Goal: Task Accomplishment & Management: Complete application form

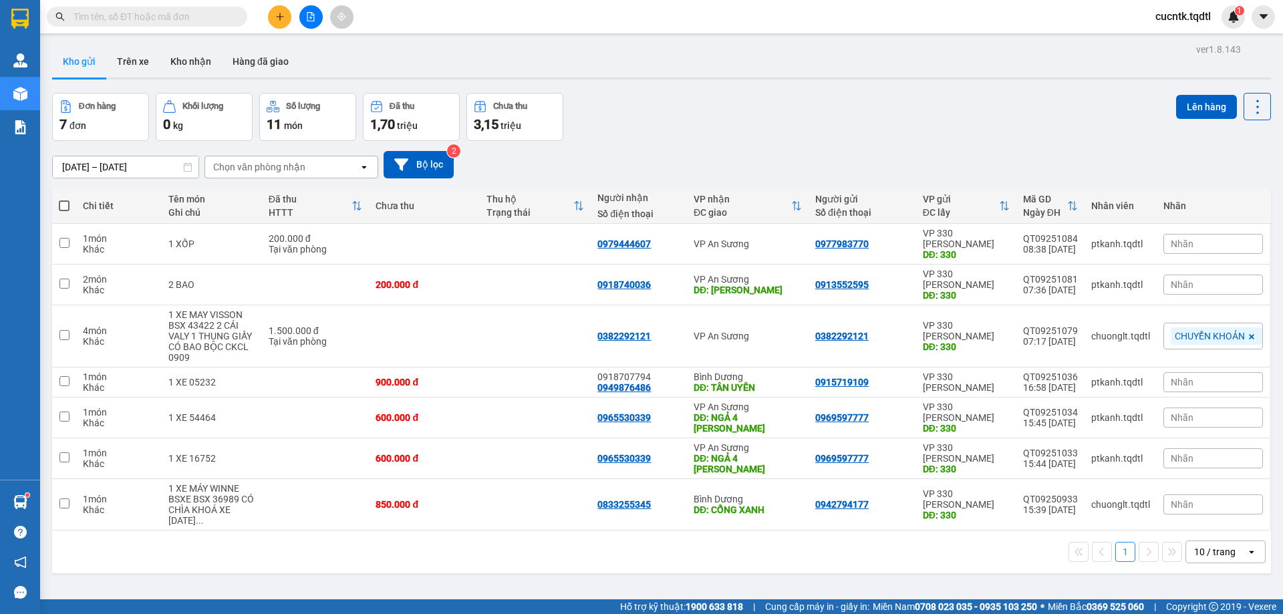
click at [275, 13] on icon "plus" at bounding box center [279, 16] width 9 height 9
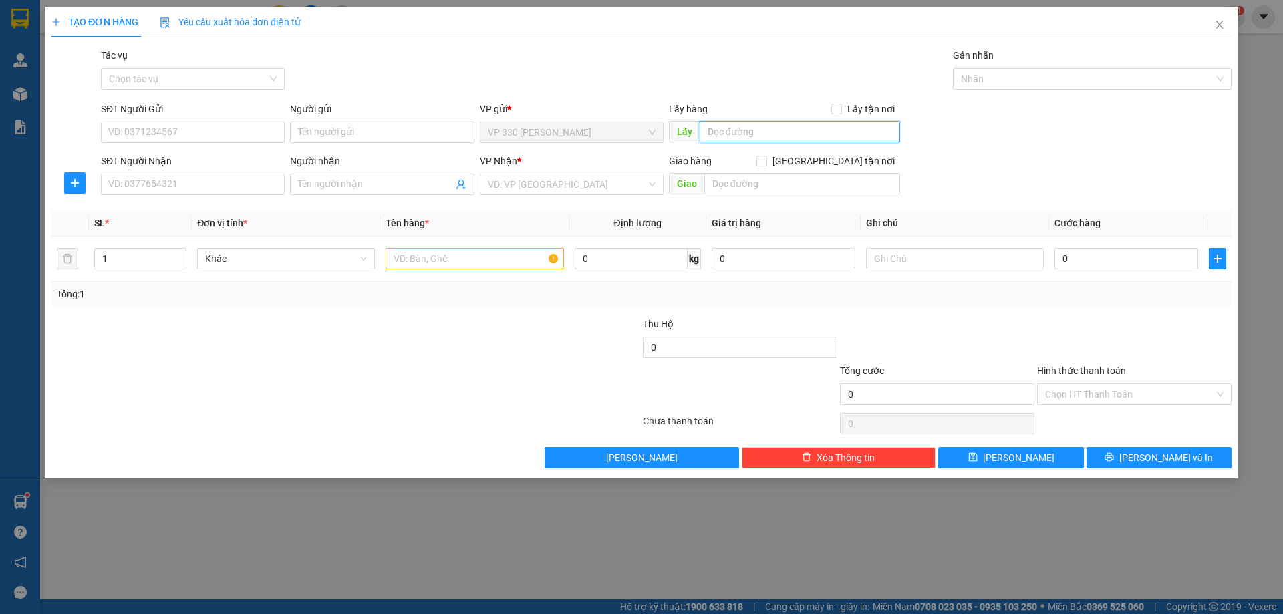
click at [726, 136] on input "text" at bounding box center [800, 131] width 200 height 21
drag, startPoint x: 768, startPoint y: 130, endPoint x: 402, endPoint y: 154, distance: 367.0
click at [402, 154] on form "SĐT Người Gửi VD: 0371234567 Người gửi Tên người gửi VP gửi * VP 330 [PERSON_NA…" at bounding box center [641, 151] width 1180 height 99
type input "VP [PERSON_NAME]"
click at [198, 176] on input "SĐT Người Nhận" at bounding box center [193, 184] width 184 height 21
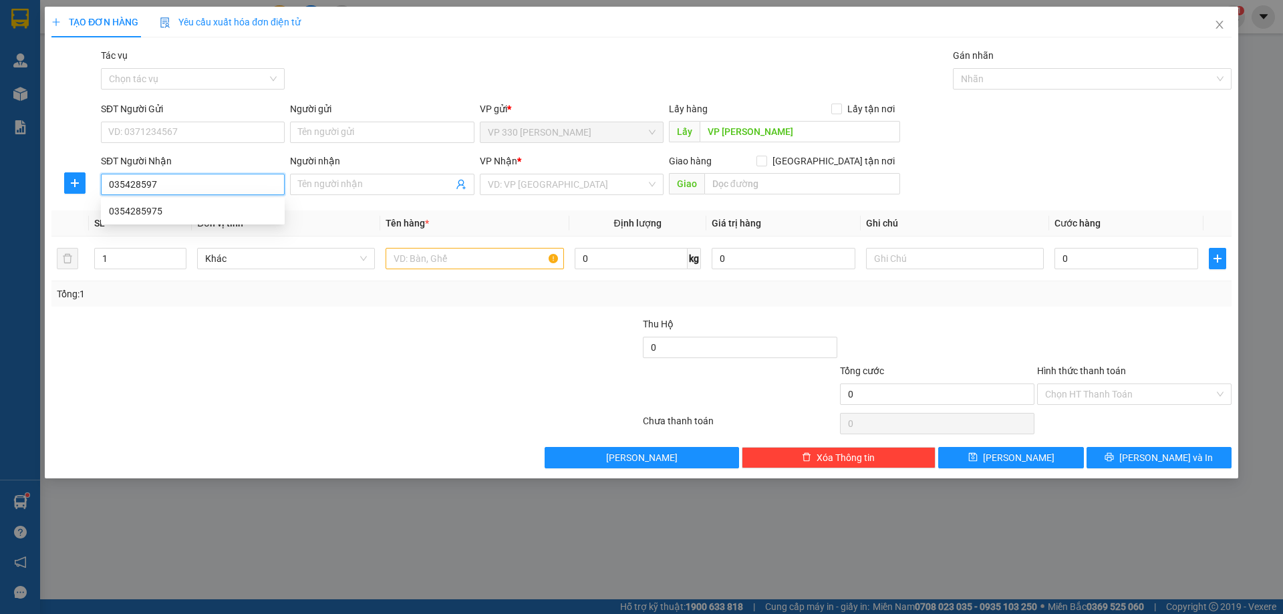
type input "0354285975"
click at [224, 218] on div "0354285975" at bounding box center [193, 211] width 168 height 15
type input "N4 BÌNH PHƯỚC"
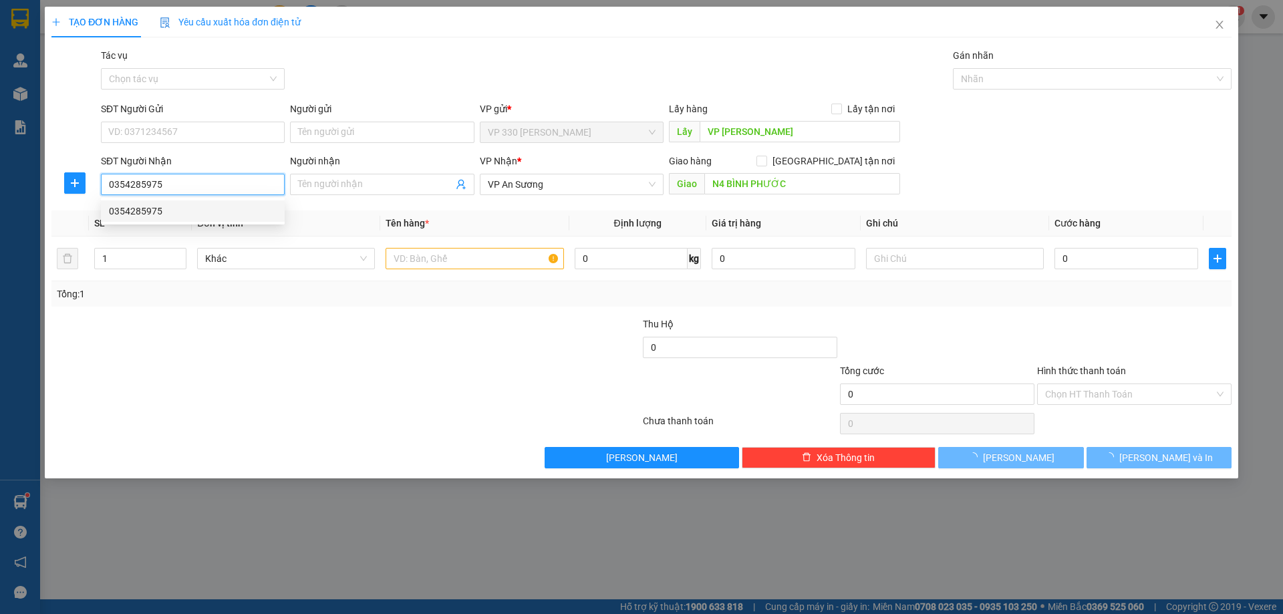
type input "300.000"
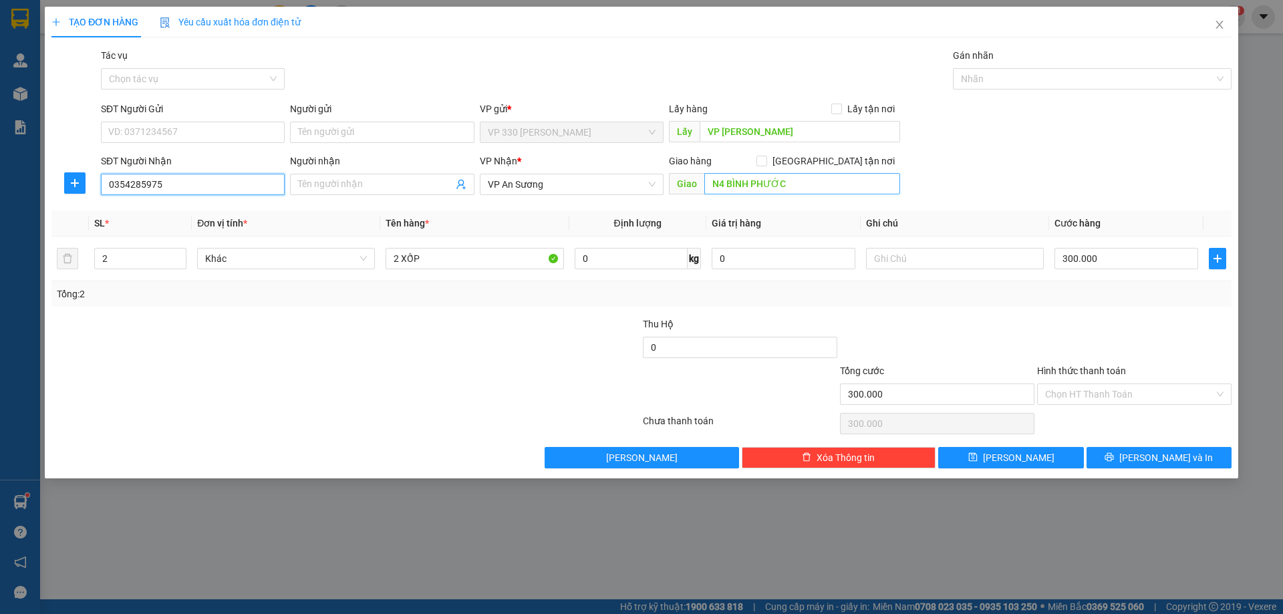
type input "0354285975"
click at [628, 185] on span "VP An Sương" at bounding box center [572, 184] width 168 height 20
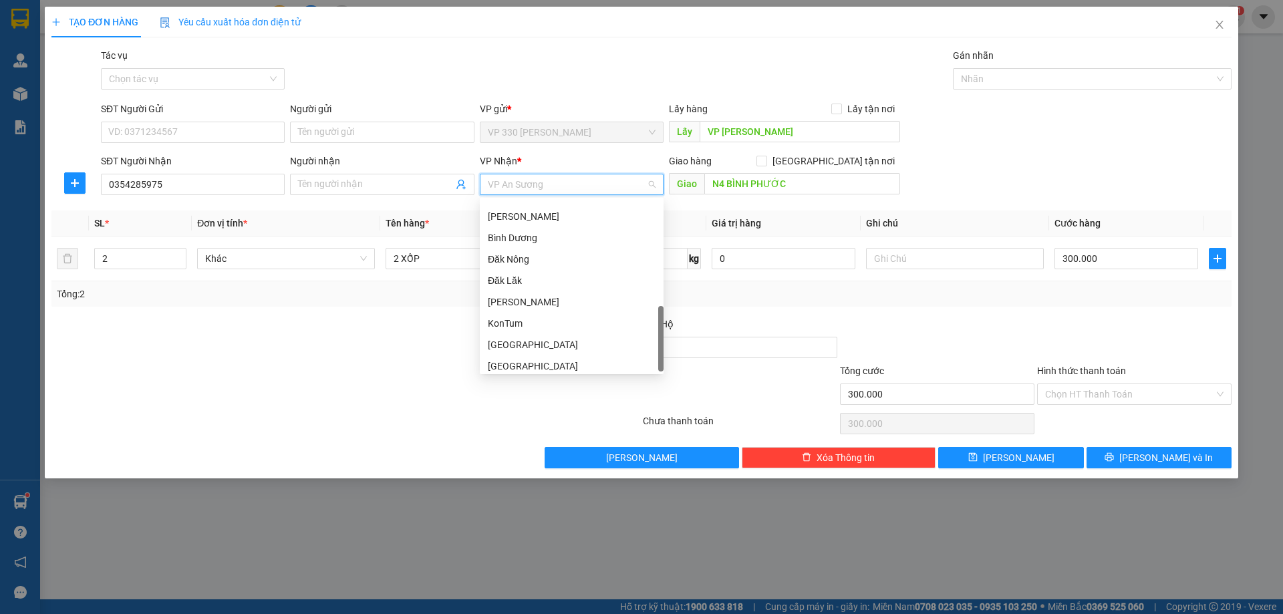
scroll to position [385, 0]
click at [566, 222] on div "Bình Dương" at bounding box center [572, 232] width 184 height 21
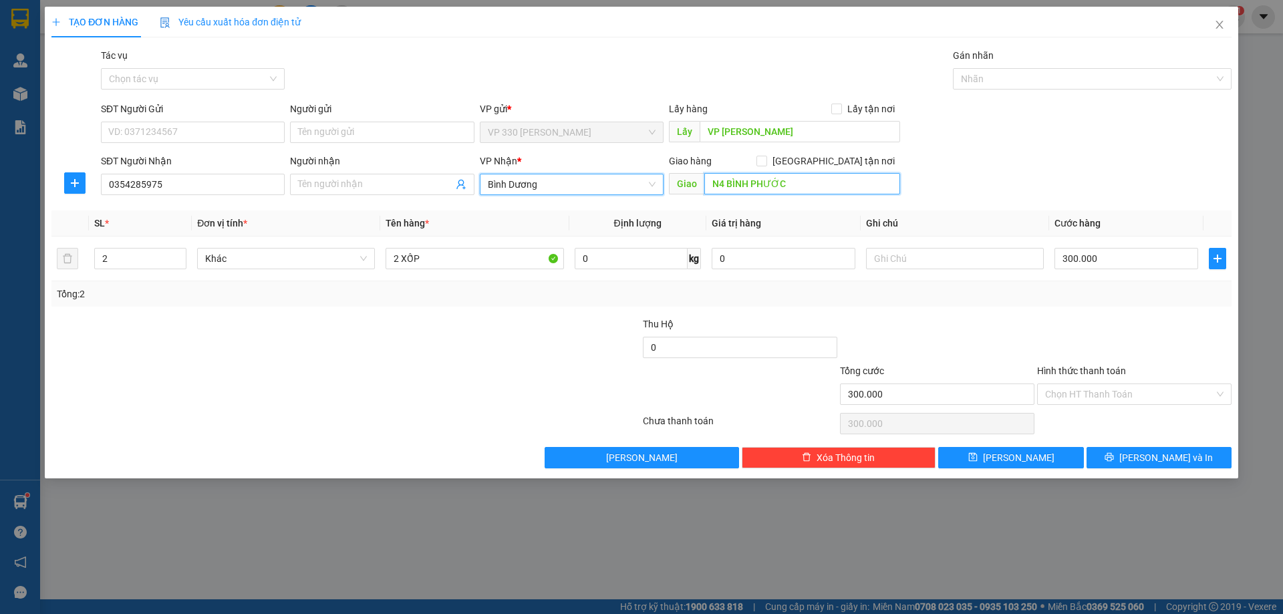
click at [818, 184] on input "N4 BÌNH PHƯỚC" at bounding box center [802, 183] width 196 height 21
type input "3"
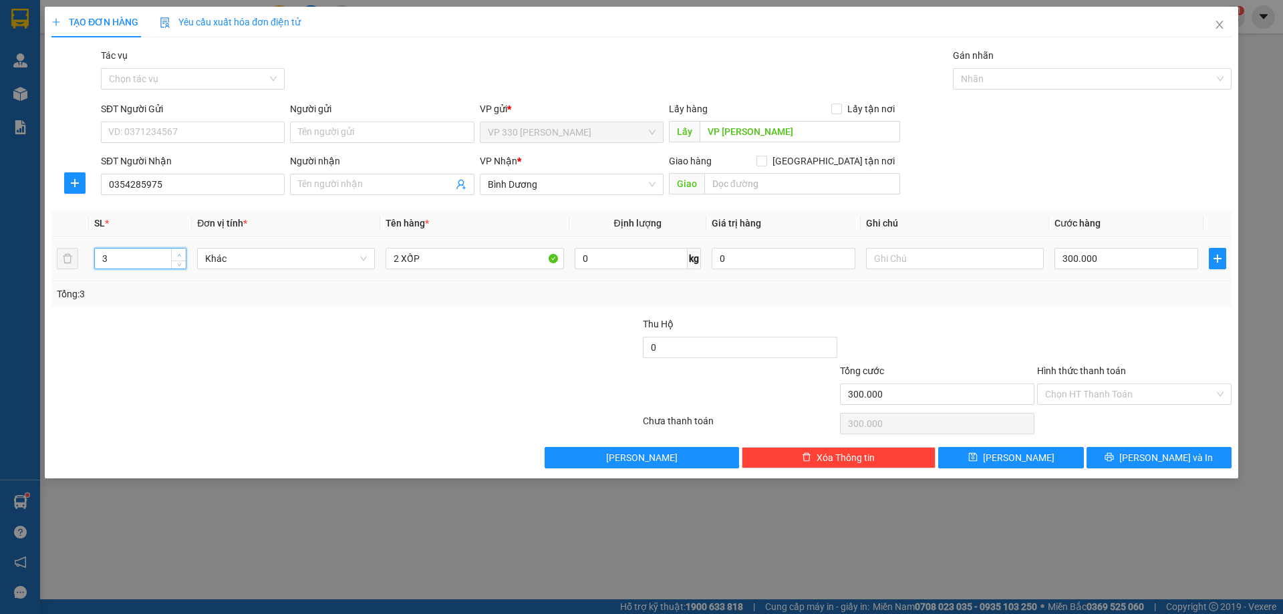
click at [179, 253] on icon "up" at bounding box center [179, 255] width 5 height 5
click at [454, 261] on input "2 XỐP" at bounding box center [474, 258] width 178 height 21
drag, startPoint x: 454, startPoint y: 261, endPoint x: 348, endPoint y: 249, distance: 106.9
click at [348, 249] on tr "3 Khác 2 XỐP 0 kg 0 300.000" at bounding box center [641, 259] width 1180 height 45
type input "1 XỐP 1 BAO"
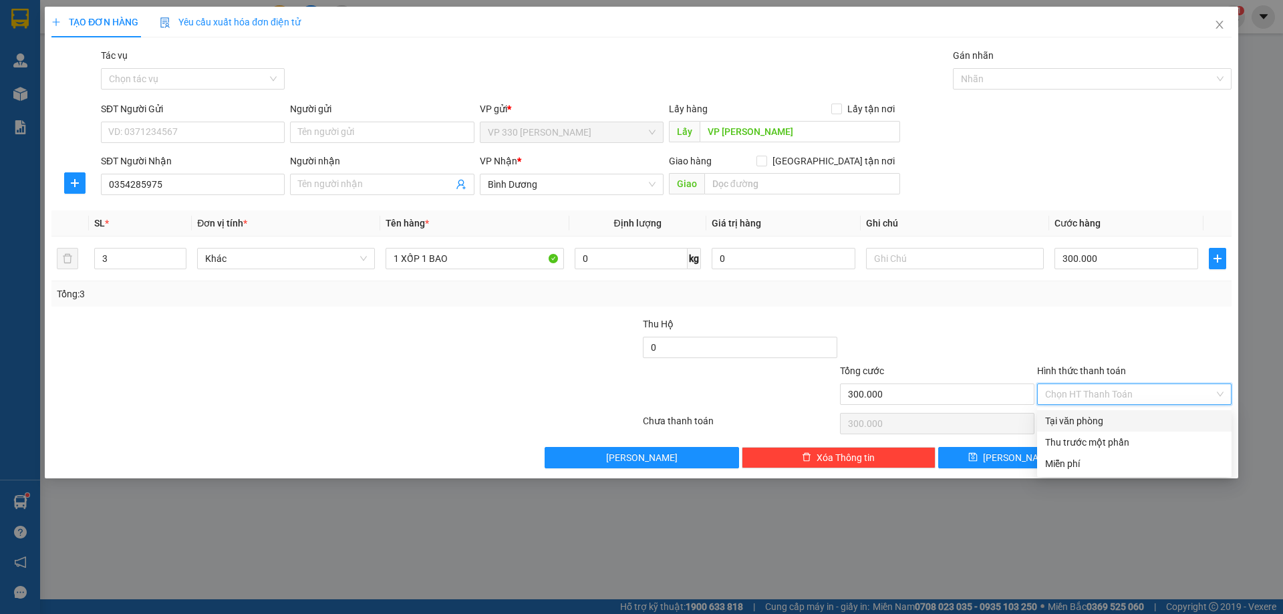
click at [1119, 398] on input "Hình thức thanh toán" at bounding box center [1129, 394] width 169 height 20
click at [1089, 419] on div "Tại văn phòng" at bounding box center [1134, 421] width 178 height 15
type input "0"
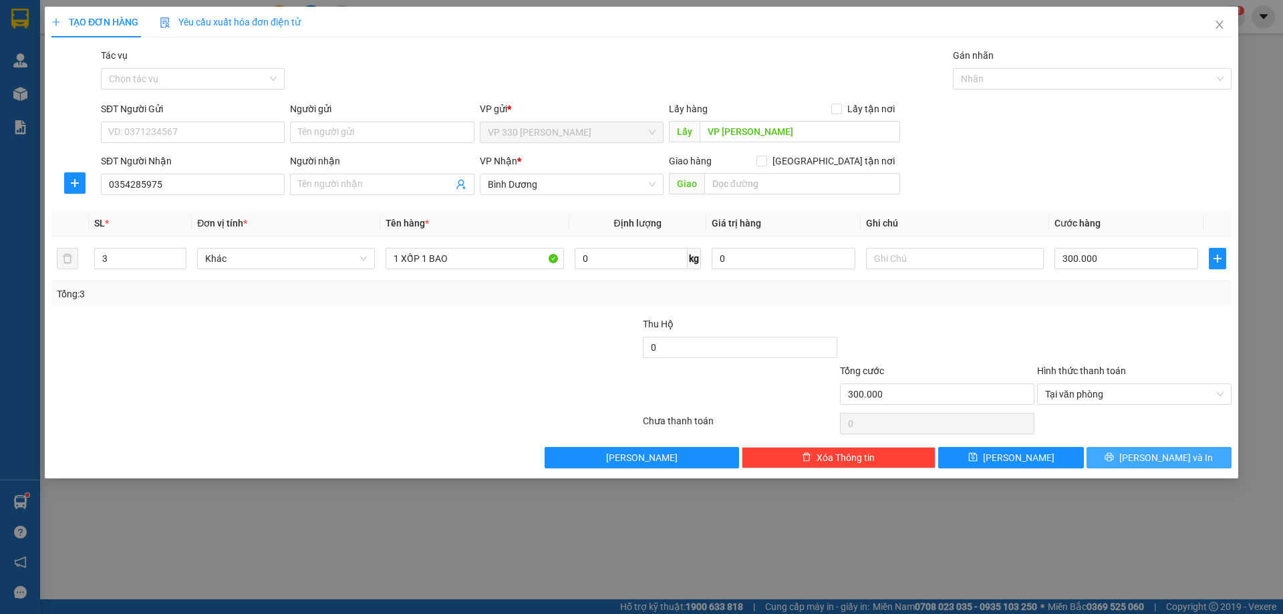
click at [1153, 458] on span "[PERSON_NAME] và In" at bounding box center [1166, 457] width 94 height 15
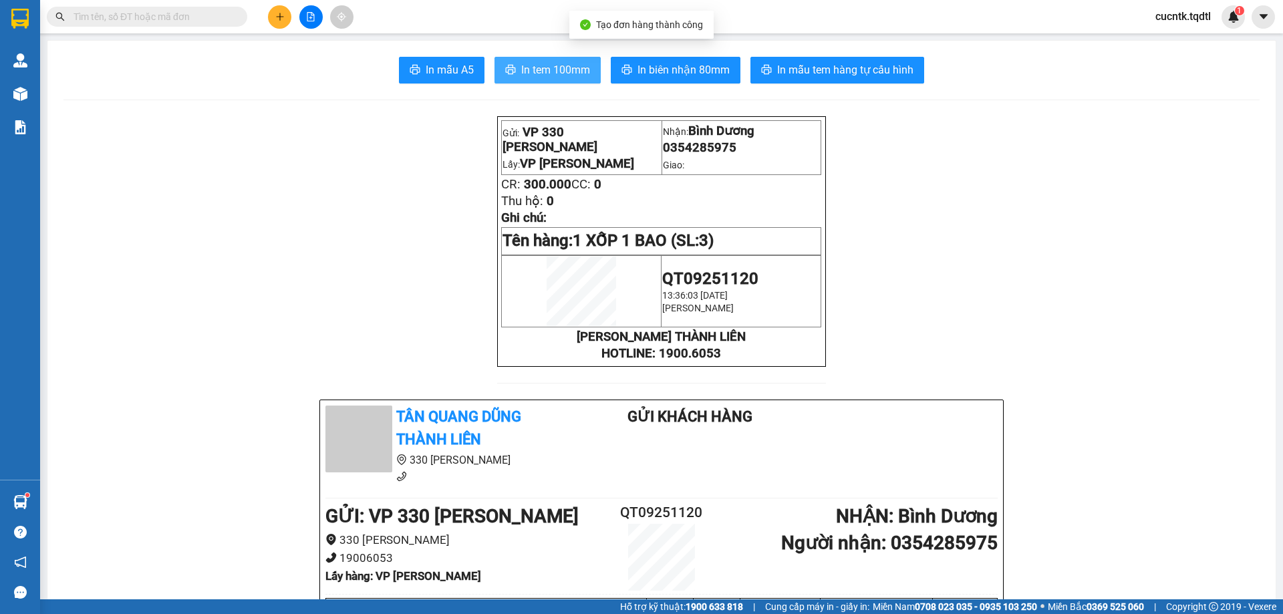
click at [553, 72] on span "In tem 100mm" at bounding box center [555, 69] width 69 height 17
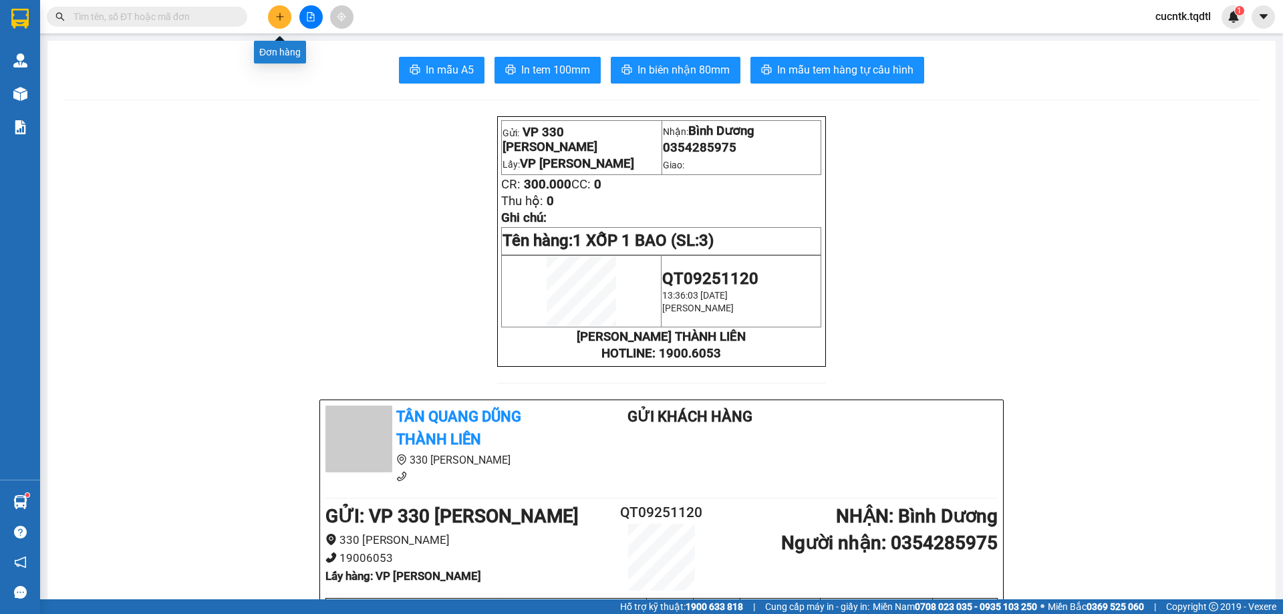
click at [285, 15] on button at bounding box center [279, 16] width 23 height 23
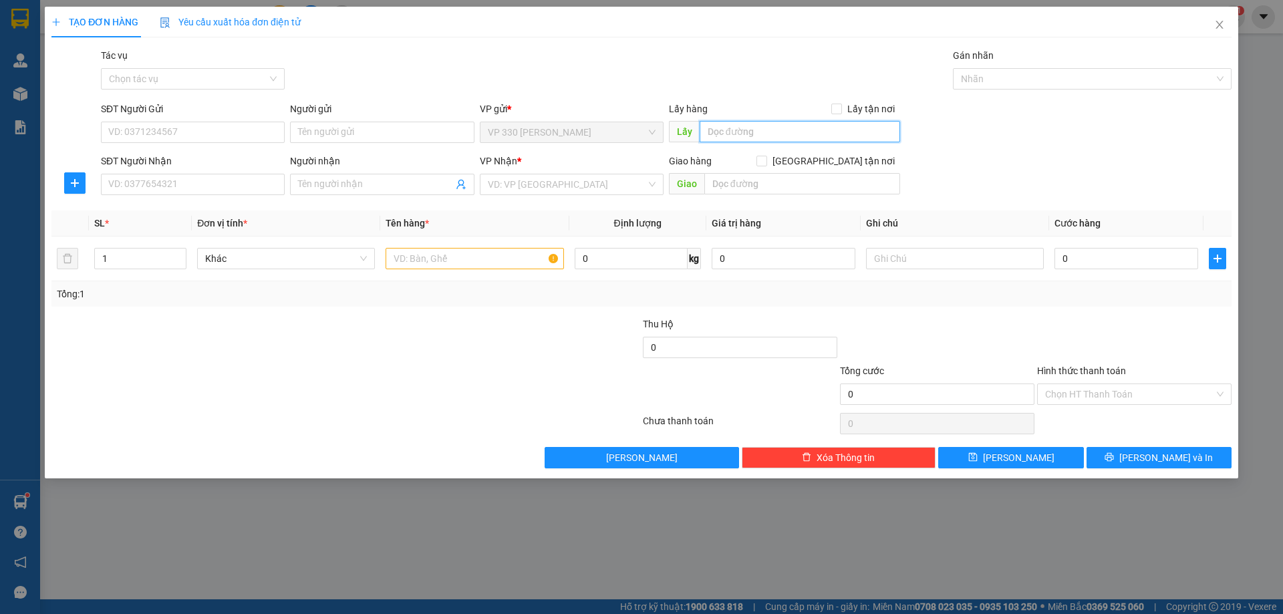
click at [736, 133] on input "text" at bounding box center [800, 131] width 200 height 21
type input "VP [PERSON_NAME]"
click at [152, 186] on input "SĐT Người Nhận" at bounding box center [193, 184] width 184 height 21
type input "0366729098"
click at [551, 187] on input "search" at bounding box center [567, 184] width 158 height 20
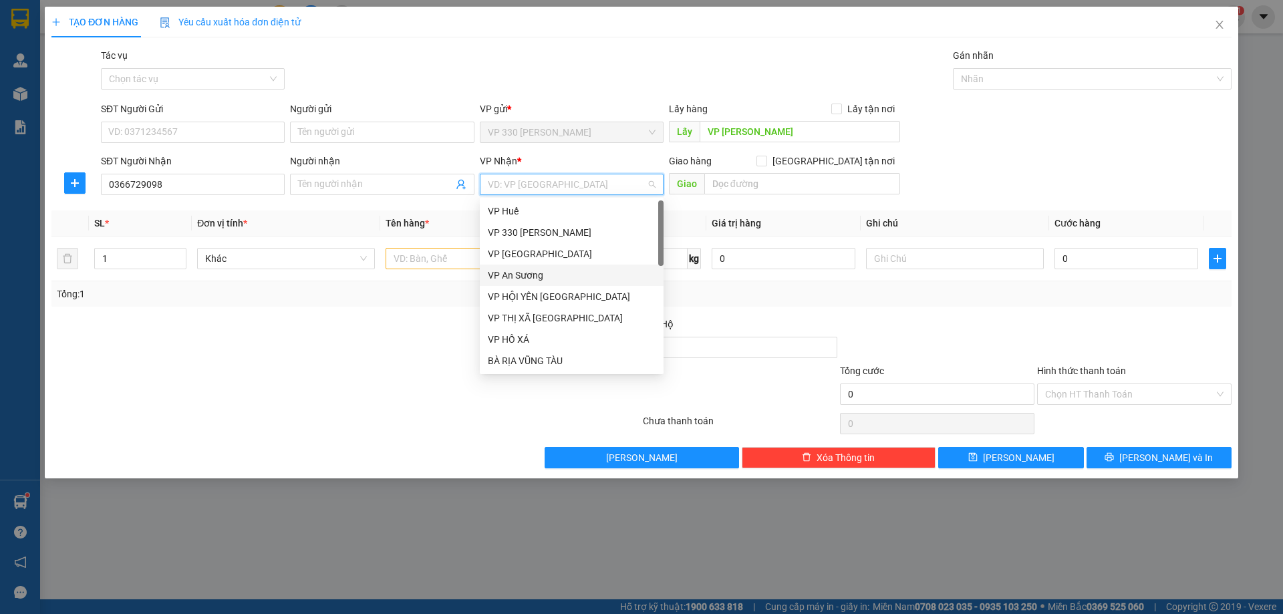
click at [530, 275] on div "VP An Sương" at bounding box center [572, 275] width 168 height 15
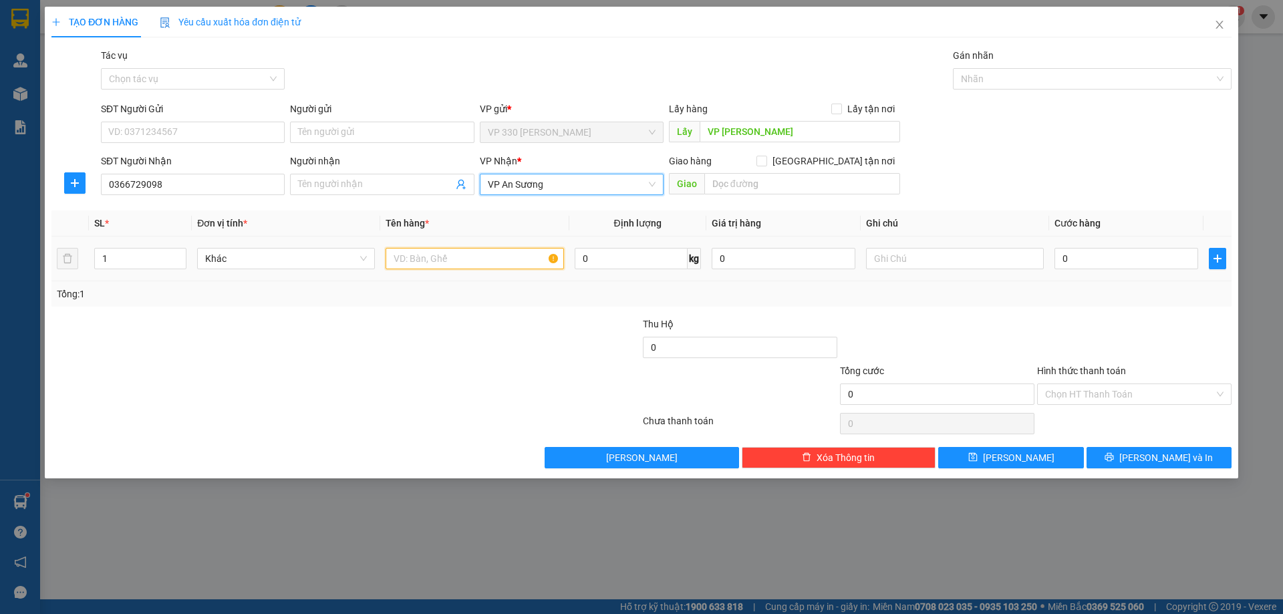
click at [446, 261] on input "text" at bounding box center [474, 258] width 178 height 21
type input "1 XỐP"
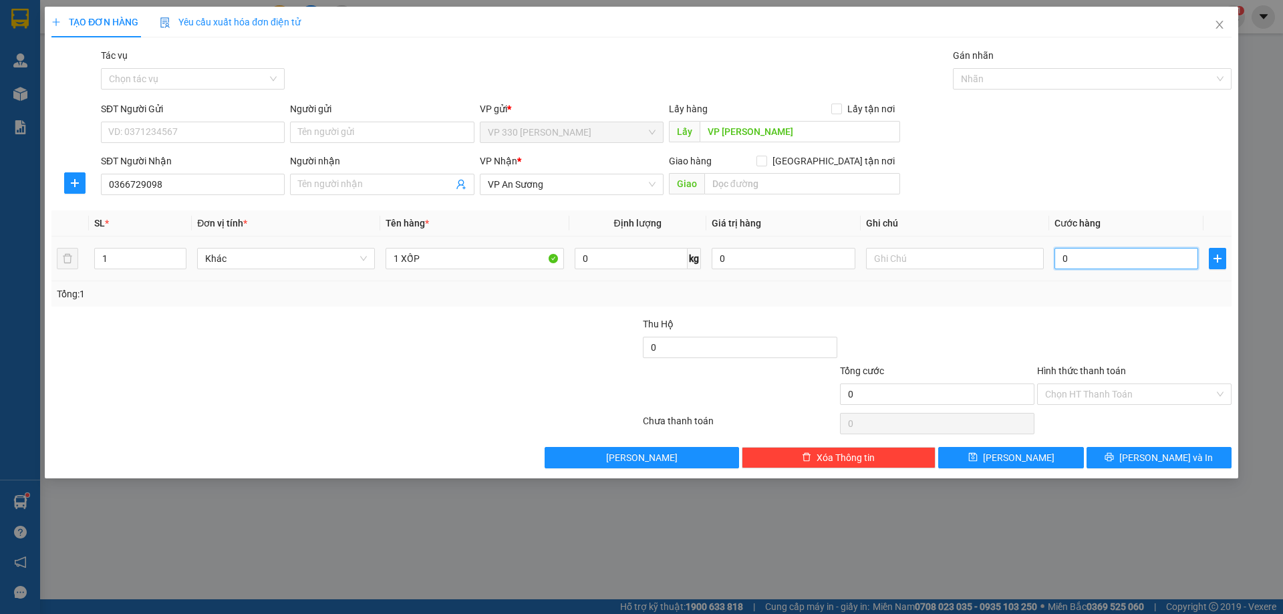
drag, startPoint x: 1083, startPoint y: 262, endPoint x: 1080, endPoint y: 240, distance: 22.2
click at [1083, 261] on input "0" at bounding box center [1126, 258] width 144 height 21
type input "1"
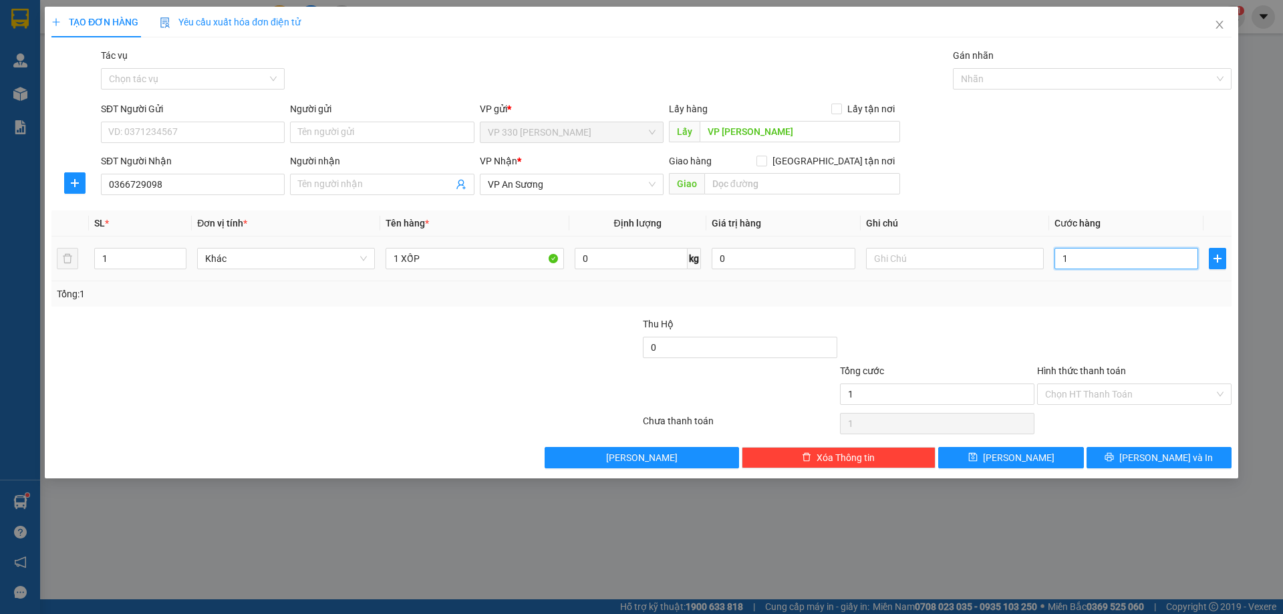
type input "10"
type input "100"
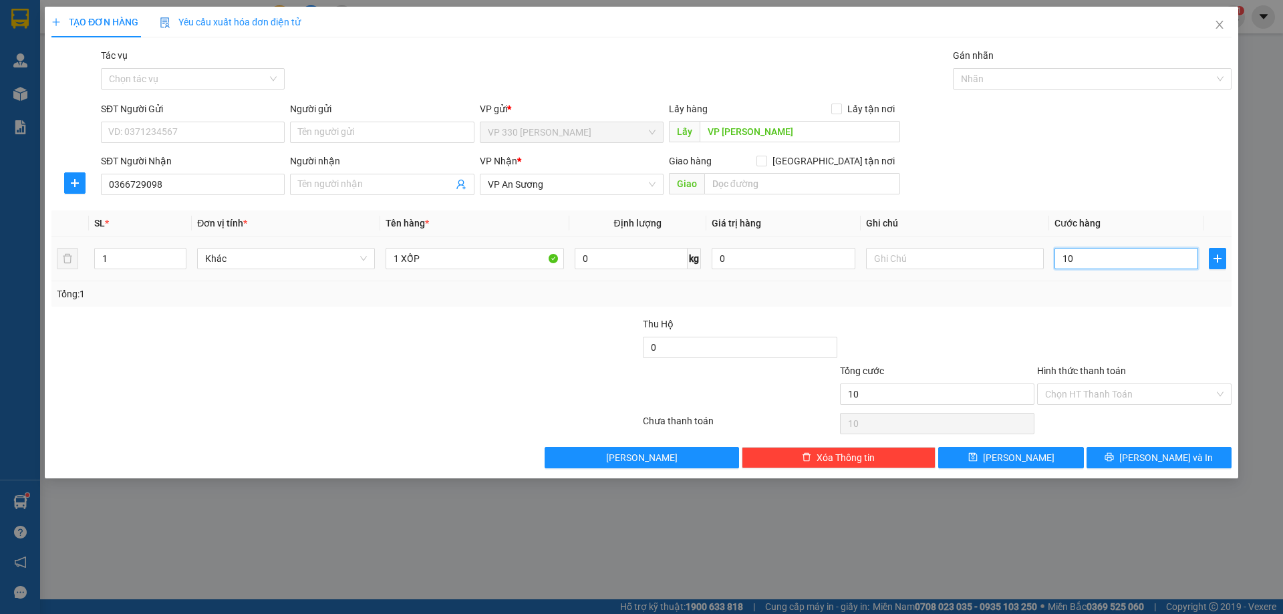
type input "100"
type input "1.000"
type input "10.000"
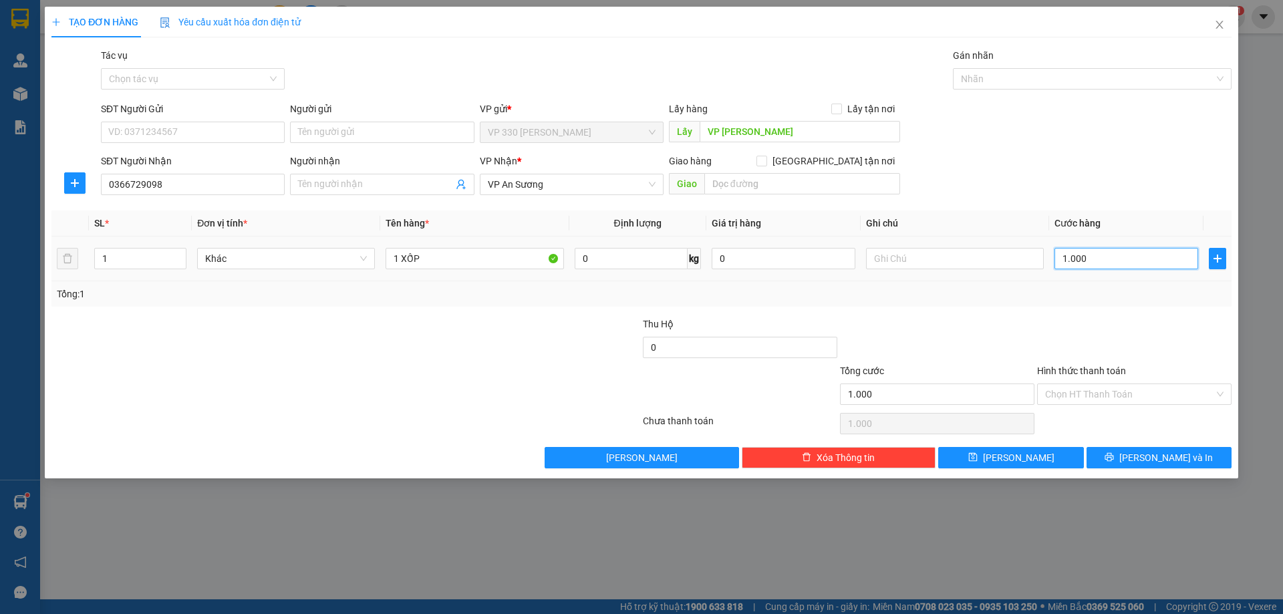
type input "10.000"
type input "100.000"
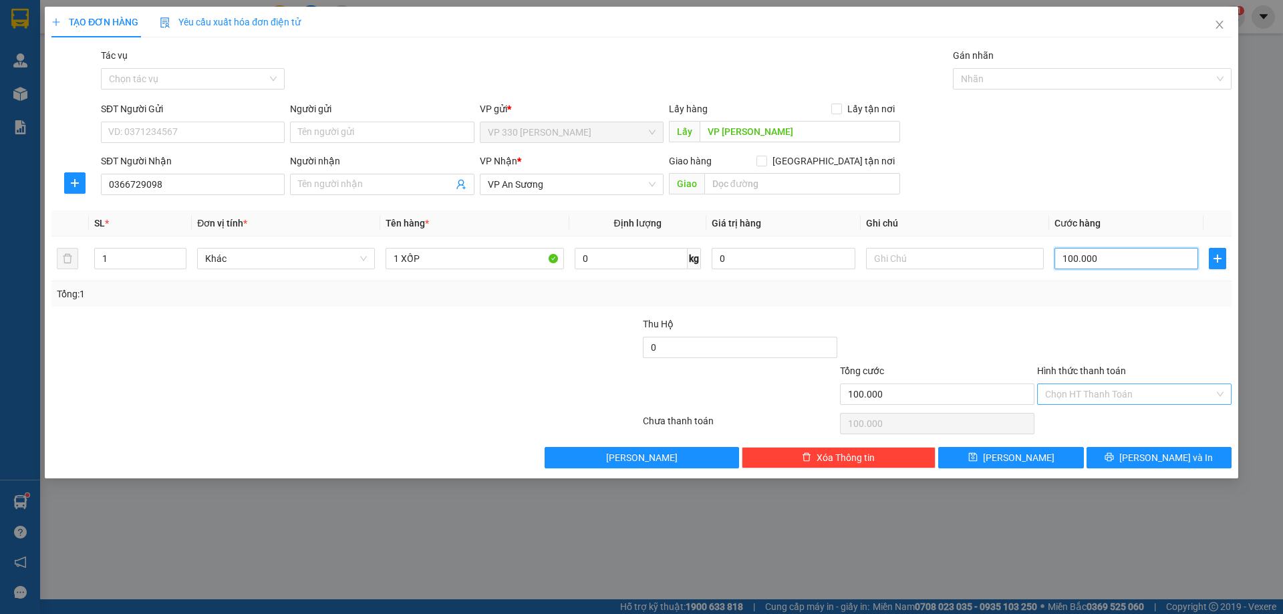
type input "100.000"
click at [1167, 390] on input "Hình thức thanh toán" at bounding box center [1129, 394] width 169 height 20
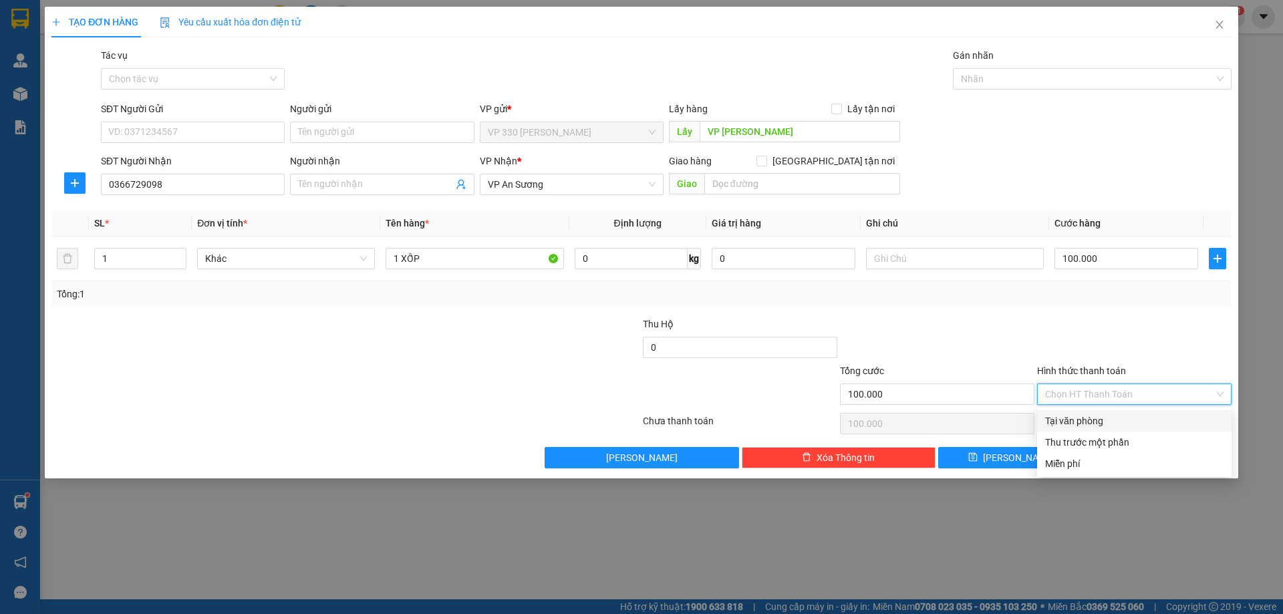
click at [1106, 417] on div "Tại văn phòng" at bounding box center [1134, 421] width 178 height 15
type input "0"
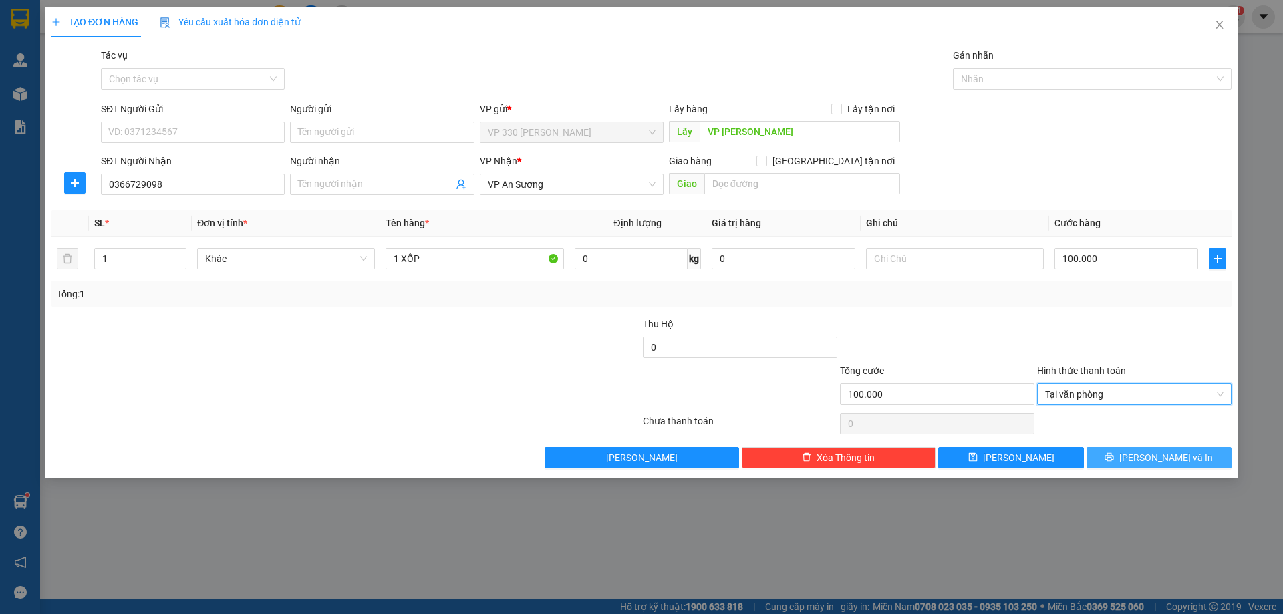
click at [1114, 452] on icon "printer" at bounding box center [1108, 456] width 9 height 9
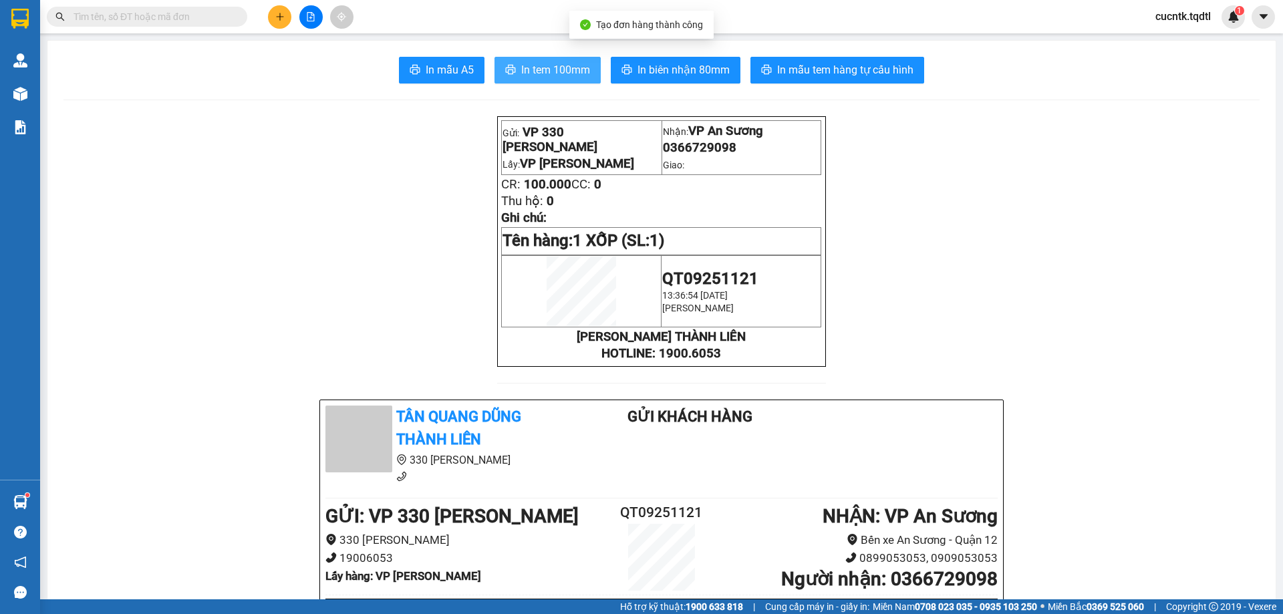
click at [537, 67] on span "In tem 100mm" at bounding box center [555, 69] width 69 height 17
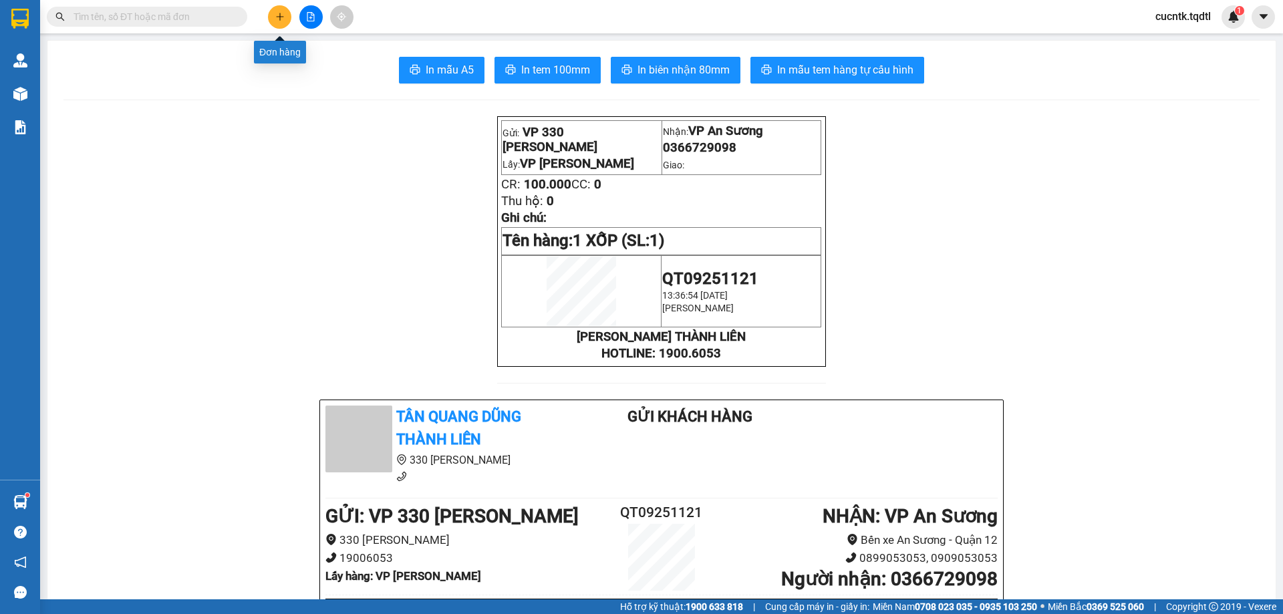
click at [287, 16] on button at bounding box center [279, 16] width 23 height 23
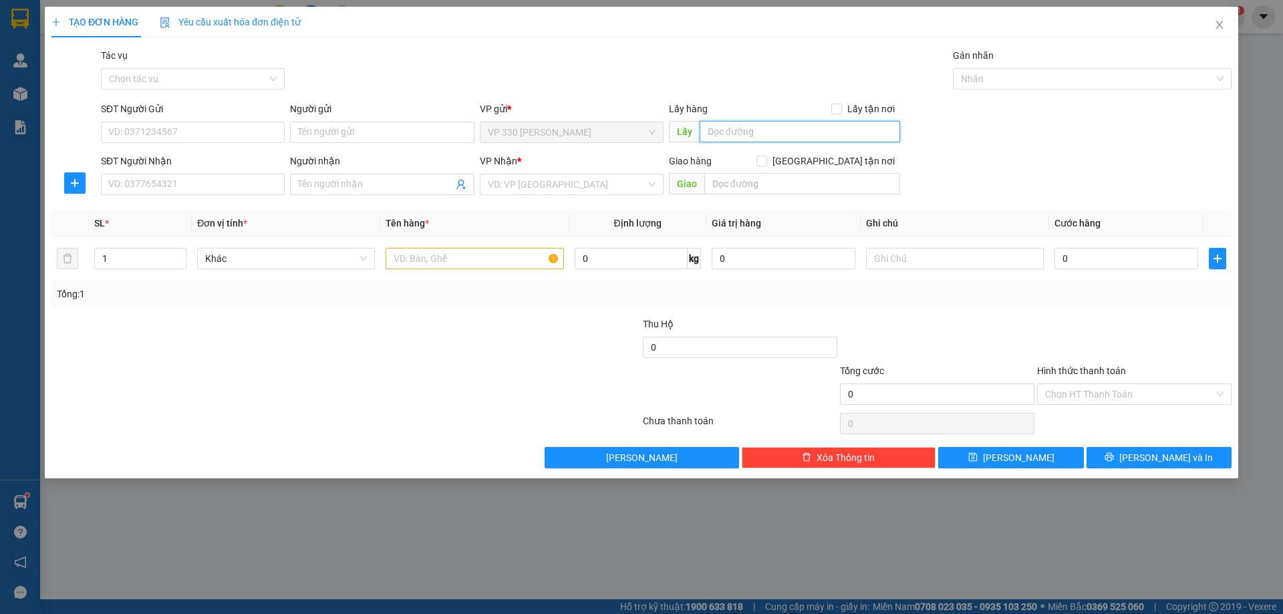
click at [746, 132] on input "text" at bounding box center [800, 131] width 200 height 21
type input "VP [PERSON_NAME]"
click at [146, 176] on input "SĐT Người Nhận" at bounding box center [193, 184] width 184 height 21
type input "0903334063"
click at [597, 186] on input "search" at bounding box center [567, 184] width 158 height 20
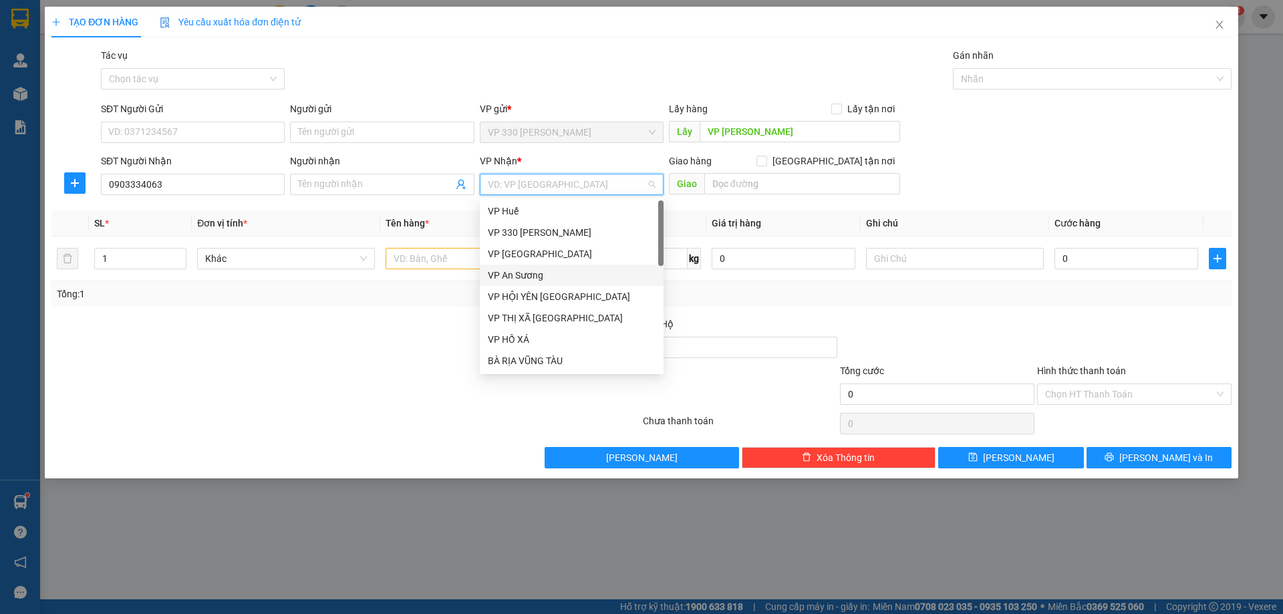
click at [532, 278] on div "VP An Sương" at bounding box center [572, 275] width 168 height 15
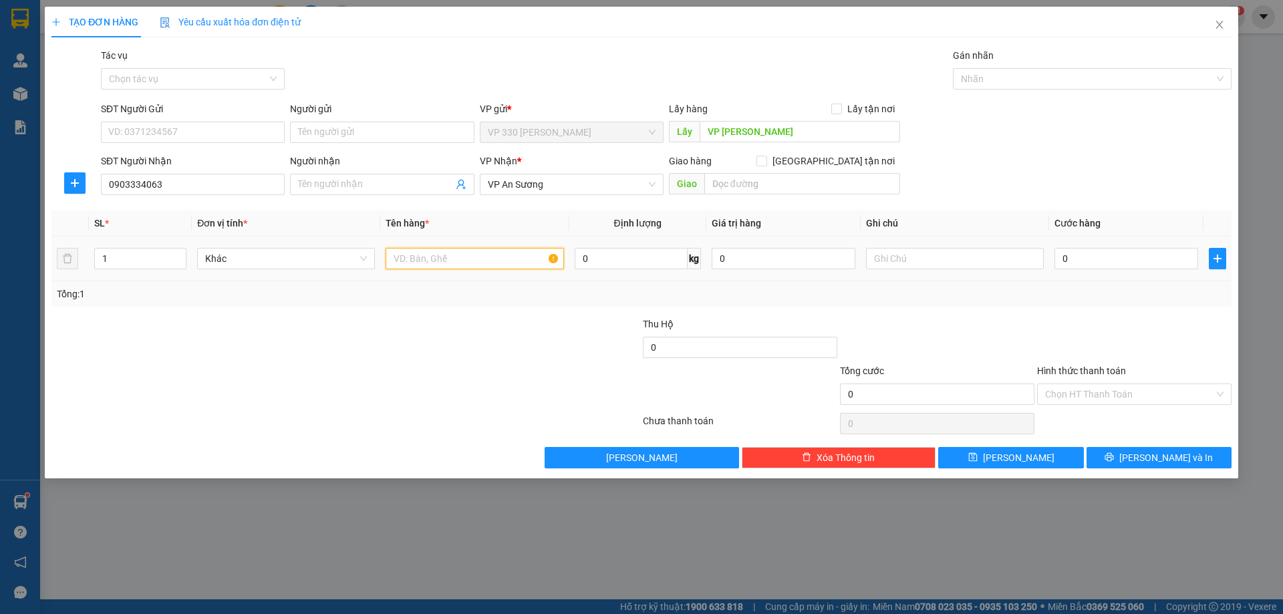
click at [494, 264] on input "text" at bounding box center [474, 258] width 178 height 21
type input "1 XỐP"
click at [1130, 258] on input "0" at bounding box center [1126, 258] width 144 height 21
type input "1"
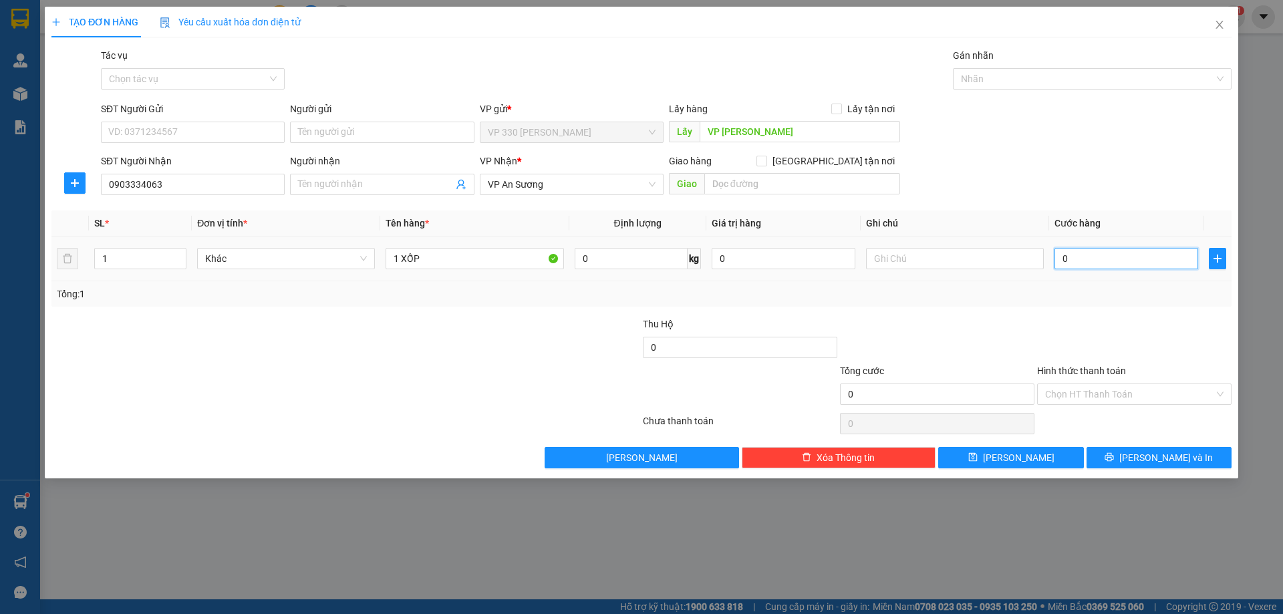
type input "1"
type input "10"
type input "100"
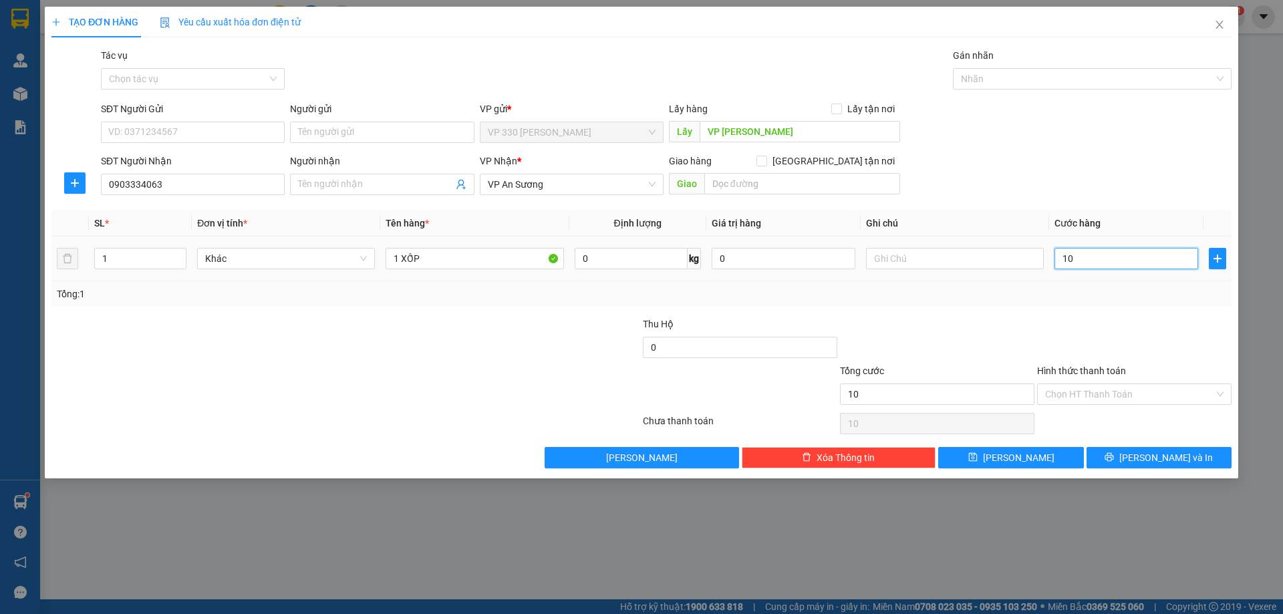
type input "100"
type input "1.000"
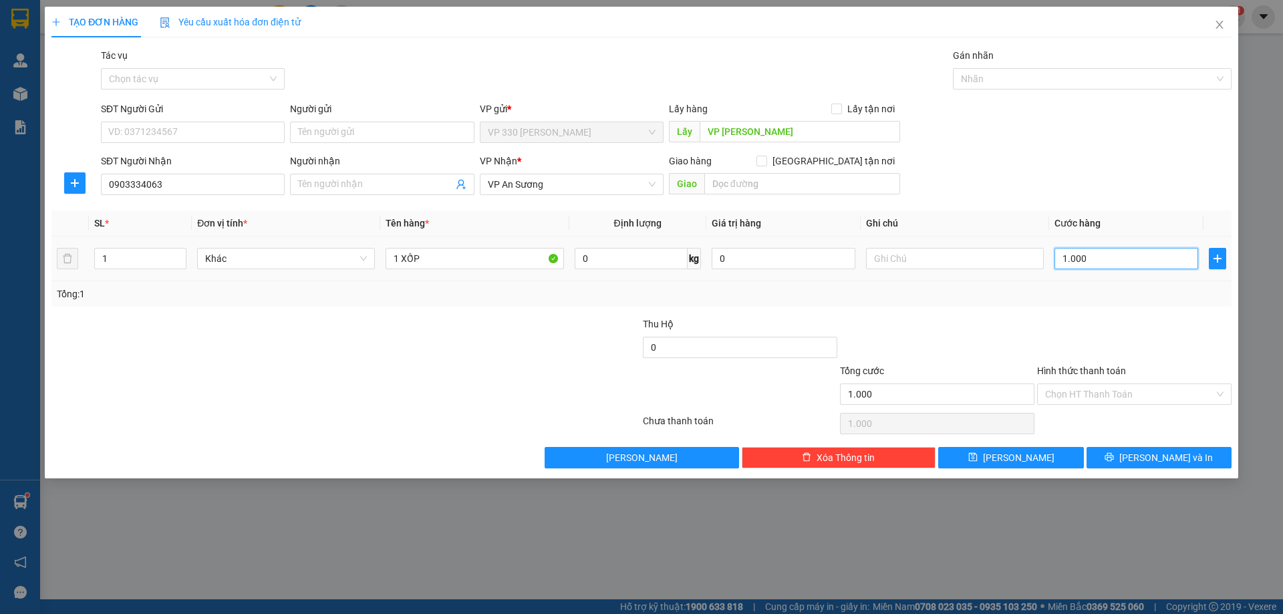
type input "10.000"
type input "100.000"
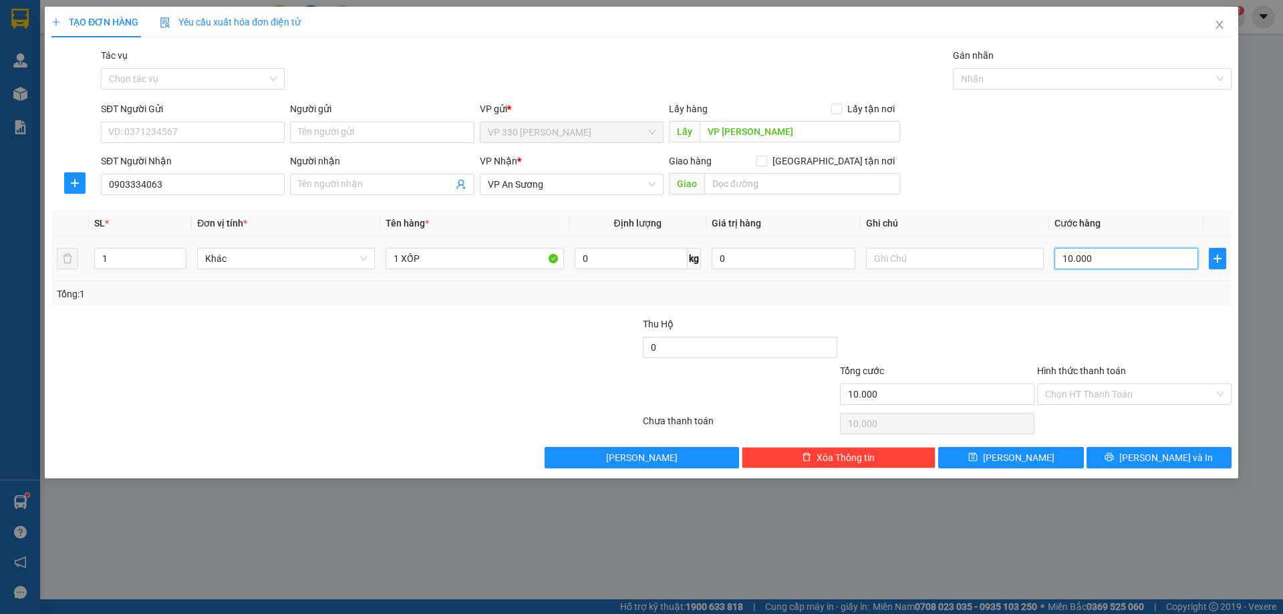
type input "100.000"
click at [1158, 389] on input "Hình thức thanh toán" at bounding box center [1129, 394] width 169 height 20
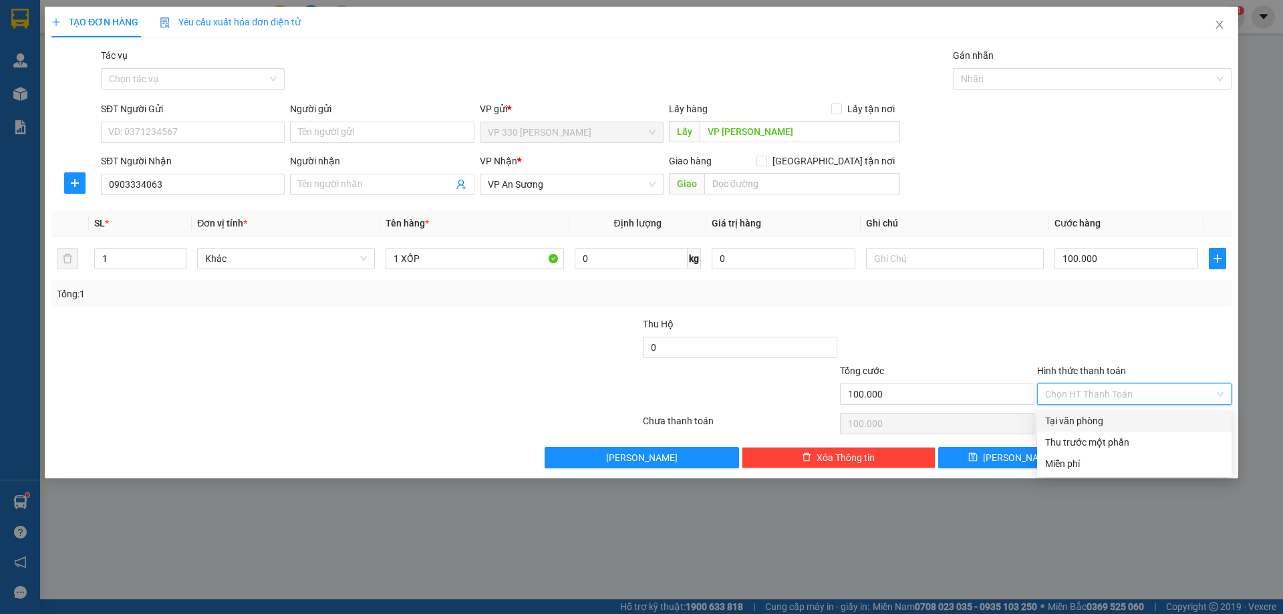
click at [1083, 415] on div "Tại văn phòng" at bounding box center [1134, 421] width 178 height 15
type input "0"
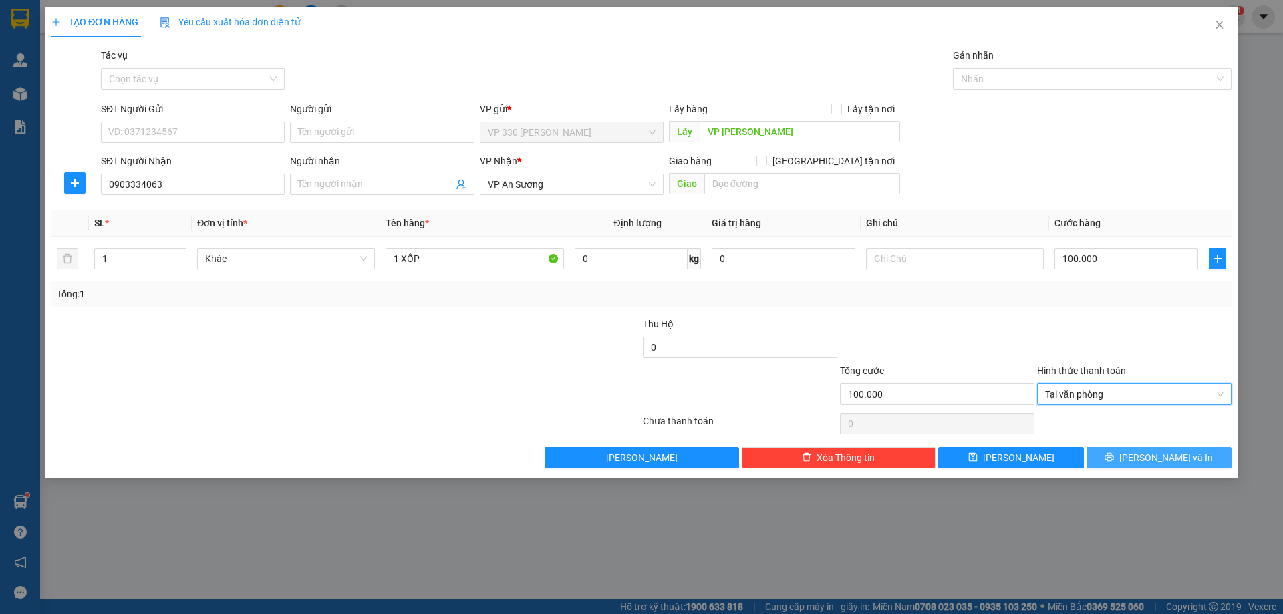
click at [1163, 456] on span "[PERSON_NAME] và In" at bounding box center [1166, 457] width 94 height 15
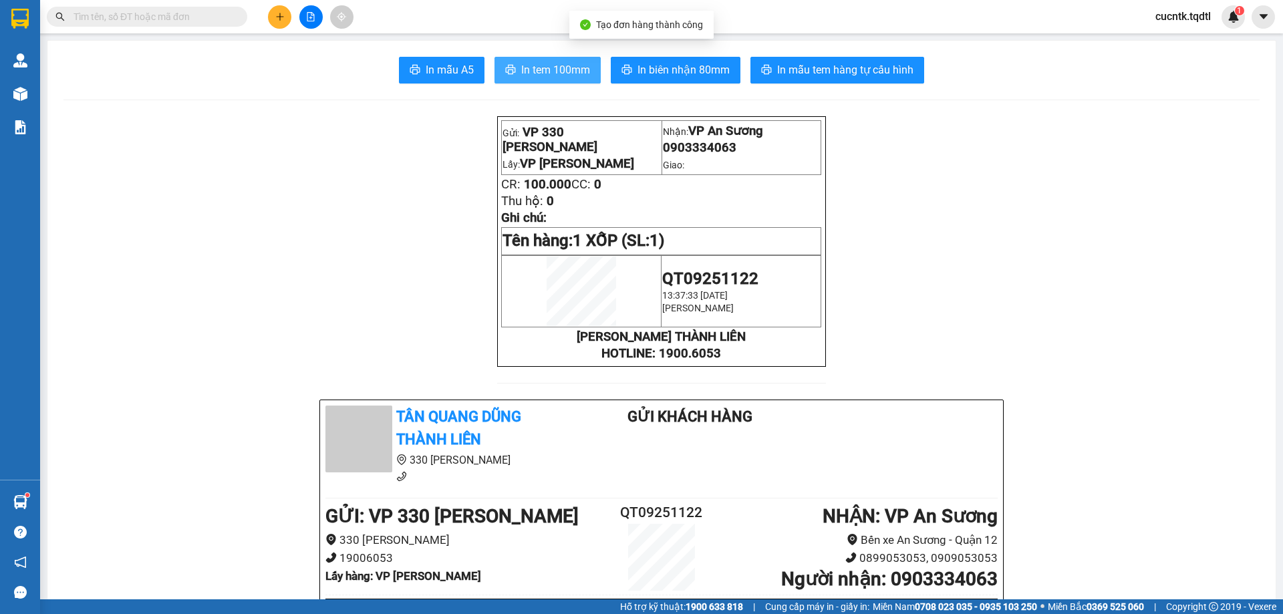
click at [551, 72] on span "In tem 100mm" at bounding box center [555, 69] width 69 height 17
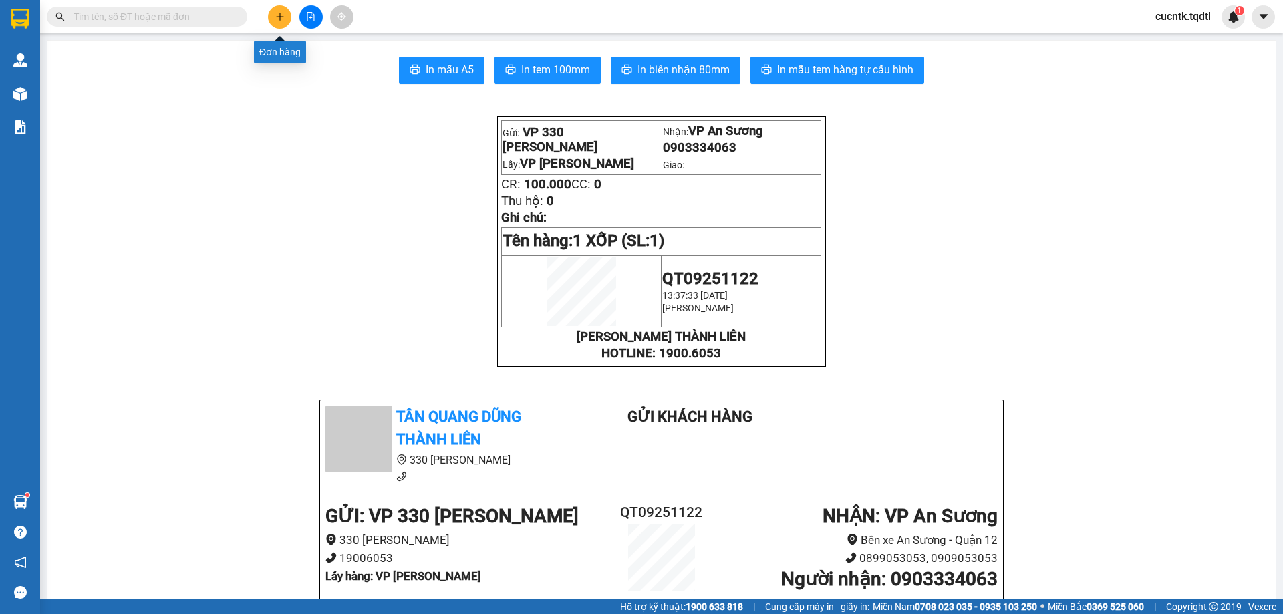
click at [277, 21] on button at bounding box center [279, 16] width 23 height 23
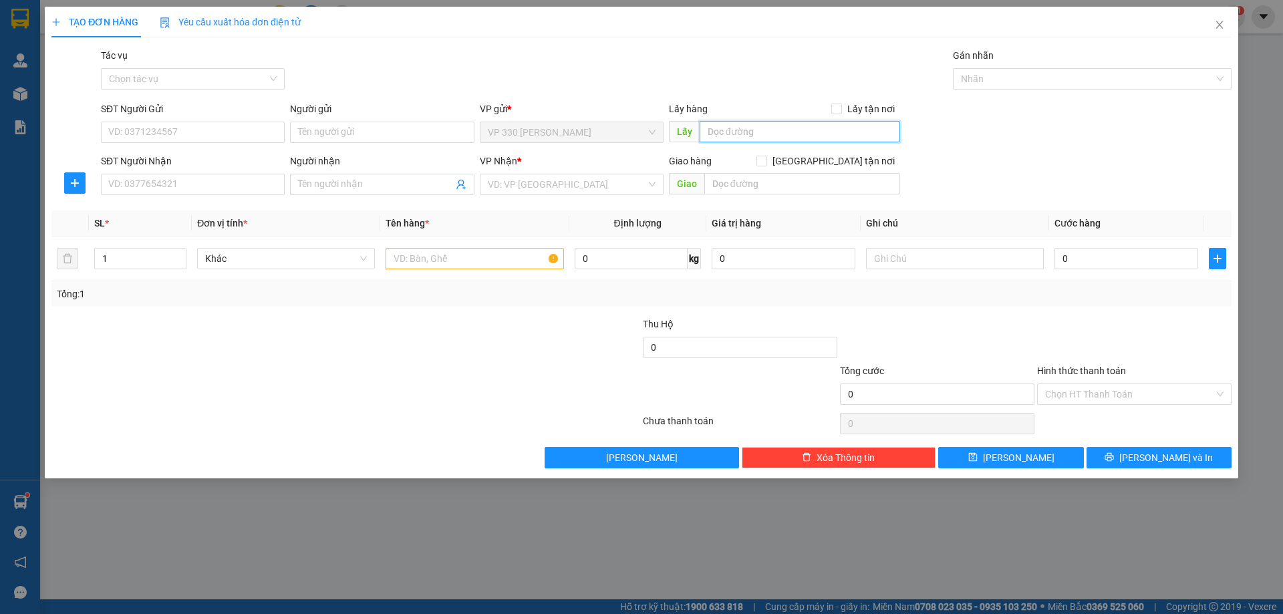
click at [733, 133] on input "text" at bounding box center [800, 131] width 200 height 21
type input "VP [PERSON_NAME]"
click at [256, 184] on input "SĐT Người Nhận" at bounding box center [193, 184] width 184 height 21
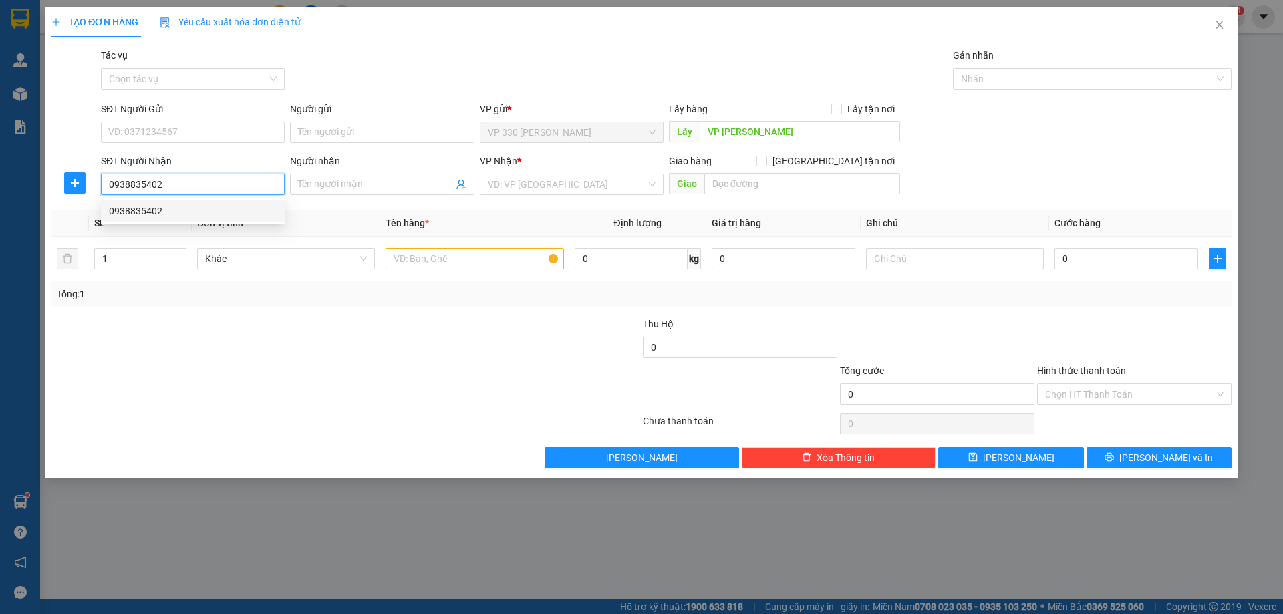
type input "0938835402"
click at [217, 222] on div "0938835402 0938835402" at bounding box center [193, 211] width 184 height 27
click at [184, 185] on input "0938835402" at bounding box center [193, 184] width 184 height 21
click at [170, 218] on div "0938835402" at bounding box center [193, 211] width 168 height 15
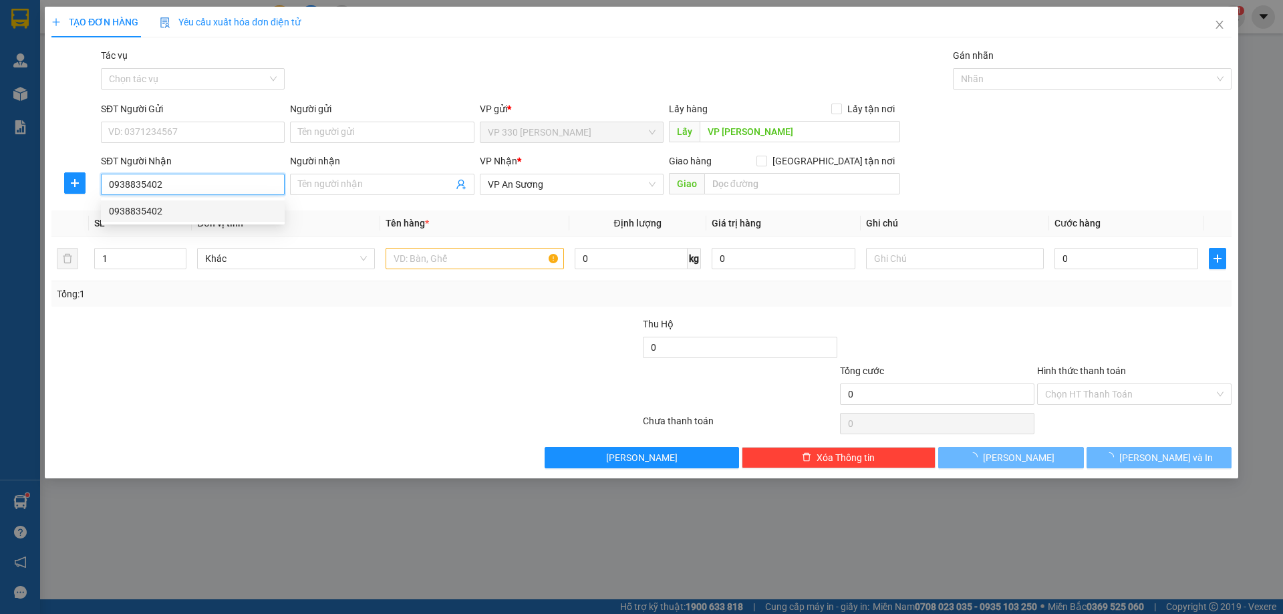
type input "500.000"
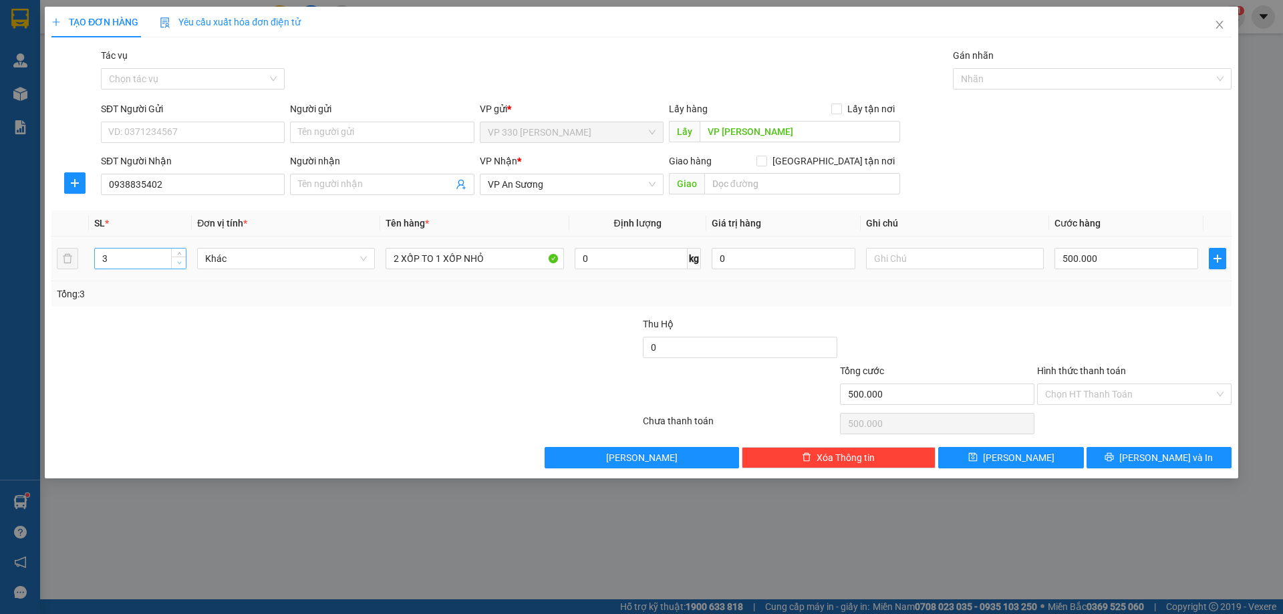
type input "2"
click at [180, 263] on icon "down" at bounding box center [179, 263] width 5 height 5
drag, startPoint x: 496, startPoint y: 261, endPoint x: 423, endPoint y: 267, distance: 73.0
click at [423, 267] on input "2 XỐP TO 1 XỐP NHỎ" at bounding box center [474, 258] width 178 height 21
type input "2 XỐP"
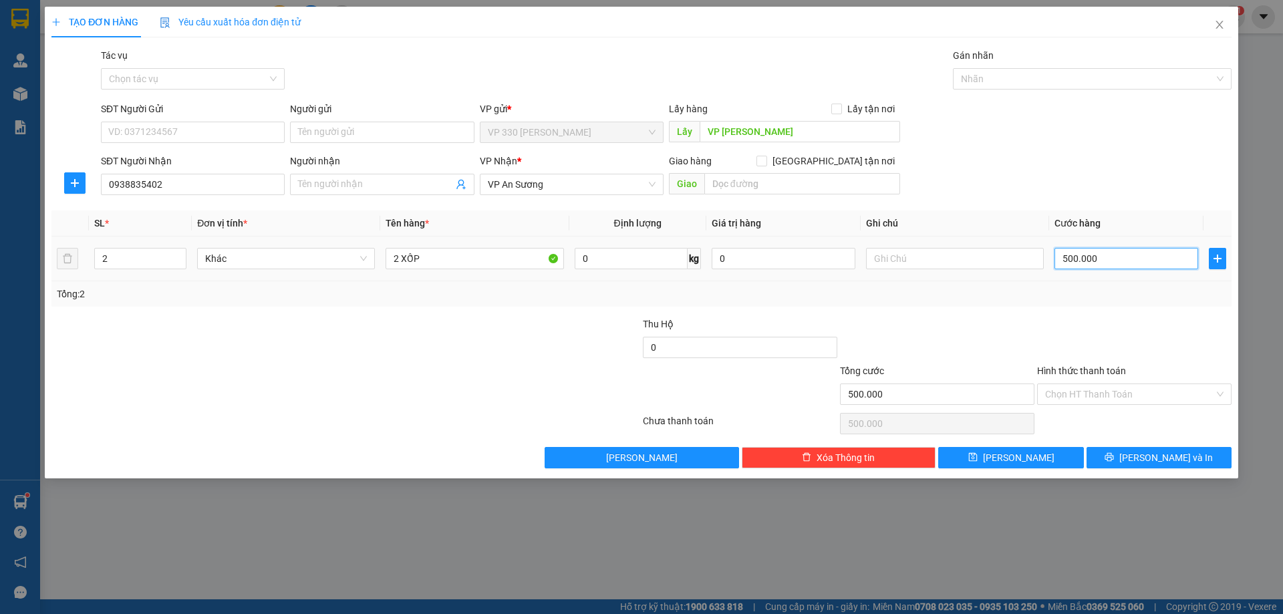
click at [1129, 259] on input "500.000" at bounding box center [1126, 258] width 144 height 21
type input "4"
type input "40"
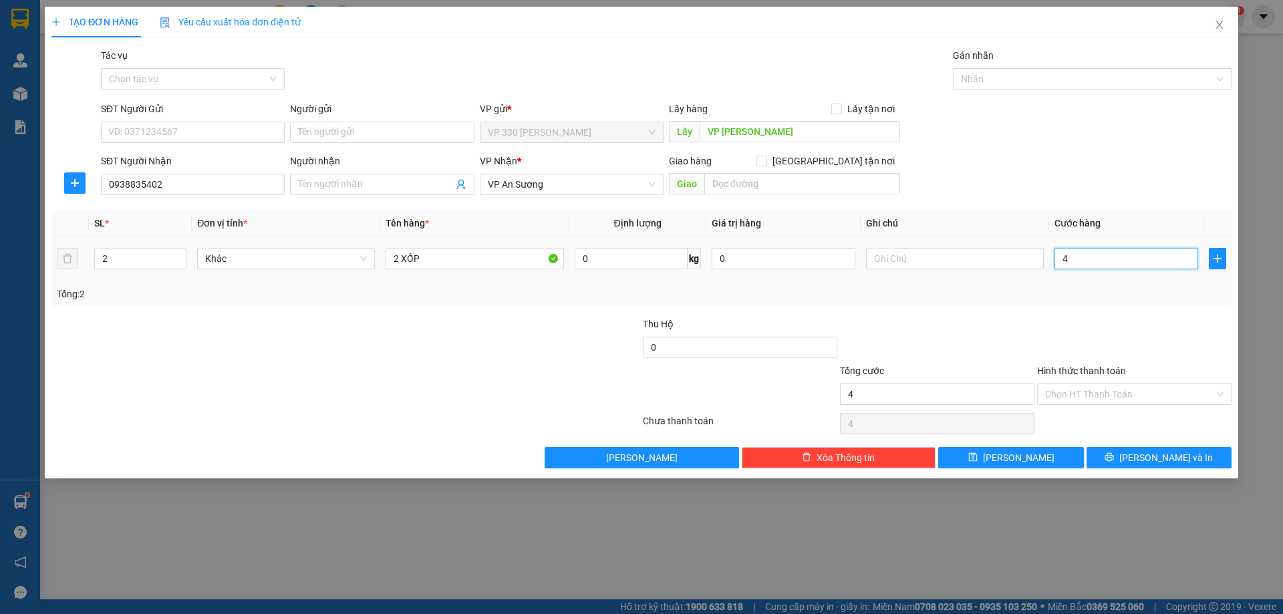
type input "40"
type input "400"
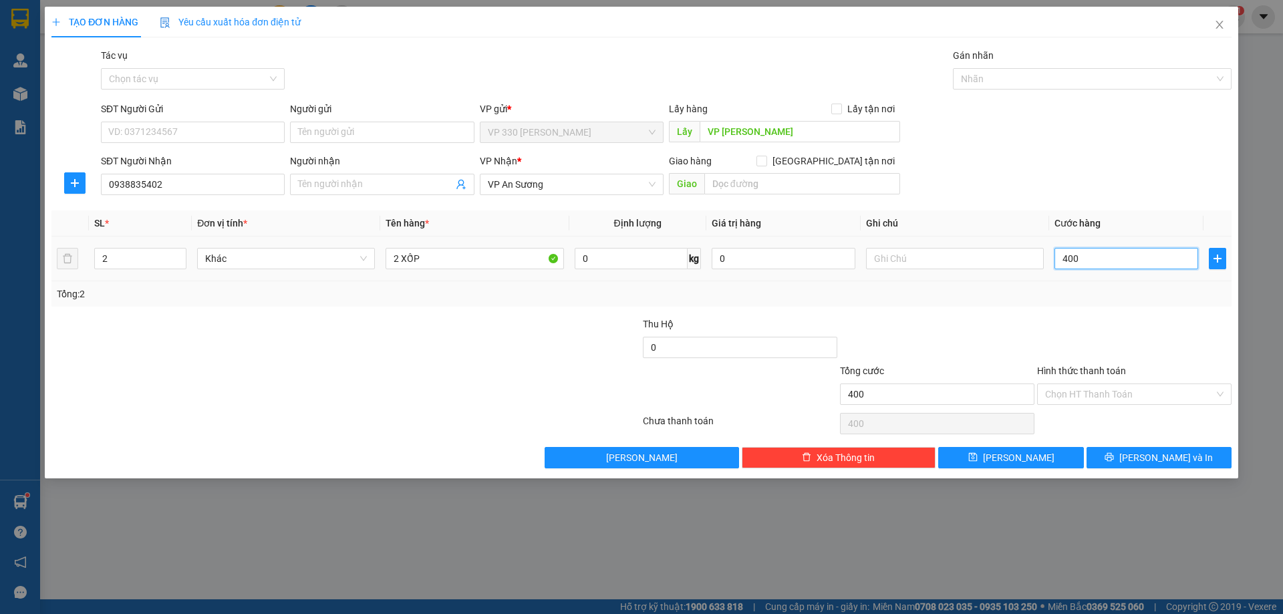
type input "4.000"
type input "40.000"
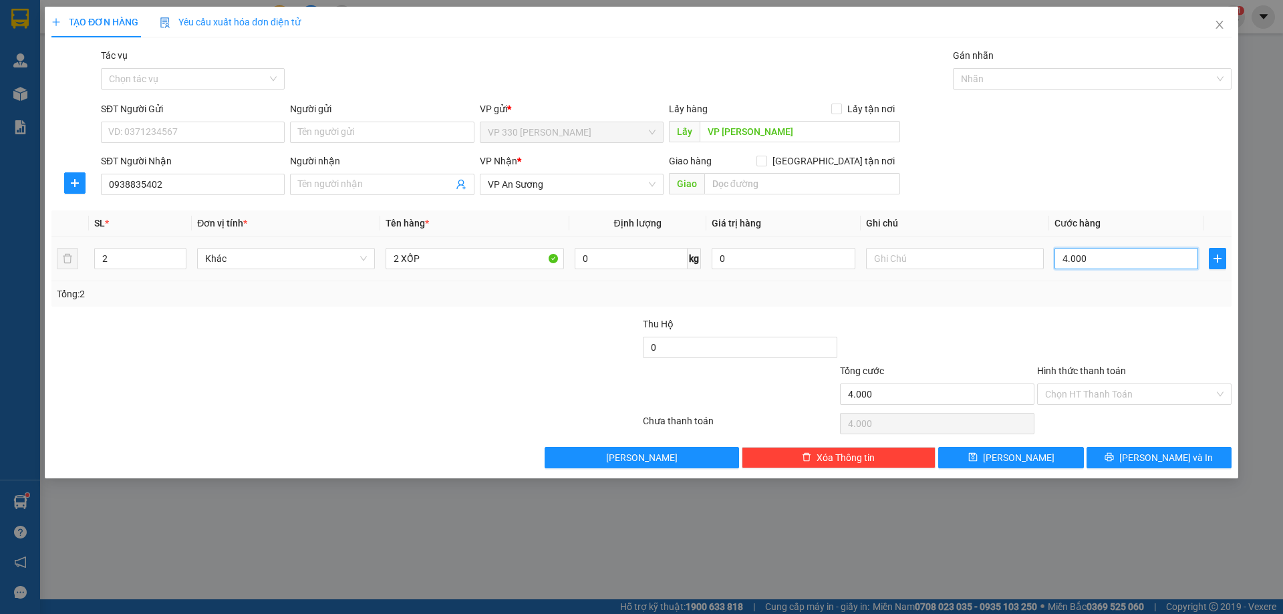
type input "40.000"
type input "400.000"
click at [1116, 400] on input "Hình thức thanh toán" at bounding box center [1129, 394] width 169 height 20
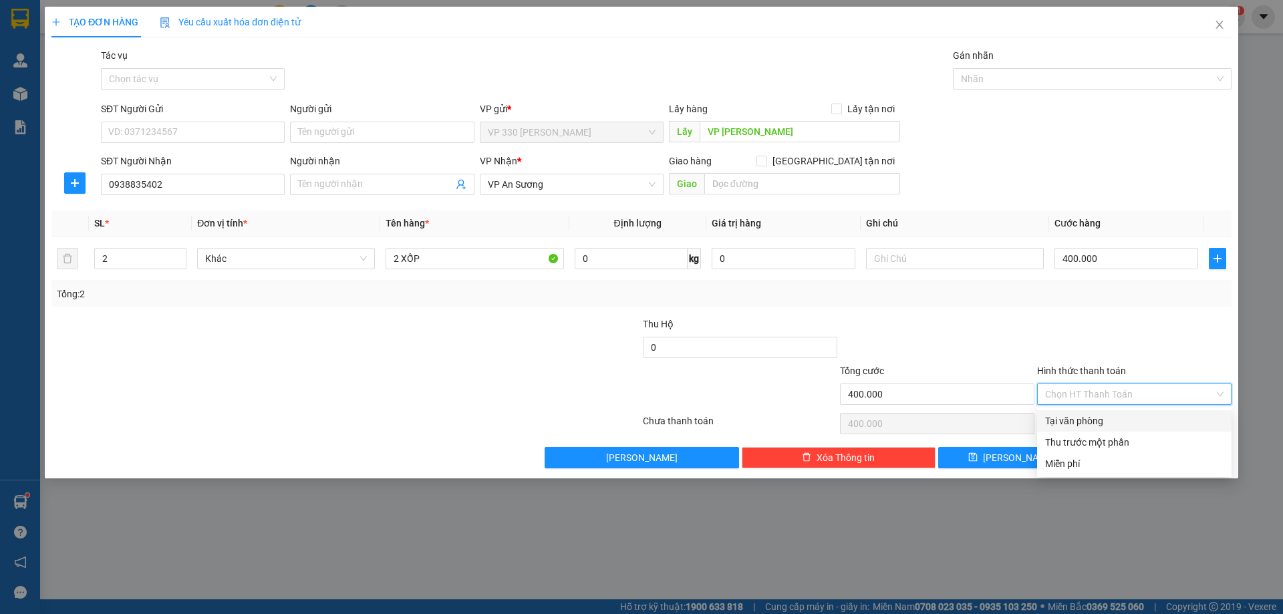
click at [1096, 418] on div "Tại văn phòng" at bounding box center [1134, 421] width 178 height 15
type input "0"
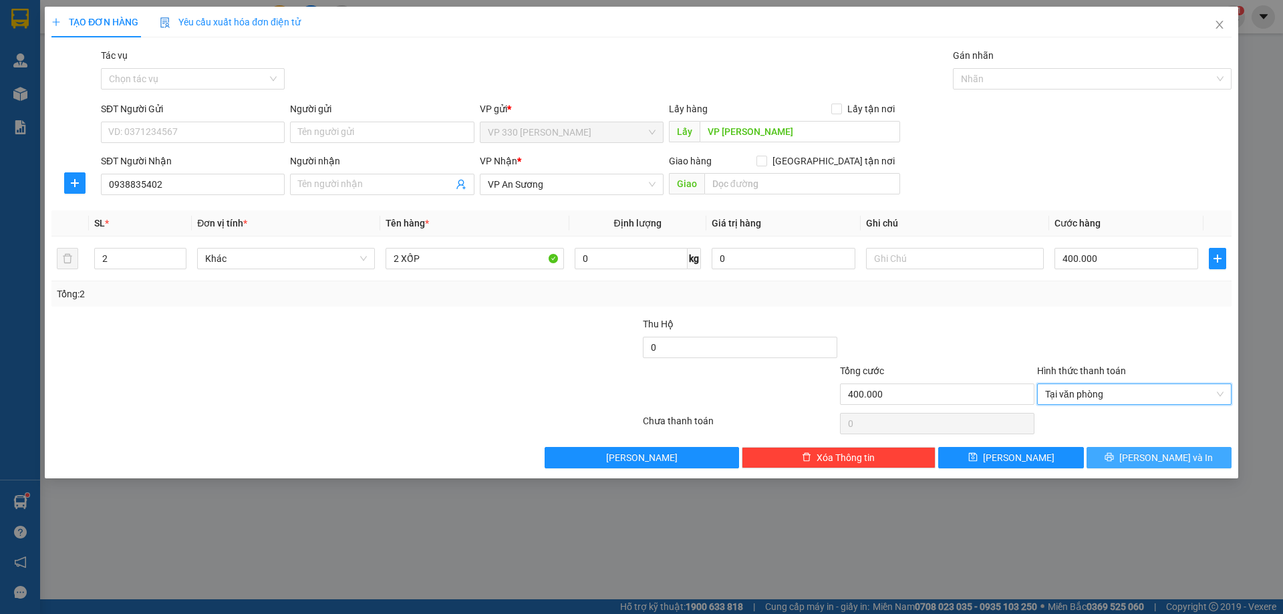
click at [1163, 452] on span "[PERSON_NAME] và In" at bounding box center [1166, 457] width 94 height 15
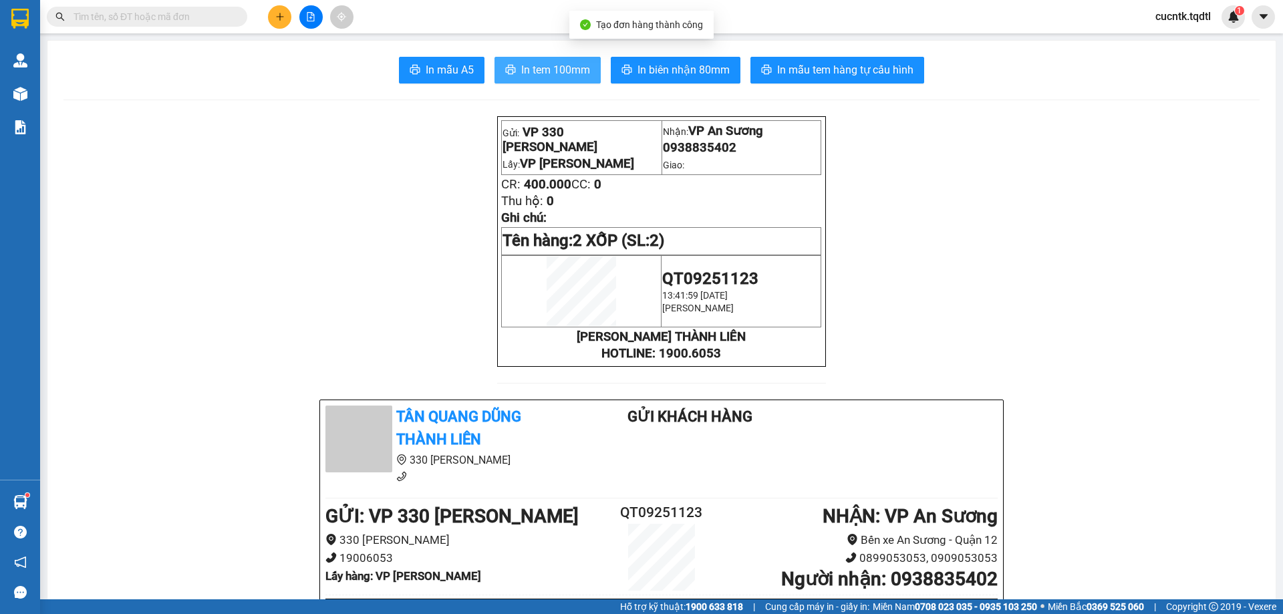
click at [541, 69] on span "In tem 100mm" at bounding box center [555, 69] width 69 height 17
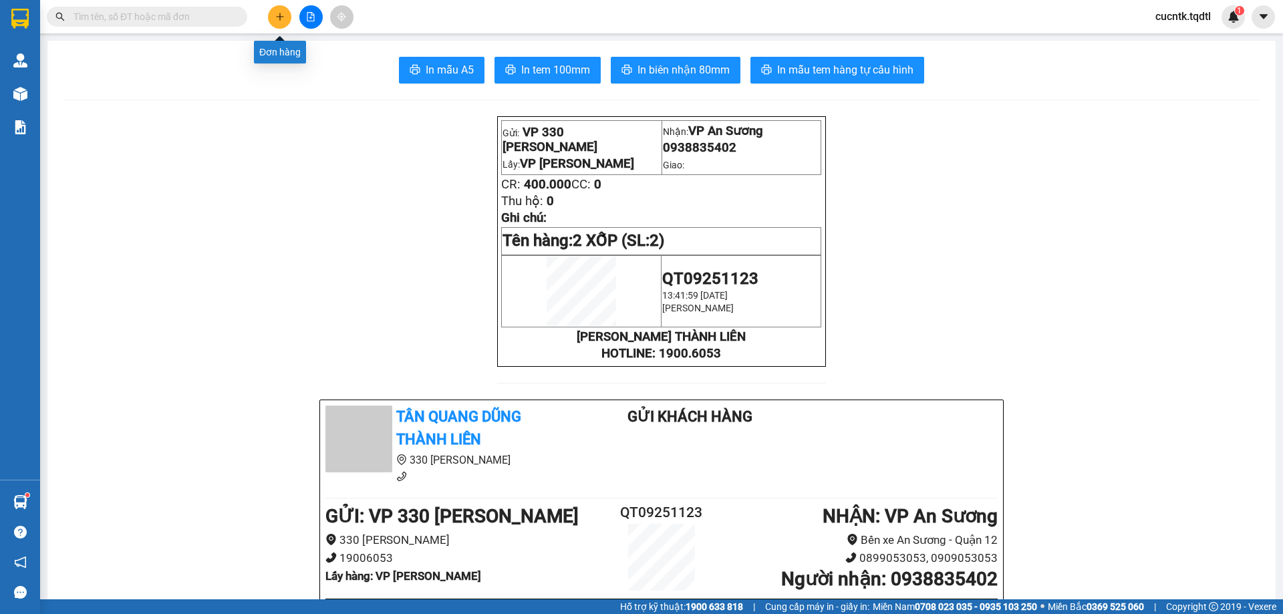
drag, startPoint x: 274, startPoint y: 19, endPoint x: 275, endPoint y: 1, distance: 18.1
click at [275, 5] on div at bounding box center [311, 16] width 100 height 23
click at [278, 20] on icon "plus" at bounding box center [279, 16] width 9 height 9
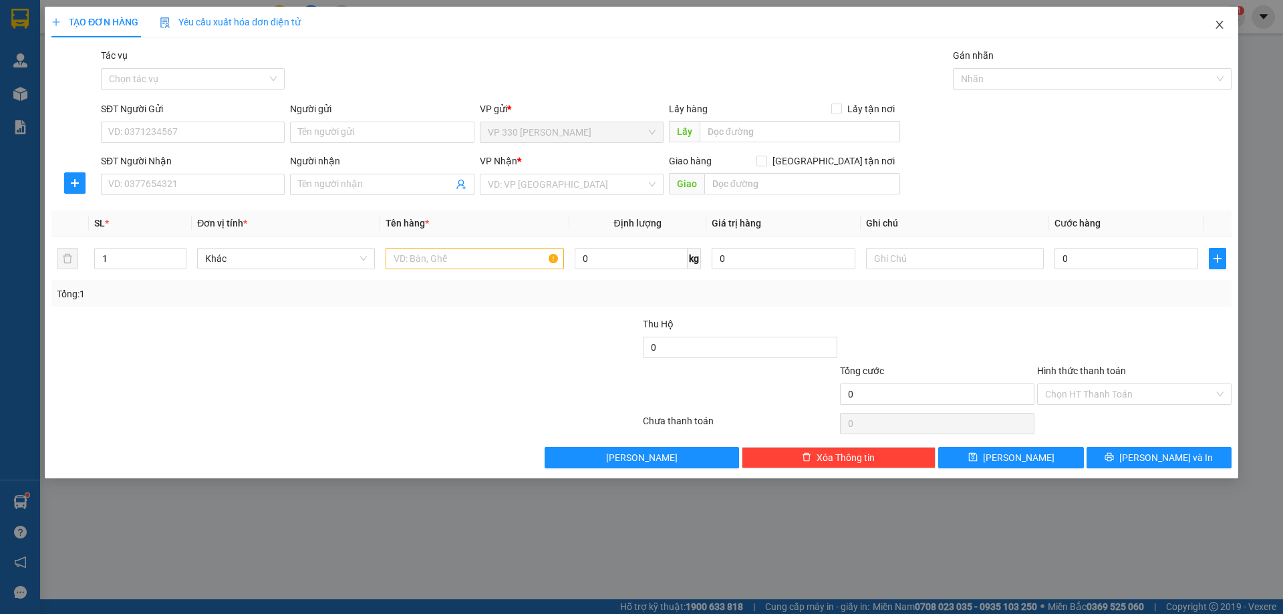
drag, startPoint x: 1214, startPoint y: 24, endPoint x: 1012, endPoint y: 15, distance: 202.6
click at [1210, 24] on span "Close" at bounding box center [1219, 25] width 37 height 37
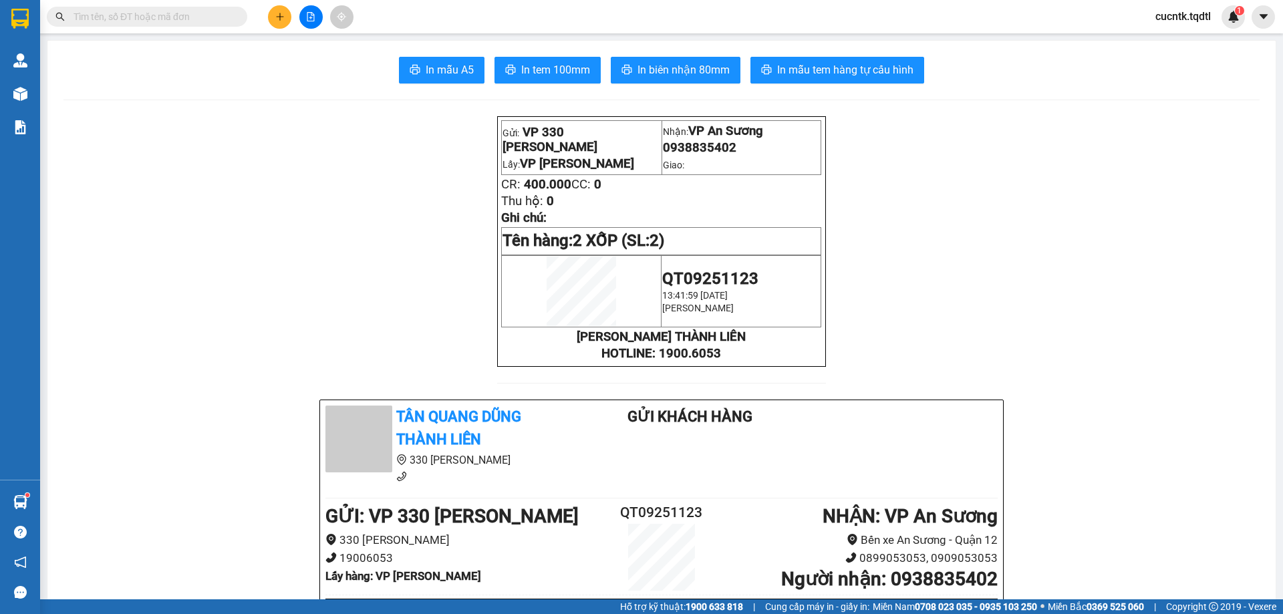
click at [193, 19] on input "text" at bounding box center [152, 16] width 158 height 15
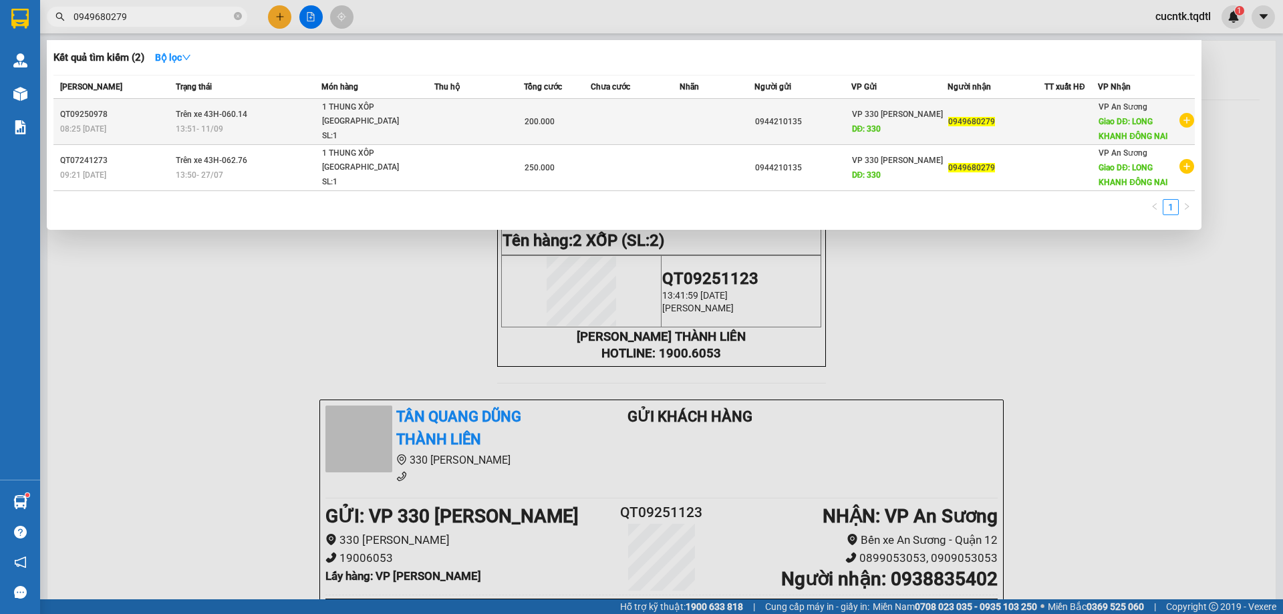
type input "0949680279"
click at [396, 114] on div "1 THUNG XÔP [GEOGRAPHIC_DATA]" at bounding box center [372, 114] width 100 height 29
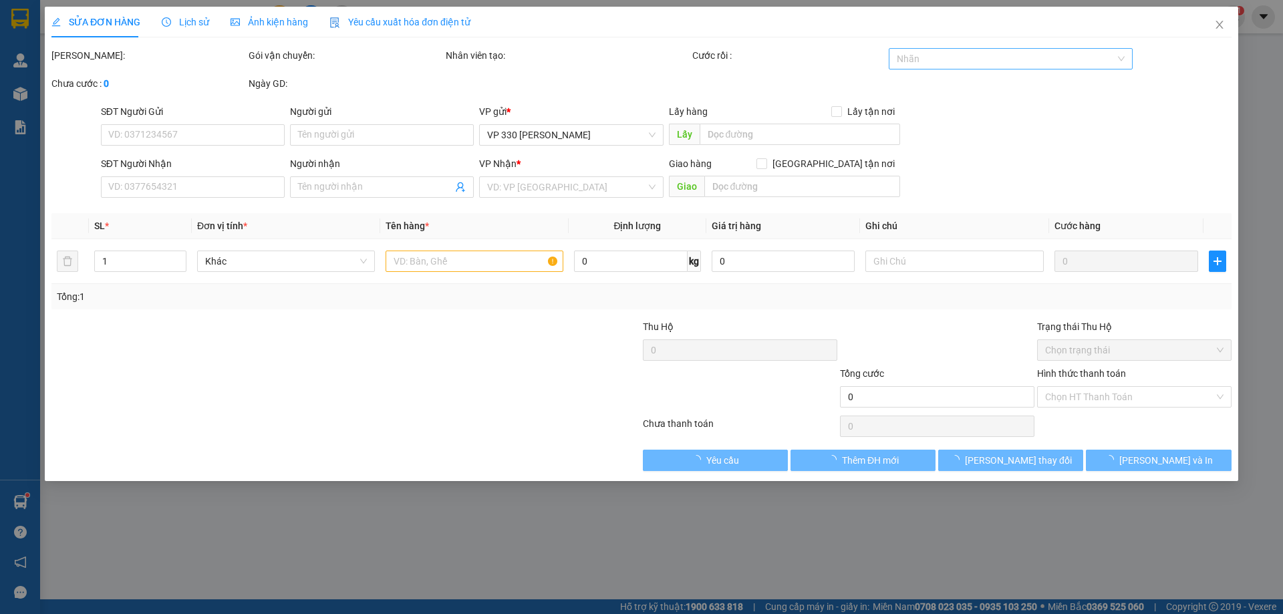
type input "0944210135"
type input "330"
type input "0949680279"
type input "LONG KHANH ĐÔNG NAI"
type input "200.000"
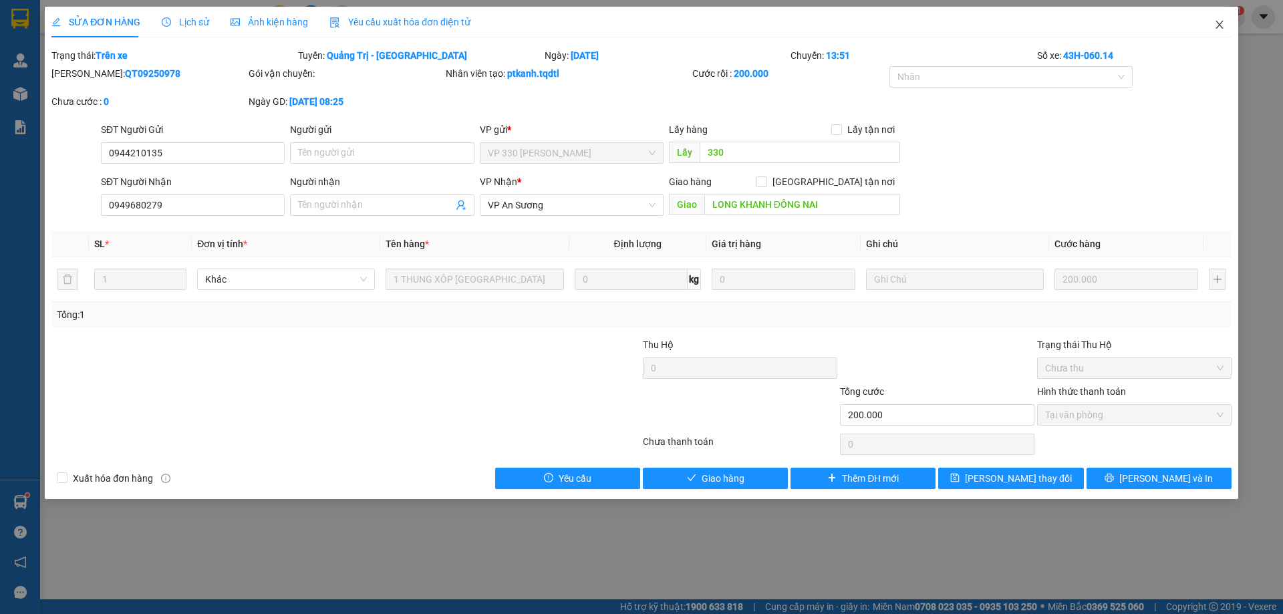
click at [1223, 25] on icon "close" at bounding box center [1219, 24] width 11 height 11
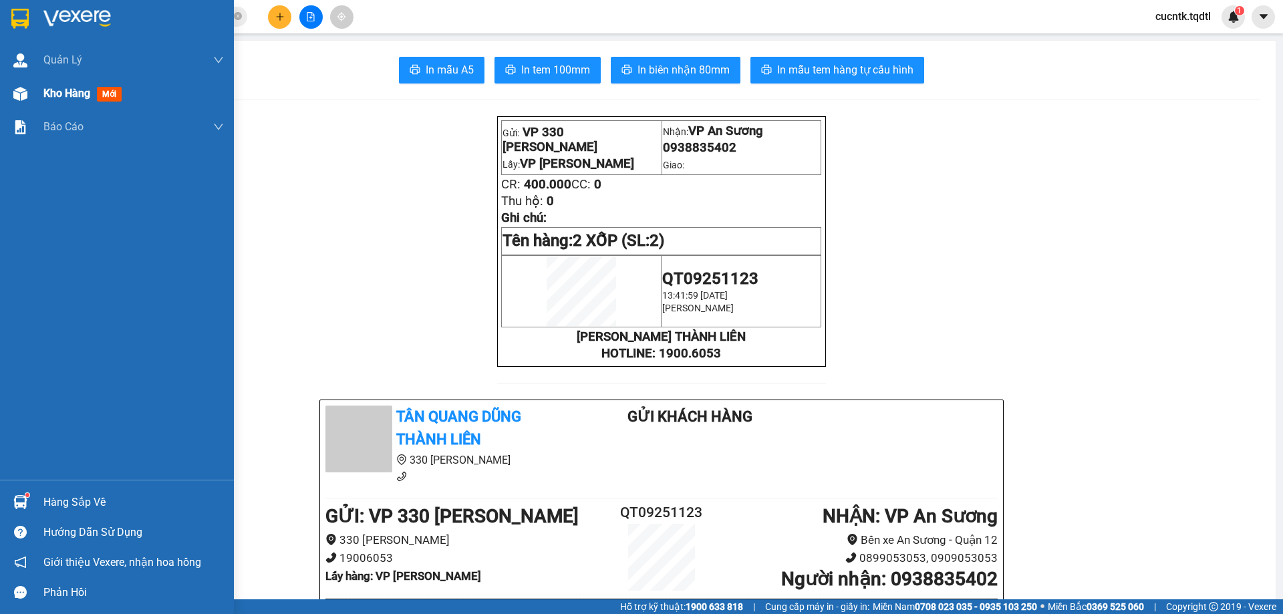
click at [61, 92] on span "Kho hàng" at bounding box center [66, 93] width 47 height 13
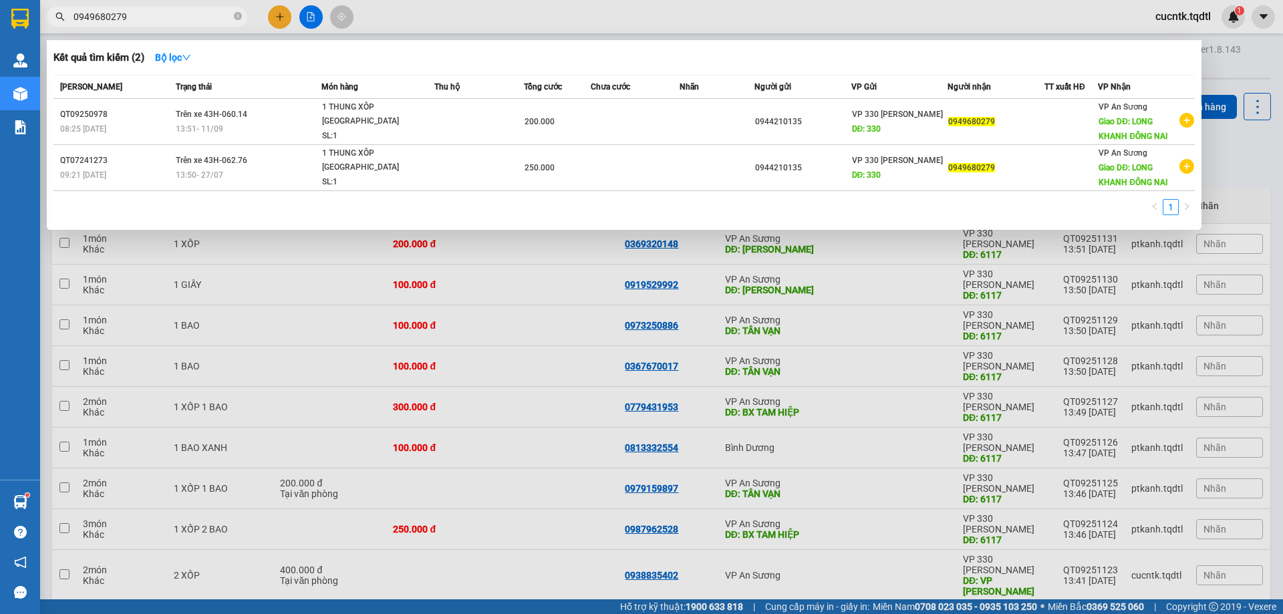
drag, startPoint x: 172, startPoint y: 21, endPoint x: 39, endPoint y: 22, distance: 133.0
click at [41, 21] on div "0949680279" at bounding box center [130, 17] width 261 height 20
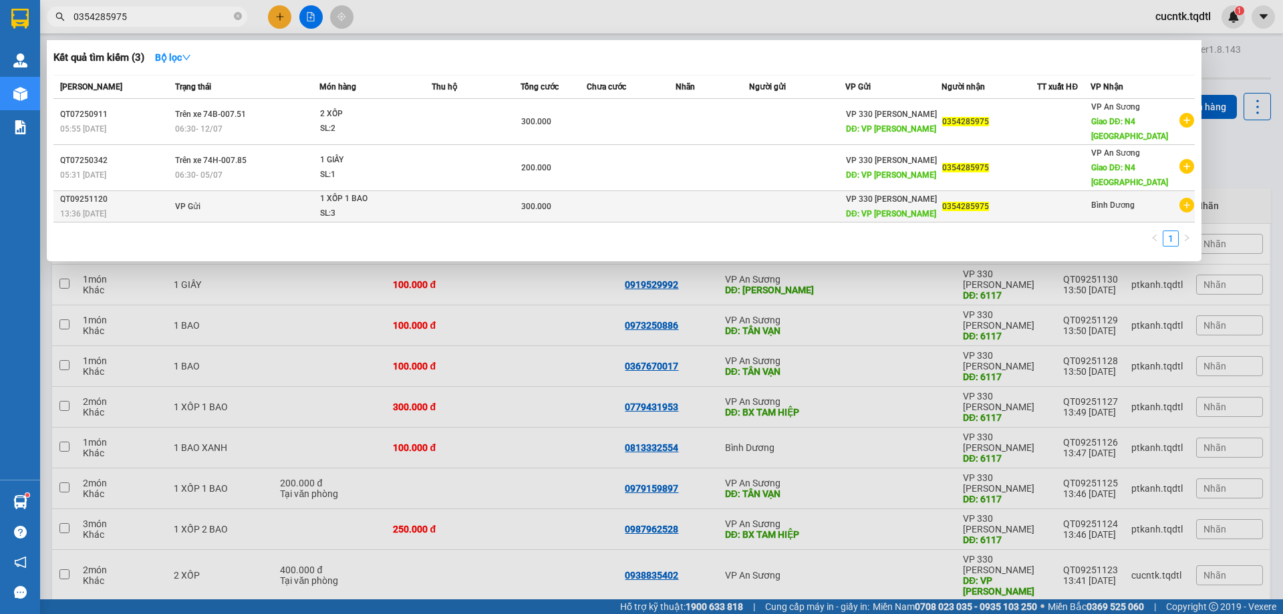
type input "0354285975"
click at [584, 205] on div "300.000" at bounding box center [553, 206] width 65 height 15
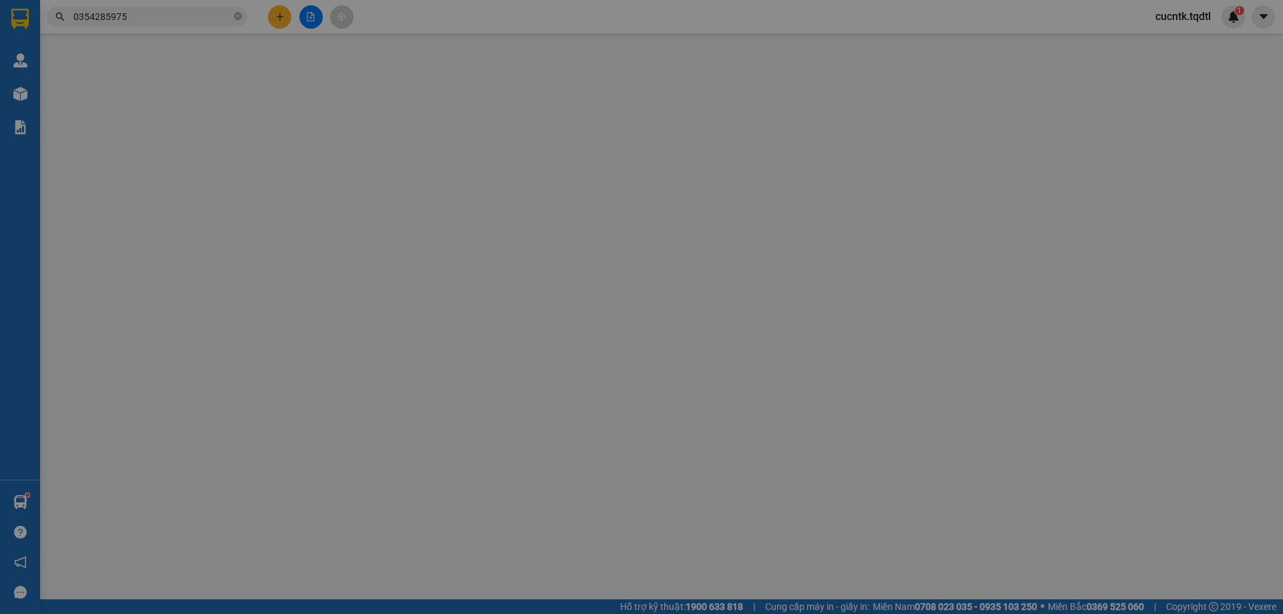
type input "VP [PERSON_NAME]"
type input "0354285975"
type input "300.000"
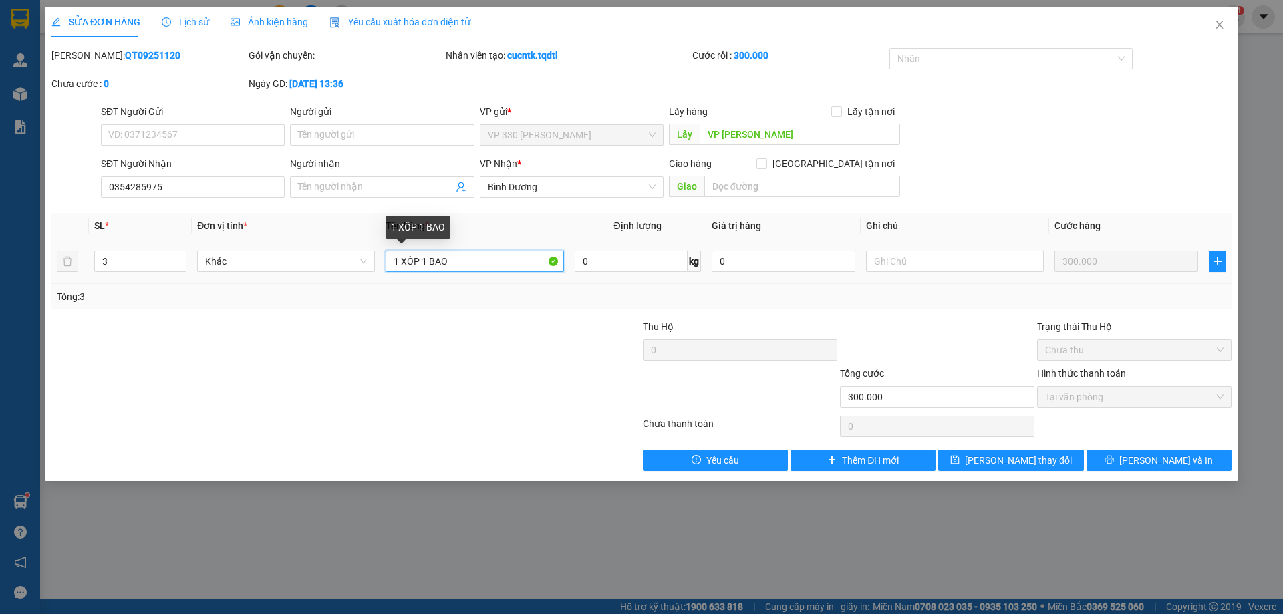
drag, startPoint x: 398, startPoint y: 261, endPoint x: 391, endPoint y: 269, distance: 10.9
click at [391, 269] on input "1 XỐP 1 BAO" at bounding box center [474, 261] width 178 height 21
type input "2 XỐP 1 BAO"
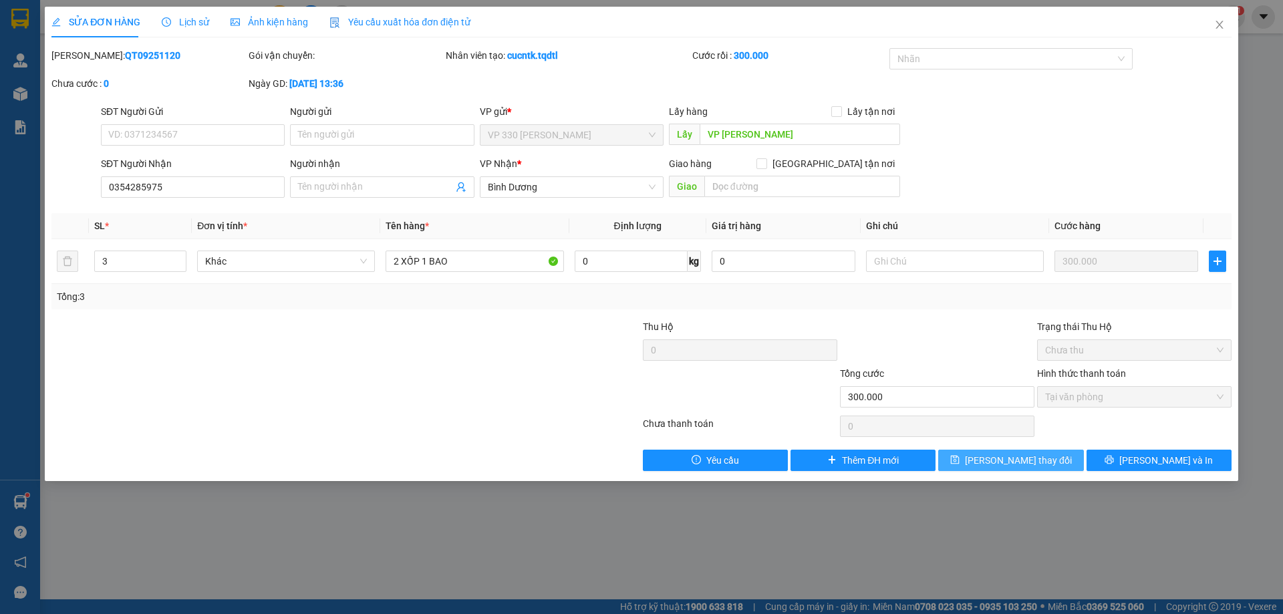
click at [998, 461] on span "[PERSON_NAME] thay đổi" at bounding box center [1018, 460] width 107 height 15
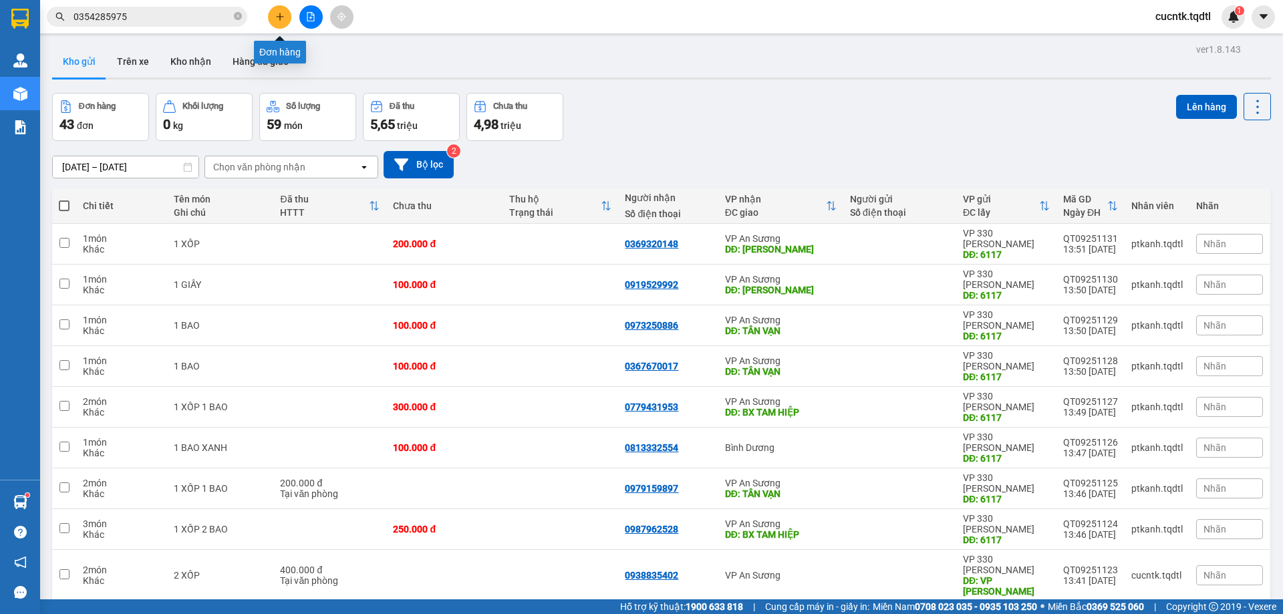
click at [273, 12] on button at bounding box center [279, 16] width 23 height 23
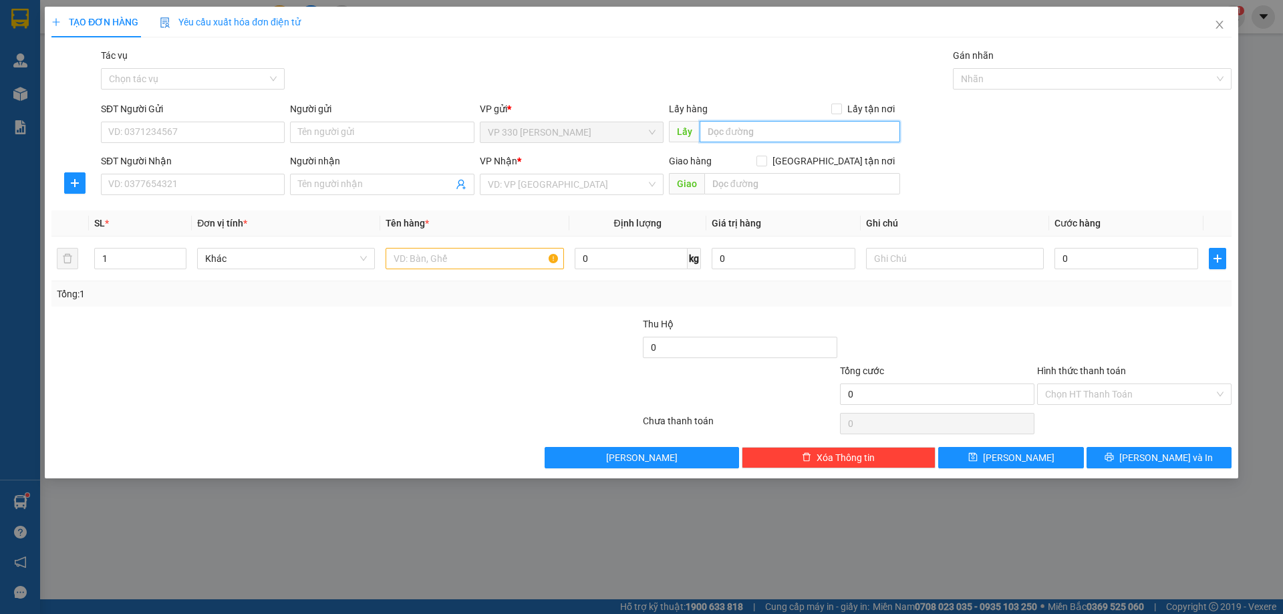
click at [799, 134] on input "text" at bounding box center [800, 131] width 200 height 21
type input "VP [PERSON_NAME]"
click at [191, 178] on input "SĐT Người Nhận" at bounding box center [193, 184] width 184 height 21
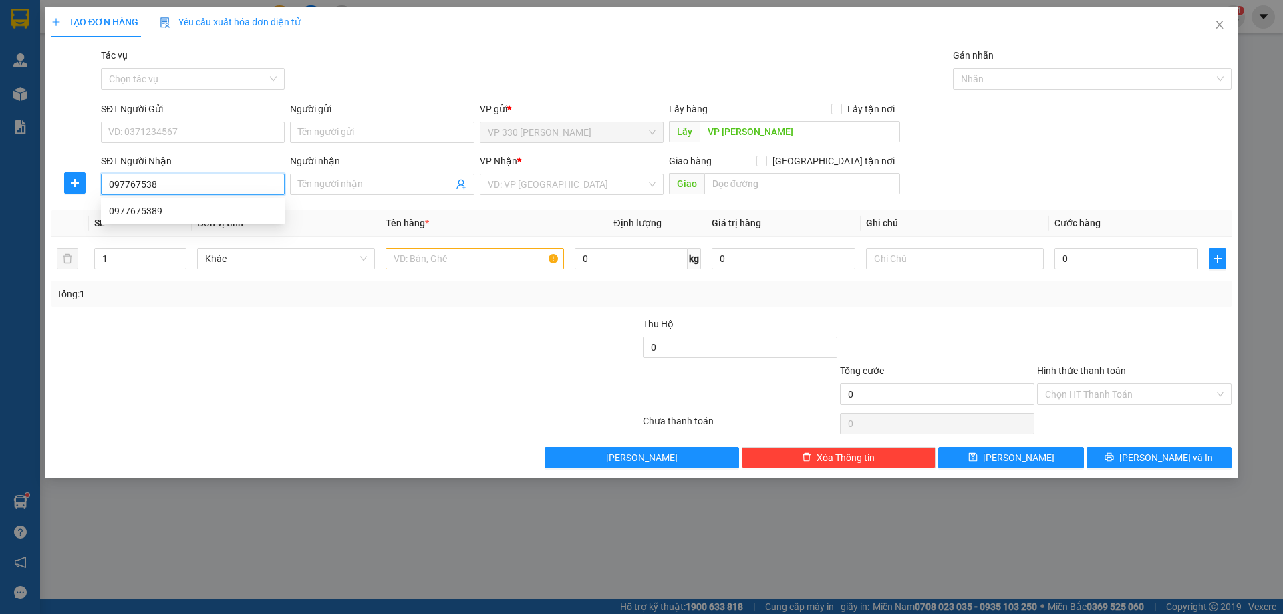
type input "0977675389"
click at [155, 209] on div "0977675389" at bounding box center [193, 211] width 168 height 15
type input "SUỐI TIÊN"
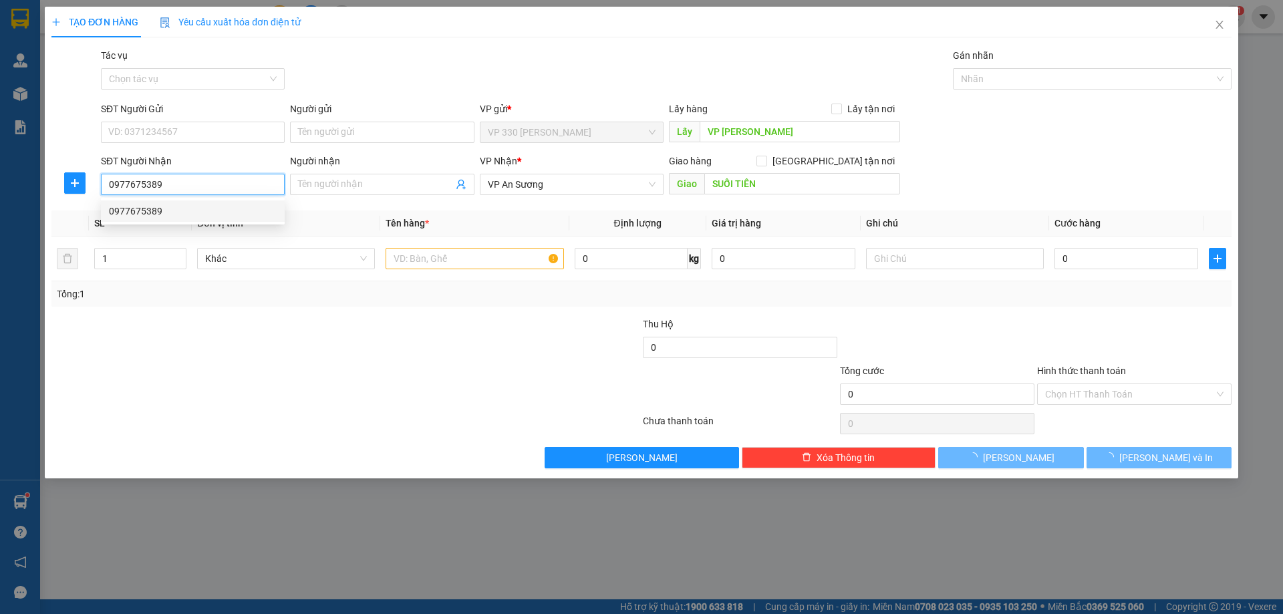
type input "200.000"
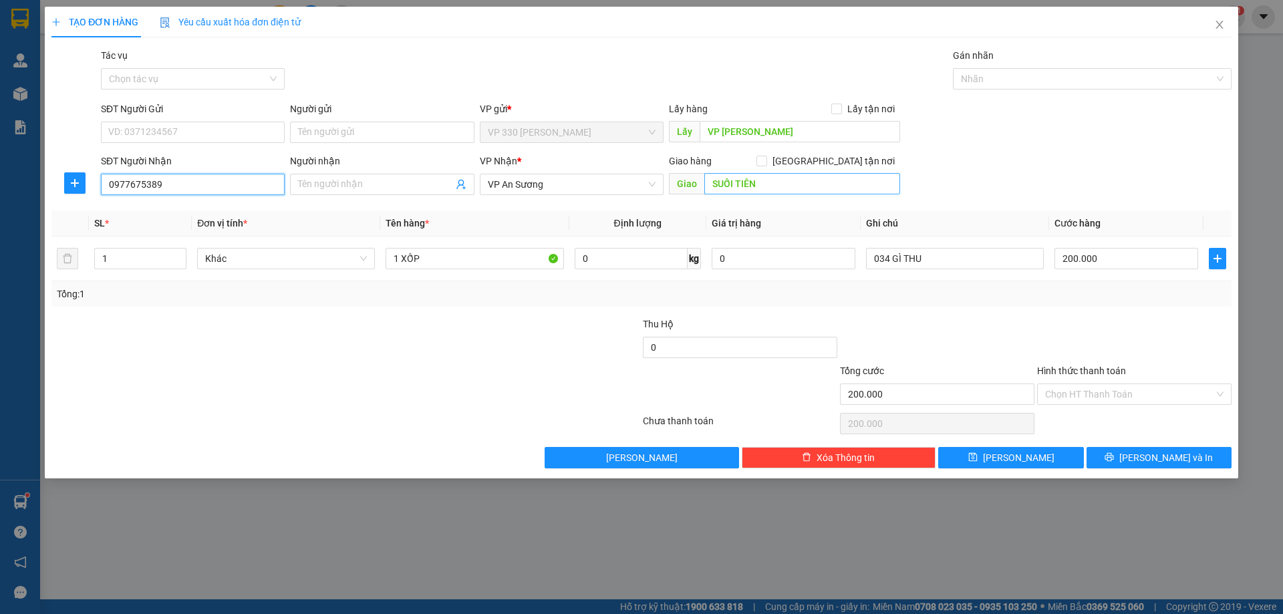
type input "0977675389"
type input "CV [PERSON_NAME]([PERSON_NAME])"
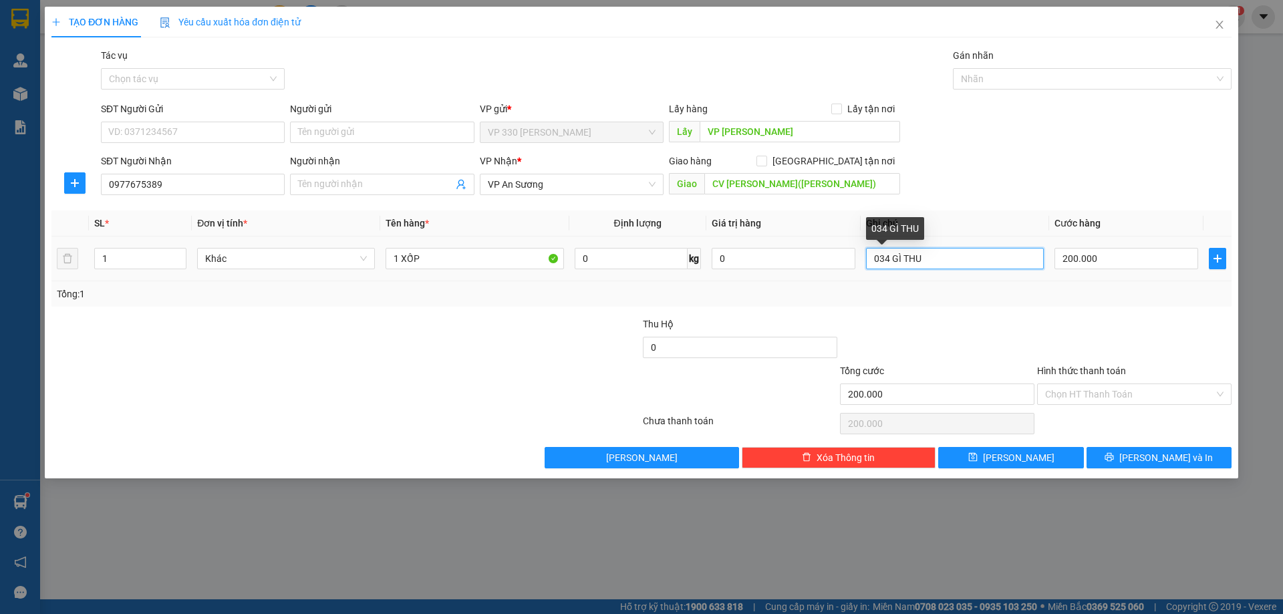
drag, startPoint x: 949, startPoint y: 266, endPoint x: 843, endPoint y: 272, distance: 106.4
click at [843, 272] on tr "1 Khác 1 XỐP 0 kg 0 034 GÌ THU 200.000" at bounding box center [641, 259] width 1180 height 45
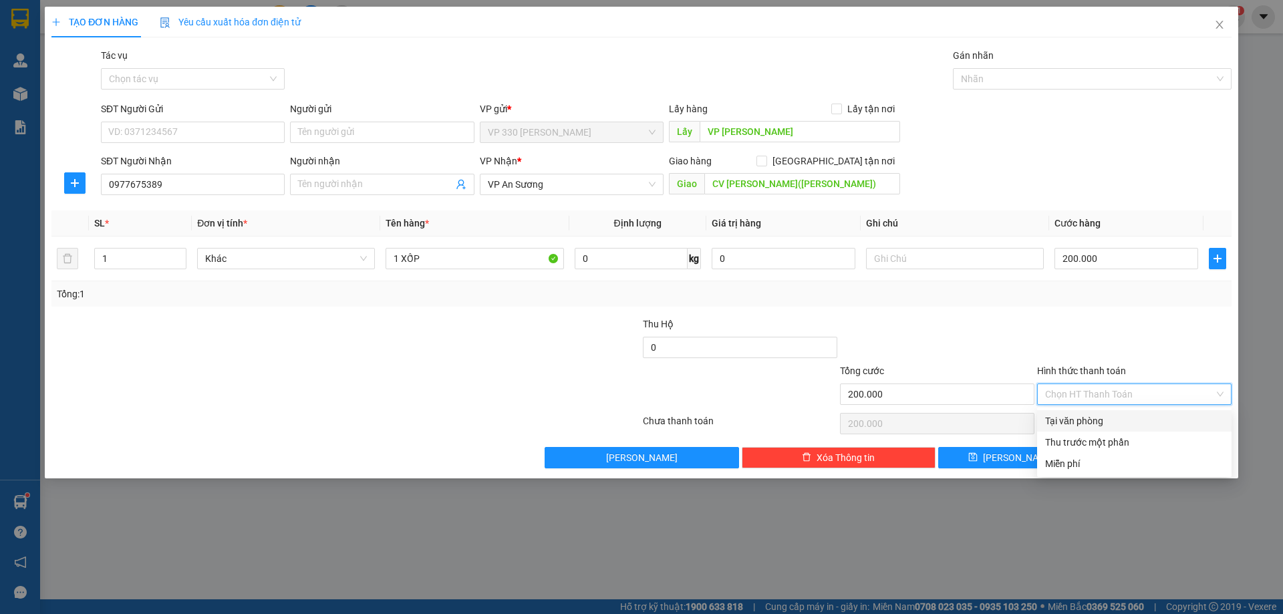
click at [1128, 391] on input "Hình thức thanh toán" at bounding box center [1129, 394] width 169 height 20
click at [1089, 420] on div "Tại văn phòng" at bounding box center [1134, 421] width 178 height 15
type input "0"
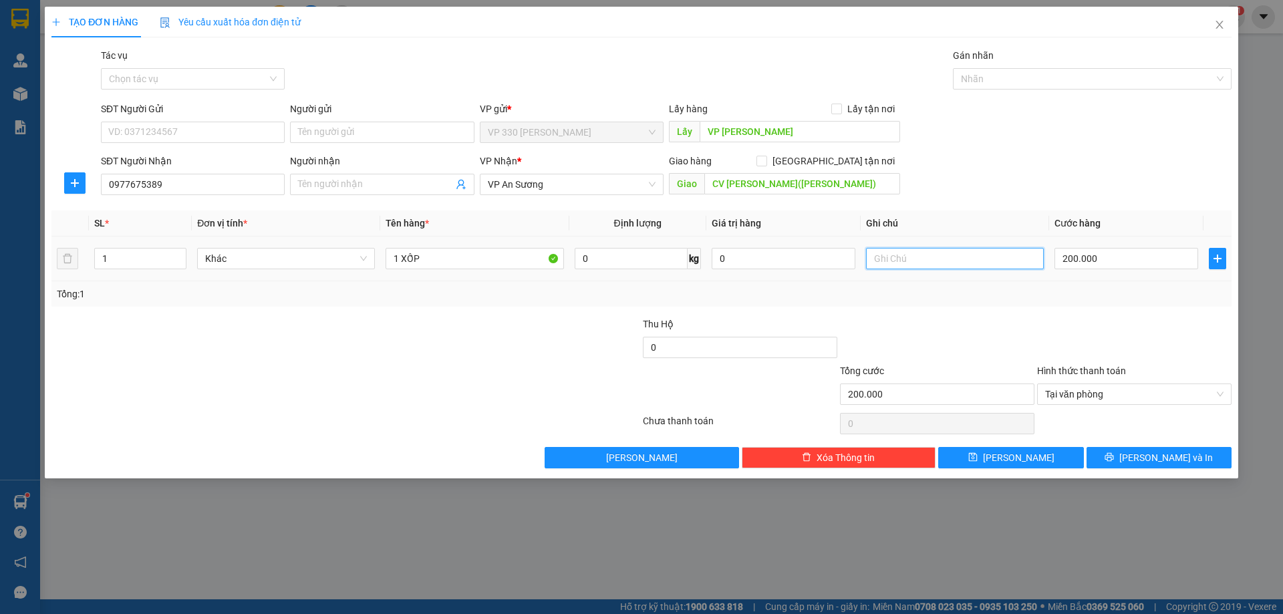
click at [905, 261] on input "text" at bounding box center [955, 258] width 178 height 21
type input "NHỜ SHIP VỀ"
click at [1166, 466] on button "[PERSON_NAME] và In" at bounding box center [1158, 457] width 145 height 21
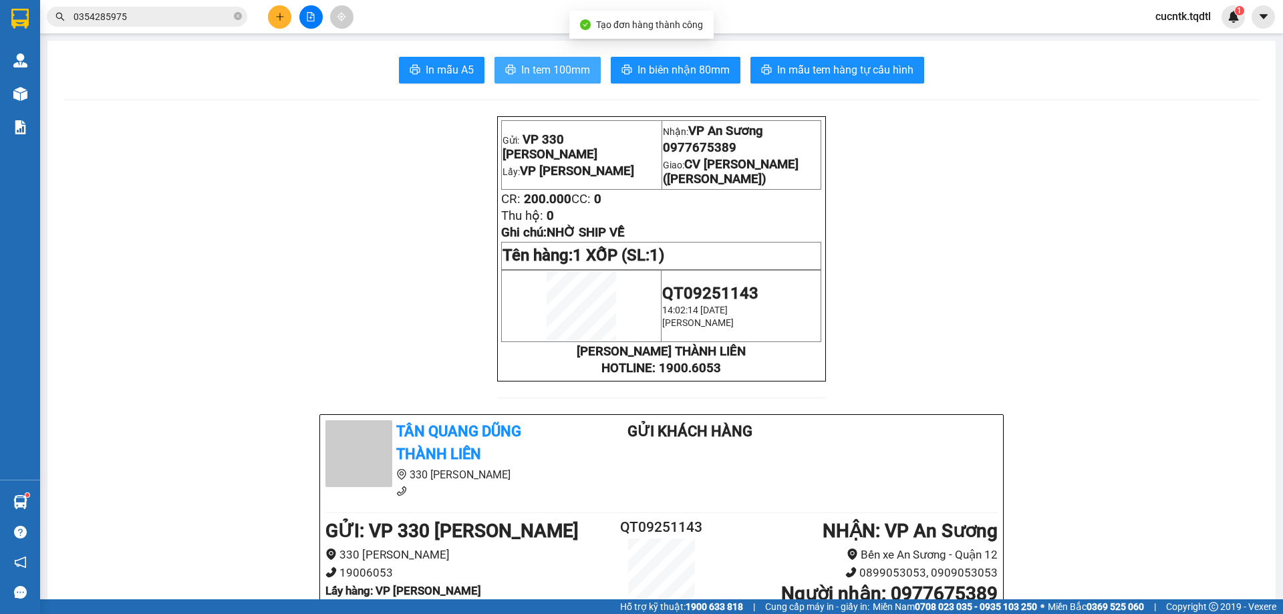
click at [529, 69] on span "In tem 100mm" at bounding box center [555, 69] width 69 height 17
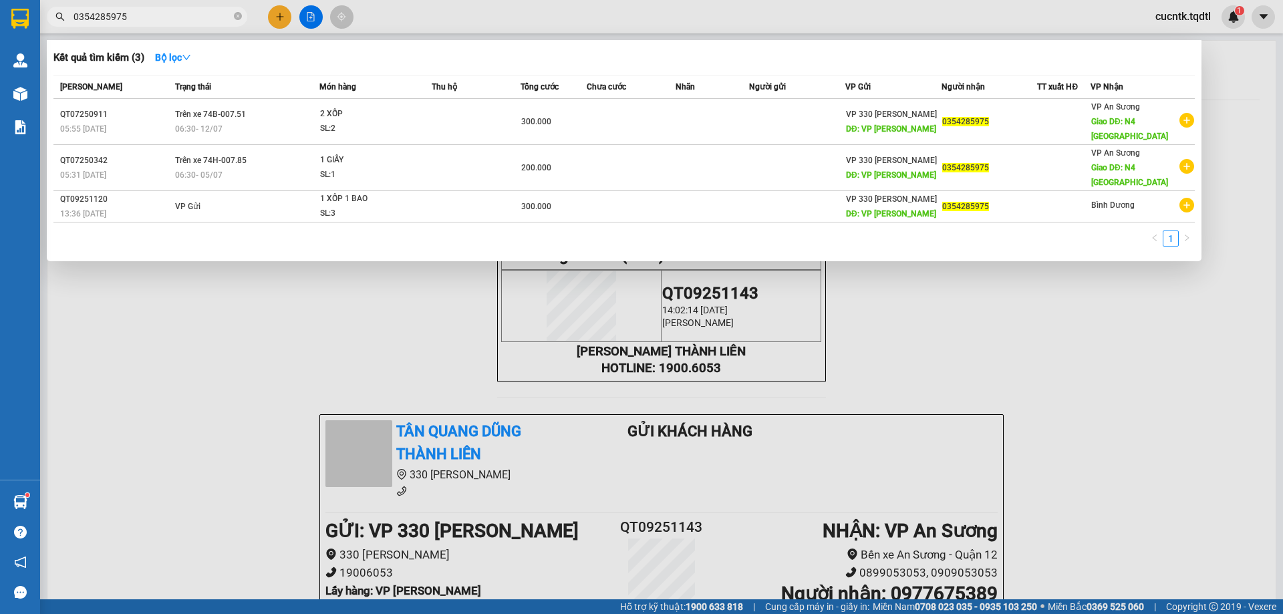
click at [163, 17] on input "0354285975" at bounding box center [152, 16] width 158 height 15
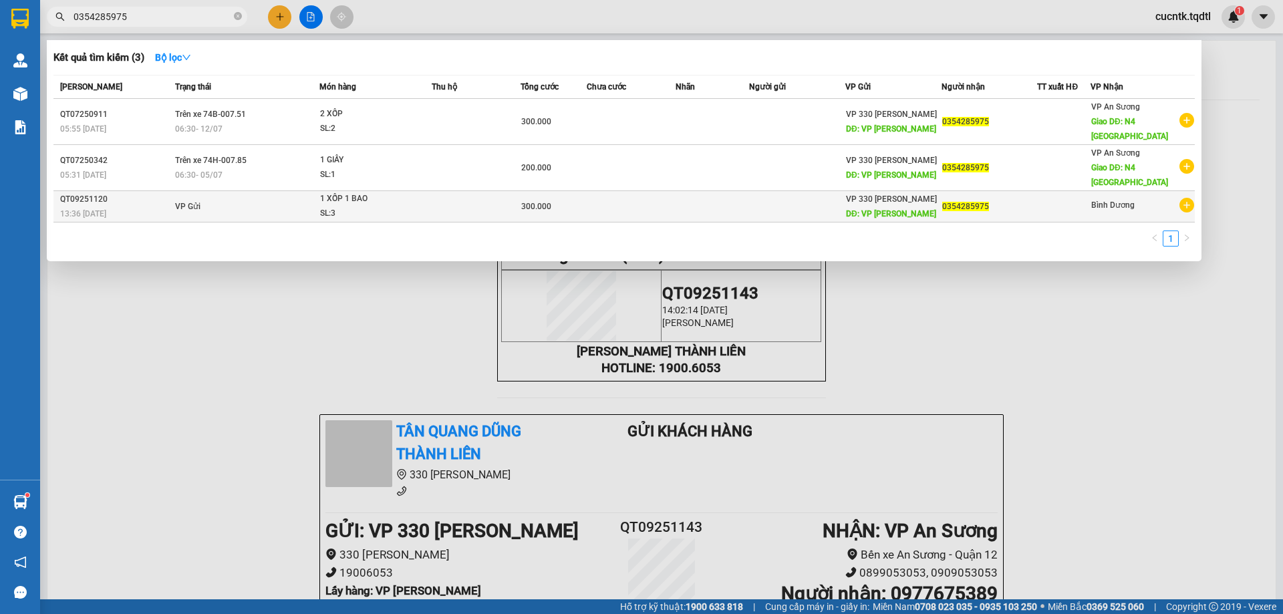
click at [681, 205] on td at bounding box center [712, 206] width 74 height 31
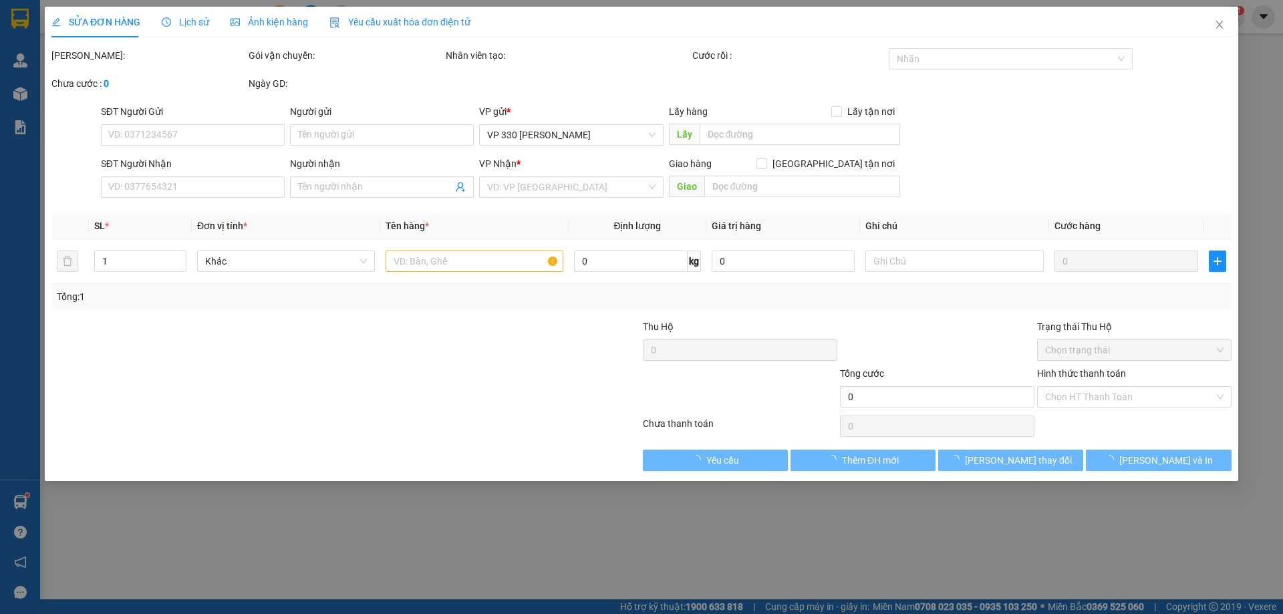
type input "VP [PERSON_NAME]"
type input "0354285975"
type input "300.000"
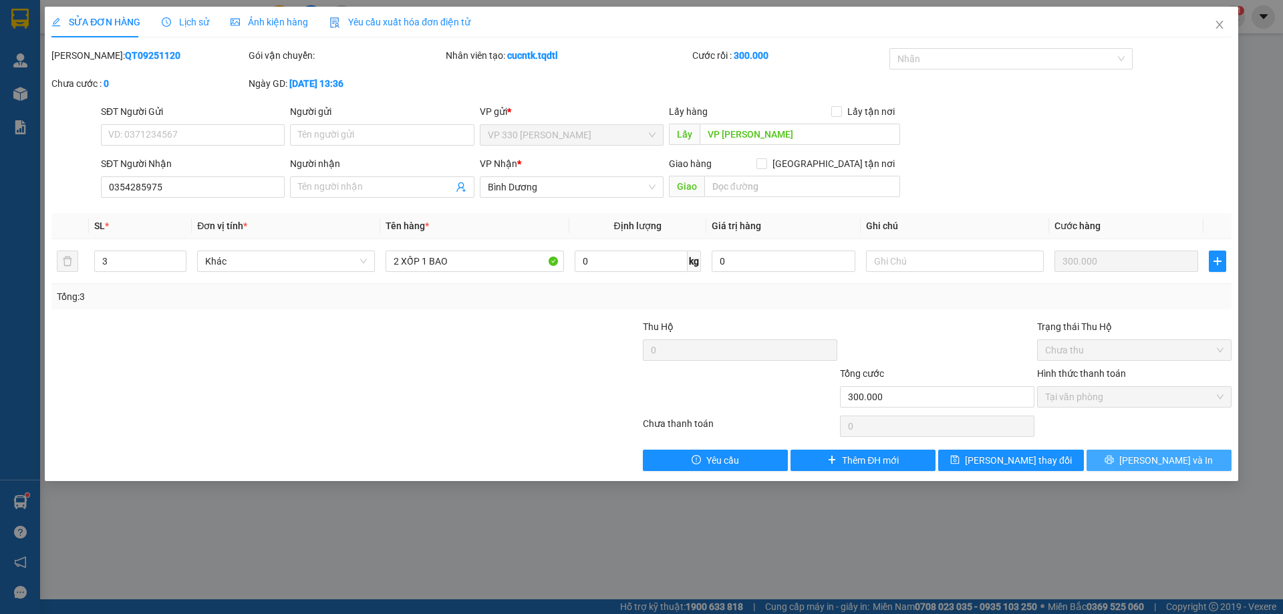
click at [1122, 462] on button "[PERSON_NAME] và In" at bounding box center [1158, 460] width 145 height 21
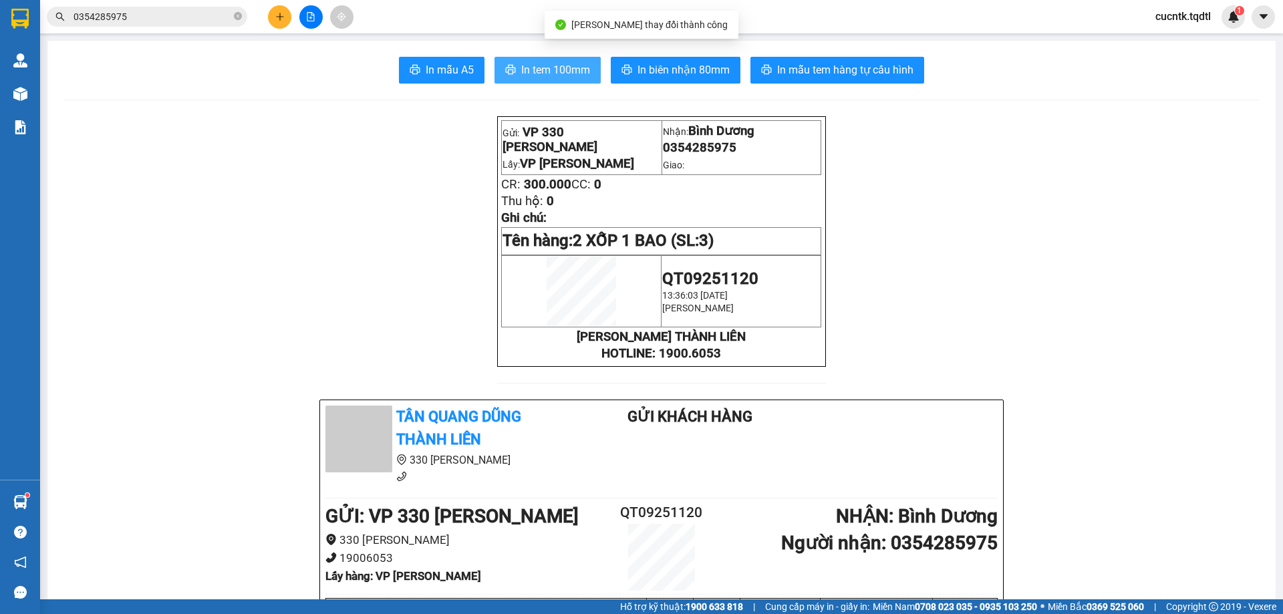
click at [560, 77] on span "In tem 100mm" at bounding box center [555, 69] width 69 height 17
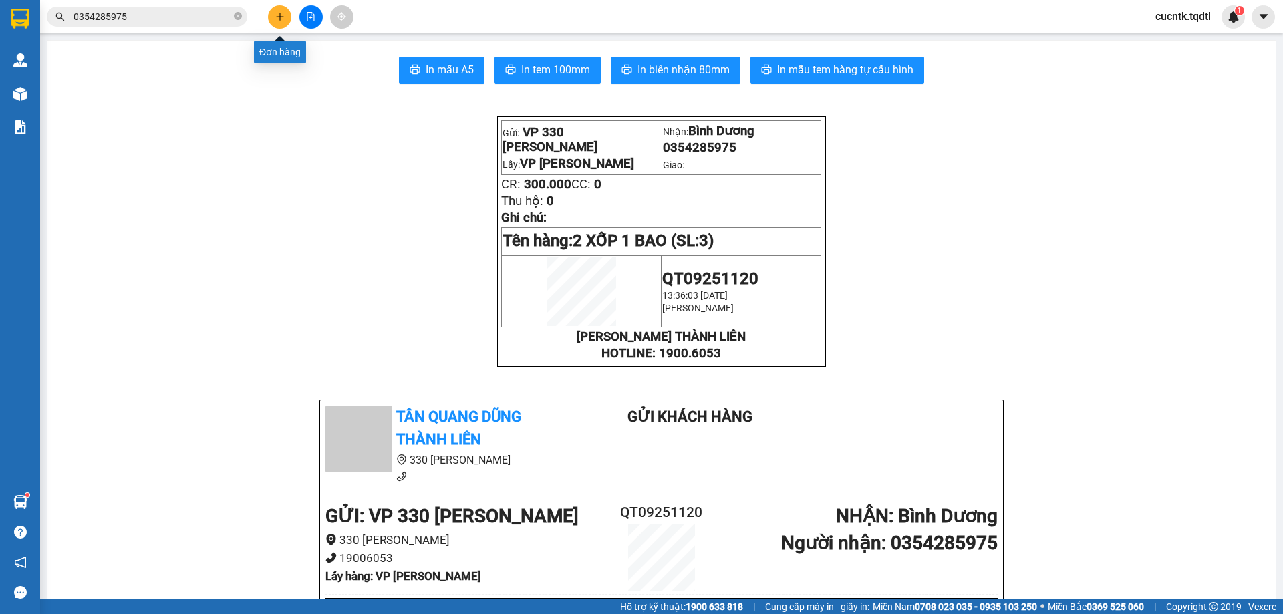
click at [275, 15] on icon "plus" at bounding box center [279, 16] width 9 height 9
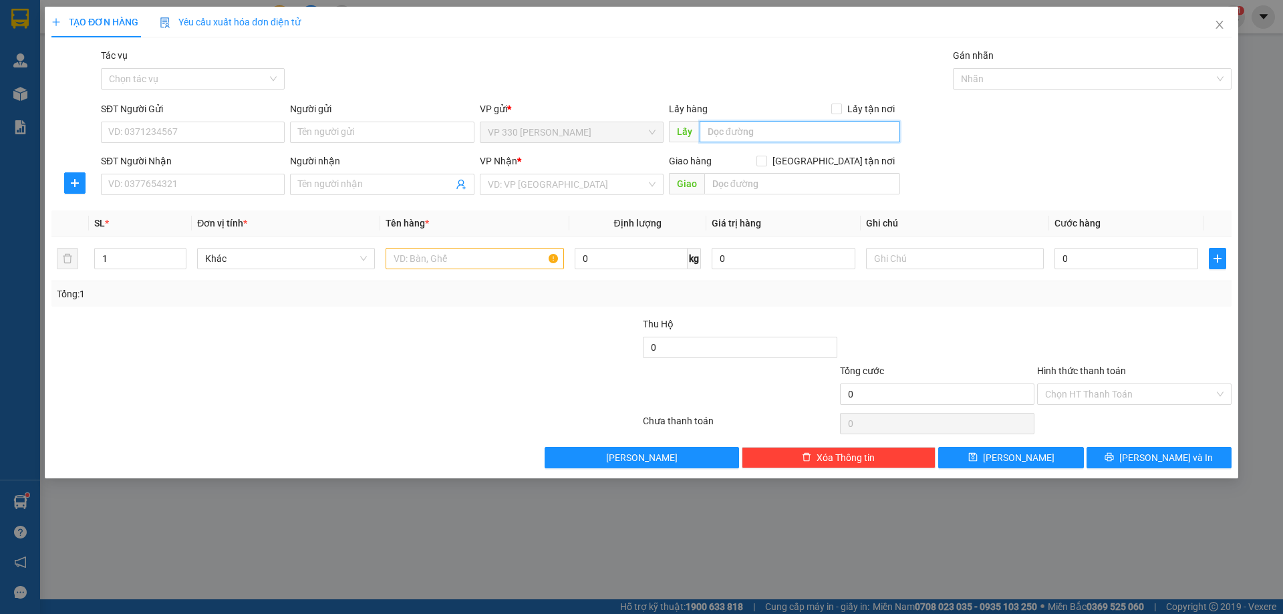
click at [744, 135] on input "text" at bounding box center [800, 131] width 200 height 21
type input "VP [PERSON_NAME]"
click at [161, 190] on input "SĐT Người Nhận" at bounding box center [193, 184] width 184 height 21
type input "0388294647"
click at [594, 175] on input "search" at bounding box center [567, 184] width 158 height 20
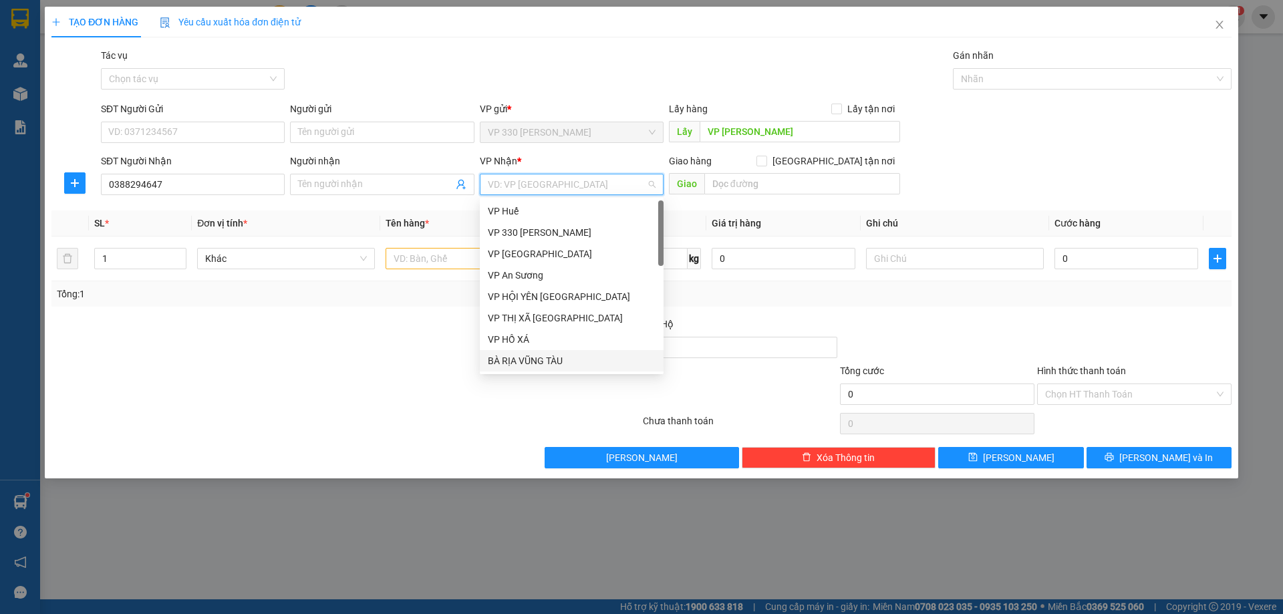
click at [569, 354] on div "BÀ RỊA VŨNG TÀU" at bounding box center [572, 360] width 168 height 15
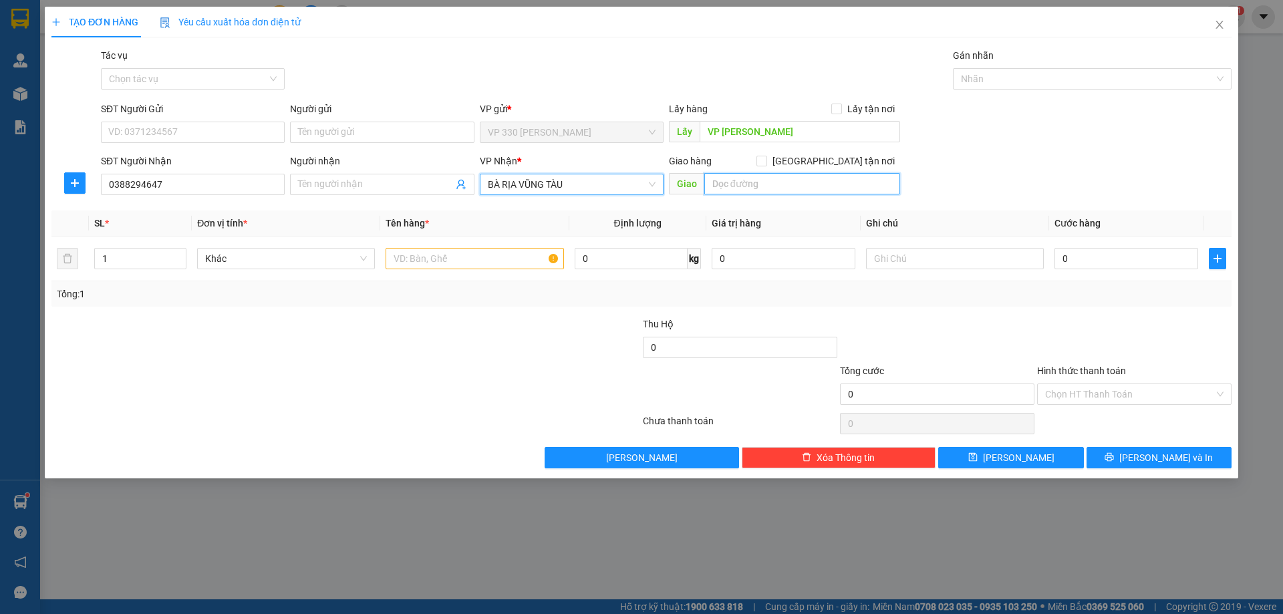
drag, startPoint x: 755, startPoint y: 184, endPoint x: 764, endPoint y: 164, distance: 22.1
click at [755, 179] on input "text" at bounding box center [802, 183] width 196 height 21
type input "CÙ BỊ"
click at [440, 254] on input "text" at bounding box center [474, 258] width 178 height 21
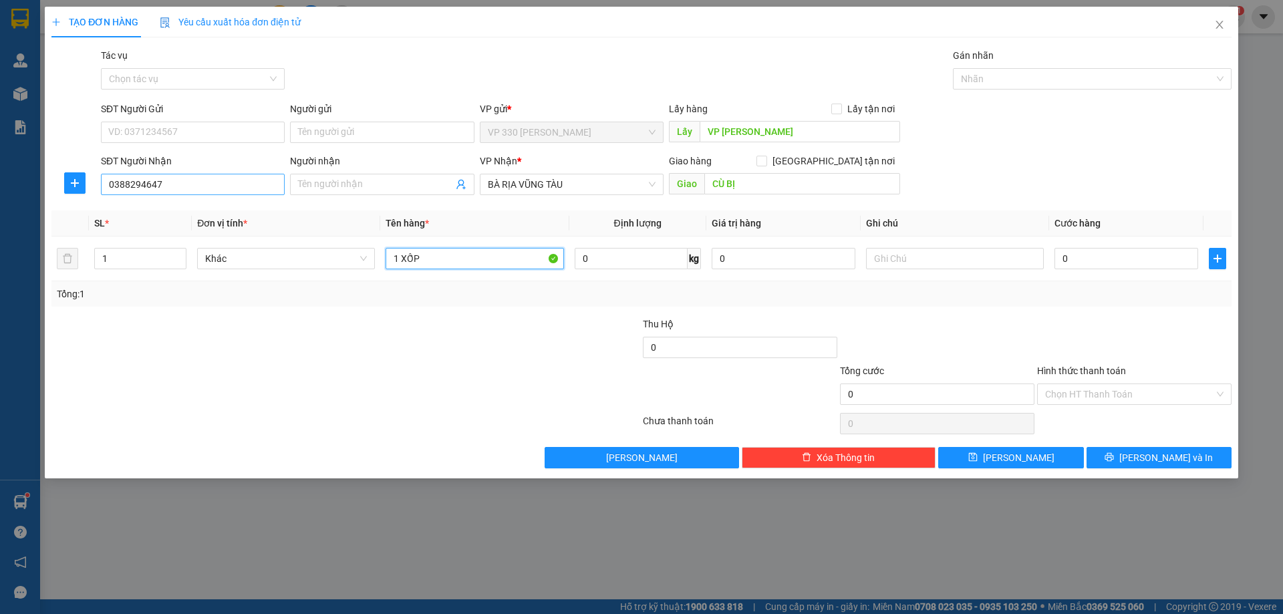
type input "1 XỐP"
drag, startPoint x: 205, startPoint y: 192, endPoint x: 73, endPoint y: 174, distance: 133.4
click at [73, 184] on div "SĐT Người Nhận 0388294647 0388294647 Người nhận Tên người nhận VP Nhận * BÀ RỊA…" at bounding box center [641, 177] width 1183 height 47
type input "0396862462"
click at [222, 206] on div "0396862462" at bounding box center [193, 211] width 168 height 15
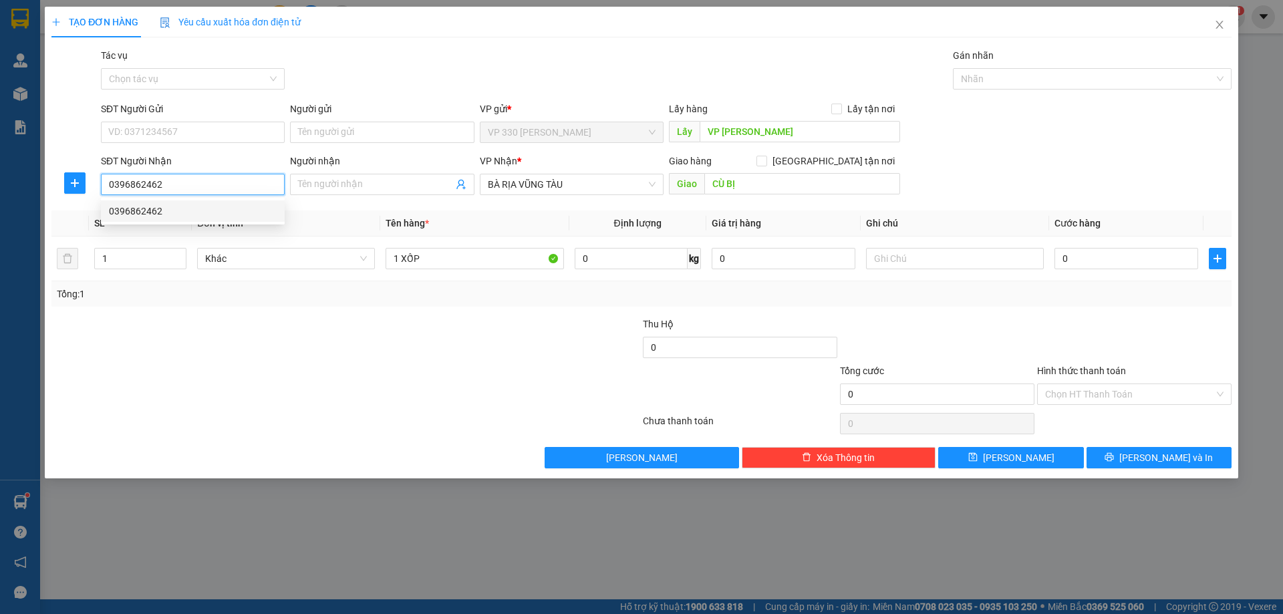
type input "N3 CU BỊ"
type input "300.000"
type input "0396862462"
type input "1"
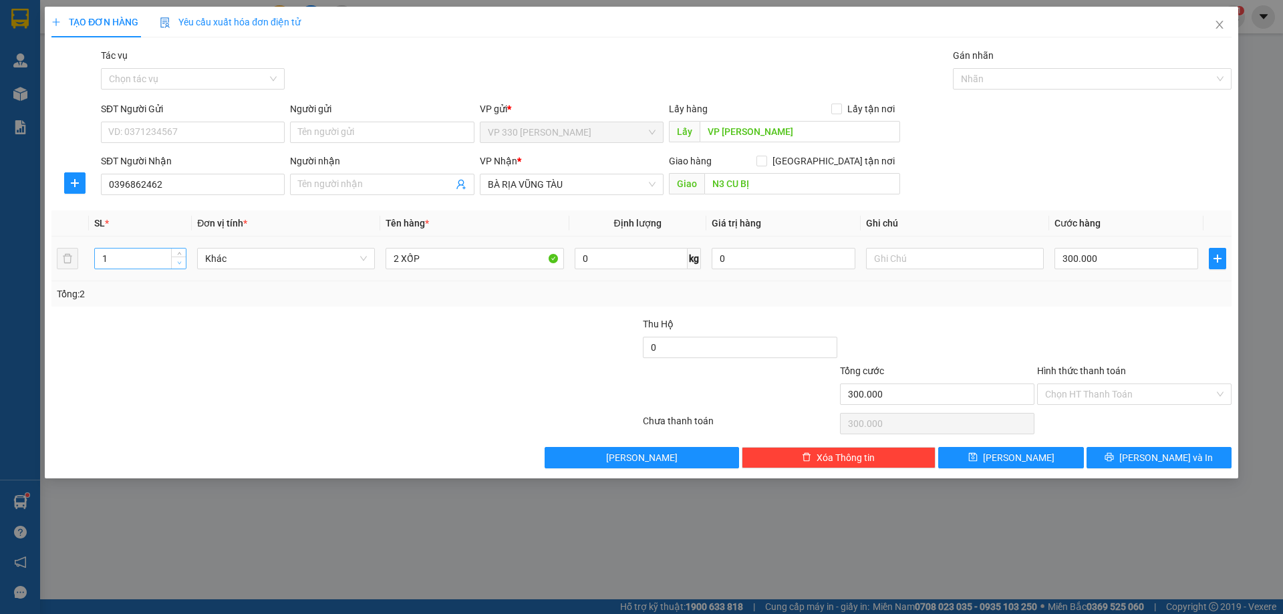
click at [177, 263] on icon "down" at bounding box center [179, 263] width 5 height 5
drag, startPoint x: 397, startPoint y: 259, endPoint x: 388, endPoint y: 261, distance: 8.9
click at [388, 261] on input "2 XỐP" at bounding box center [474, 258] width 178 height 21
type input "1 XỐP"
click at [1128, 255] on input "300.000" at bounding box center [1126, 258] width 144 height 21
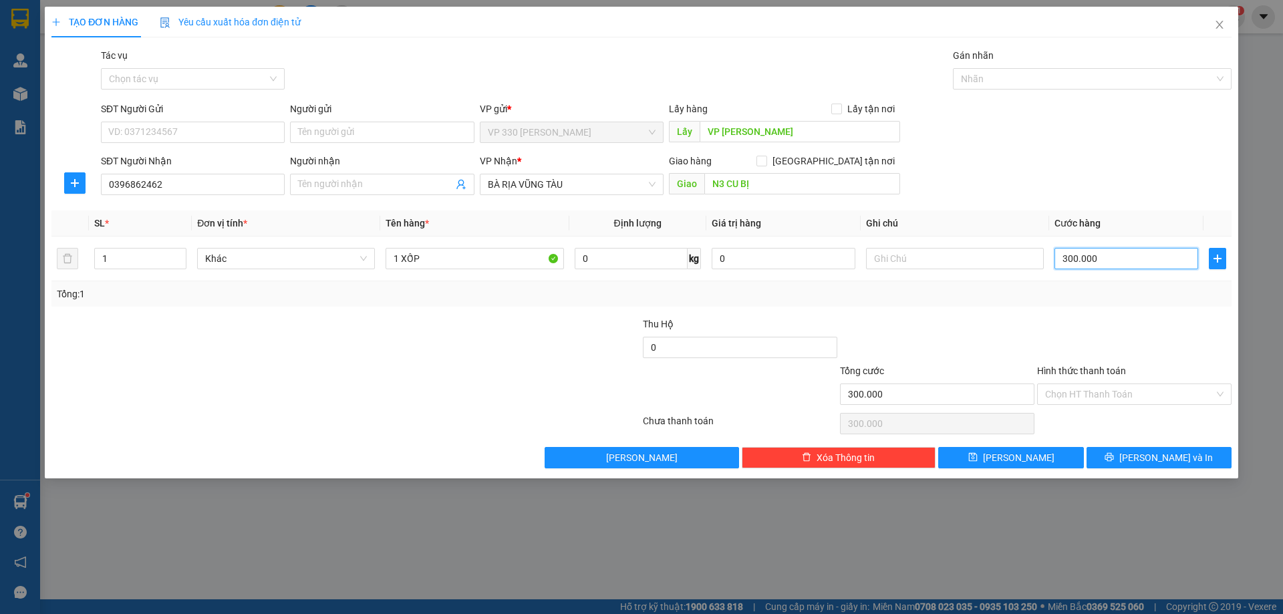
type input "2"
type input "20"
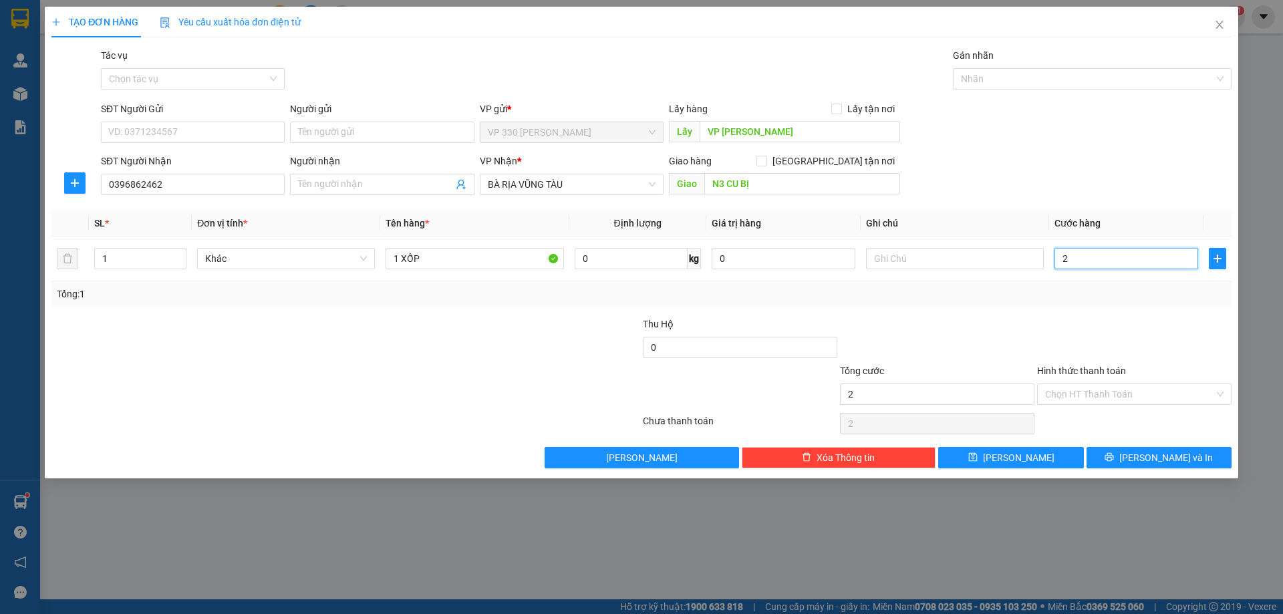
type input "20"
type input "200"
type input "2.000"
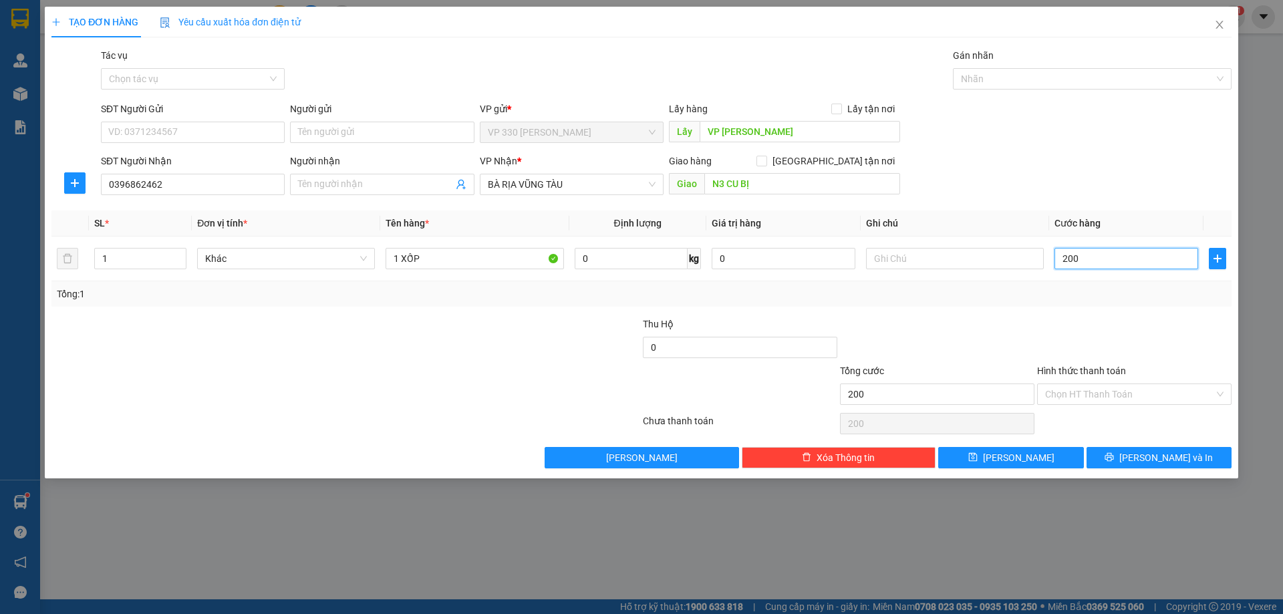
type input "2.000"
type input "20.000"
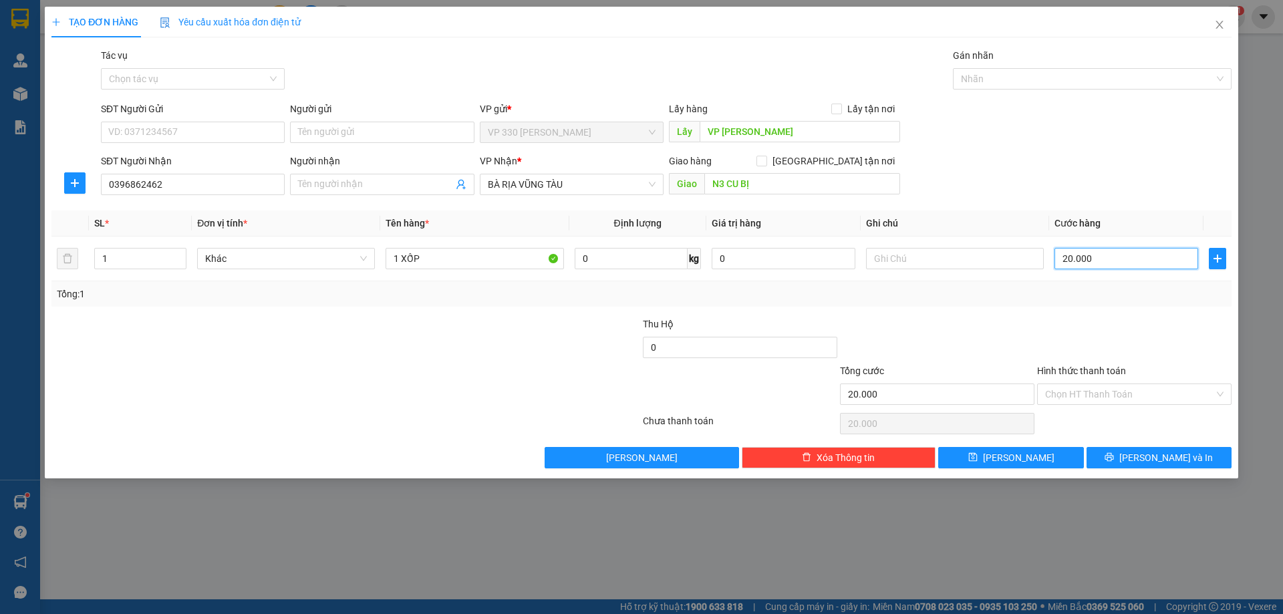
type input "200.000"
click at [1155, 460] on span "[PERSON_NAME] và In" at bounding box center [1166, 457] width 94 height 15
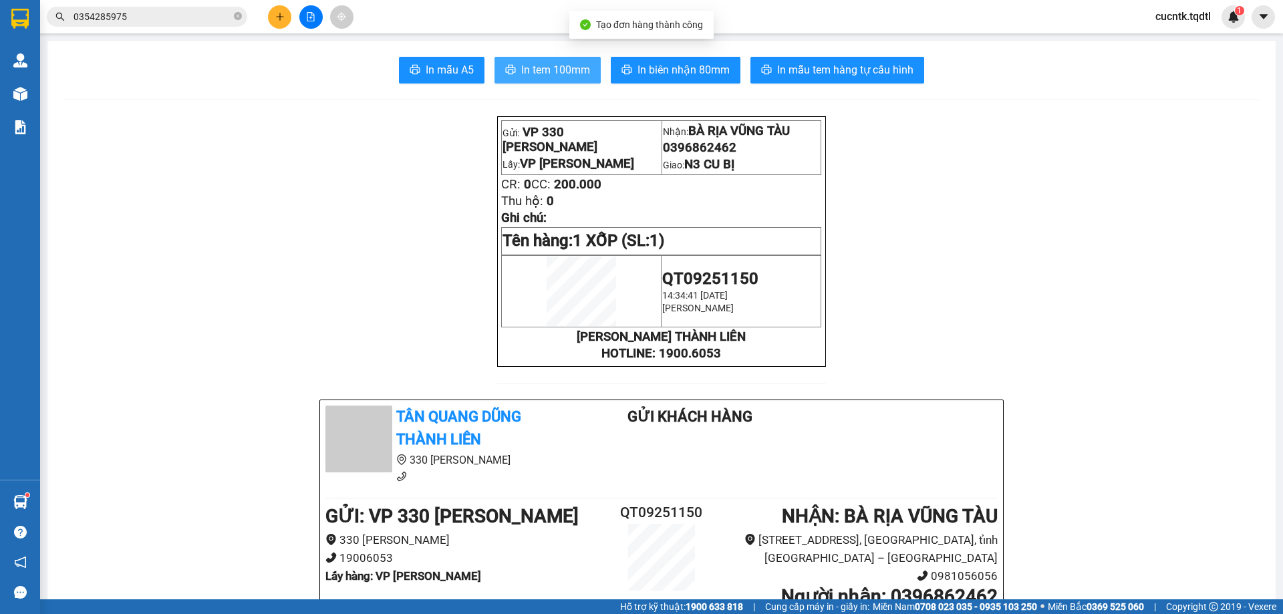
click at [530, 71] on span "In tem 100mm" at bounding box center [555, 69] width 69 height 17
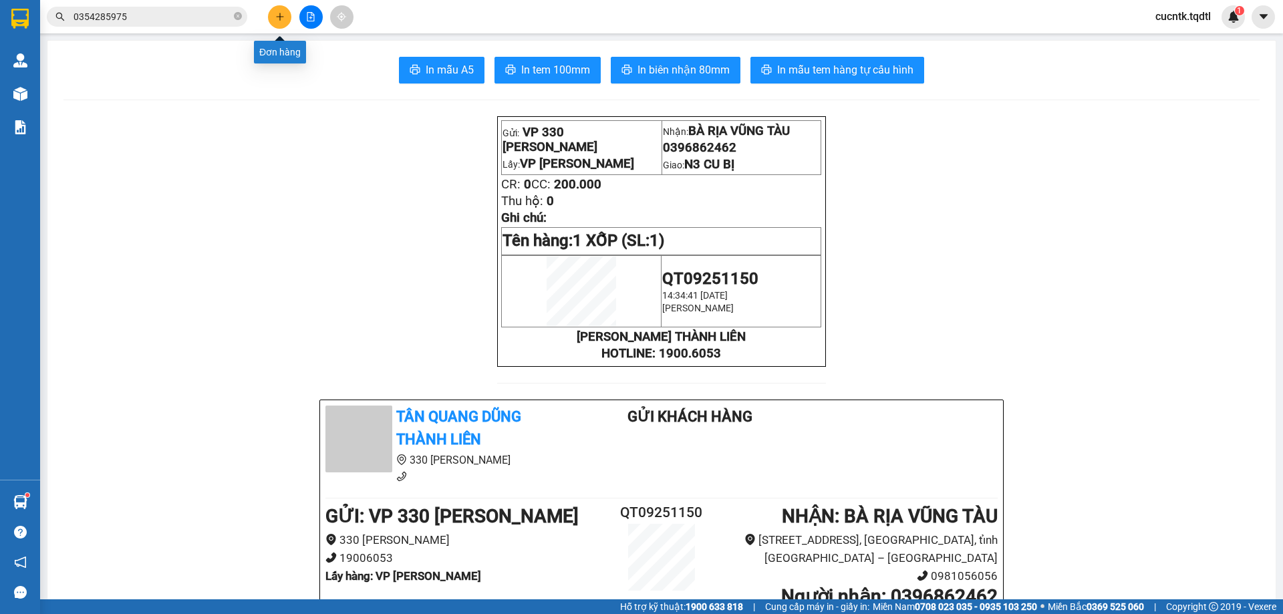
click at [289, 21] on button at bounding box center [279, 16] width 23 height 23
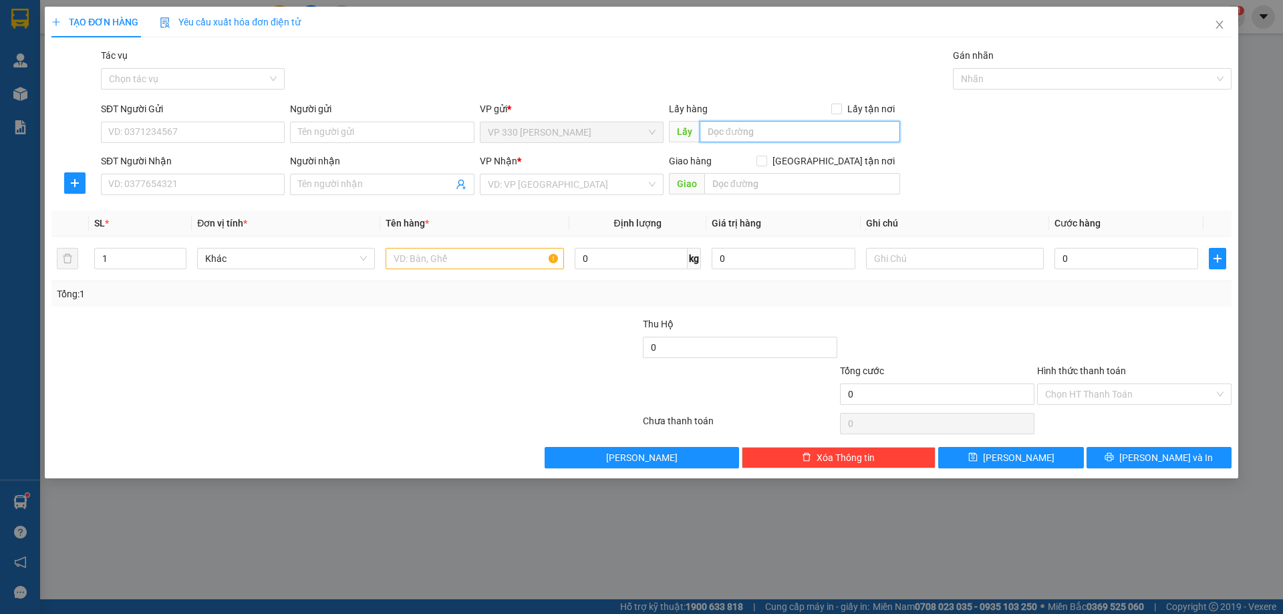
click at [758, 125] on input "text" at bounding box center [800, 131] width 200 height 21
type input "VP [PERSON_NAME]"
click at [243, 191] on input "SĐT Người Nhận" at bounding box center [193, 184] width 184 height 21
type input "0388294647"
click at [506, 177] on input "search" at bounding box center [567, 184] width 158 height 20
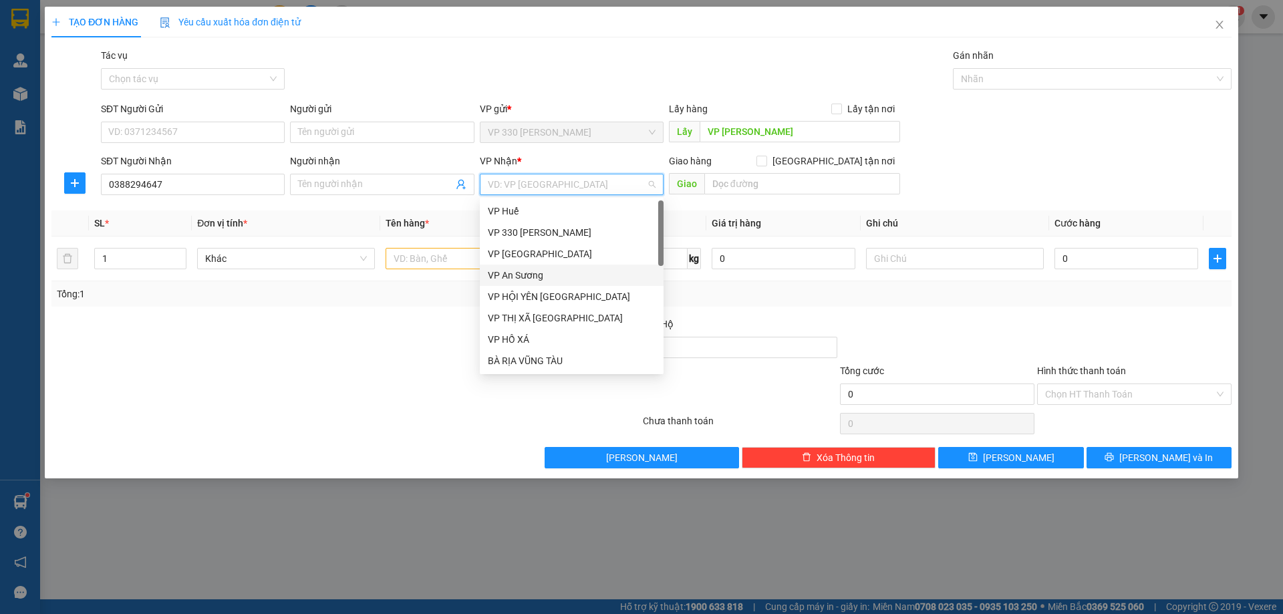
click at [528, 279] on div "VP An Sương" at bounding box center [572, 275] width 168 height 15
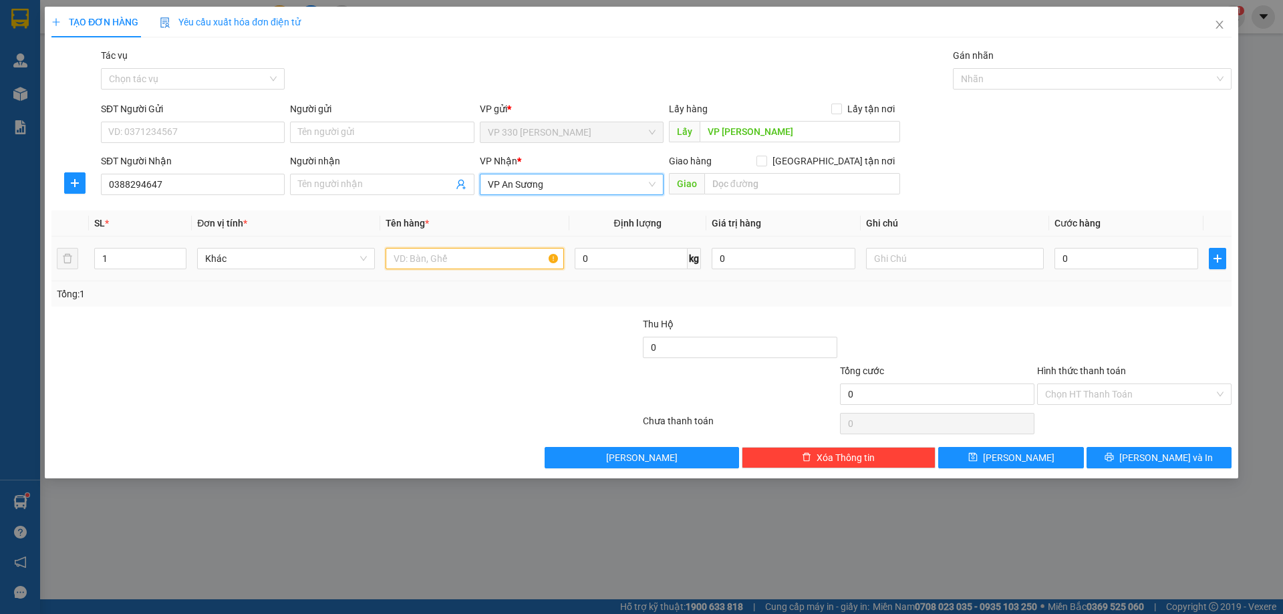
click at [448, 263] on input "text" at bounding box center [474, 258] width 178 height 21
type input "1 XỐP"
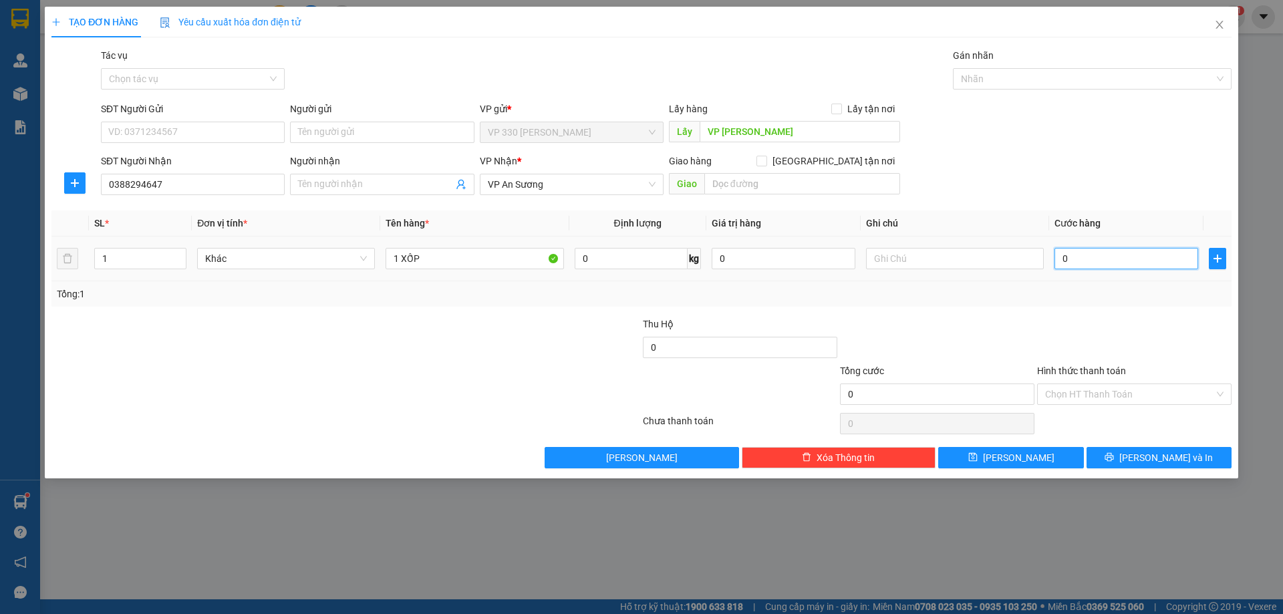
click at [1087, 255] on input "0" at bounding box center [1126, 258] width 144 height 21
type input "2"
type input "20"
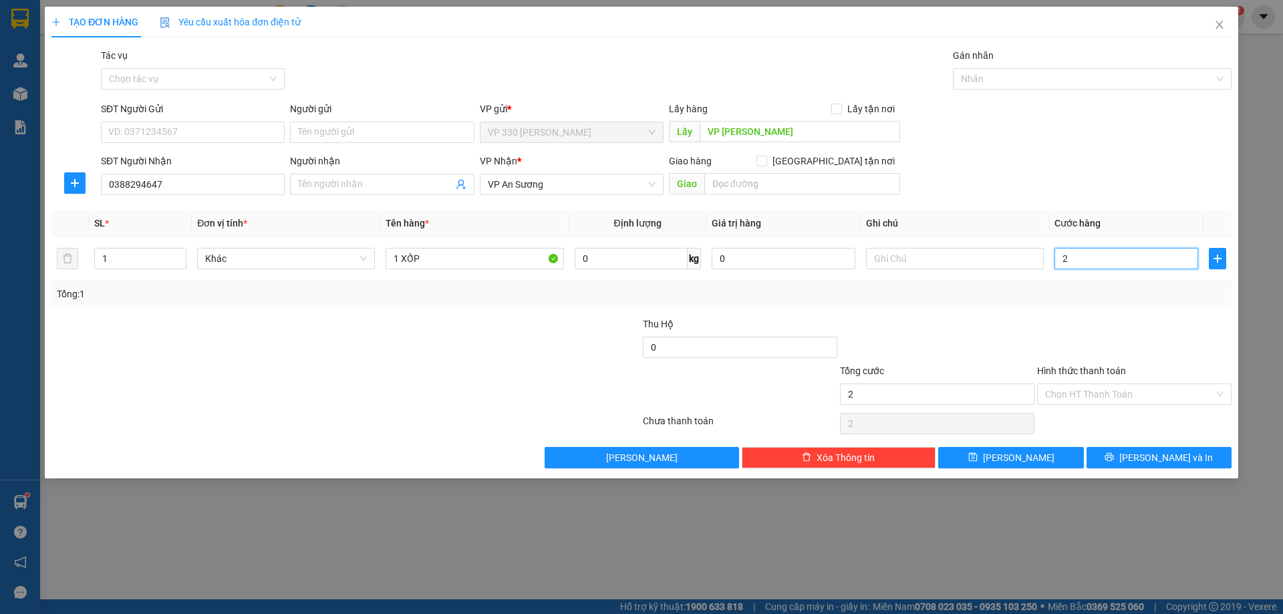
type input "20"
type input "200"
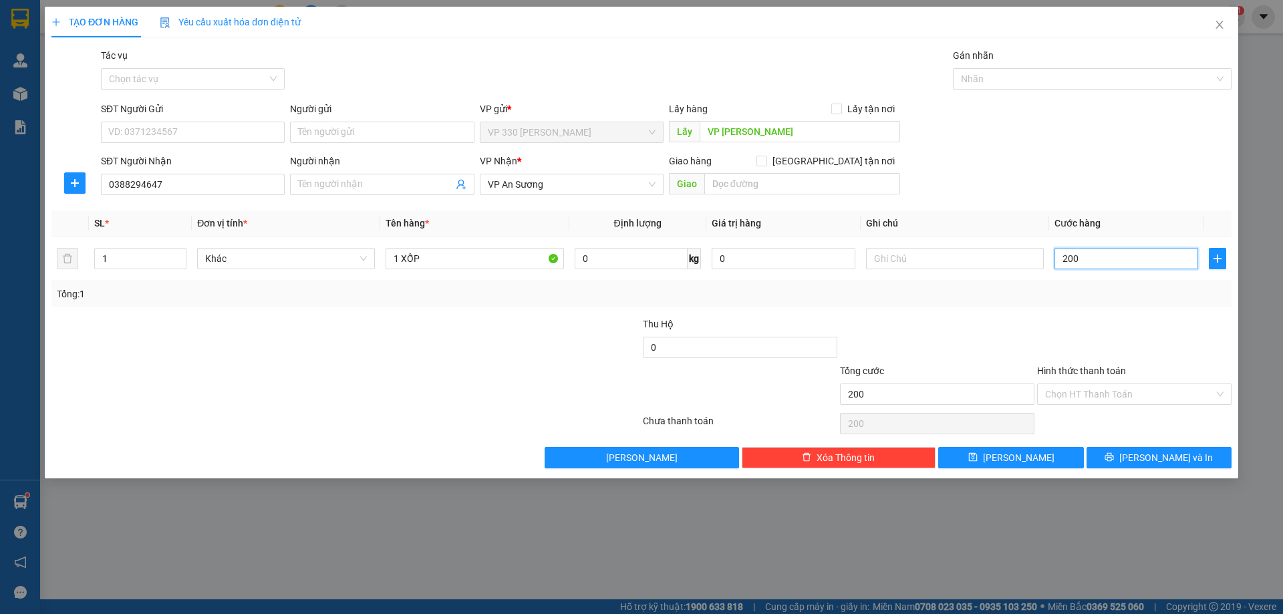
type input "2.000"
type input "20.000"
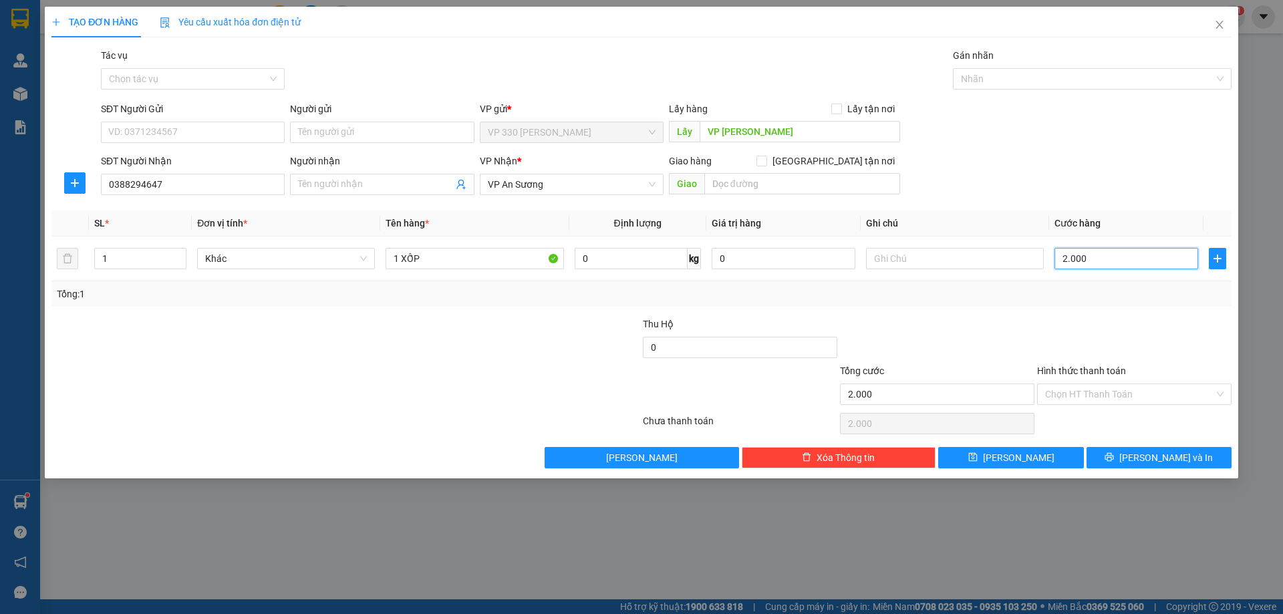
type input "20.000"
type input "200.000"
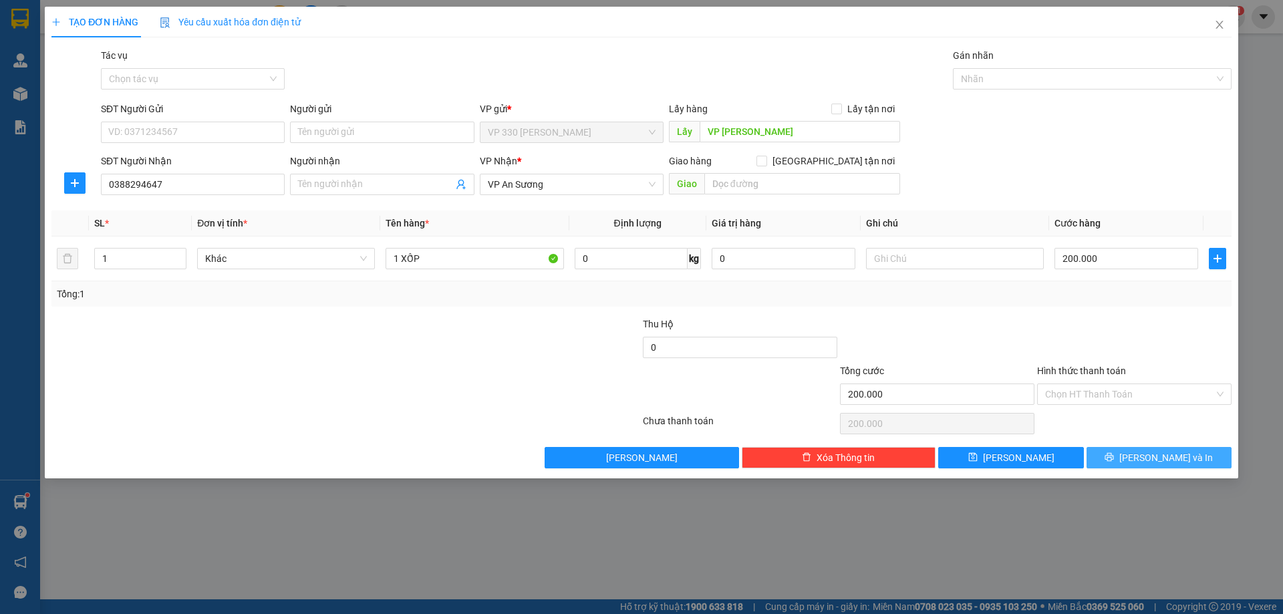
click at [1168, 459] on span "[PERSON_NAME] và In" at bounding box center [1166, 457] width 94 height 15
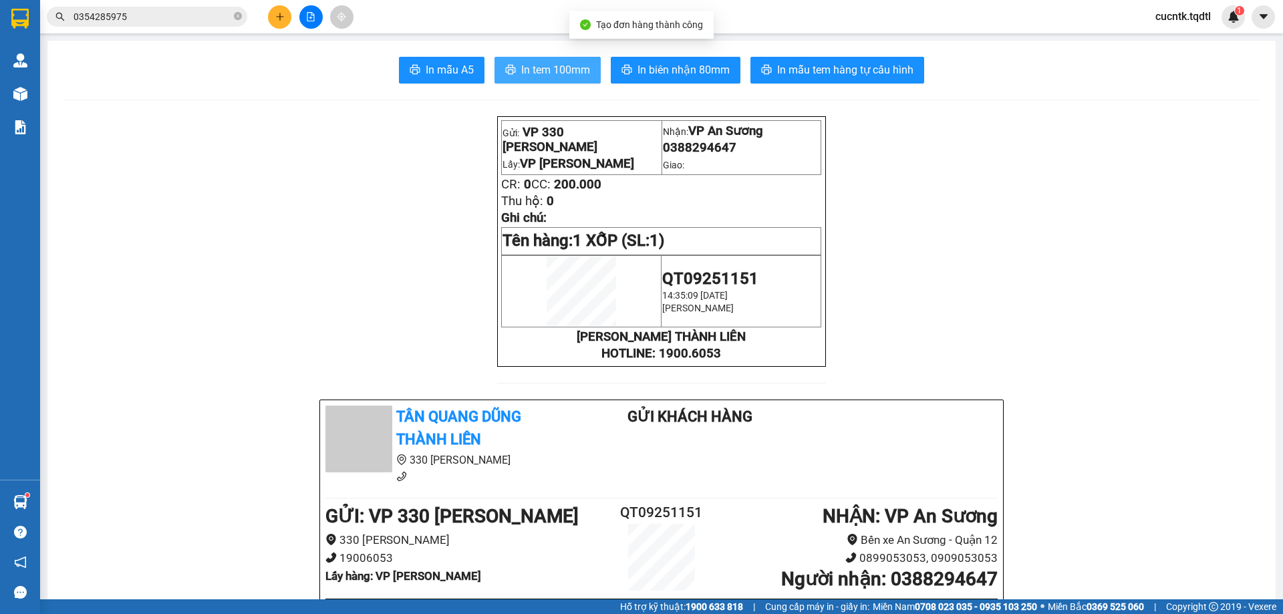
click at [562, 67] on span "In tem 100mm" at bounding box center [555, 69] width 69 height 17
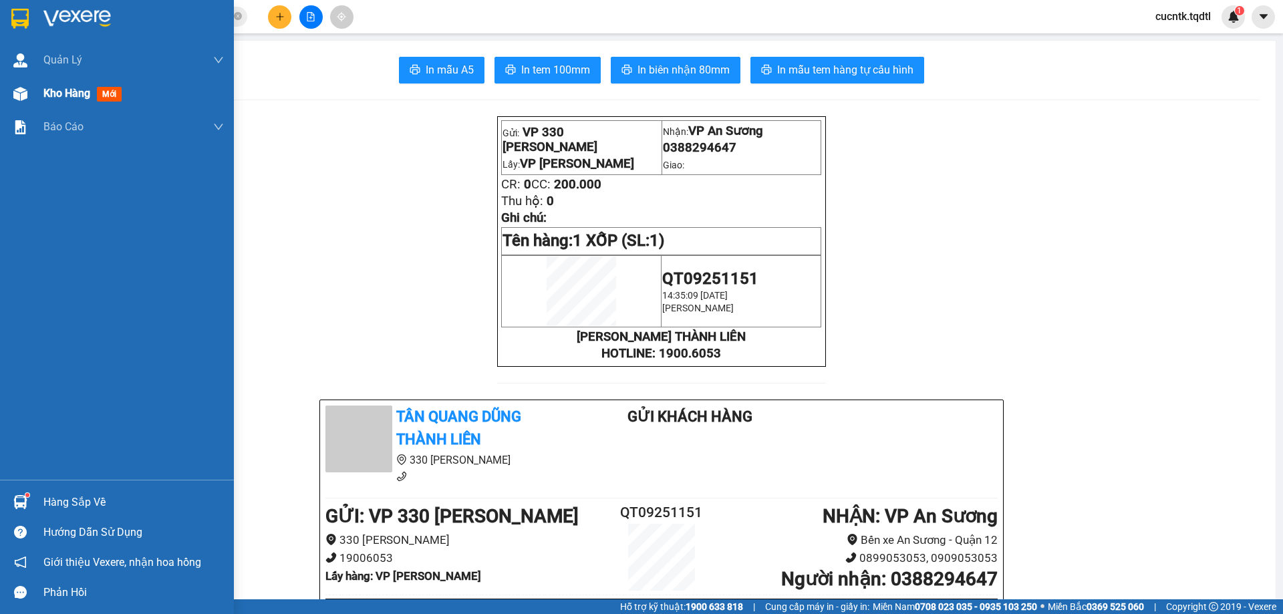
click at [21, 91] on img at bounding box center [20, 94] width 14 height 14
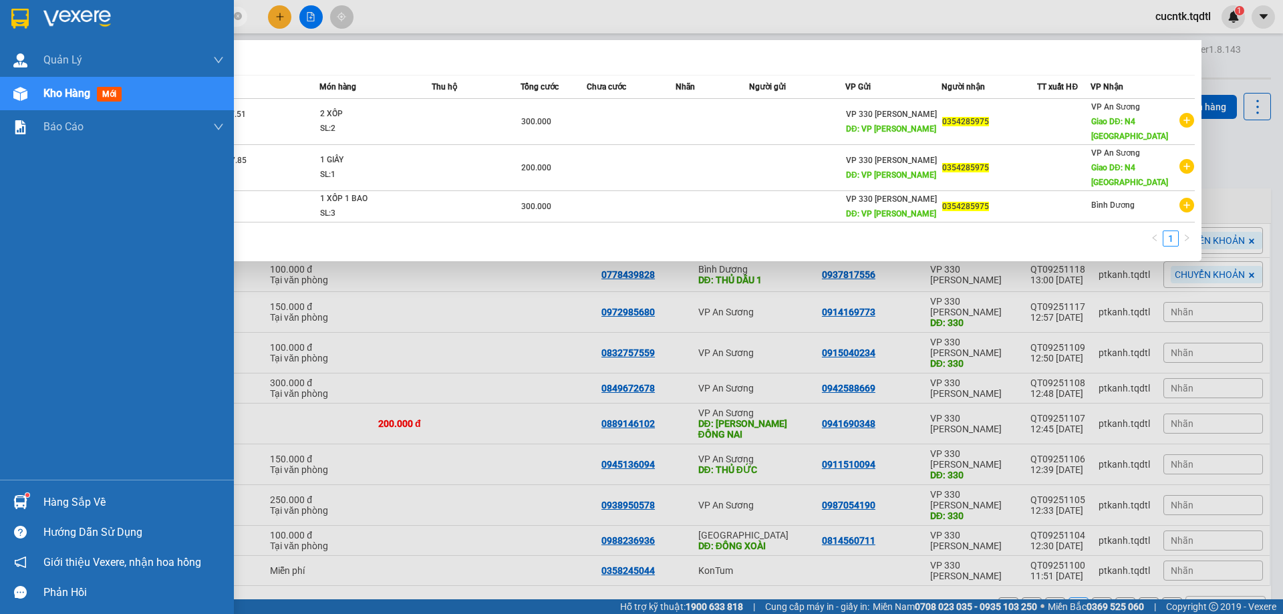
drag, startPoint x: 162, startPoint y: 16, endPoint x: 3, endPoint y: 14, distance: 159.0
click at [3, 14] on section "Kết quả tìm kiếm ( 3 ) Bộ lọc Mã ĐH Trạng thái Món hàng Thu hộ Tổng cước Chưa c…" at bounding box center [641, 307] width 1283 height 614
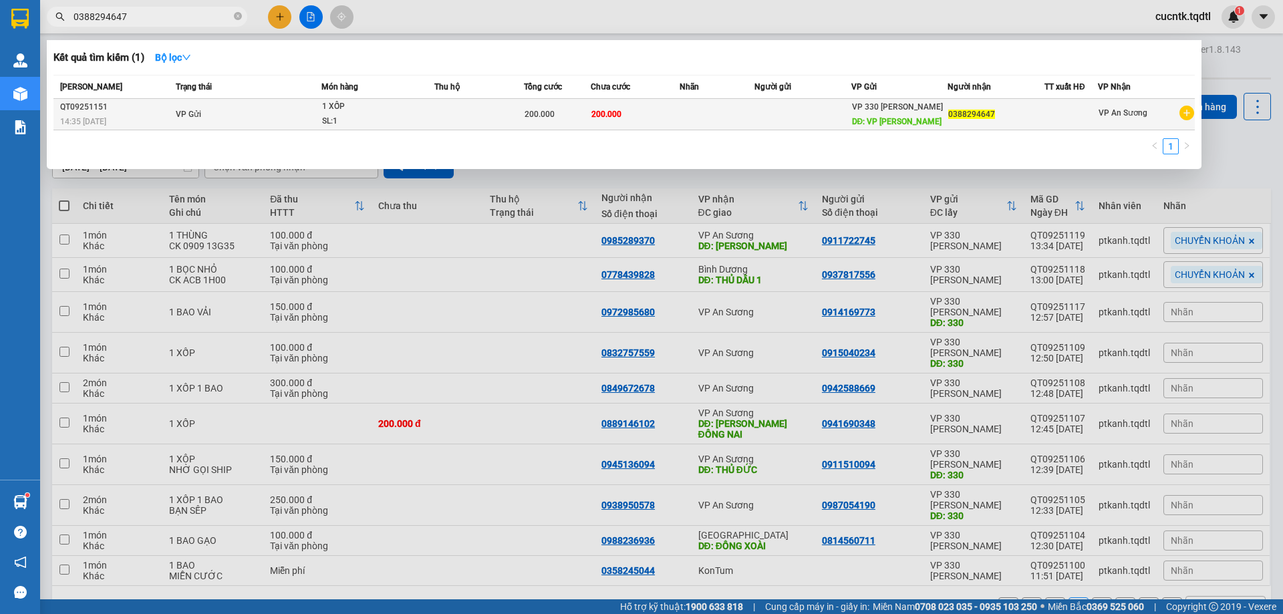
type input "0388294647"
click at [661, 112] on td "200.000" at bounding box center [636, 114] width 90 height 31
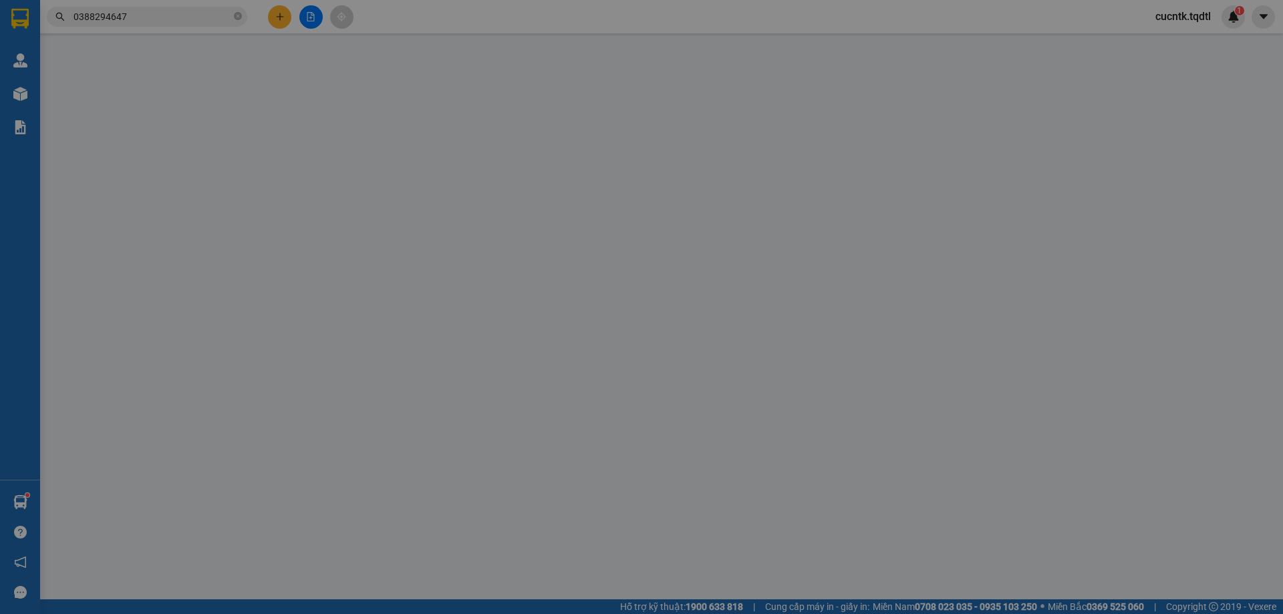
type input "VP [PERSON_NAME]"
type input "0388294647"
type input "200.000"
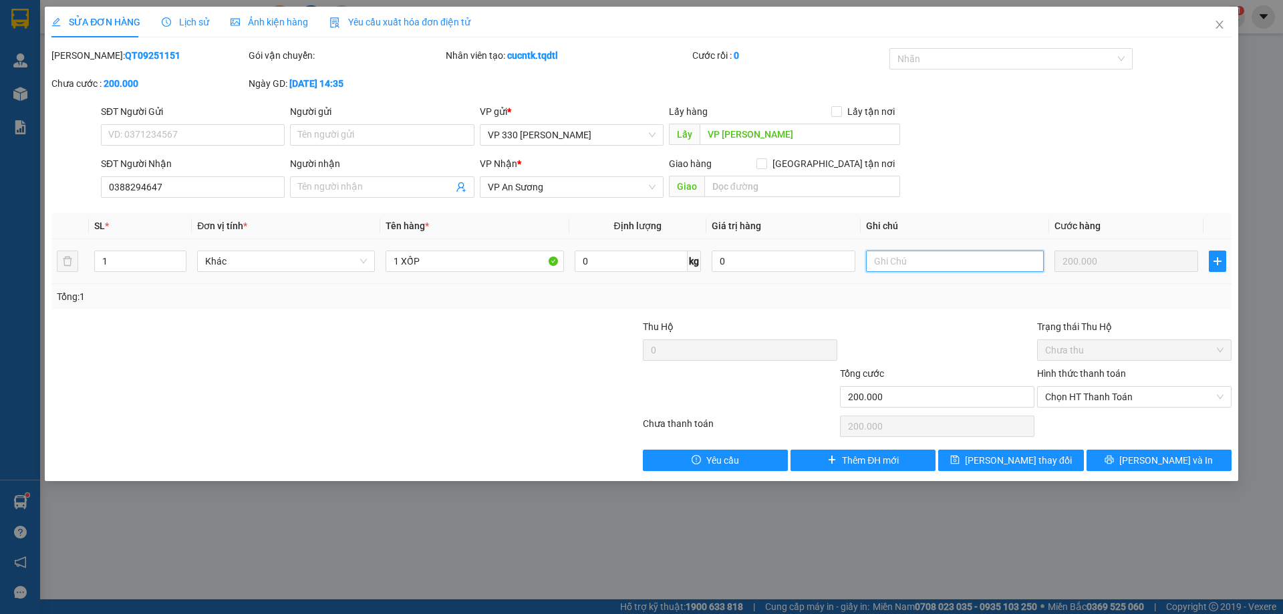
drag, startPoint x: 885, startPoint y: 267, endPoint x: 893, endPoint y: 249, distance: 19.7
click at [886, 267] on input "text" at bounding box center [955, 261] width 178 height 21
type input "HỦY GIÚP E"
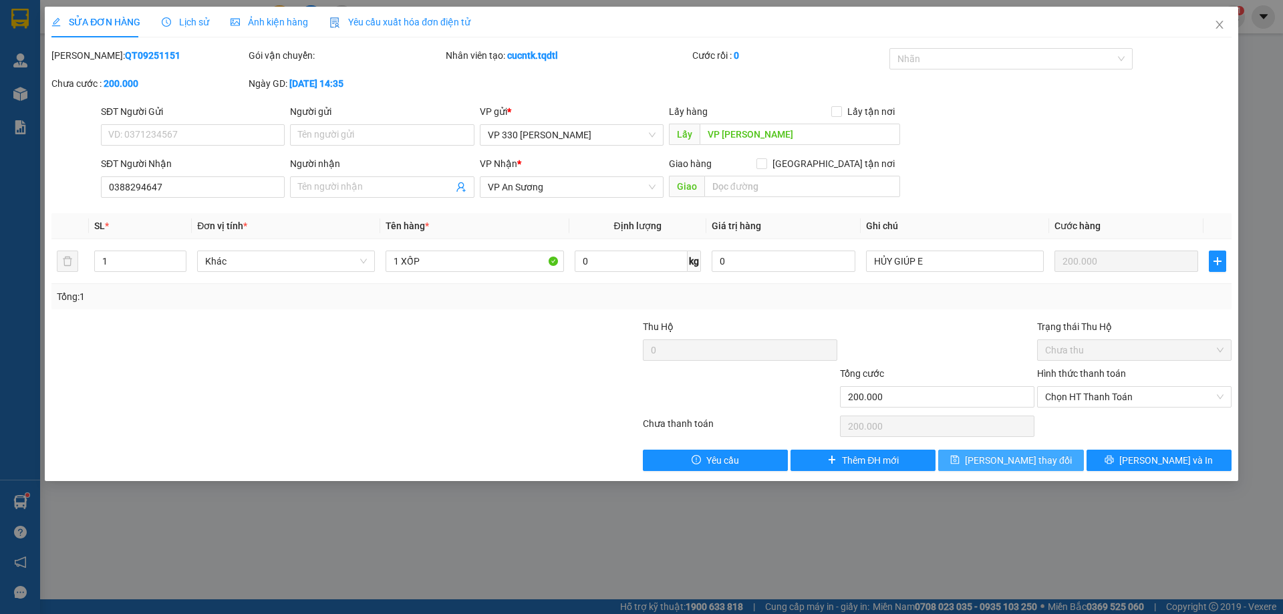
click at [976, 454] on button "[PERSON_NAME] thay đổi" at bounding box center [1010, 460] width 145 height 21
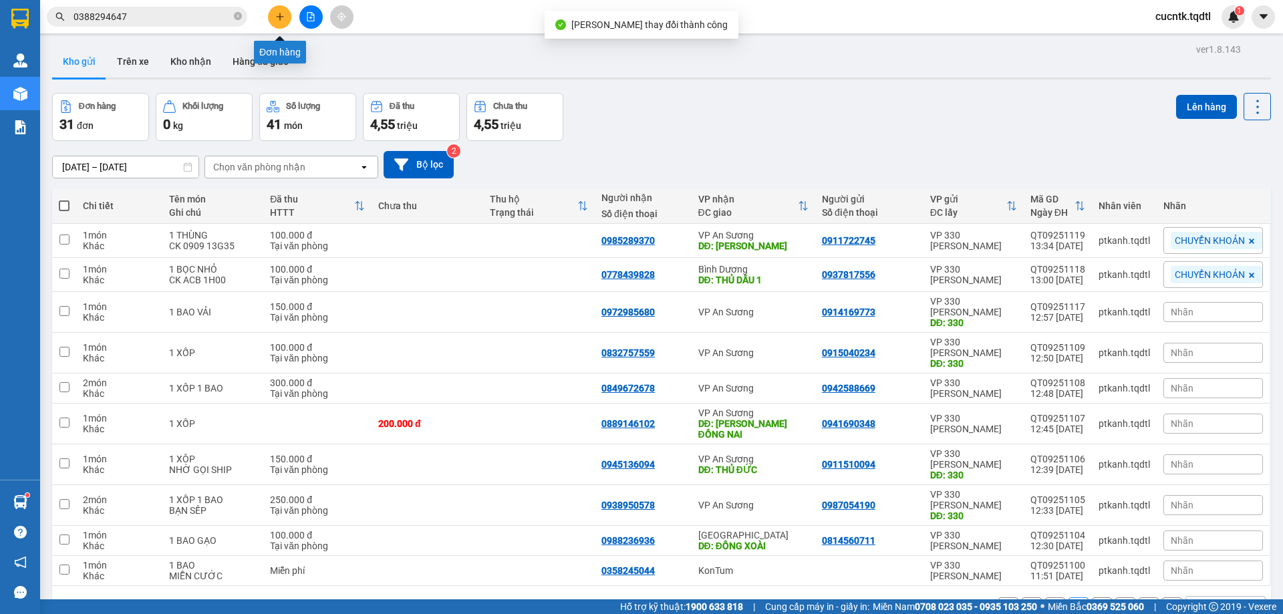
click at [280, 25] on button at bounding box center [279, 16] width 23 height 23
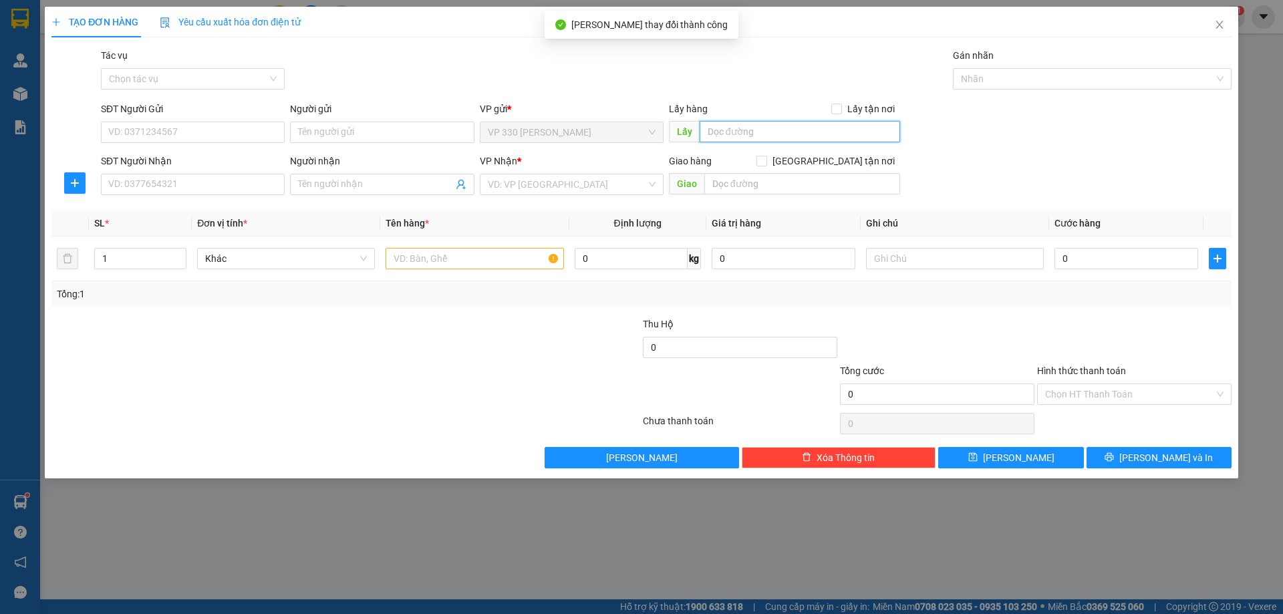
click at [722, 127] on input "text" at bounding box center [800, 131] width 200 height 21
type input "VP [PERSON_NAME]"
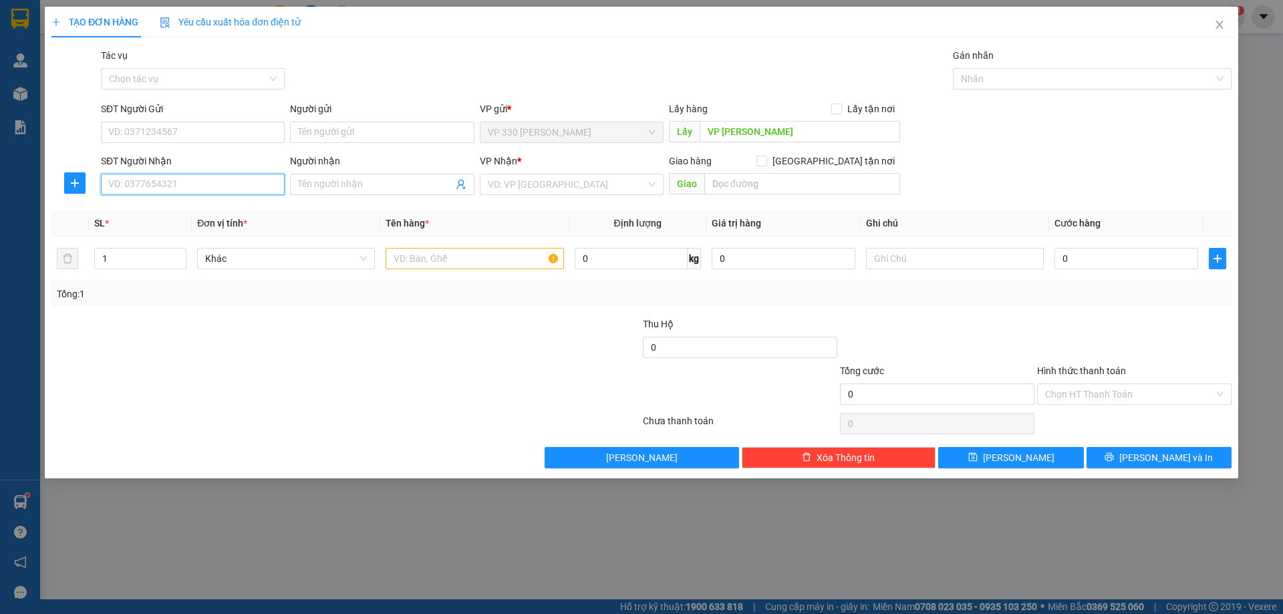
click at [146, 180] on input "SĐT Người Nhận" at bounding box center [193, 184] width 184 height 21
type input "0388294647"
click at [201, 217] on div "0388294647" at bounding box center [193, 211] width 168 height 15
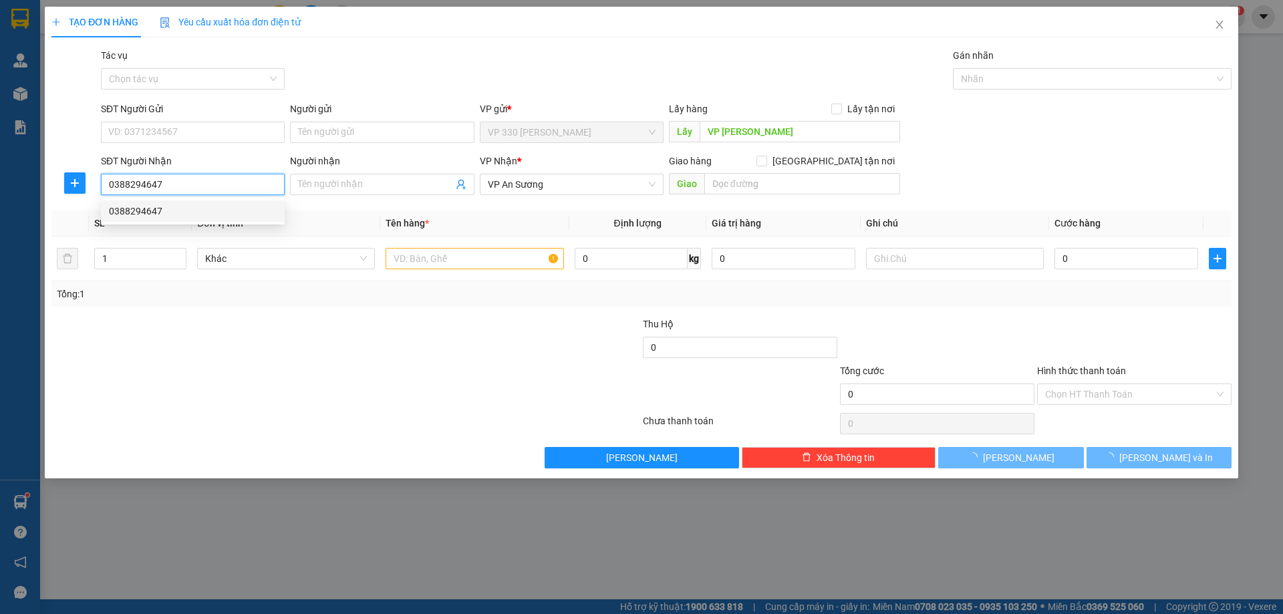
type input "200.000"
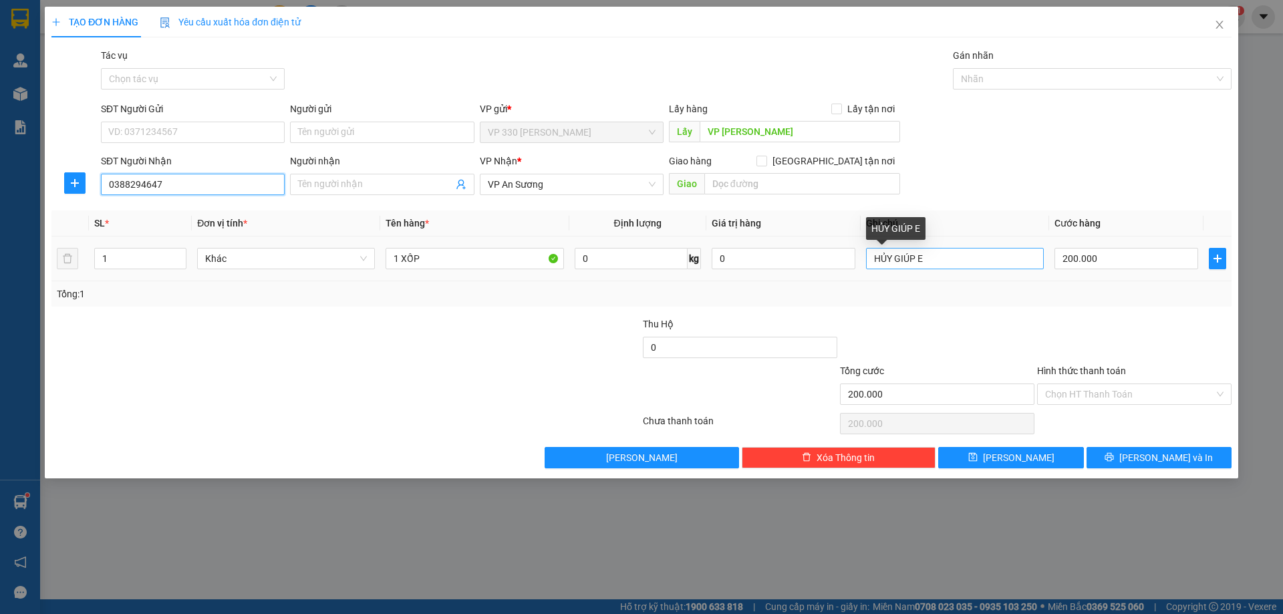
type input "0388294647"
drag, startPoint x: 907, startPoint y: 263, endPoint x: 835, endPoint y: 267, distance: 72.3
click at [835, 267] on tr "1 Khác 1 XỐP 0 kg 0 HỦY GIÚP E 200.000" at bounding box center [641, 259] width 1180 height 45
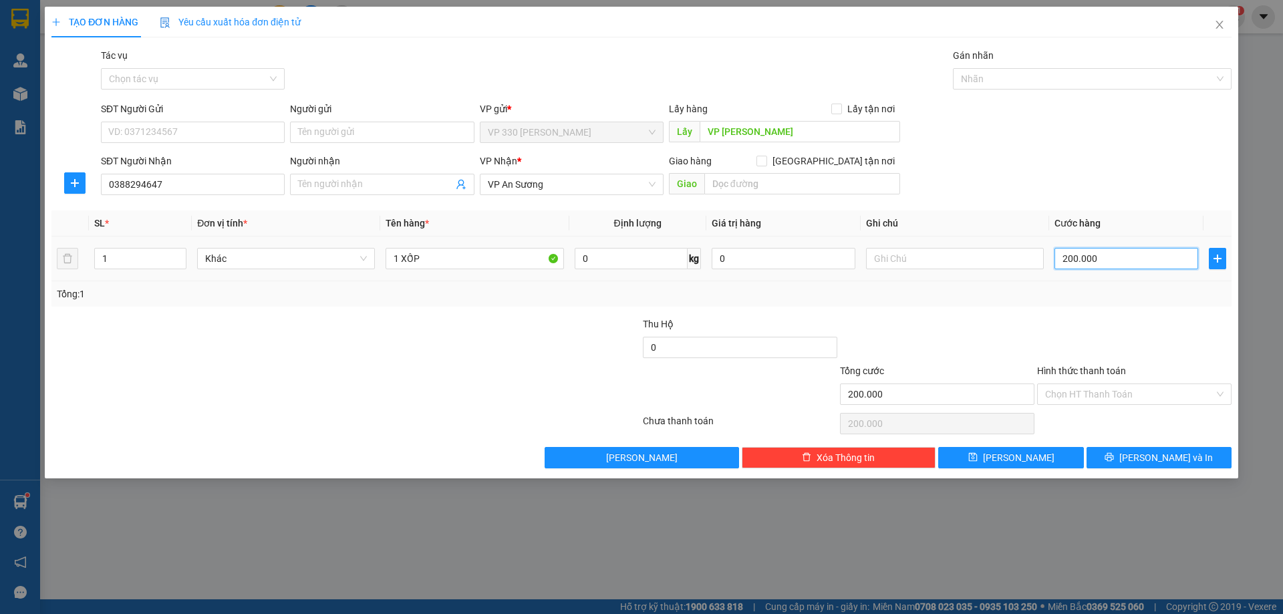
click at [1110, 259] on input "200.000" at bounding box center [1126, 258] width 144 height 21
type input "1"
type input "15"
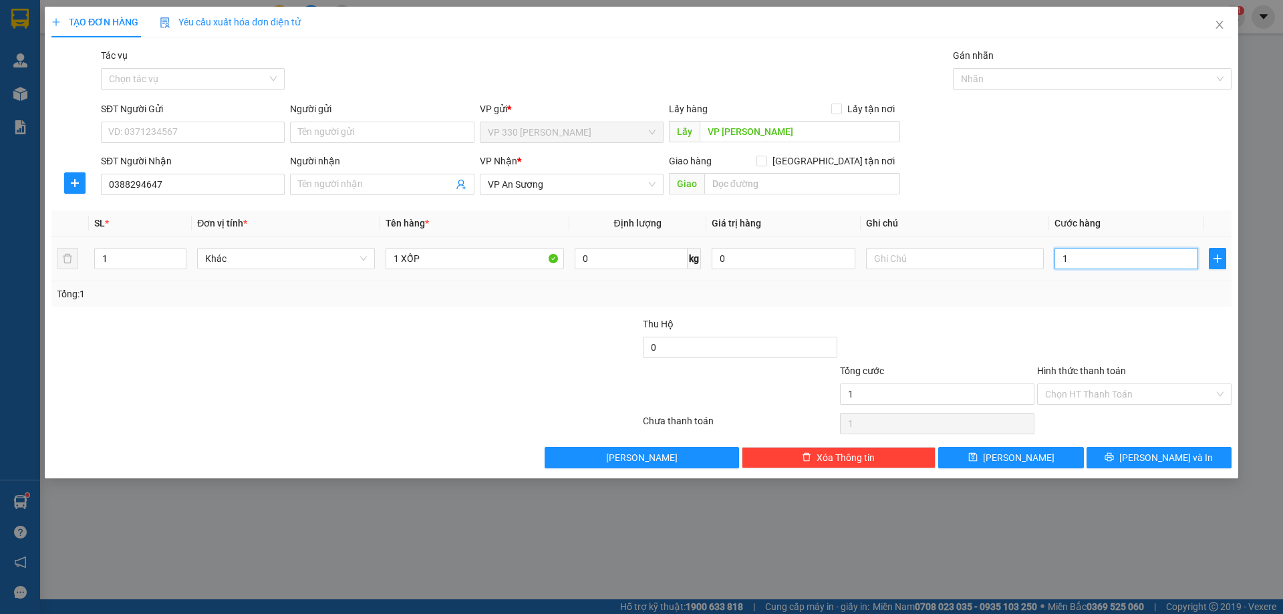
type input "15"
type input "150"
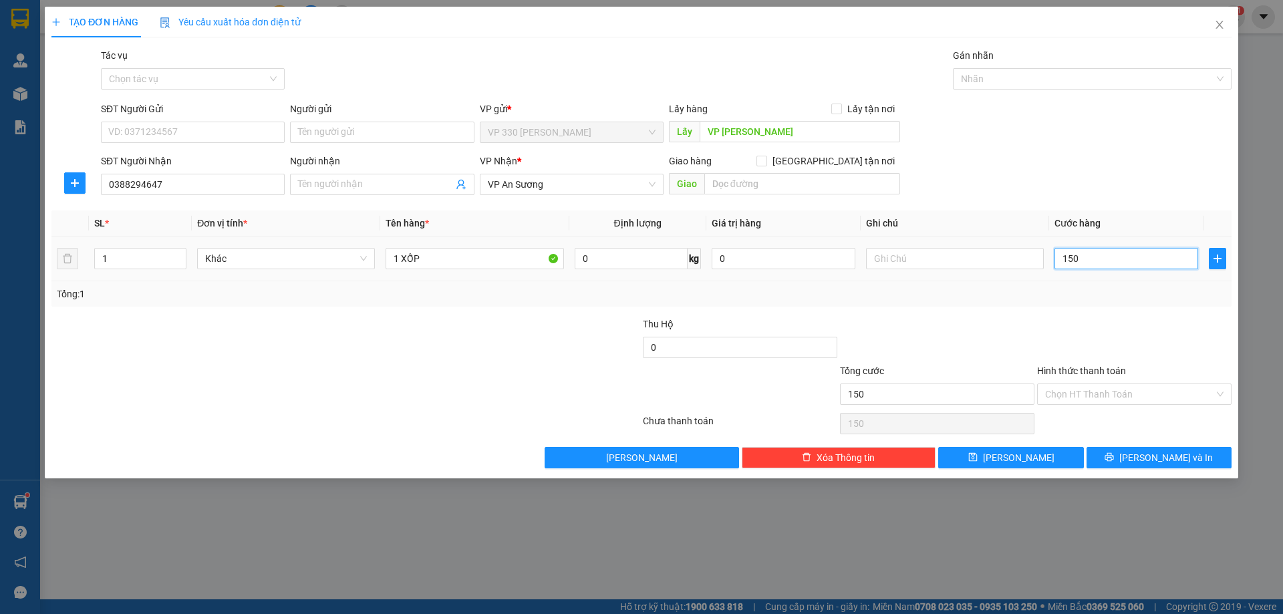
type input "1.500"
type input "15.000"
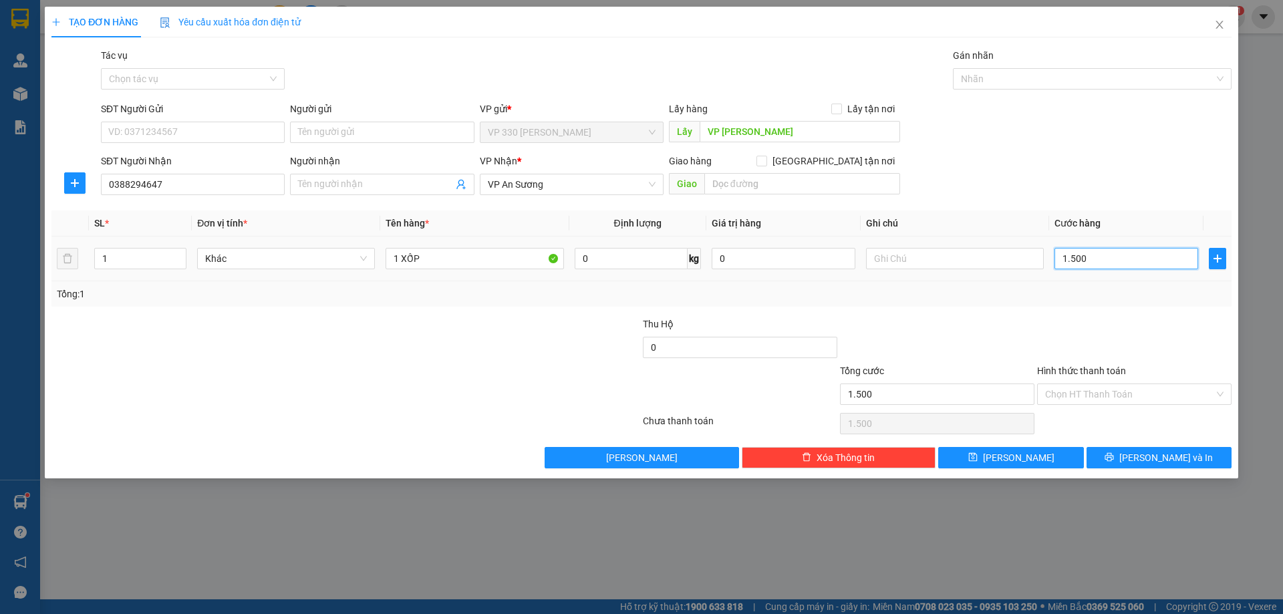
type input "15.000"
type input "150.000"
click at [1120, 398] on input "Hình thức thanh toán" at bounding box center [1129, 394] width 169 height 20
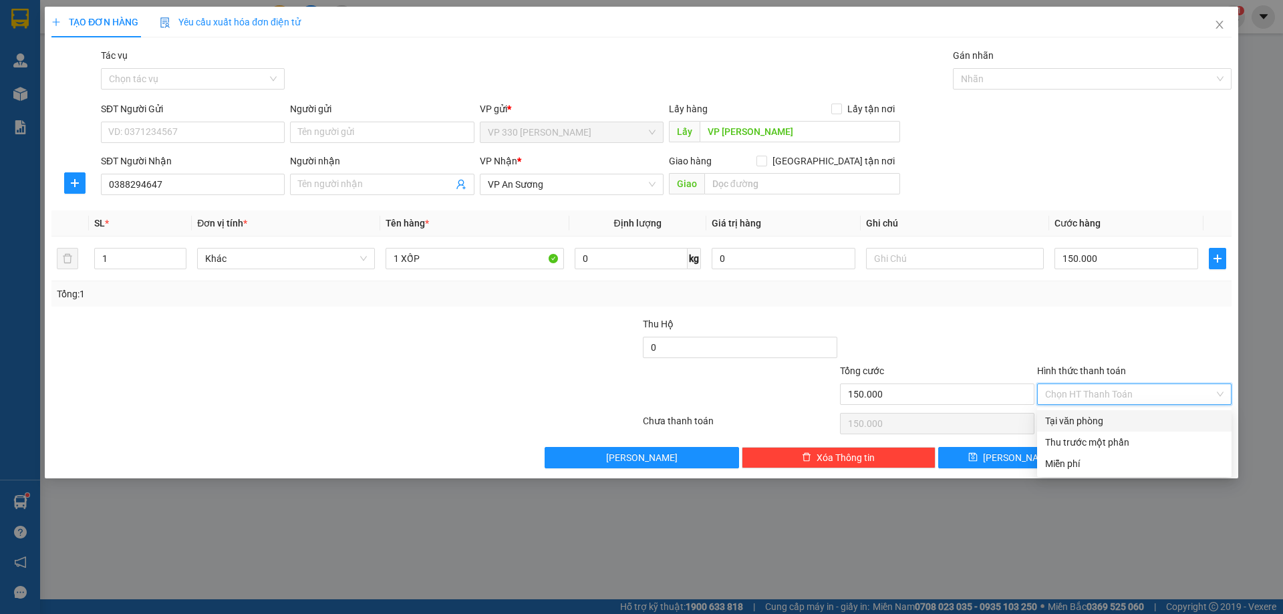
click at [1118, 414] on div "Tại văn phòng" at bounding box center [1134, 421] width 178 height 15
type input "0"
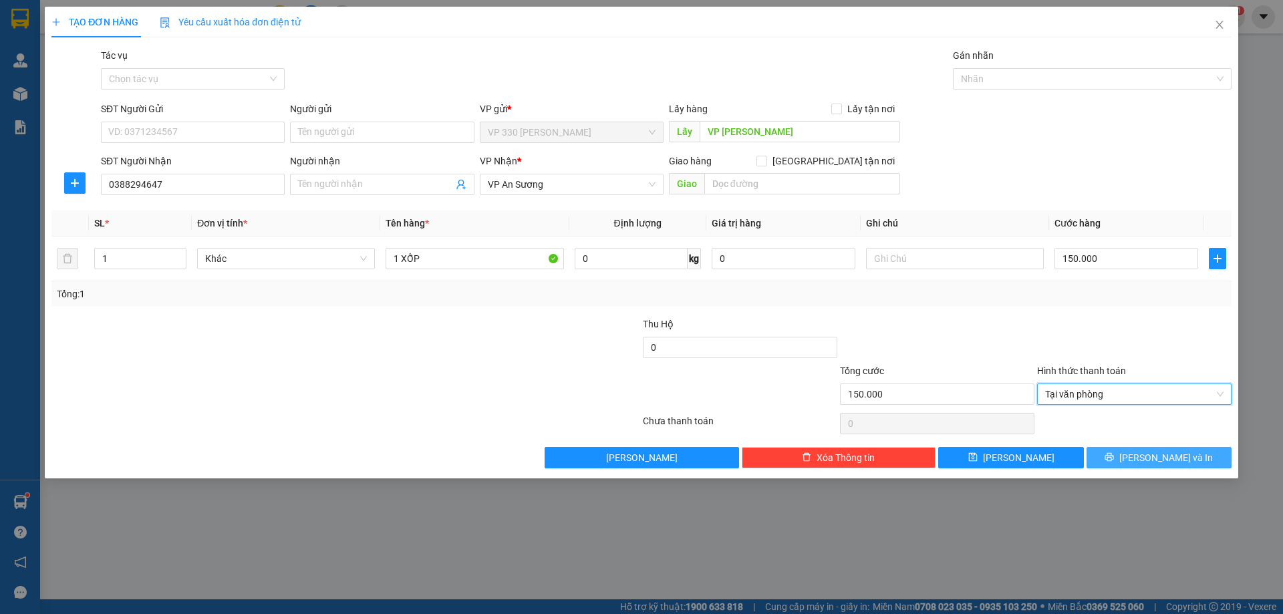
click at [1143, 457] on button "[PERSON_NAME] và In" at bounding box center [1158, 457] width 145 height 21
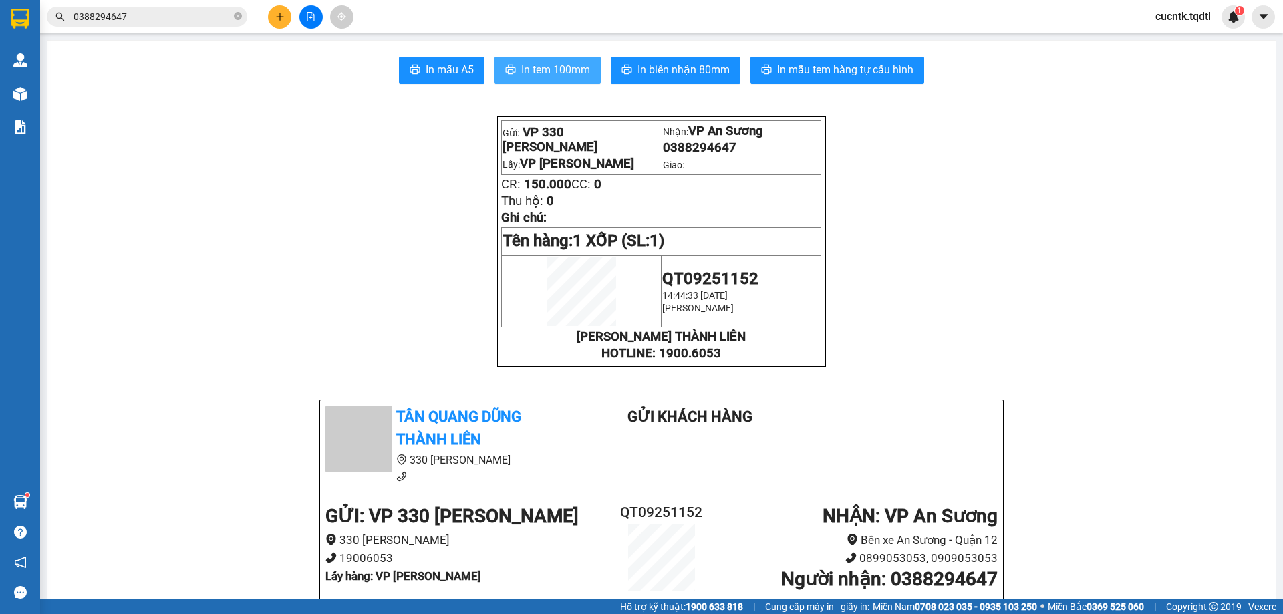
click at [532, 69] on span "In tem 100mm" at bounding box center [555, 69] width 69 height 17
click at [286, 19] on button at bounding box center [279, 16] width 23 height 23
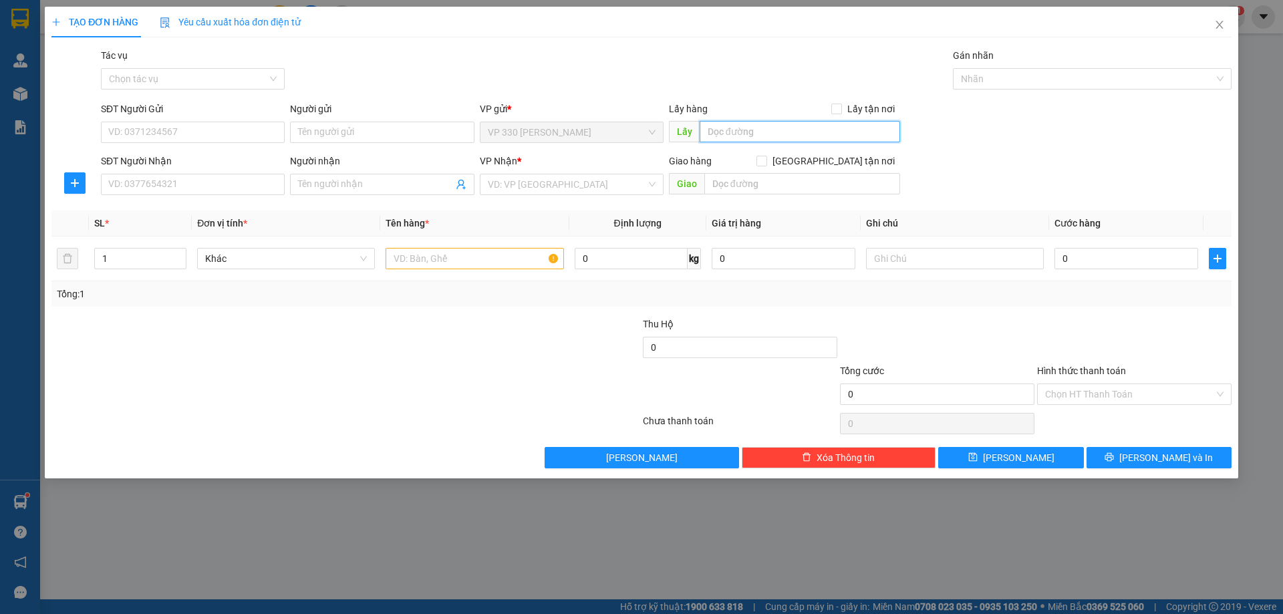
click at [738, 134] on input "text" at bounding box center [800, 131] width 200 height 21
type input "VP [PERSON_NAME]"
click at [239, 179] on input "SĐT Người Nhận" at bounding box center [193, 184] width 184 height 21
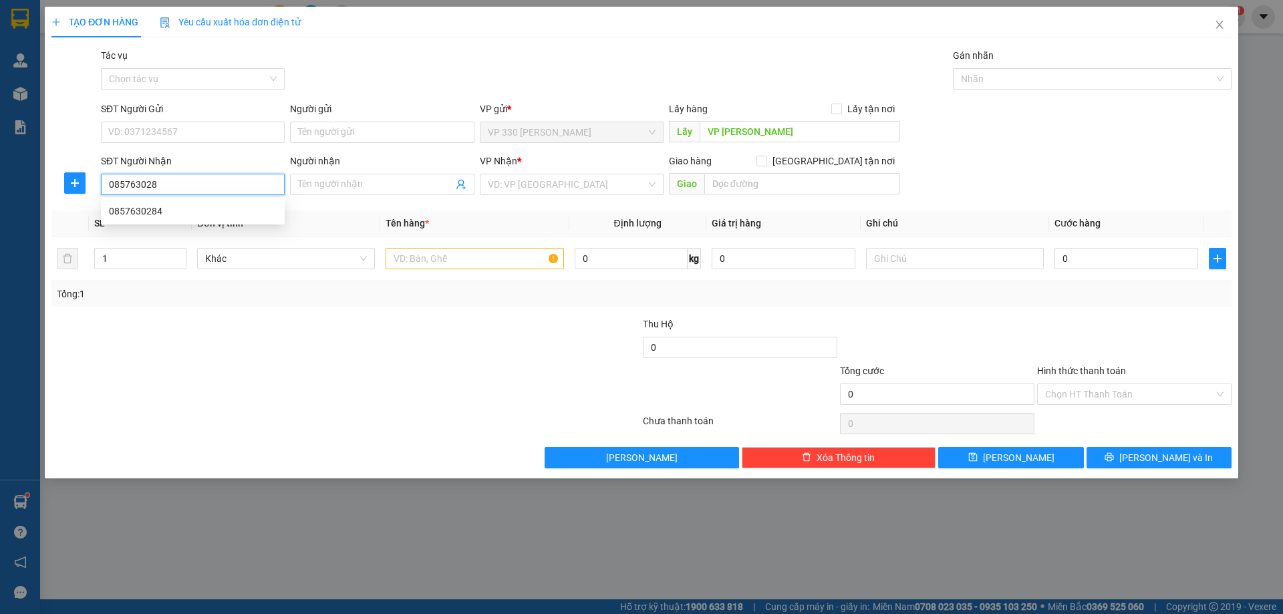
type input "0857630284"
click at [178, 214] on div "0857630284" at bounding box center [193, 211] width 168 height 15
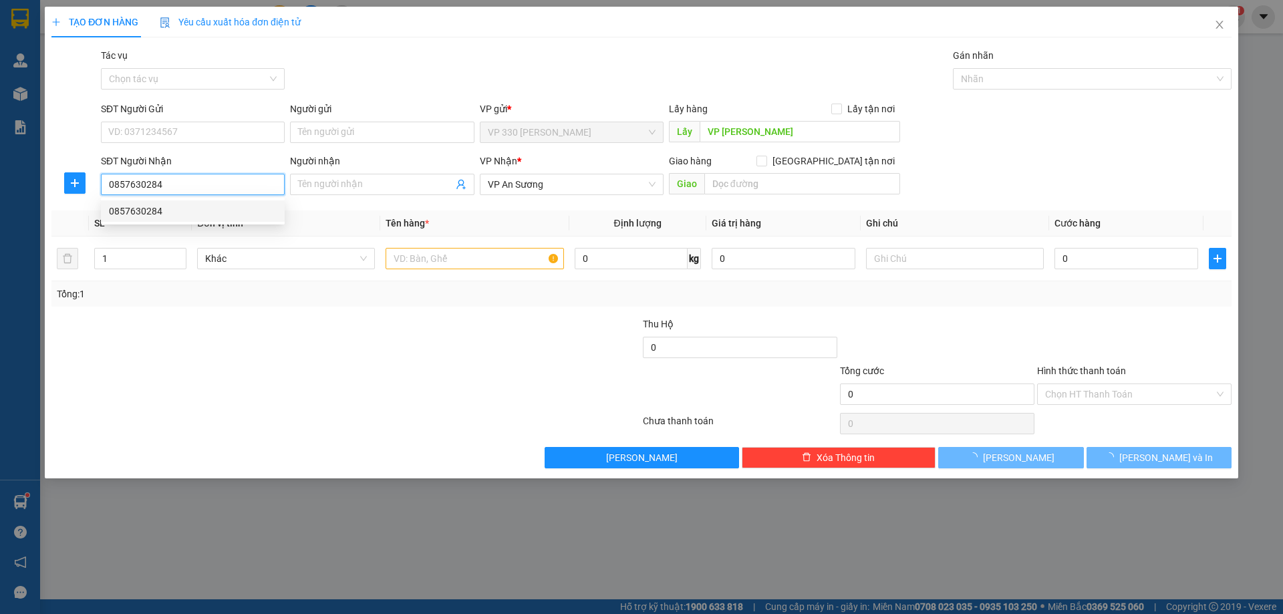
type input "100.000"
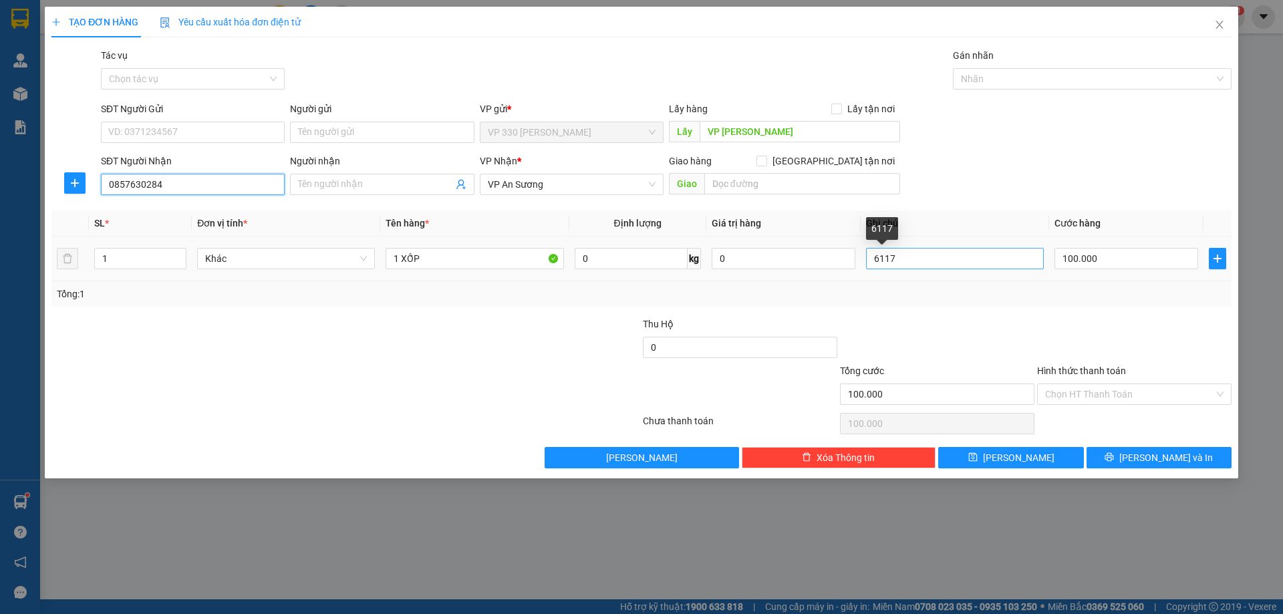
type input "0857630284"
drag, startPoint x: 907, startPoint y: 261, endPoint x: 855, endPoint y: 265, distance: 52.3
click at [855, 265] on tr "1 Khác 1 XỐP 0 kg 0 6117 100.000" at bounding box center [641, 259] width 1180 height 45
click at [1117, 258] on input "100.000" at bounding box center [1126, 258] width 144 height 21
type input "1"
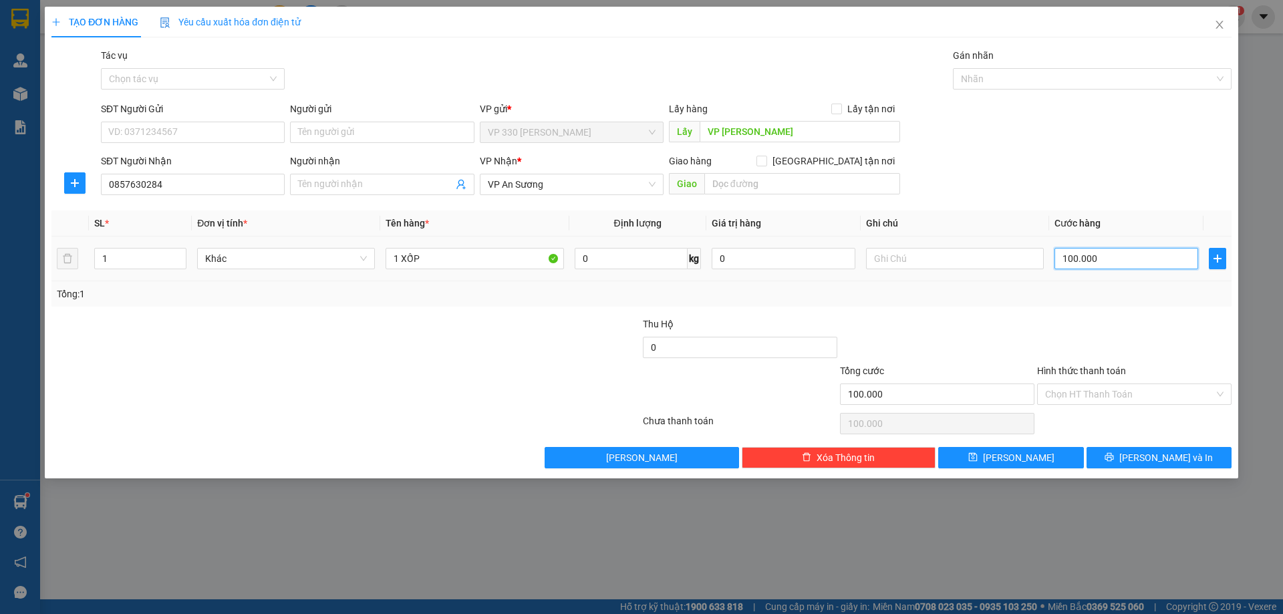
type input "1"
type input "15"
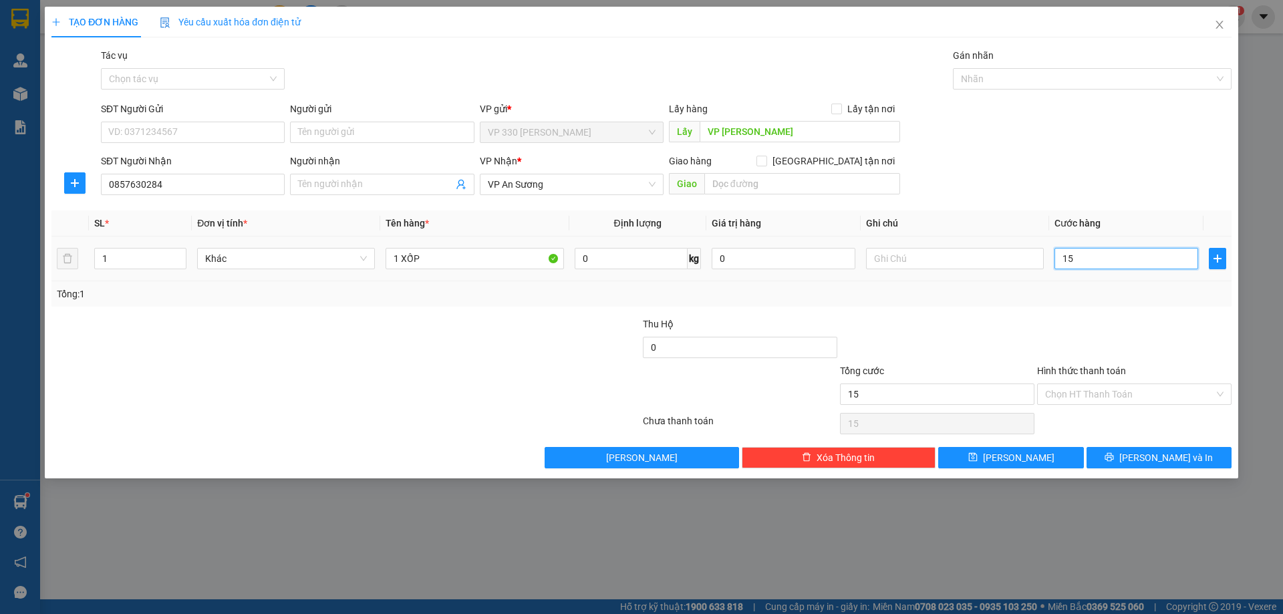
type input "150"
drag, startPoint x: 1100, startPoint y: 255, endPoint x: 1015, endPoint y: 261, distance: 85.8
click at [1015, 261] on tr "1 Khác 1 XỐP 0 kg 0 150.000" at bounding box center [641, 259] width 1180 height 45
click at [1158, 395] on input "Hình thức thanh toán" at bounding box center [1129, 394] width 169 height 20
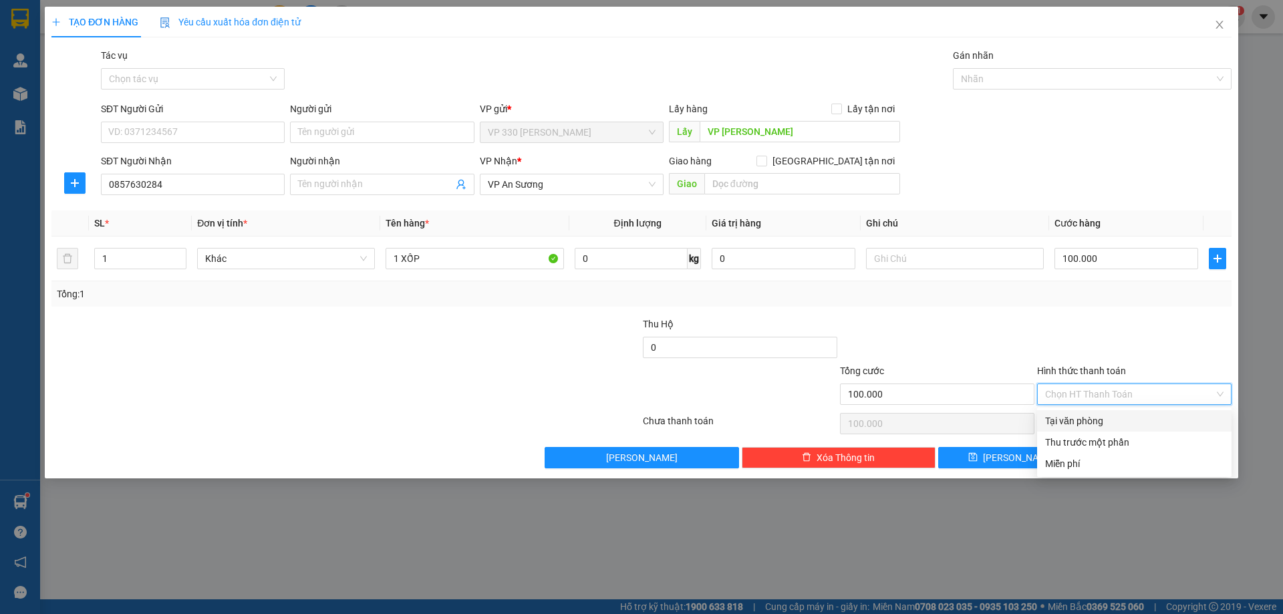
click at [1095, 420] on div "Tại văn phòng" at bounding box center [1134, 421] width 178 height 15
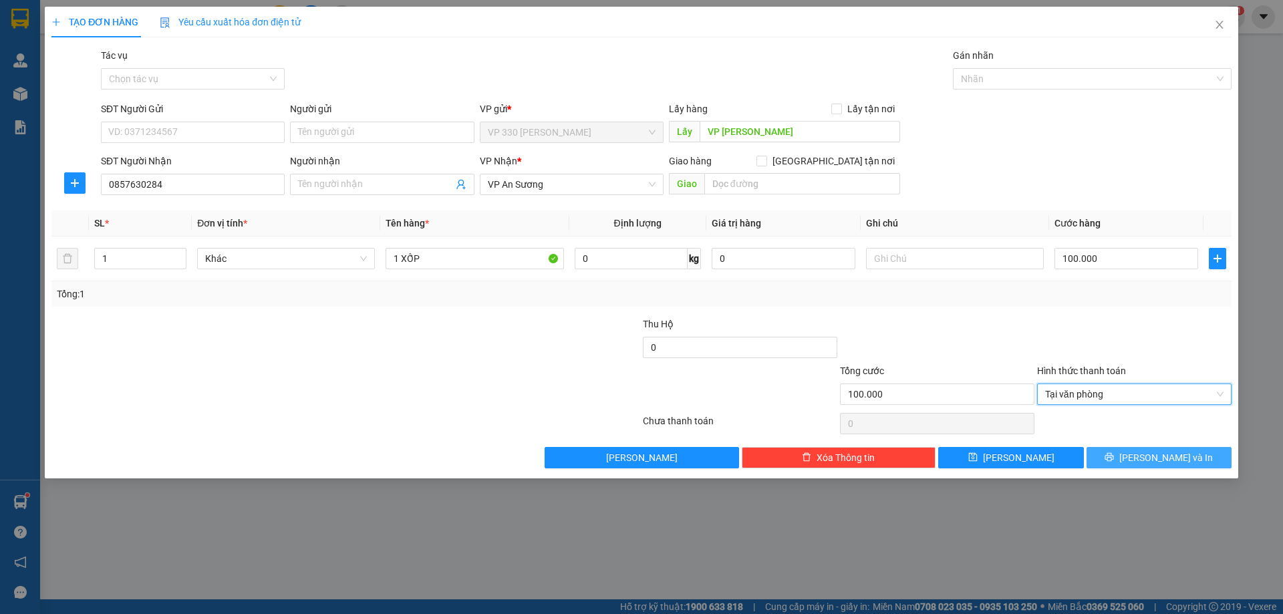
click at [1110, 462] on button "[PERSON_NAME] và In" at bounding box center [1158, 457] width 145 height 21
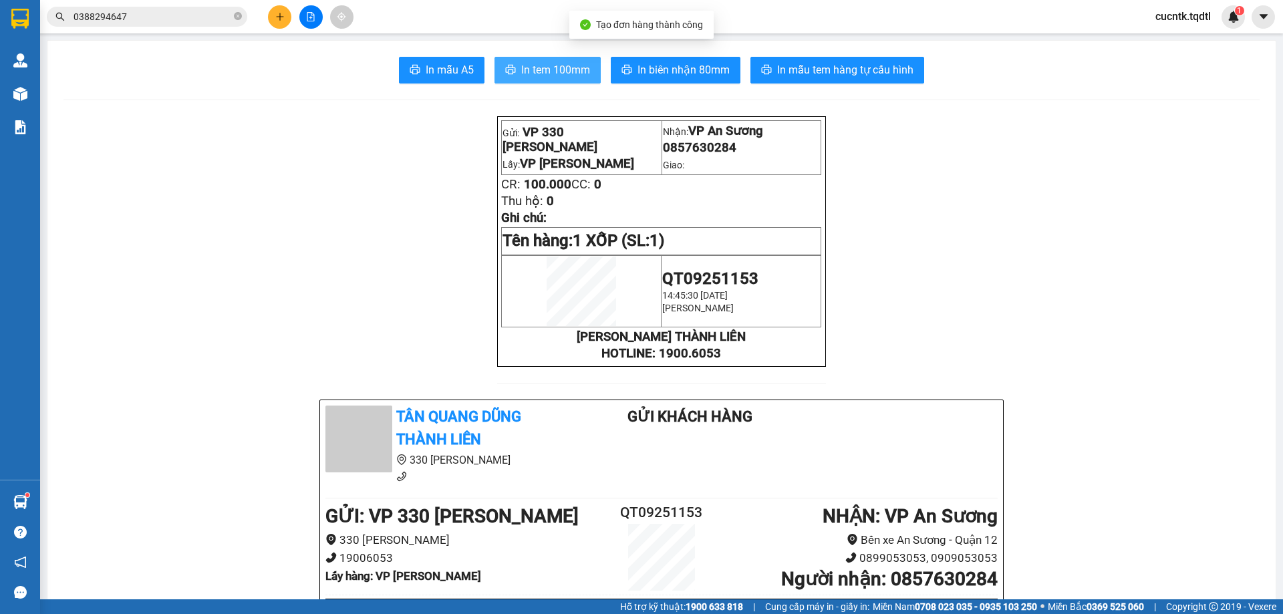
click at [527, 76] on span "In tem 100mm" at bounding box center [555, 69] width 69 height 17
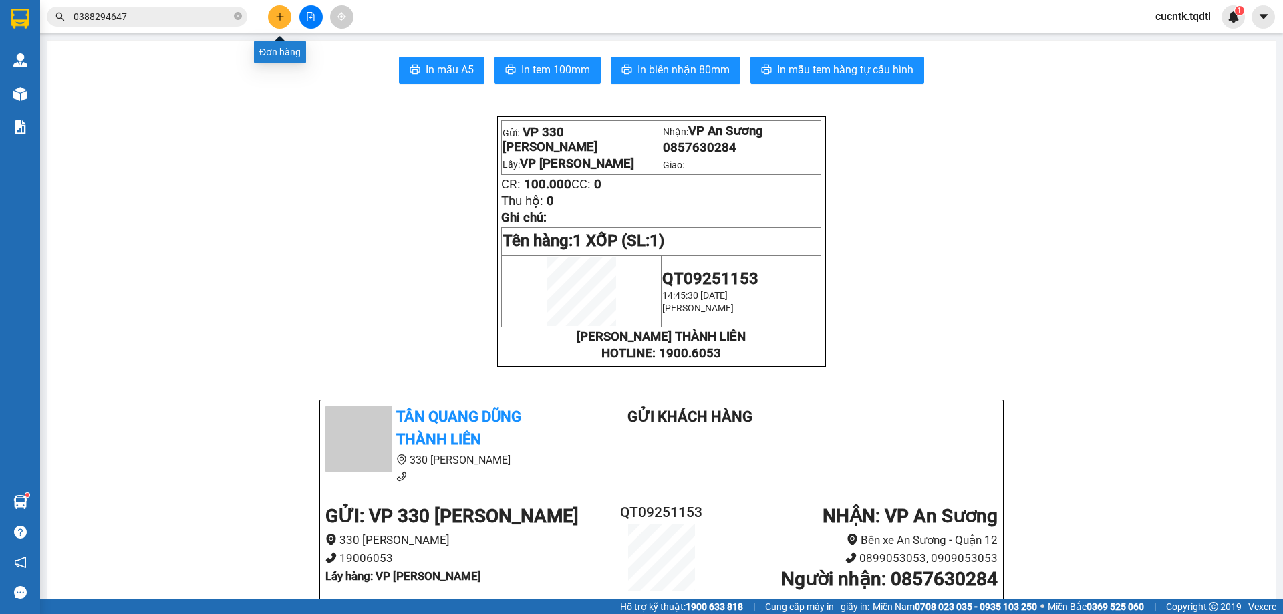
click at [270, 17] on button at bounding box center [279, 16] width 23 height 23
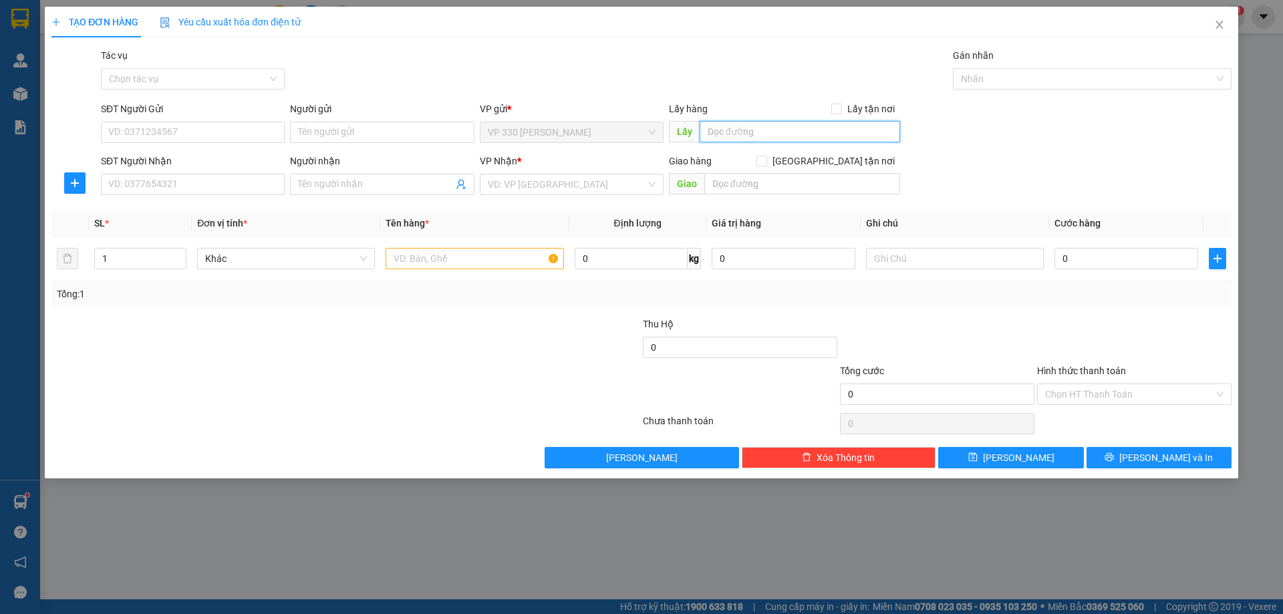
click at [736, 133] on input "text" at bounding box center [800, 131] width 200 height 21
click at [167, 186] on input "SĐT Người Nhận" at bounding box center [193, 184] width 184 height 21
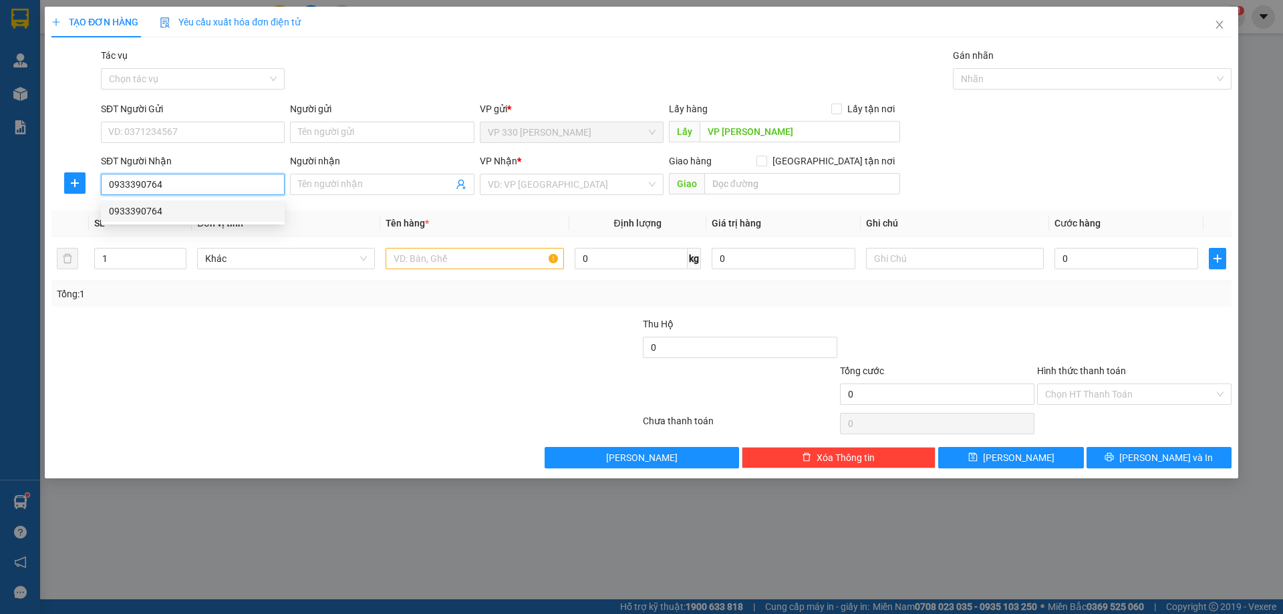
click at [194, 208] on div "0933390764" at bounding box center [193, 211] width 168 height 15
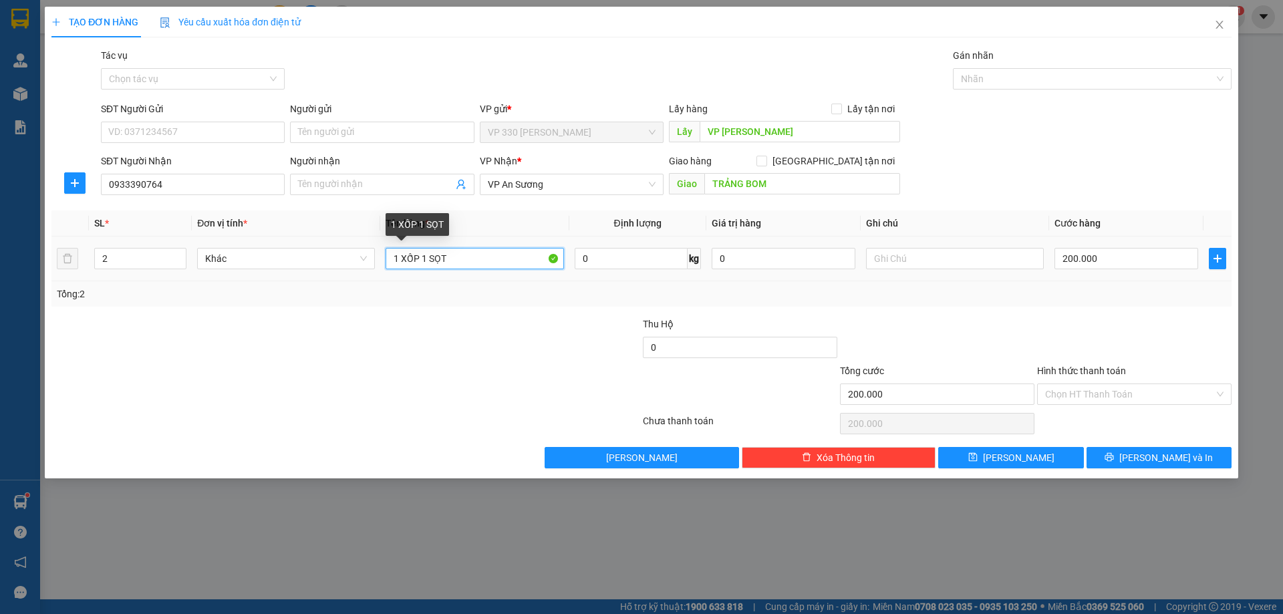
click at [465, 257] on input "1 XỐP 1 SỌT" at bounding box center [474, 258] width 178 height 21
click at [176, 264] on span "down" at bounding box center [179, 263] width 8 height 8
click at [1118, 263] on input "200.000" at bounding box center [1126, 258] width 144 height 21
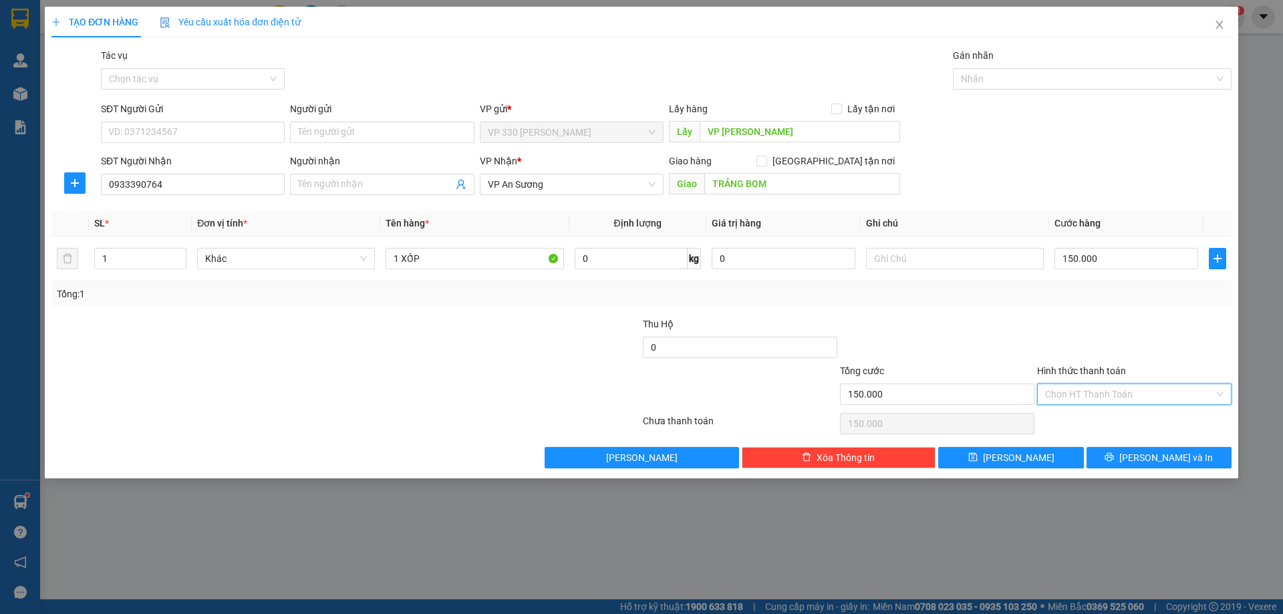
click at [1093, 390] on input "Hình thức thanh toán" at bounding box center [1129, 394] width 169 height 20
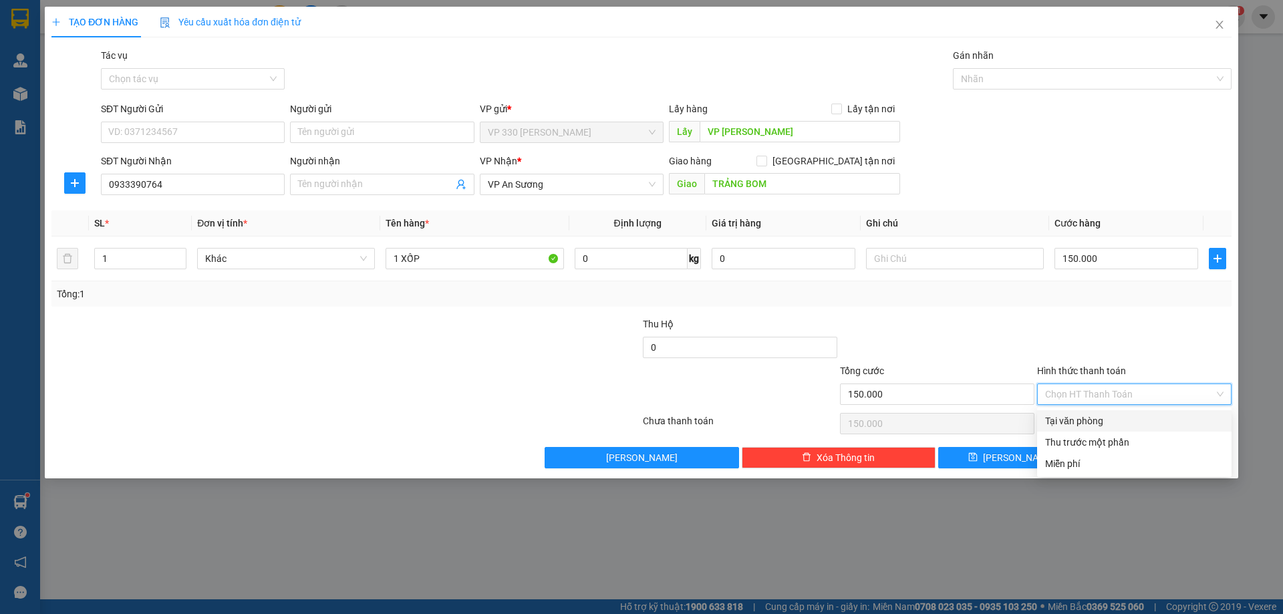
click at [1058, 419] on div "Tại văn phòng" at bounding box center [1134, 421] width 178 height 15
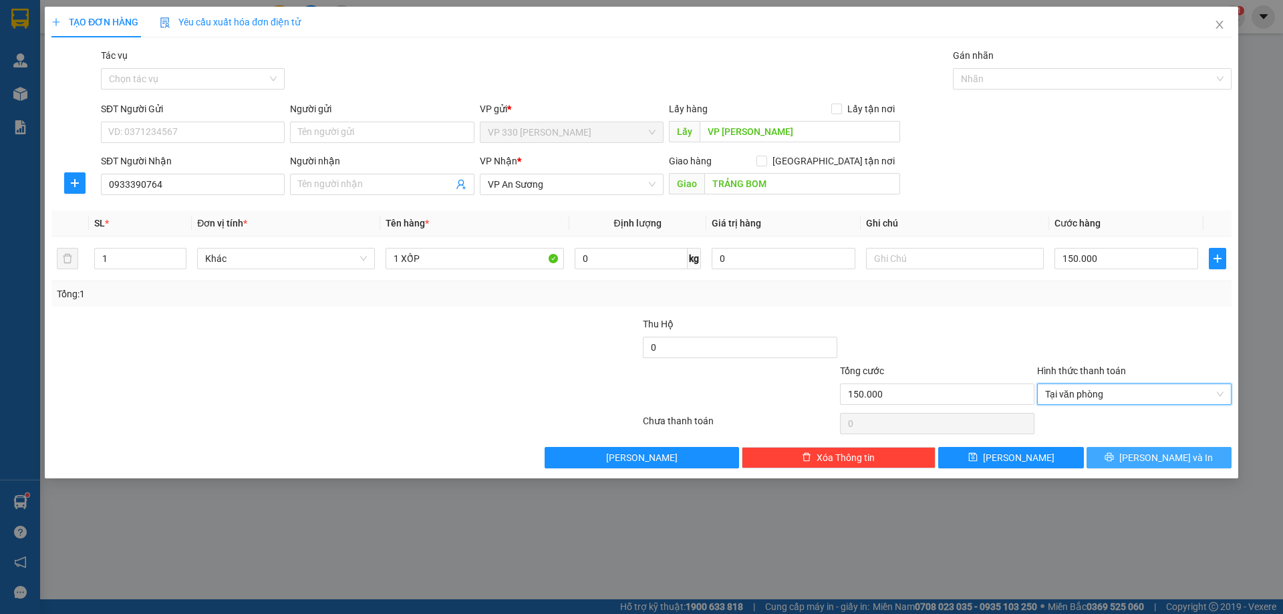
click at [1119, 454] on button "[PERSON_NAME] và In" at bounding box center [1158, 457] width 145 height 21
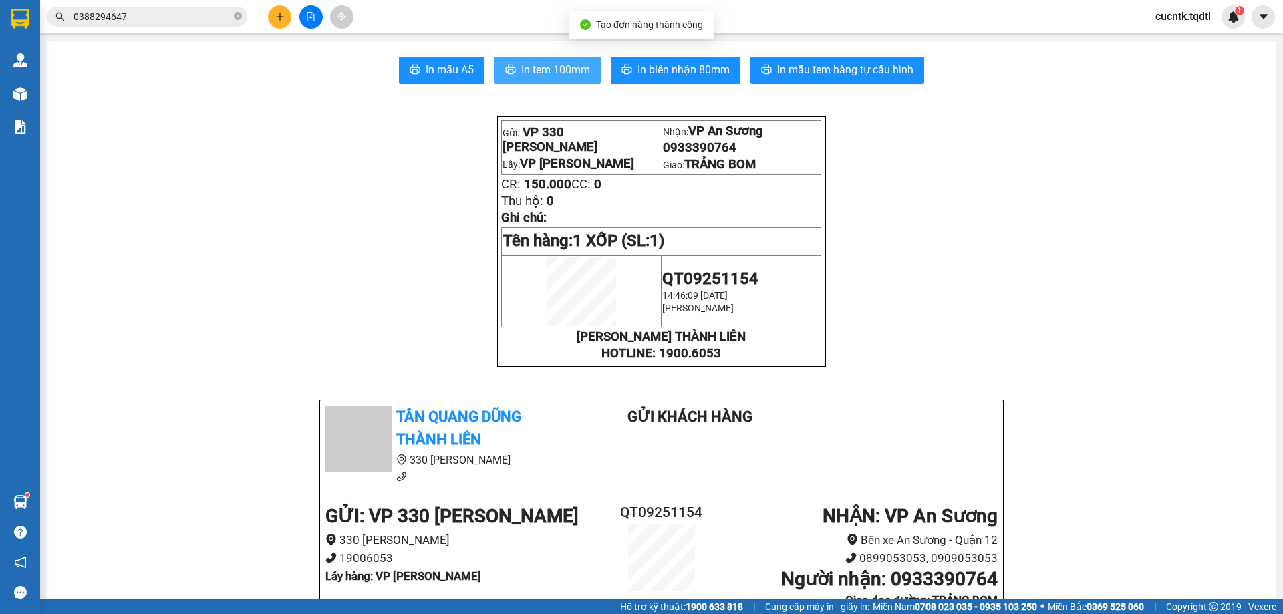
click at [577, 73] on span "In tem 100mm" at bounding box center [555, 69] width 69 height 17
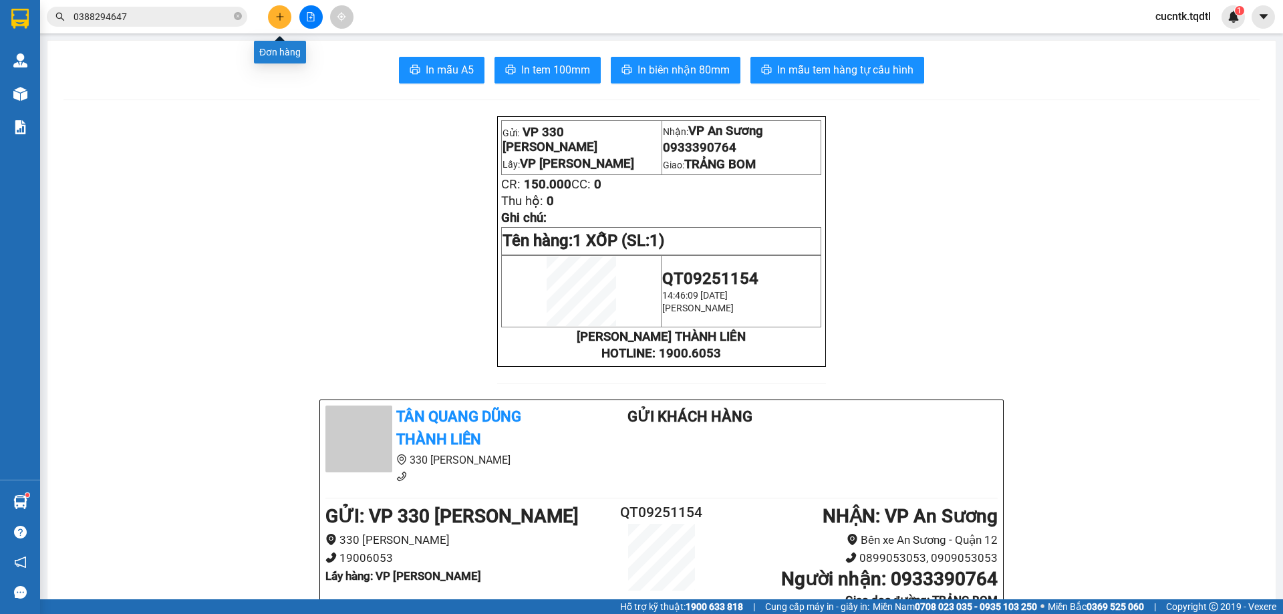
click at [279, 23] on button at bounding box center [279, 16] width 23 height 23
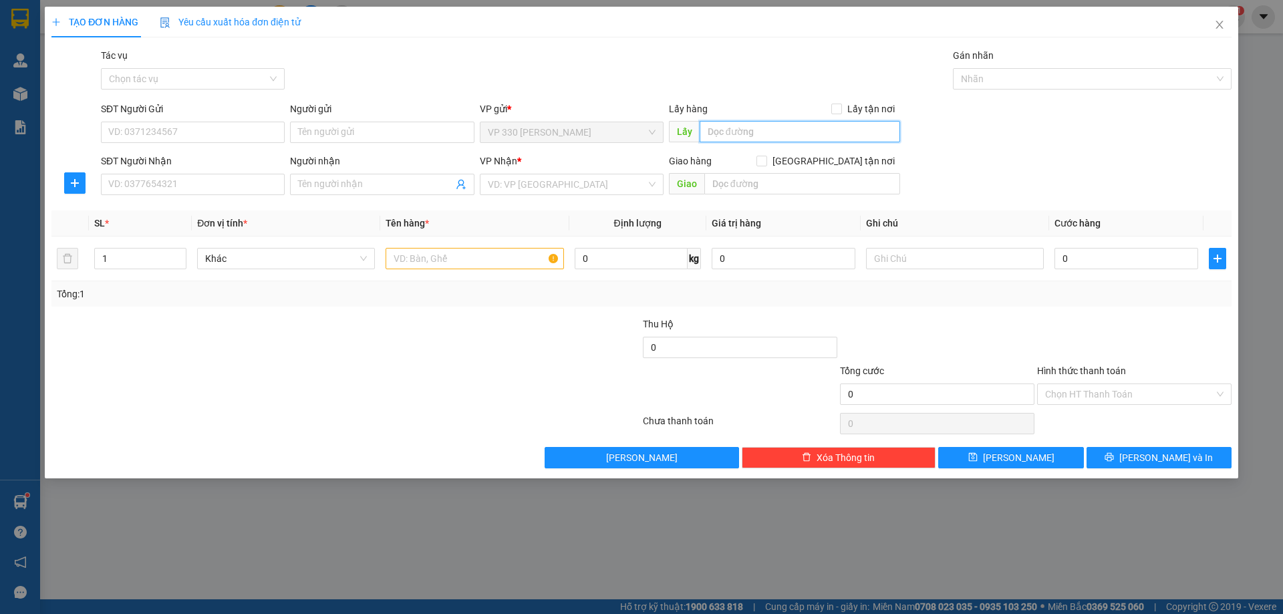
click at [792, 140] on input "text" at bounding box center [800, 131] width 200 height 21
click at [271, 184] on input "SĐT Người Nhận" at bounding box center [193, 184] width 184 height 21
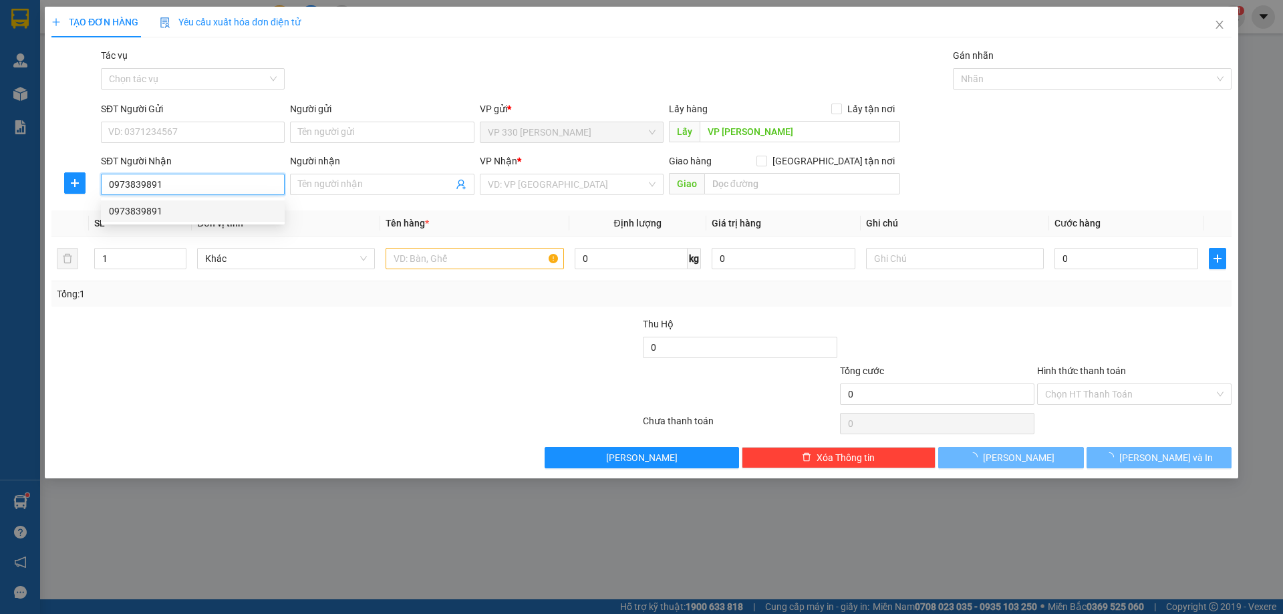
click at [217, 208] on div "0973839891" at bounding box center [193, 211] width 168 height 15
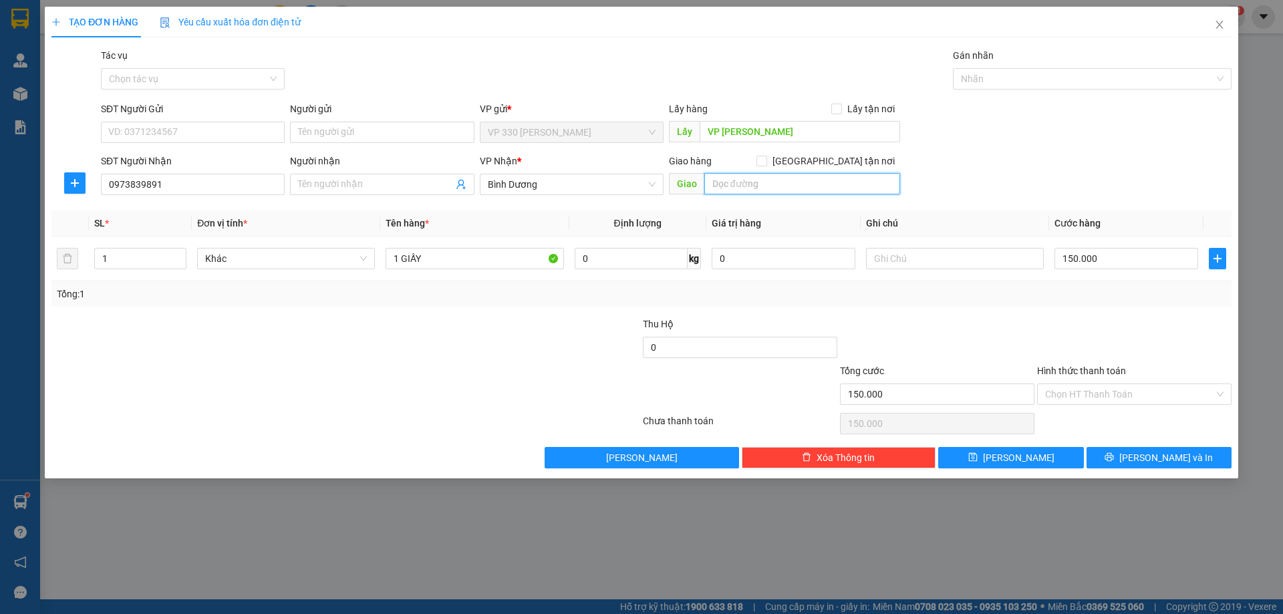
click at [772, 182] on input "text" at bounding box center [802, 183] width 196 height 21
click at [1127, 450] on button "[PERSON_NAME] và In" at bounding box center [1158, 457] width 145 height 21
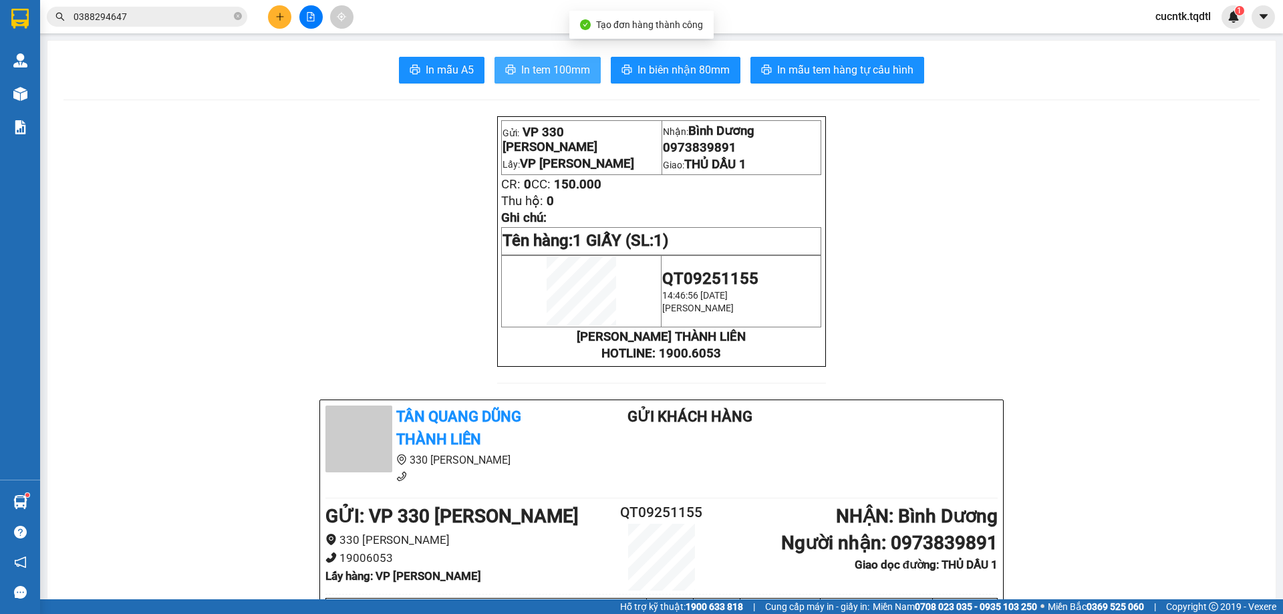
click at [531, 61] on span "In tem 100mm" at bounding box center [555, 69] width 69 height 17
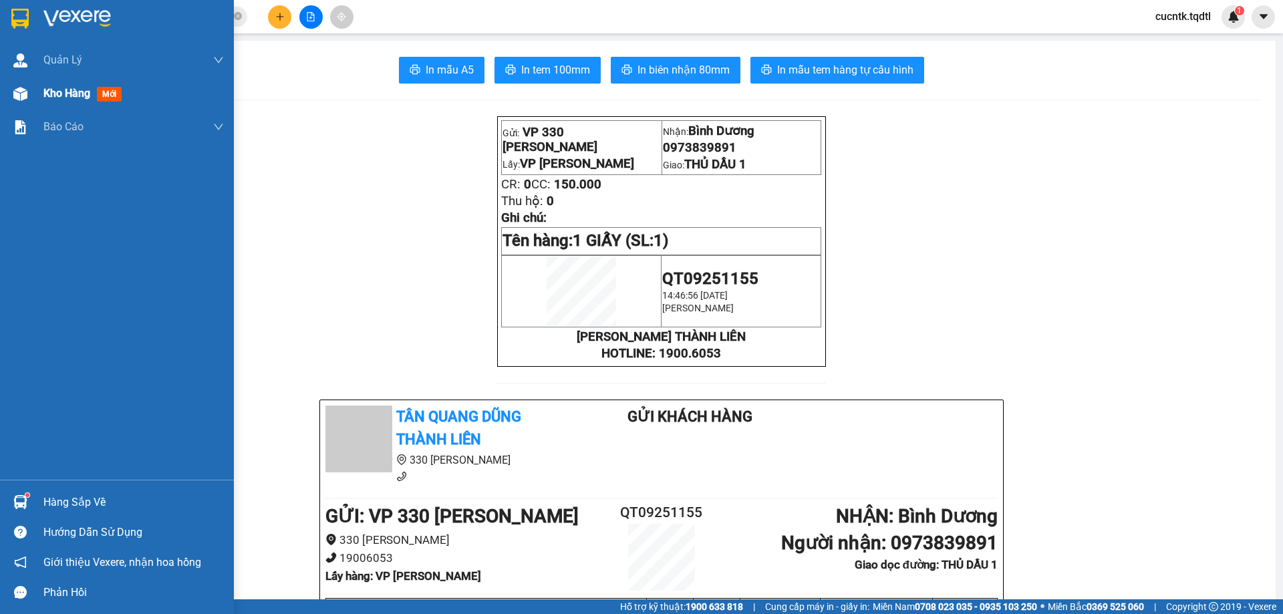
drag, startPoint x: 22, startPoint y: 98, endPoint x: 139, endPoint y: 104, distance: 117.1
click at [23, 98] on img at bounding box center [20, 94] width 14 height 14
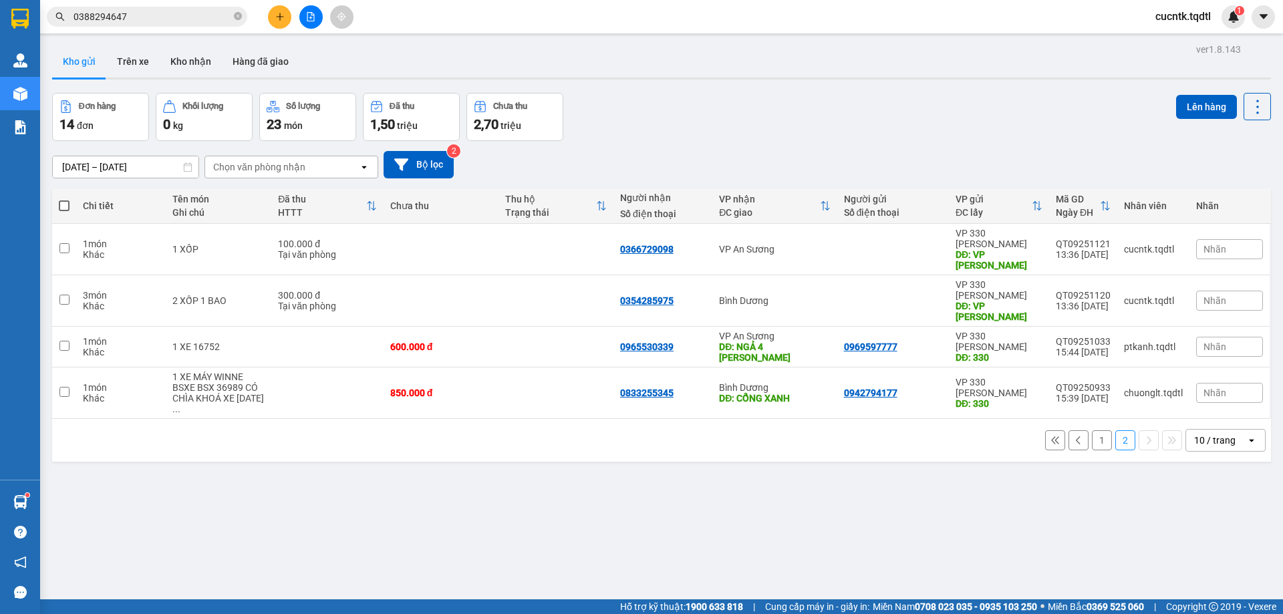
click at [1098, 430] on button "1" at bounding box center [1102, 440] width 20 height 20
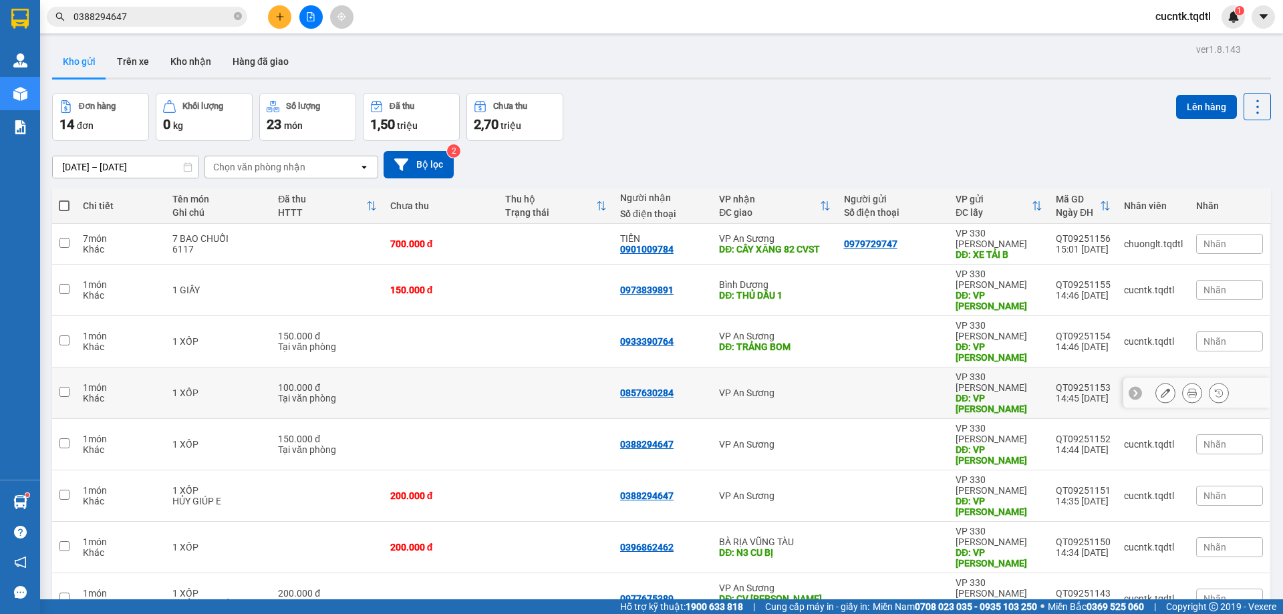
scroll to position [76, 0]
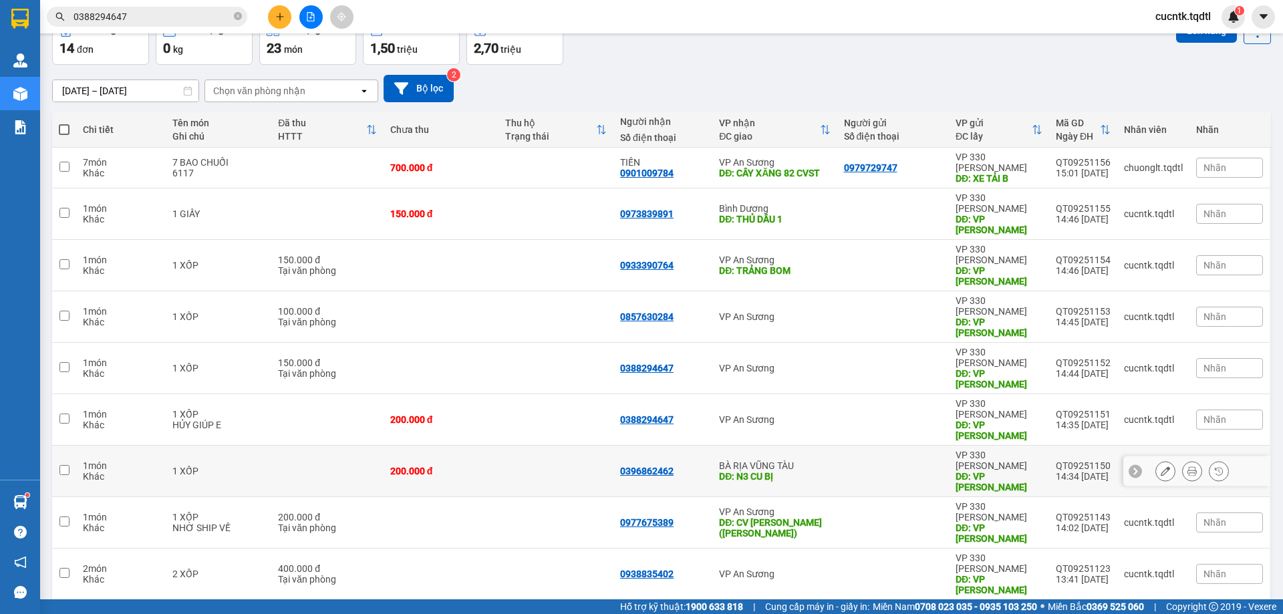
click at [61, 465] on input "checkbox" at bounding box center [64, 470] width 10 height 10
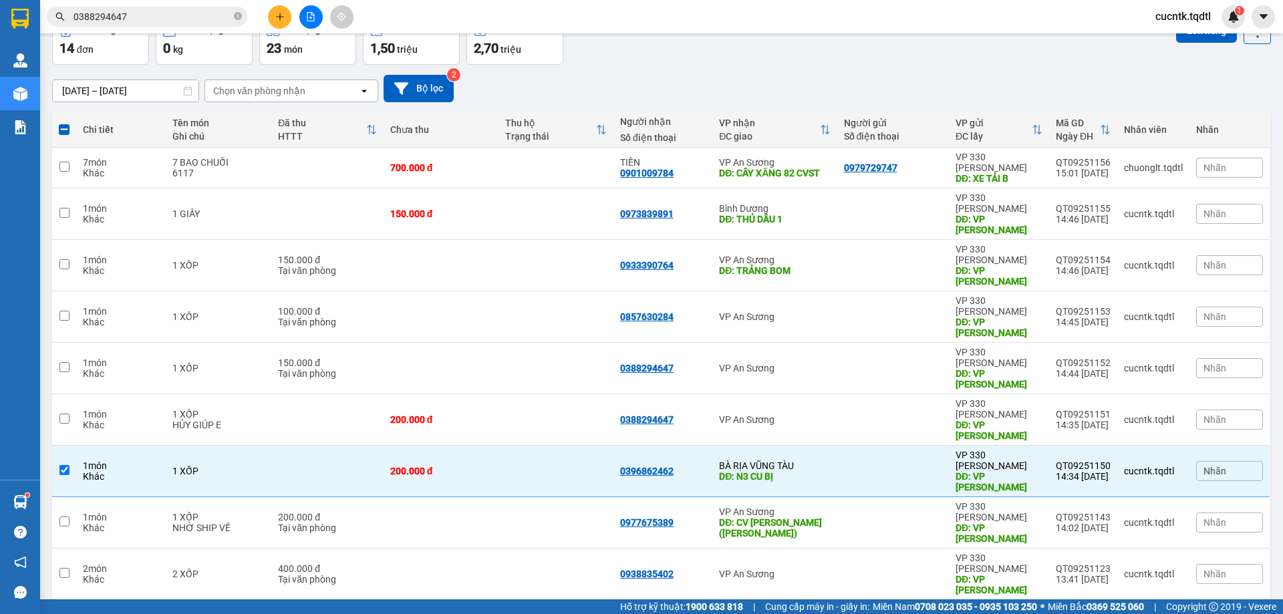
scroll to position [0, 0]
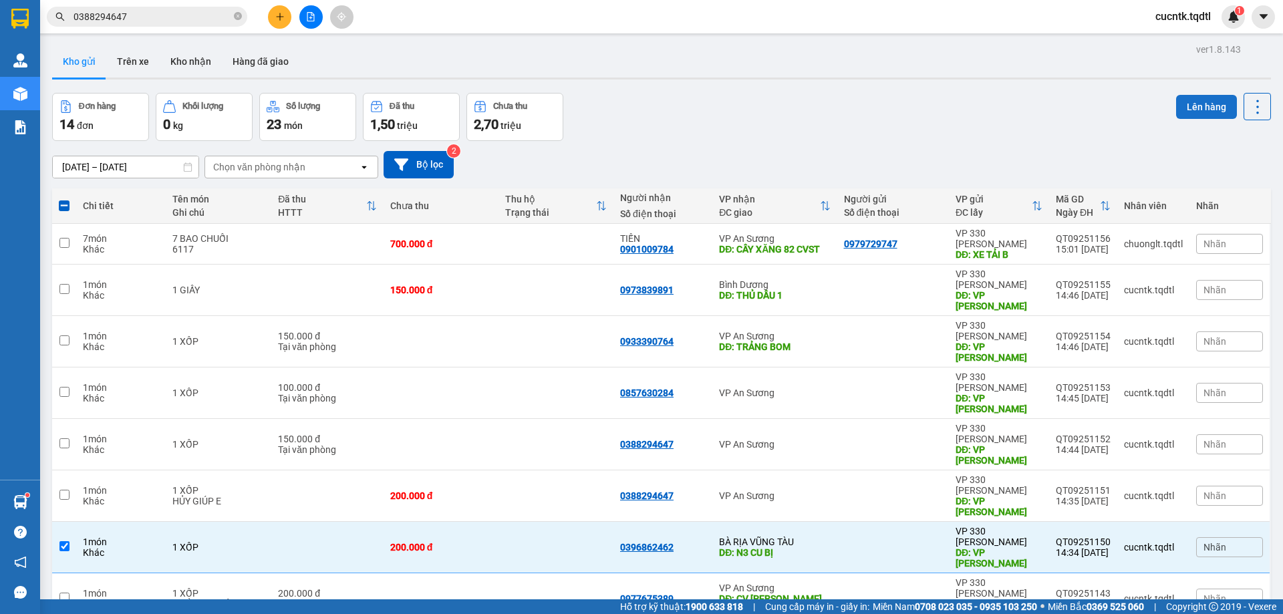
click at [1201, 106] on button "Lên hàng" at bounding box center [1206, 107] width 61 height 24
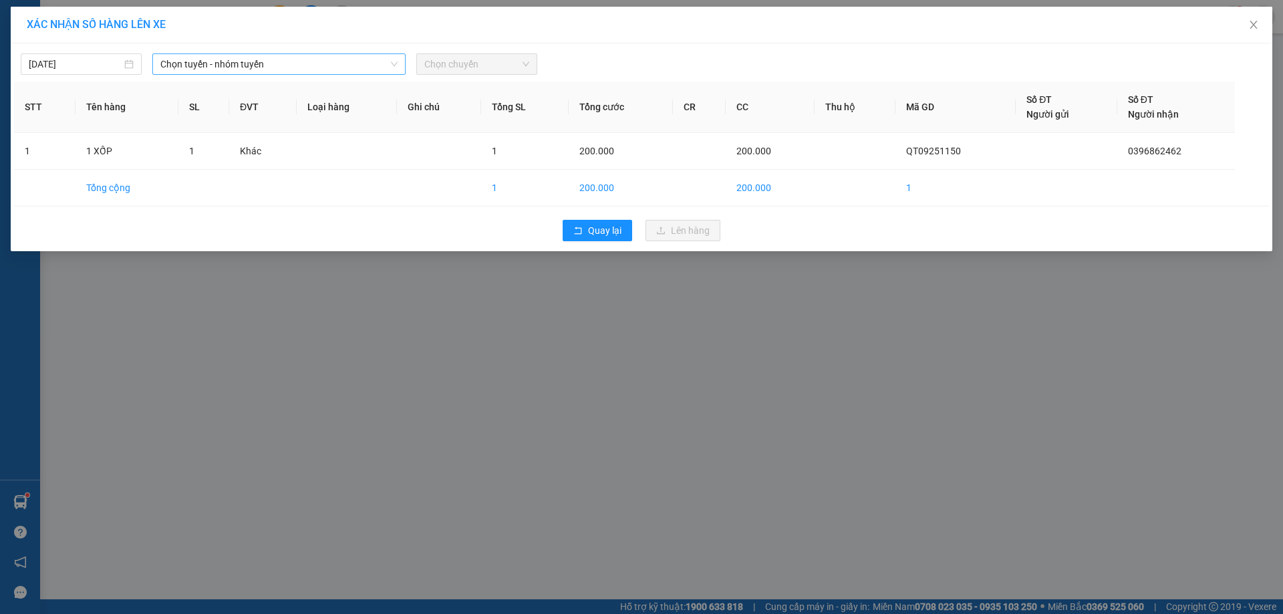
click at [344, 72] on span "Chọn tuyến - nhóm tuyến" at bounding box center [278, 64] width 237 height 20
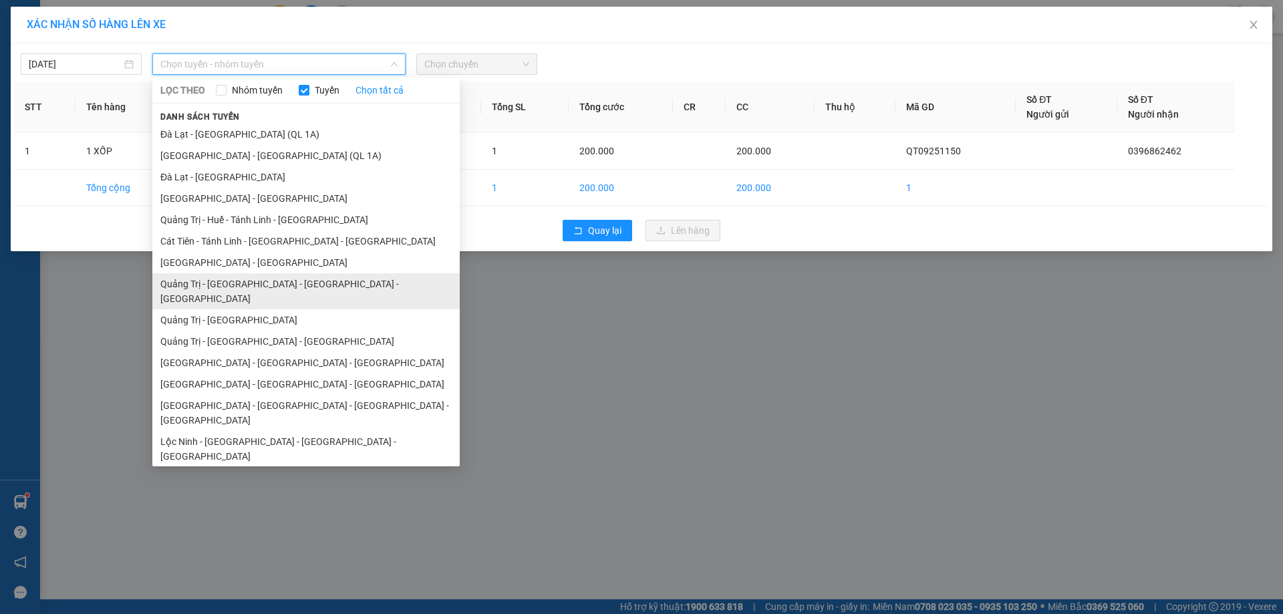
click at [291, 286] on li "Quảng Trị - [GEOGRAPHIC_DATA] - [GEOGRAPHIC_DATA] - [GEOGRAPHIC_DATA]" at bounding box center [305, 291] width 307 height 36
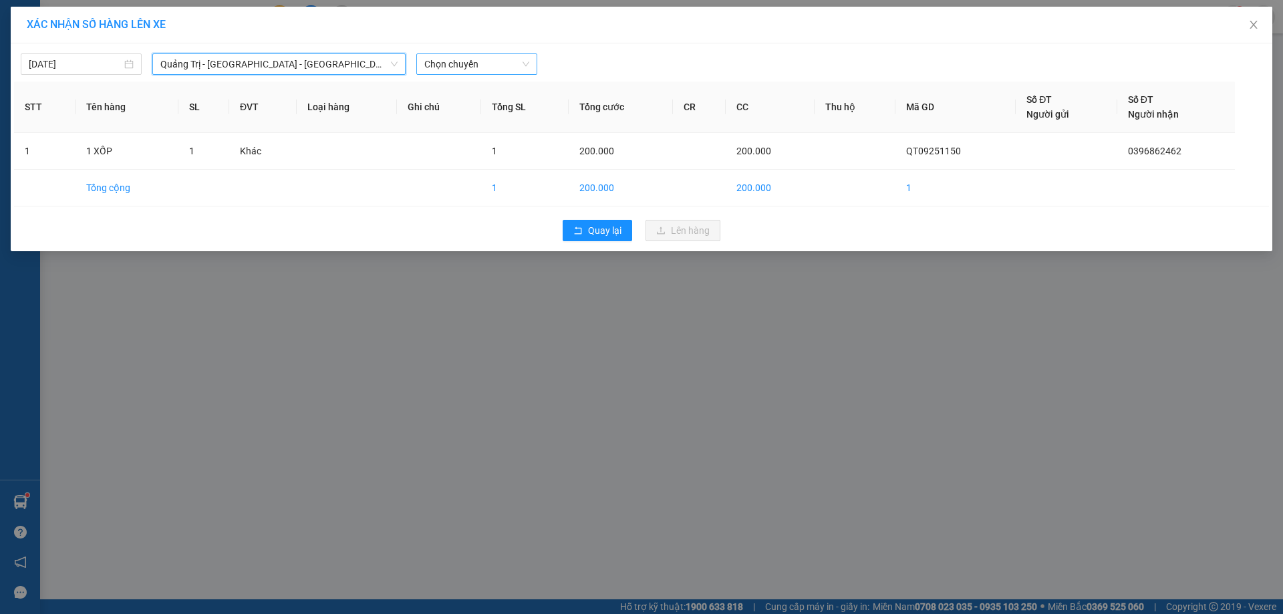
click at [462, 71] on span "Chọn chuyến" at bounding box center [476, 64] width 105 height 20
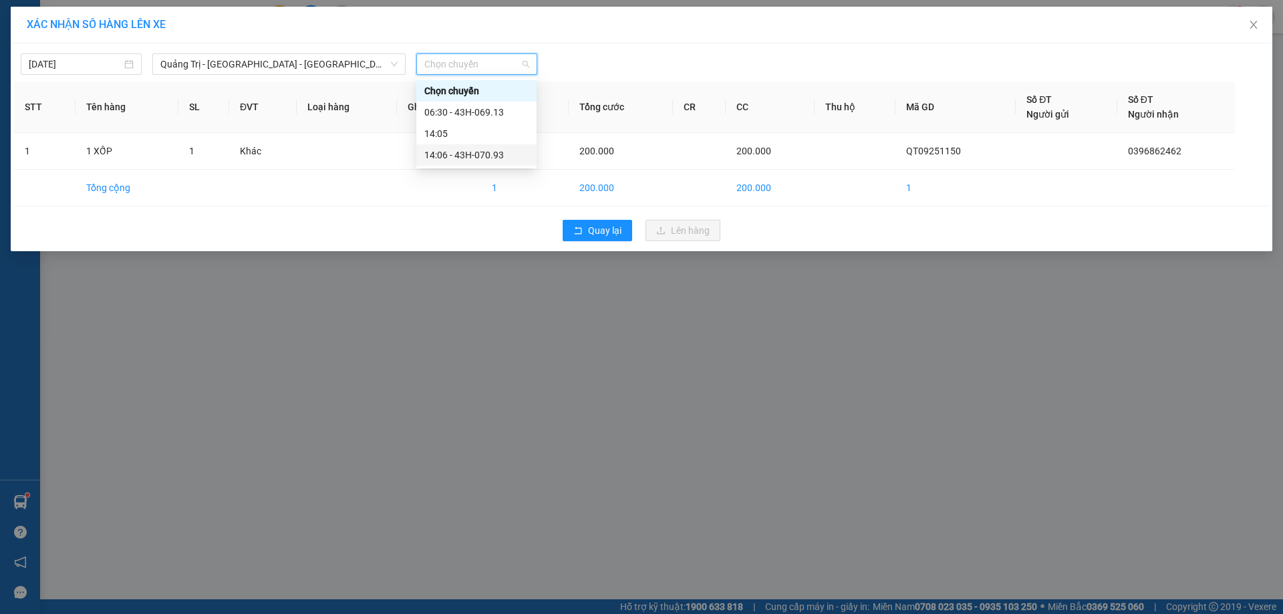
click at [462, 153] on div "14:06 - 43H-070.93" at bounding box center [476, 155] width 104 height 15
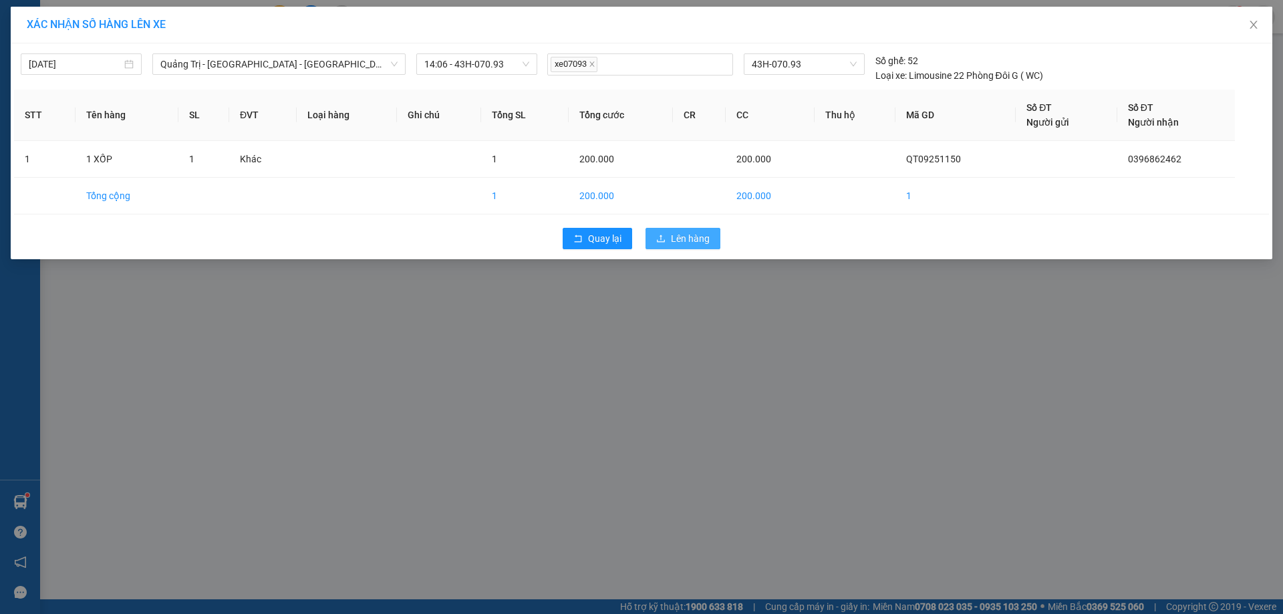
click at [706, 239] on span "Lên hàng" at bounding box center [690, 238] width 39 height 15
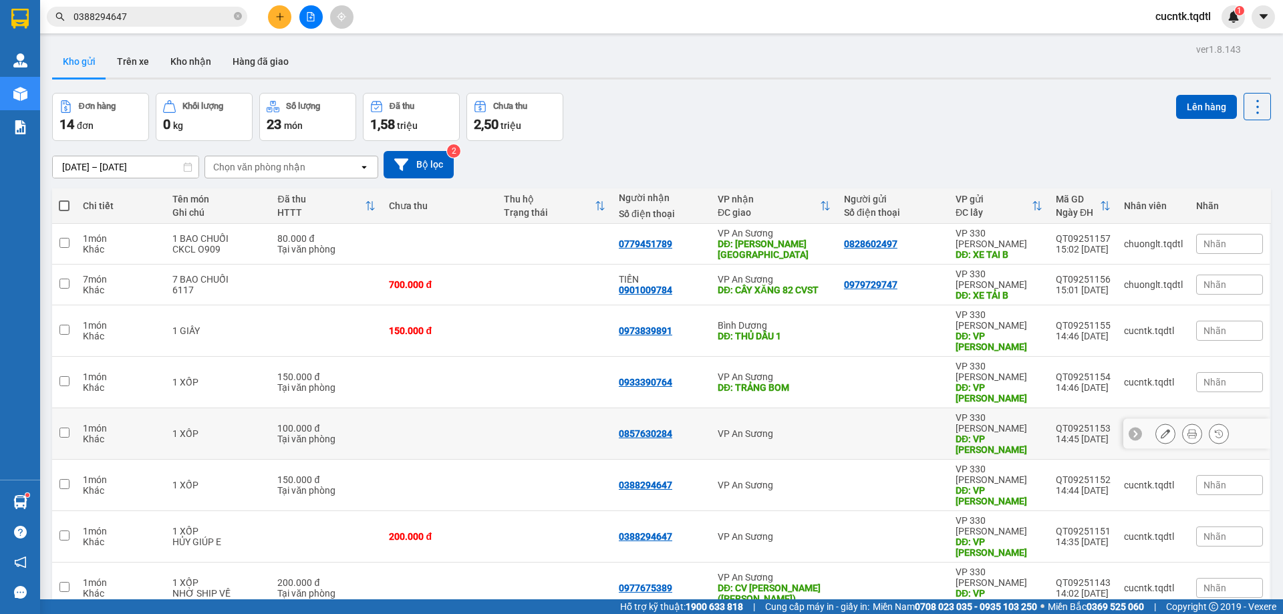
scroll to position [76, 0]
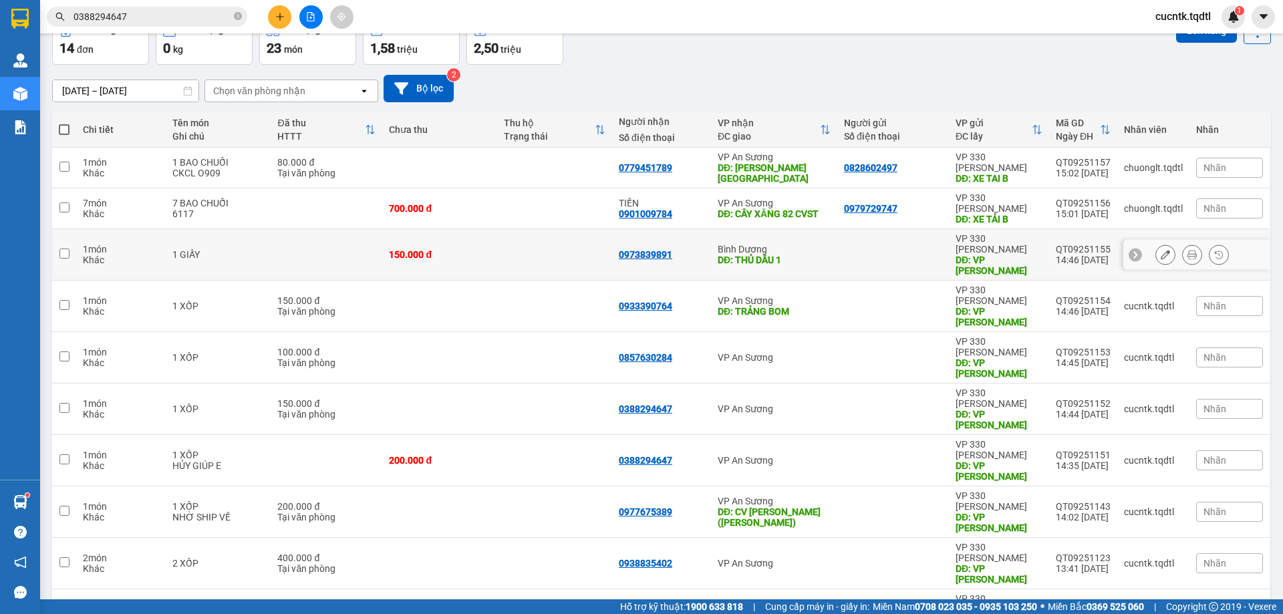
click at [67, 249] on input "checkbox" at bounding box center [64, 254] width 10 height 10
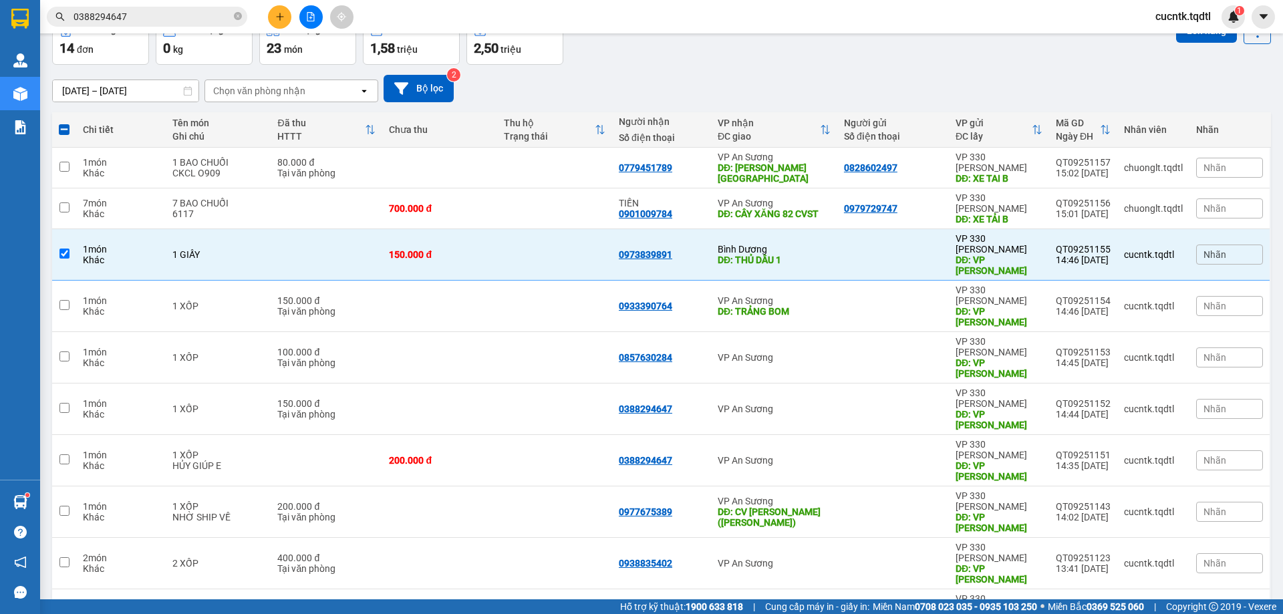
scroll to position [9, 0]
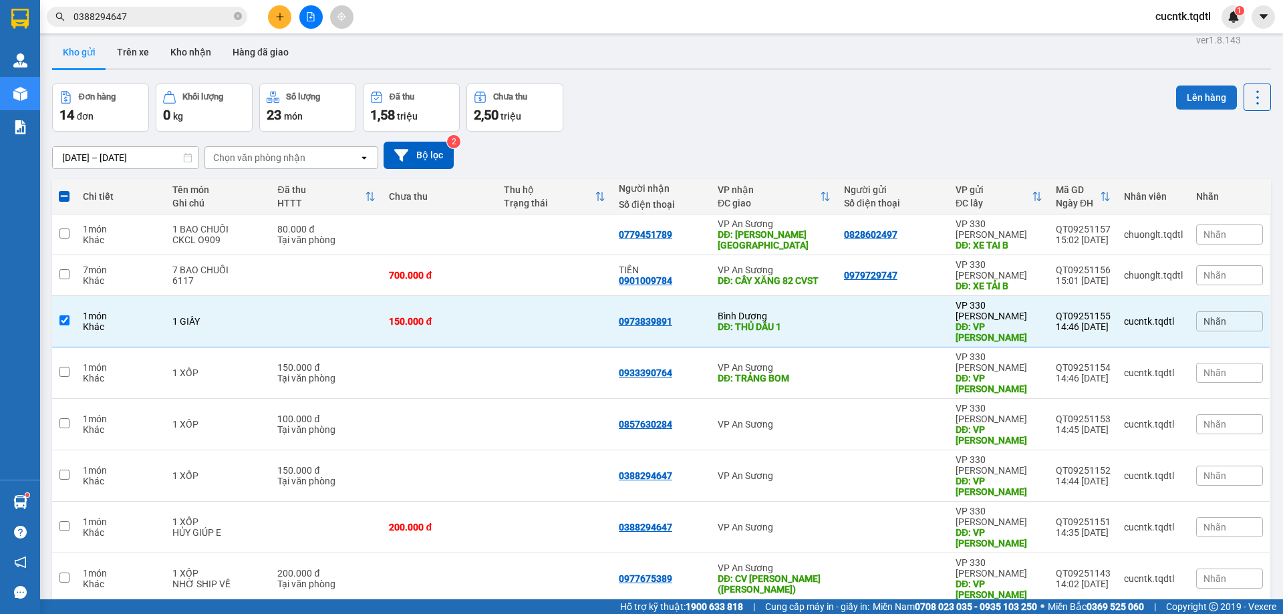
click at [1203, 91] on button "Lên hàng" at bounding box center [1206, 98] width 61 height 24
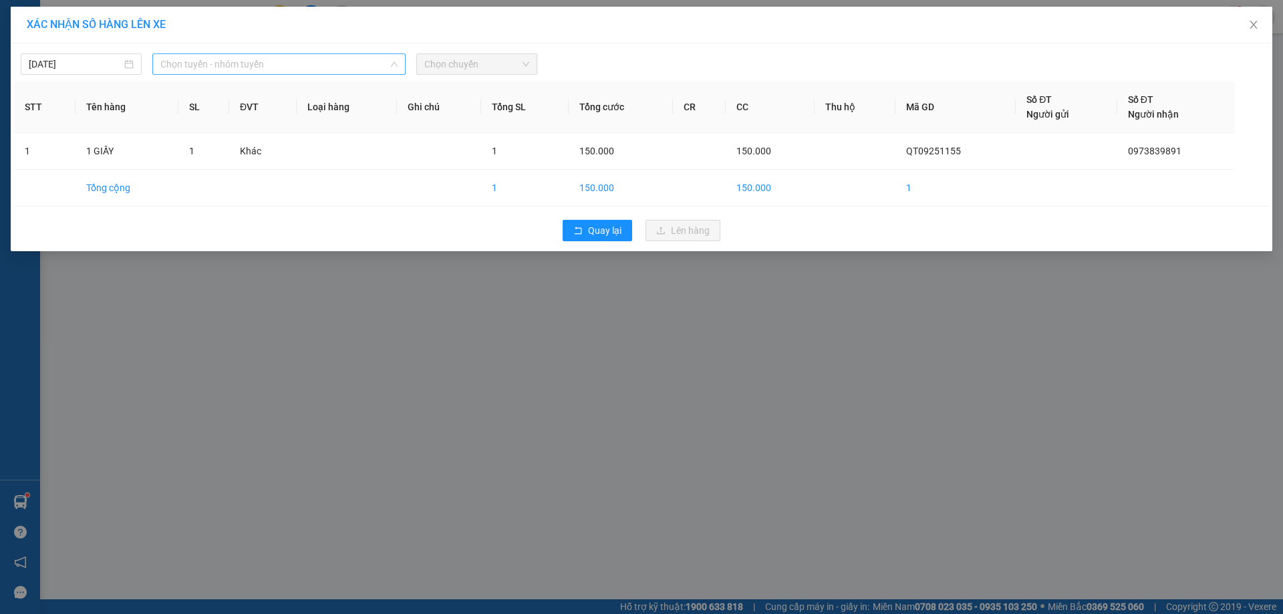
click at [374, 65] on span "Chọn tuyến - nhóm tuyến" at bounding box center [278, 64] width 237 height 20
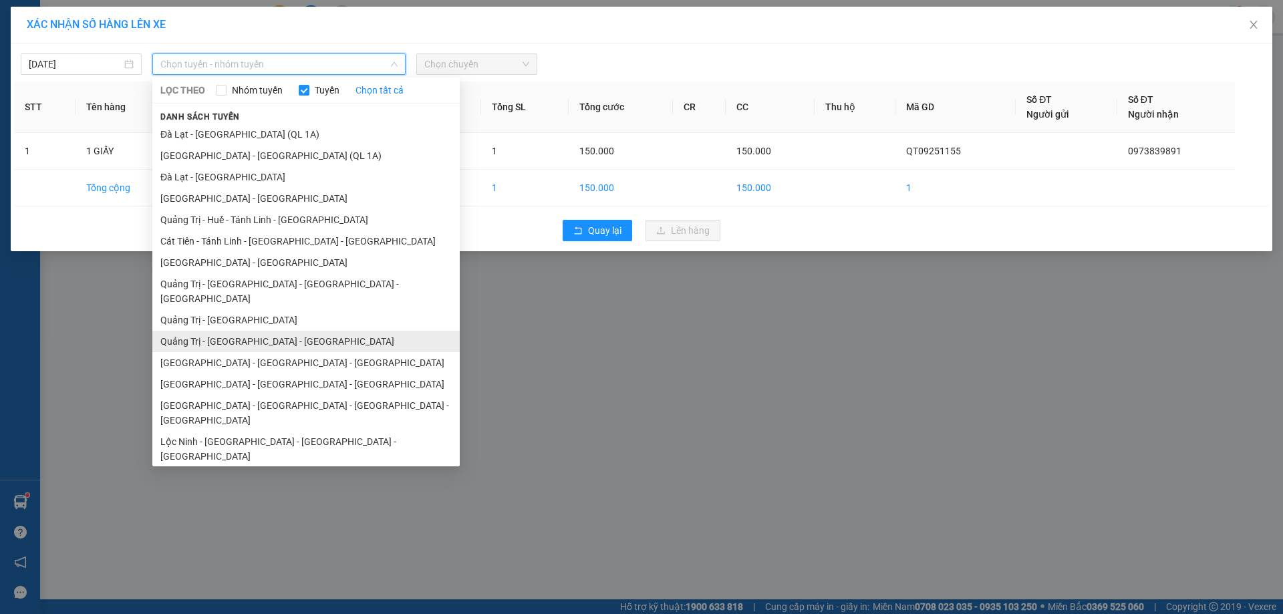
click at [316, 331] on li "Quảng Trị - [GEOGRAPHIC_DATA] - [GEOGRAPHIC_DATA]" at bounding box center [305, 341] width 307 height 21
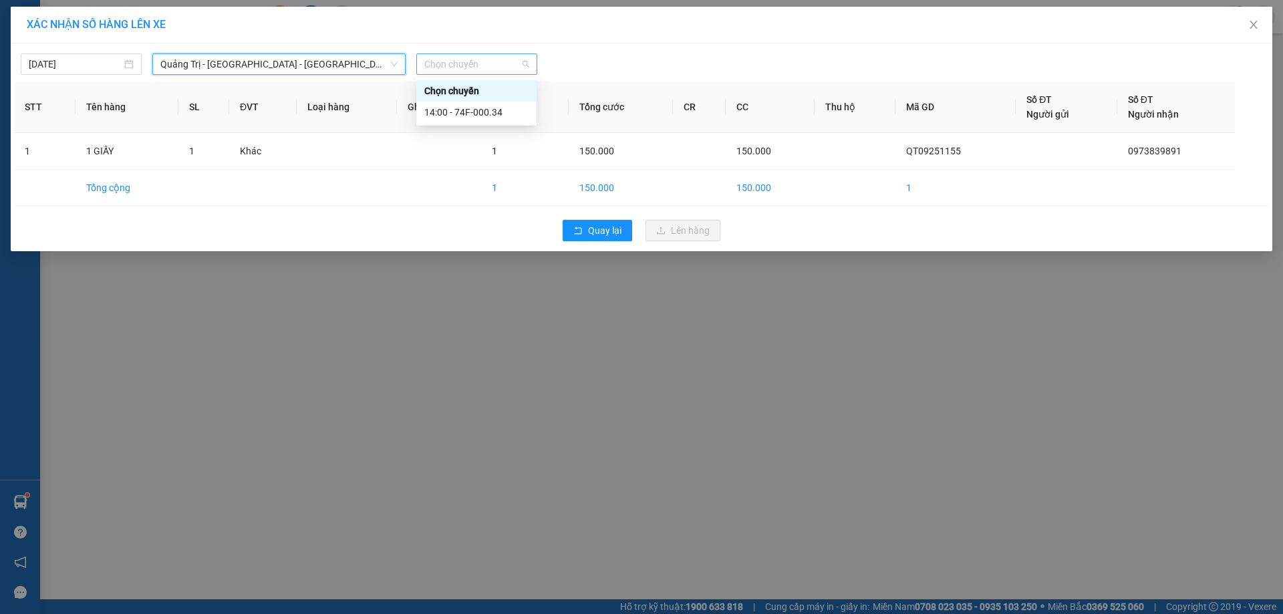
click at [492, 65] on span "Chọn chuyến" at bounding box center [476, 64] width 105 height 20
click at [458, 117] on div "14:00 - 74F-000.34" at bounding box center [476, 112] width 104 height 15
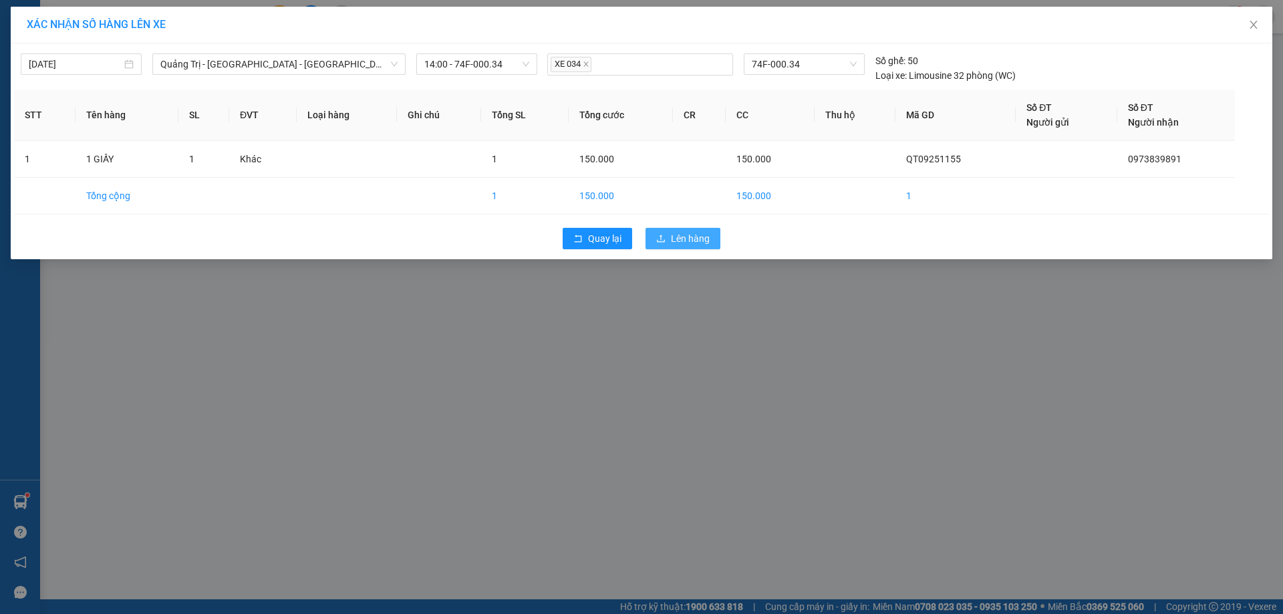
click at [698, 235] on span "Lên hàng" at bounding box center [690, 238] width 39 height 15
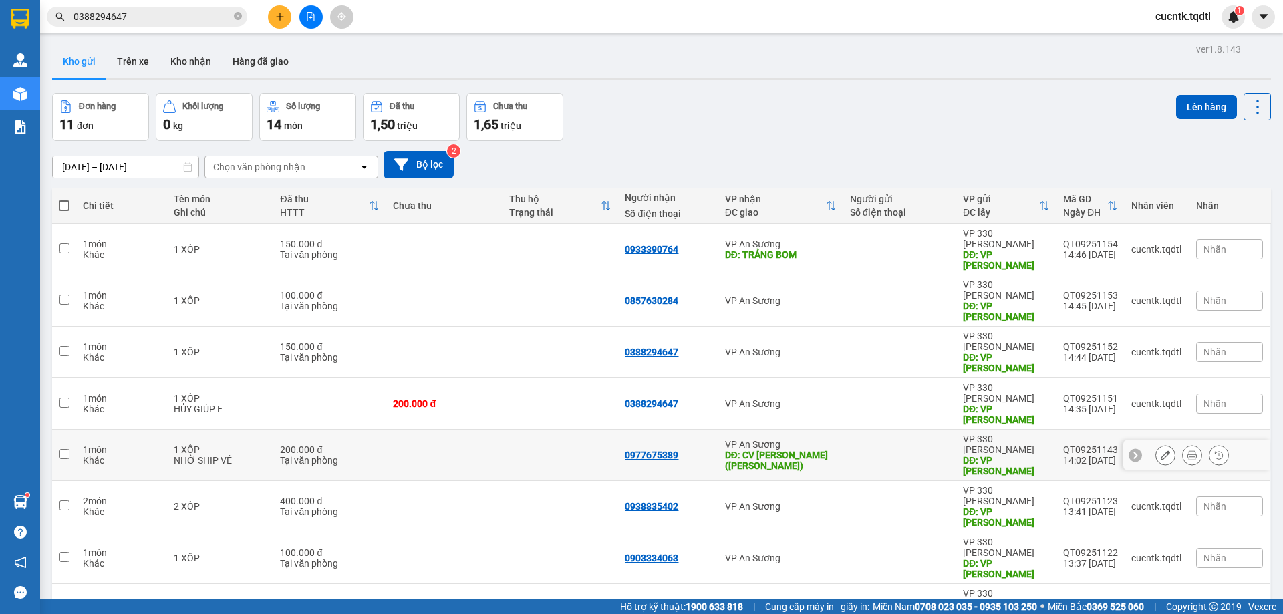
scroll to position [67, 0]
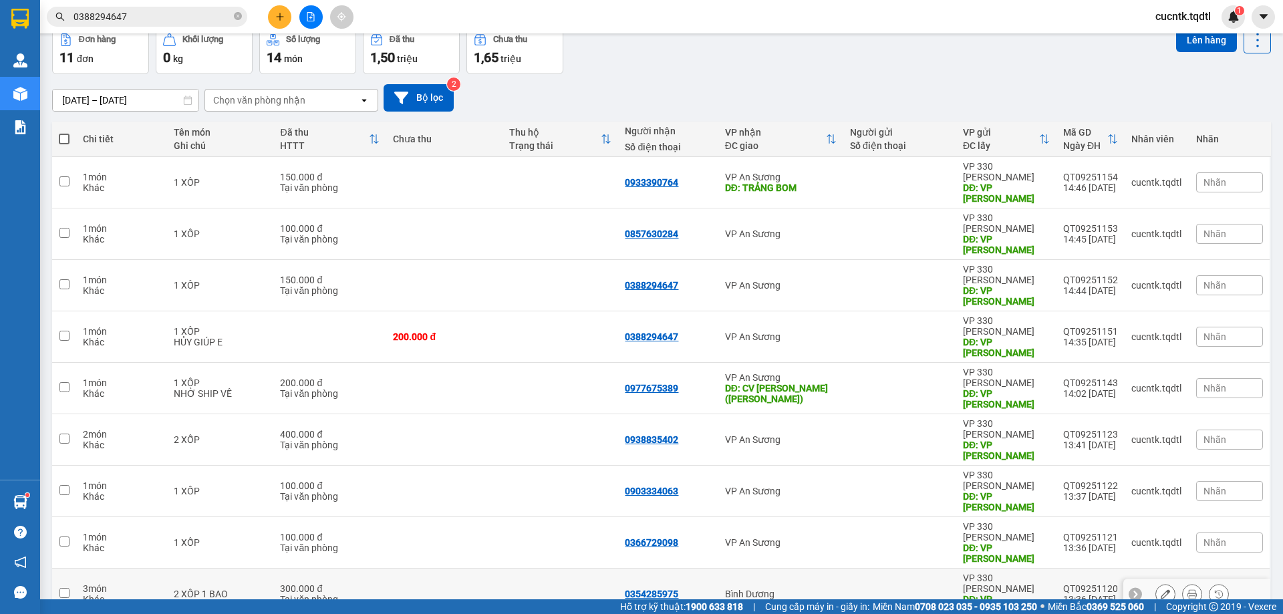
click at [61, 588] on input "checkbox" at bounding box center [64, 593] width 10 height 10
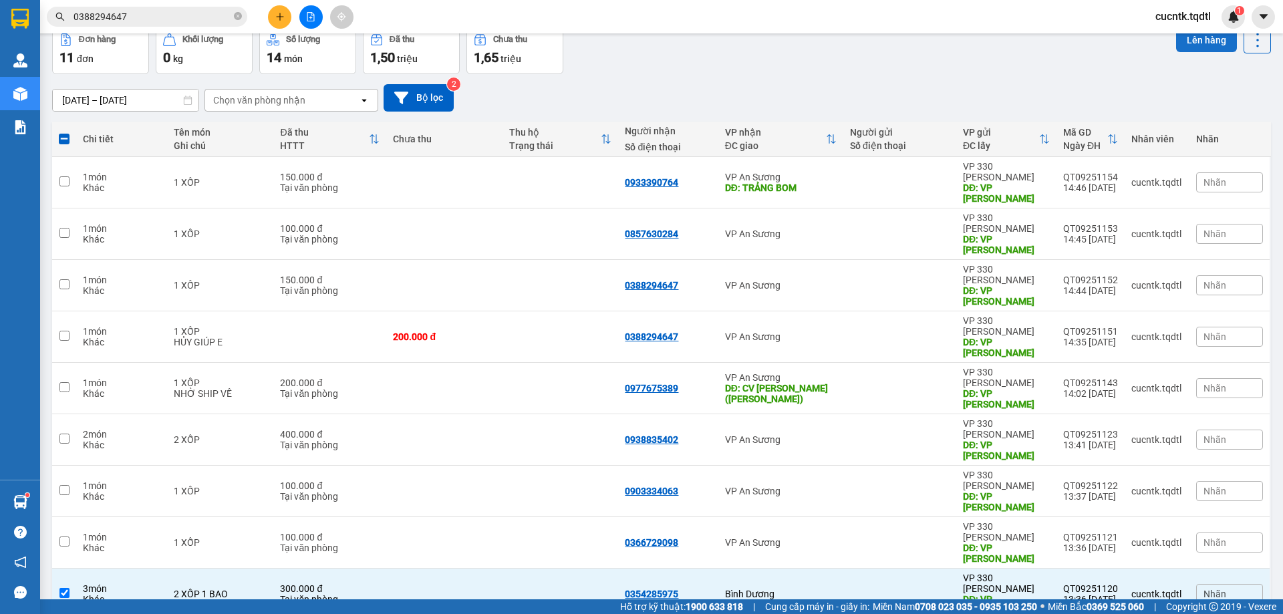
click at [1203, 42] on button "Lên hàng" at bounding box center [1206, 40] width 61 height 24
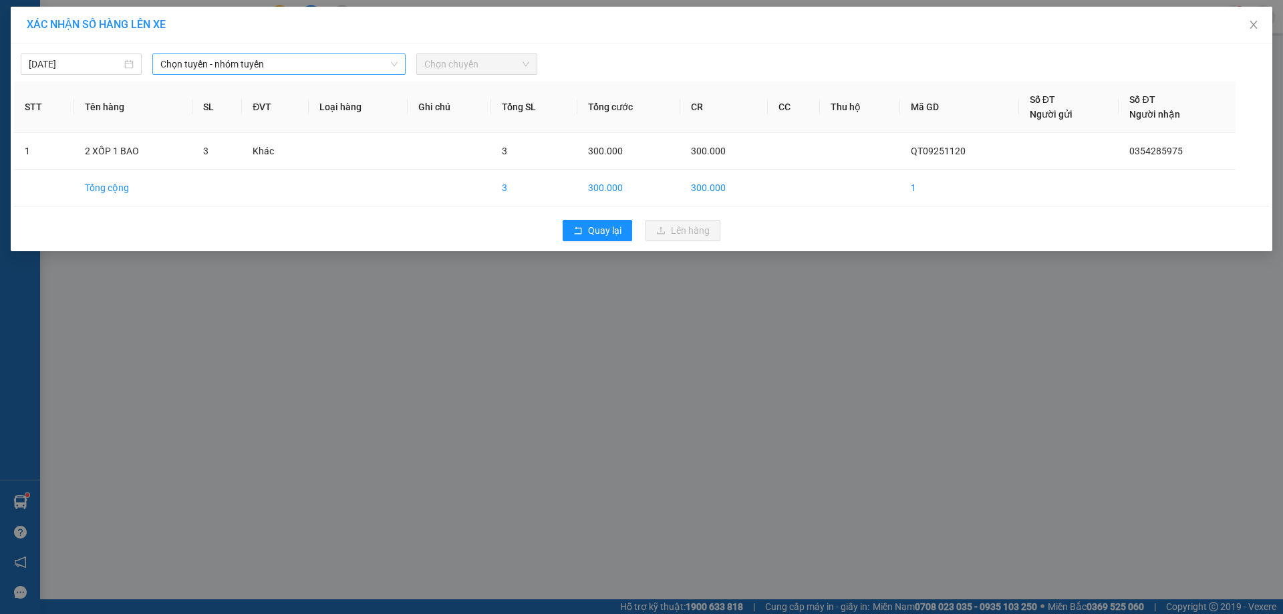
click at [359, 61] on span "Chọn tuyến - nhóm tuyến" at bounding box center [278, 64] width 237 height 20
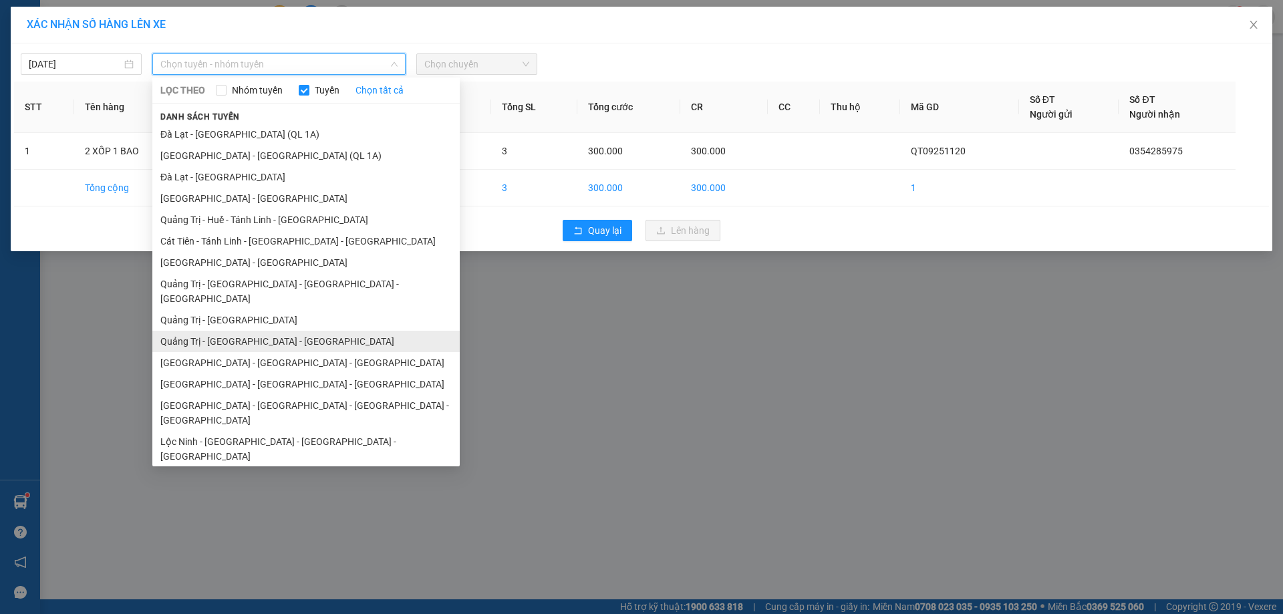
click at [307, 331] on li "Quảng Trị - [GEOGRAPHIC_DATA] - [GEOGRAPHIC_DATA]" at bounding box center [305, 341] width 307 height 21
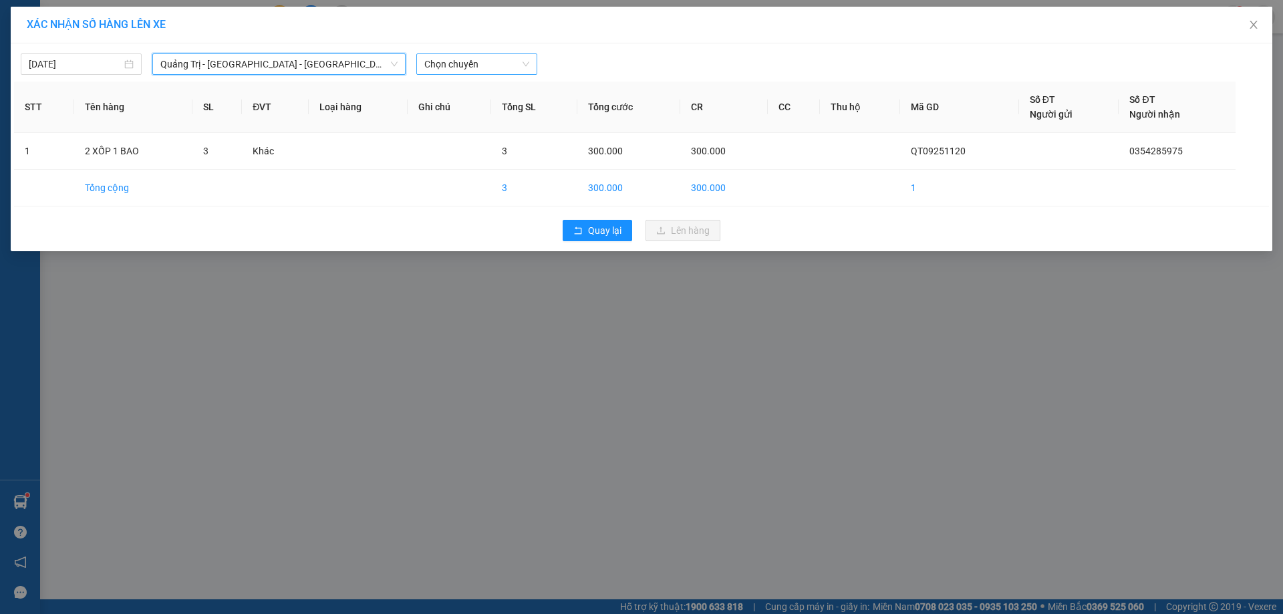
click at [494, 65] on span "Chọn chuyến" at bounding box center [476, 64] width 105 height 20
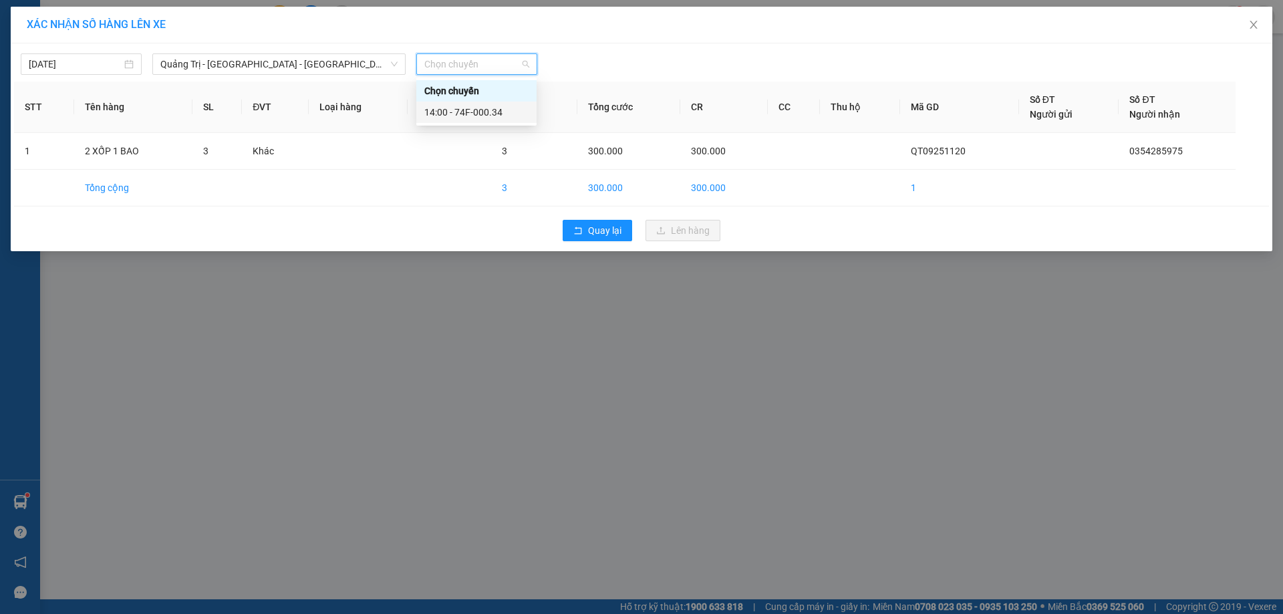
click at [475, 116] on div "14:00 - 74F-000.34" at bounding box center [476, 112] width 104 height 15
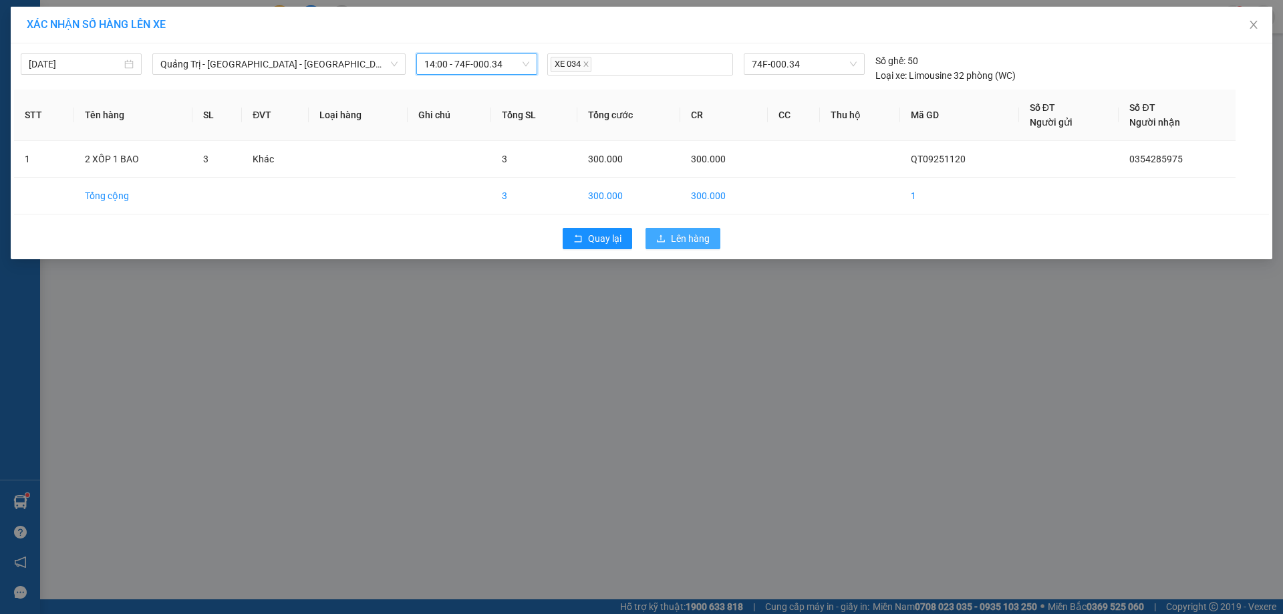
click at [672, 235] on span "Lên hàng" at bounding box center [690, 238] width 39 height 15
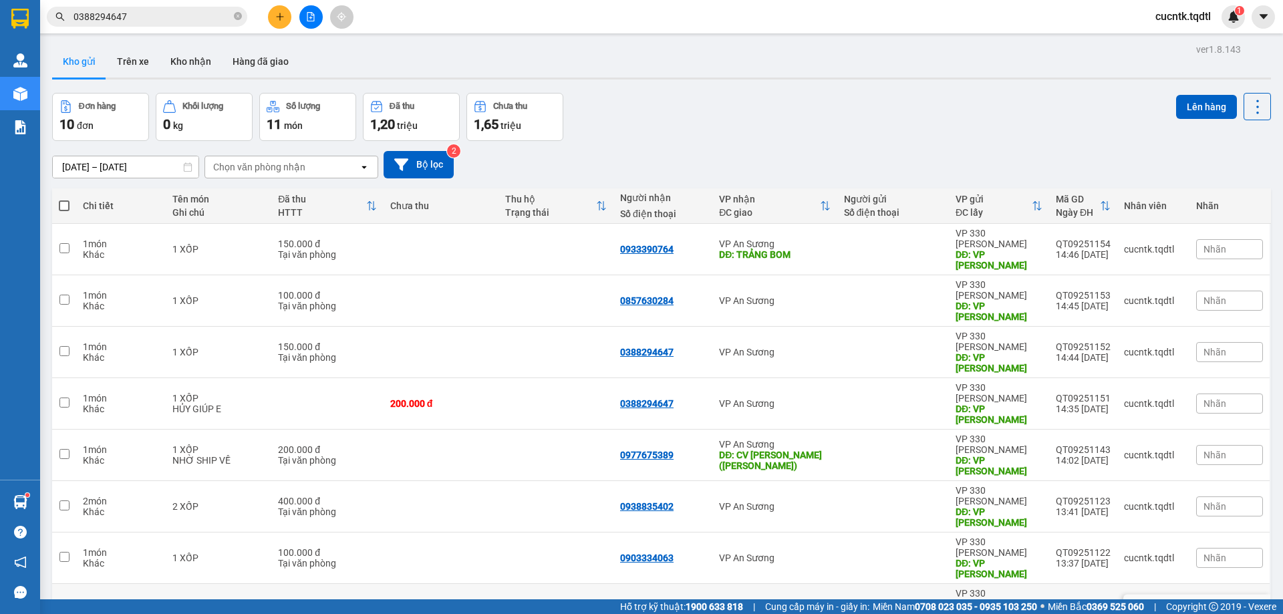
click at [65, 603] on input "checkbox" at bounding box center [64, 608] width 10 height 10
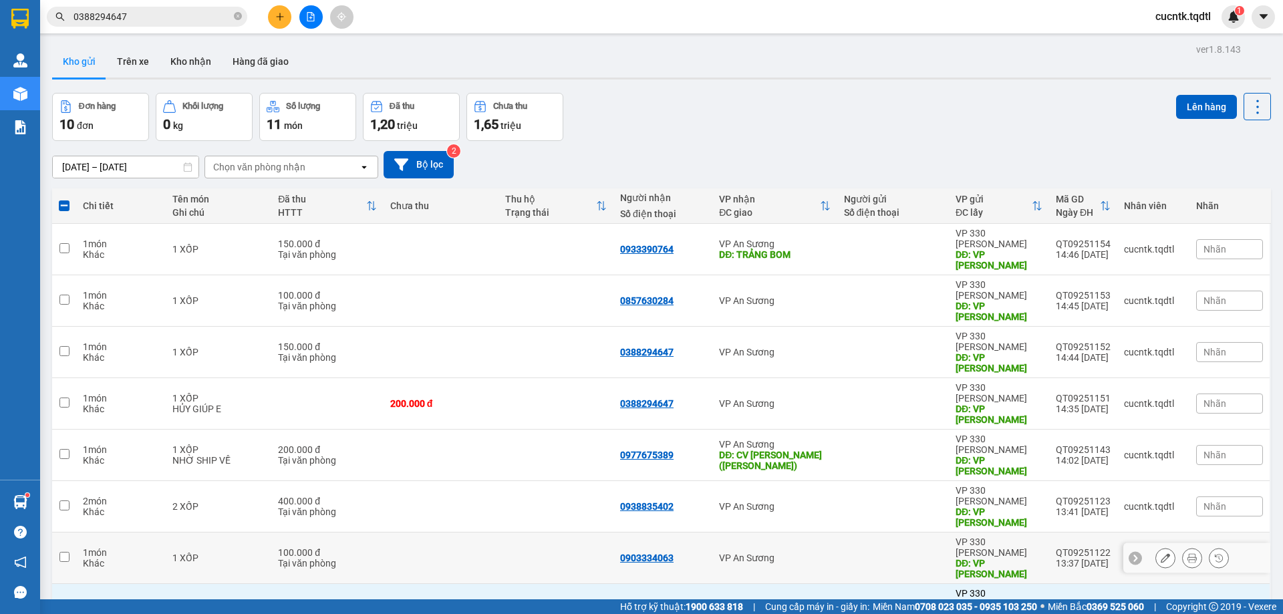
click at [61, 552] on input "checkbox" at bounding box center [64, 557] width 10 height 10
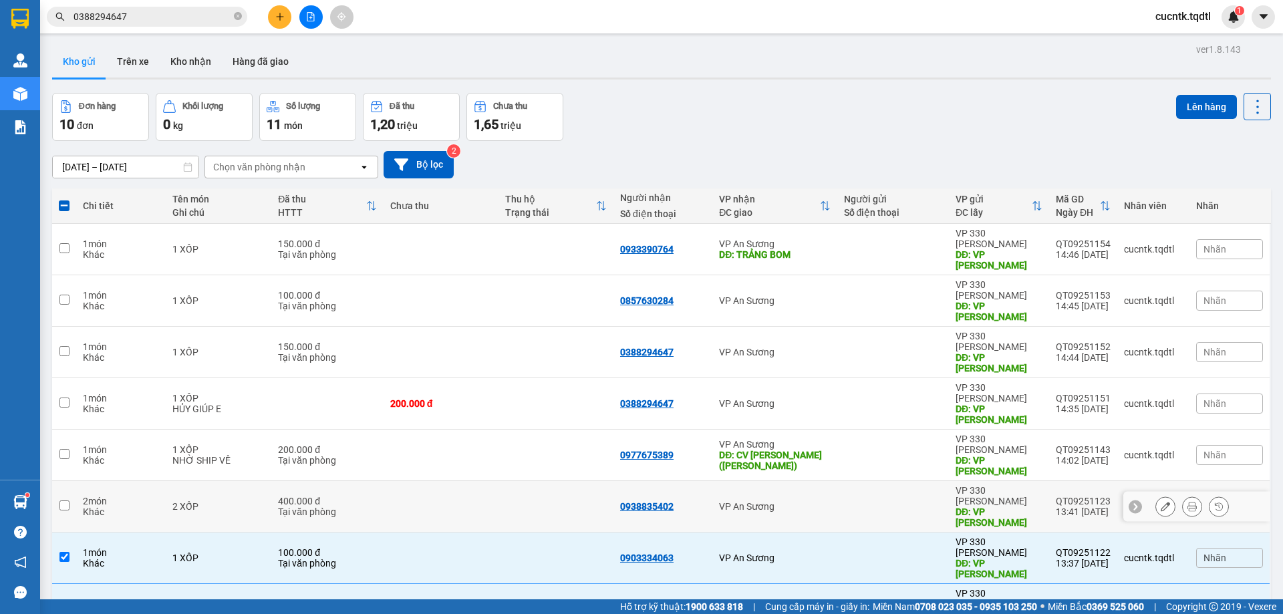
click at [61, 500] on input "checkbox" at bounding box center [64, 505] width 10 height 10
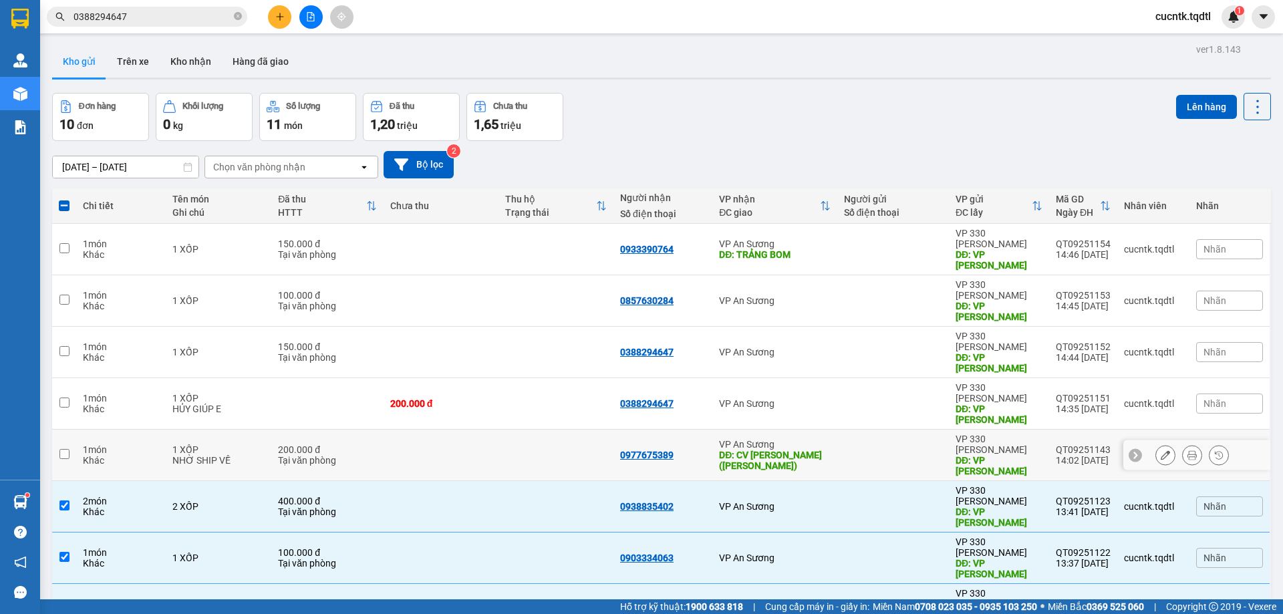
click at [67, 449] on input "checkbox" at bounding box center [64, 454] width 10 height 10
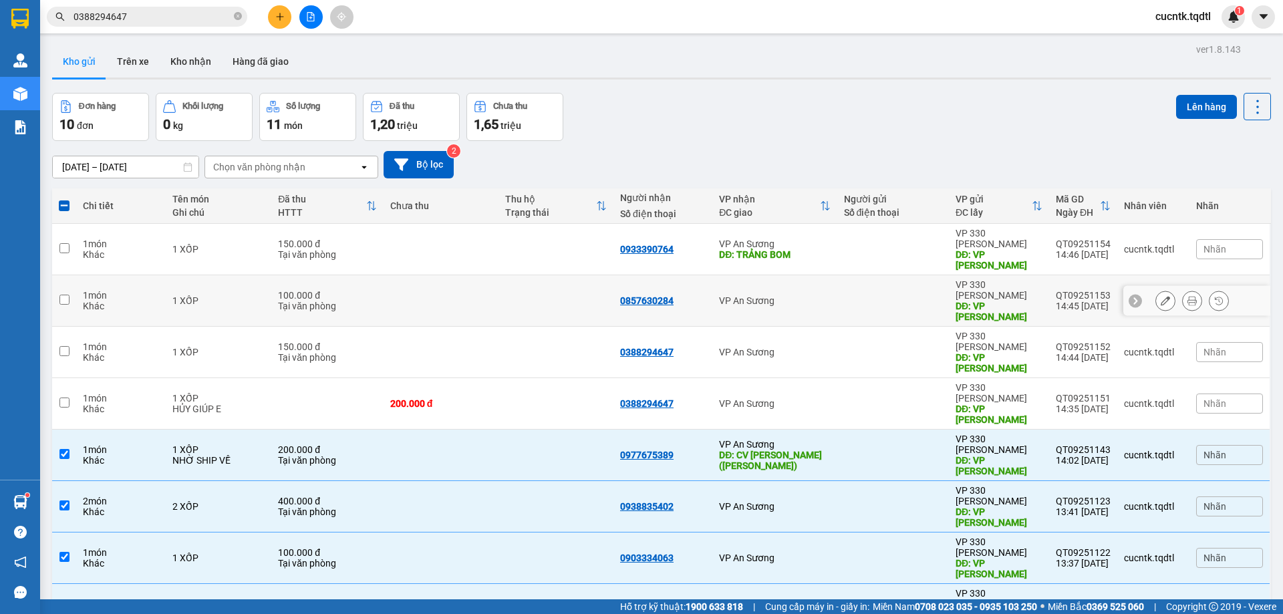
click at [65, 295] on input "checkbox" at bounding box center [64, 300] width 10 height 10
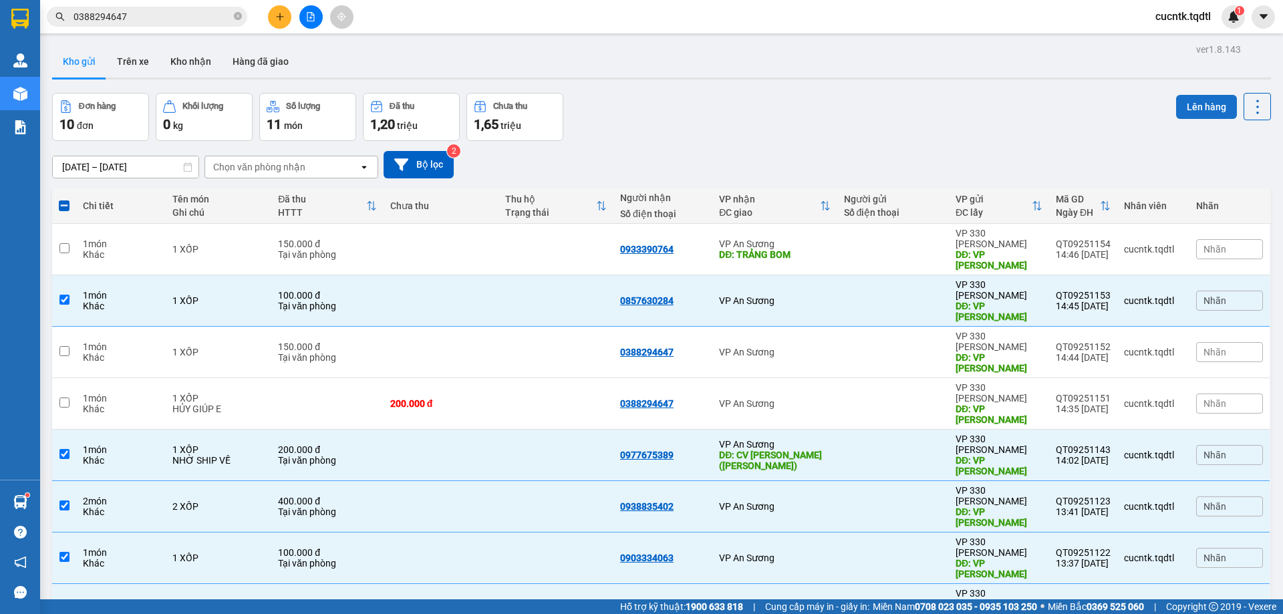
click at [1188, 100] on button "Lên hàng" at bounding box center [1206, 107] width 61 height 24
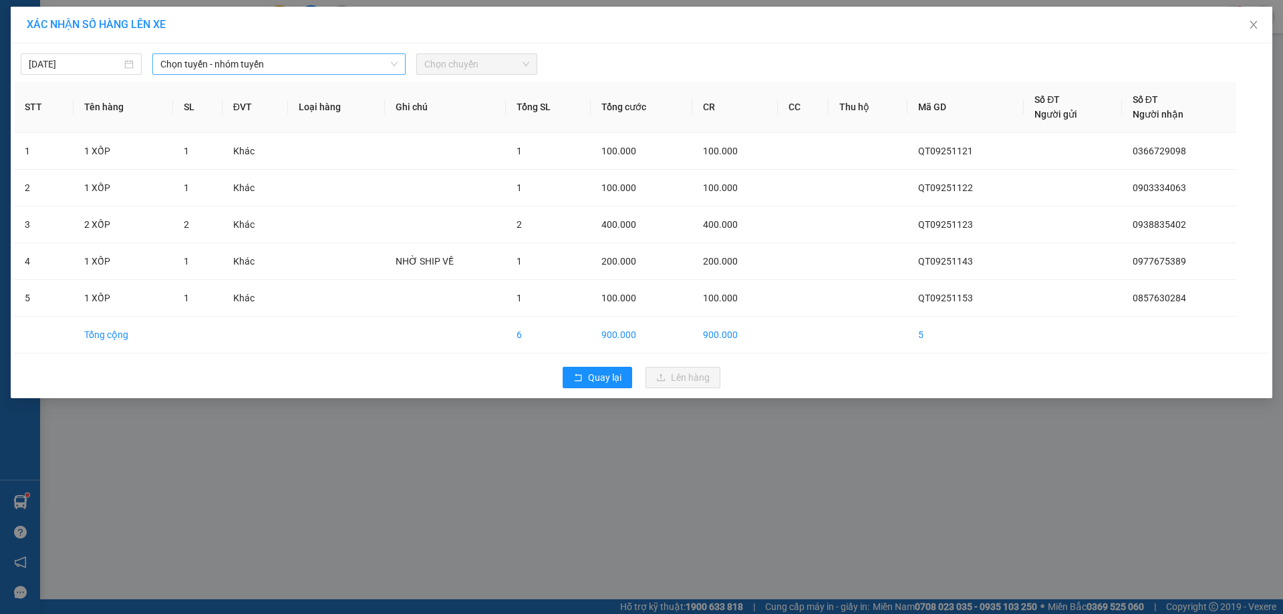
click at [376, 69] on span "Chọn tuyến - nhóm tuyến" at bounding box center [278, 64] width 237 height 20
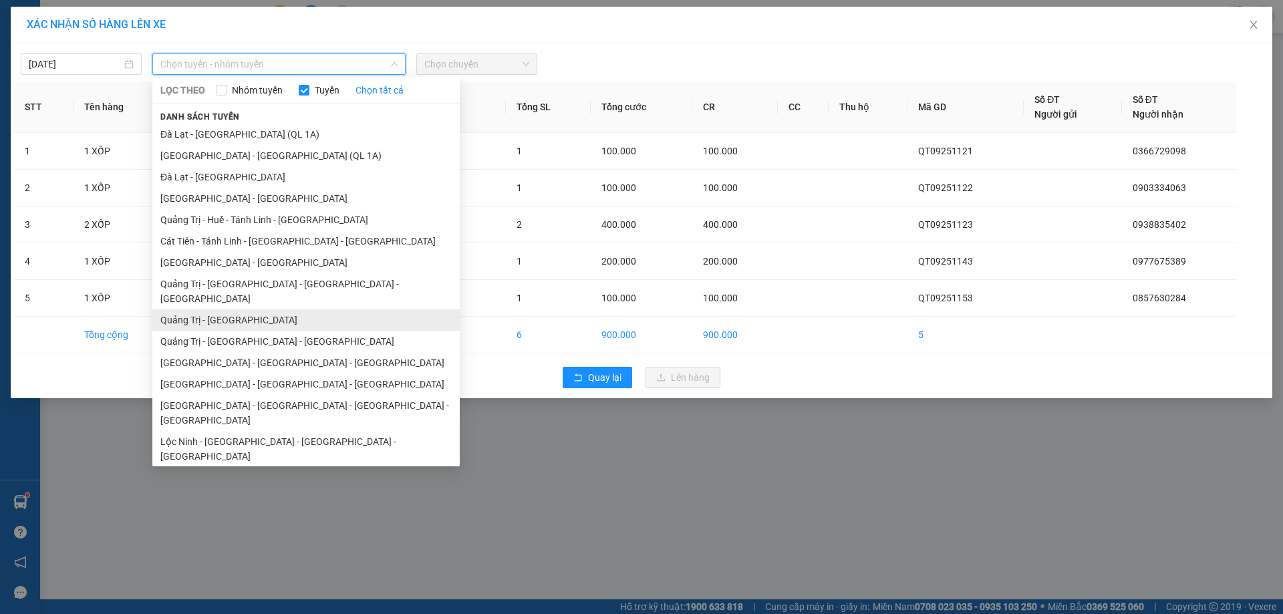
click at [224, 309] on li "Quảng Trị - [GEOGRAPHIC_DATA]" at bounding box center [305, 319] width 307 height 21
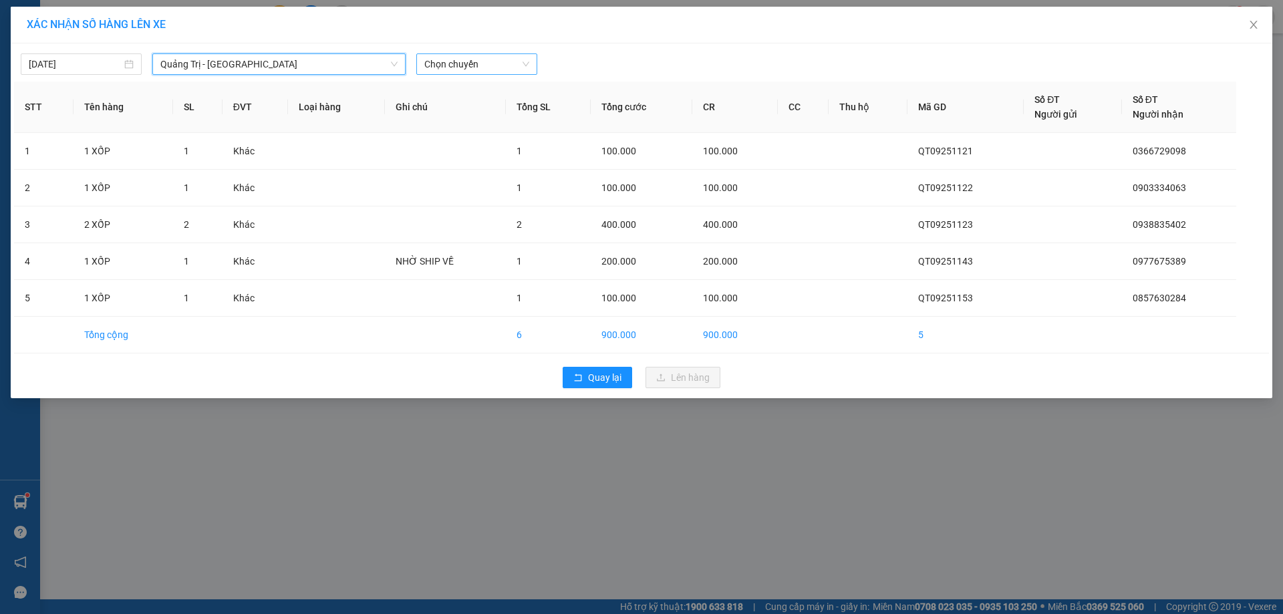
click at [480, 63] on span "Chọn chuyến" at bounding box center [476, 64] width 105 height 20
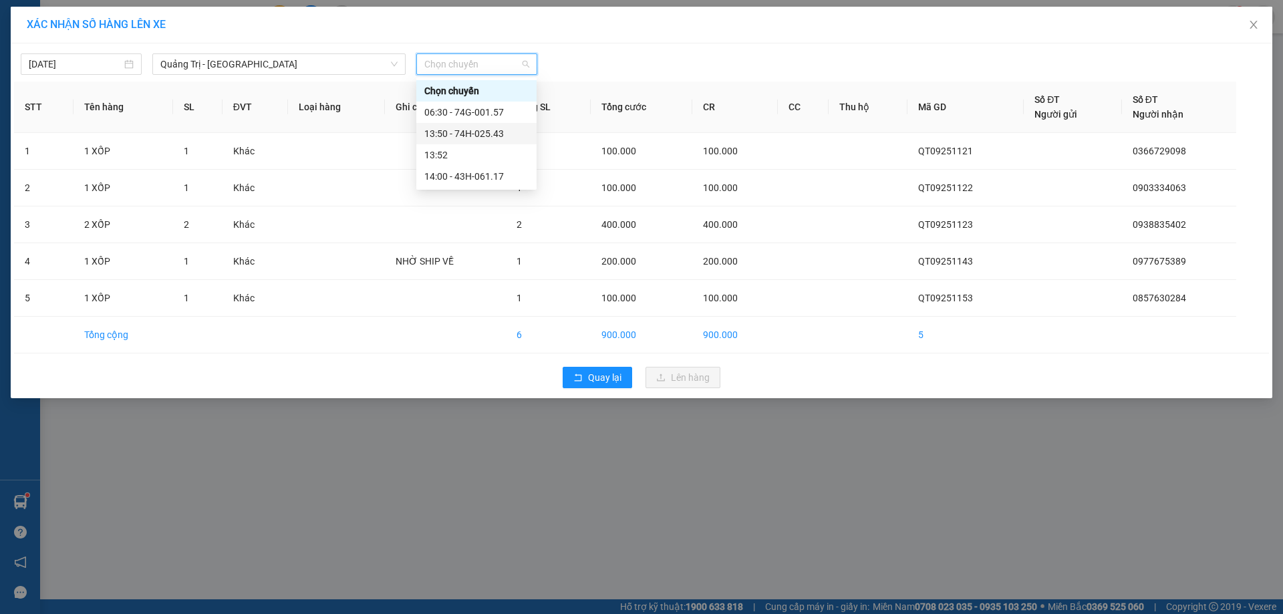
click at [477, 132] on div "13:50 - 74H-025.43" at bounding box center [476, 133] width 104 height 15
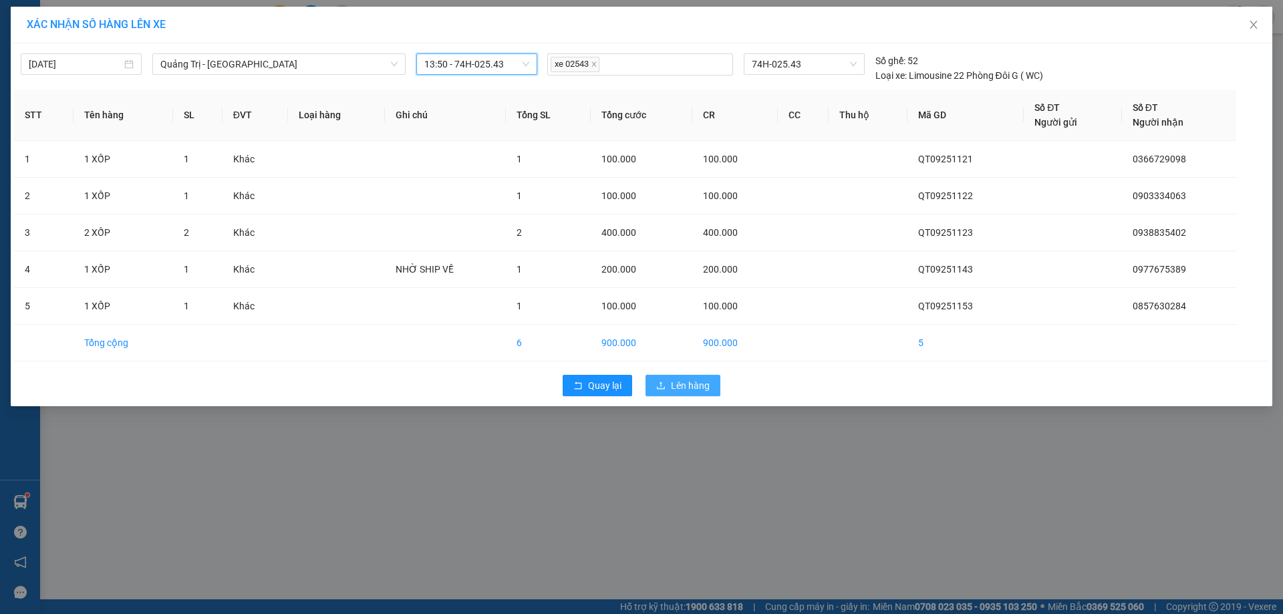
click at [691, 386] on span "Lên hàng" at bounding box center [690, 385] width 39 height 15
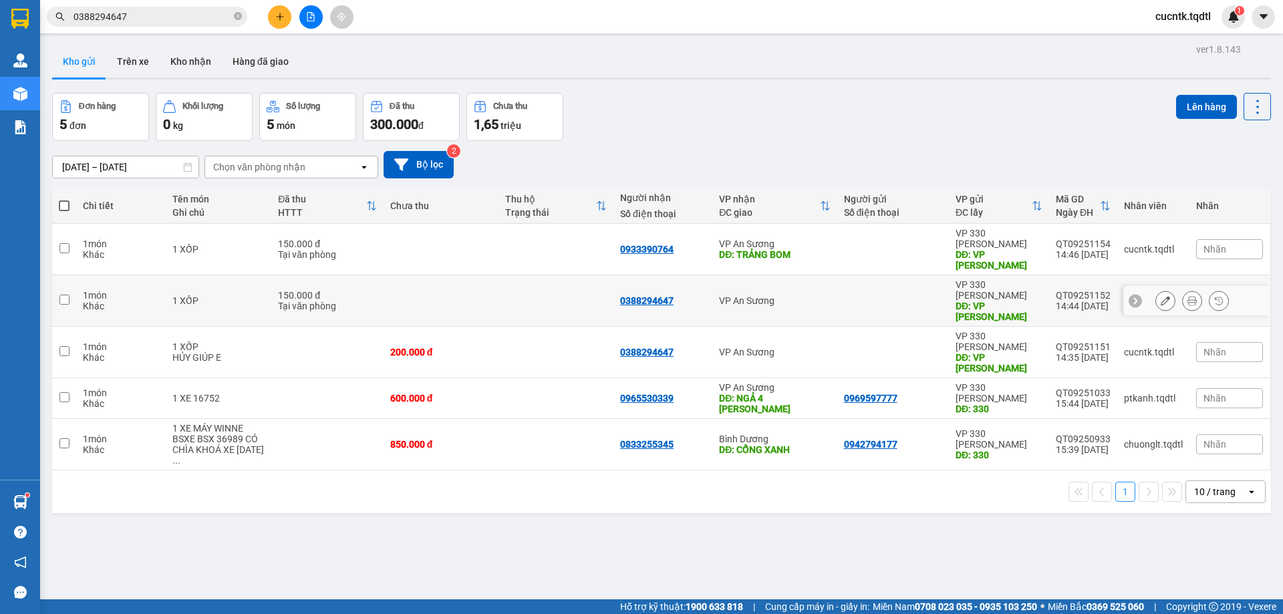
click at [63, 295] on input "checkbox" at bounding box center [64, 300] width 10 height 10
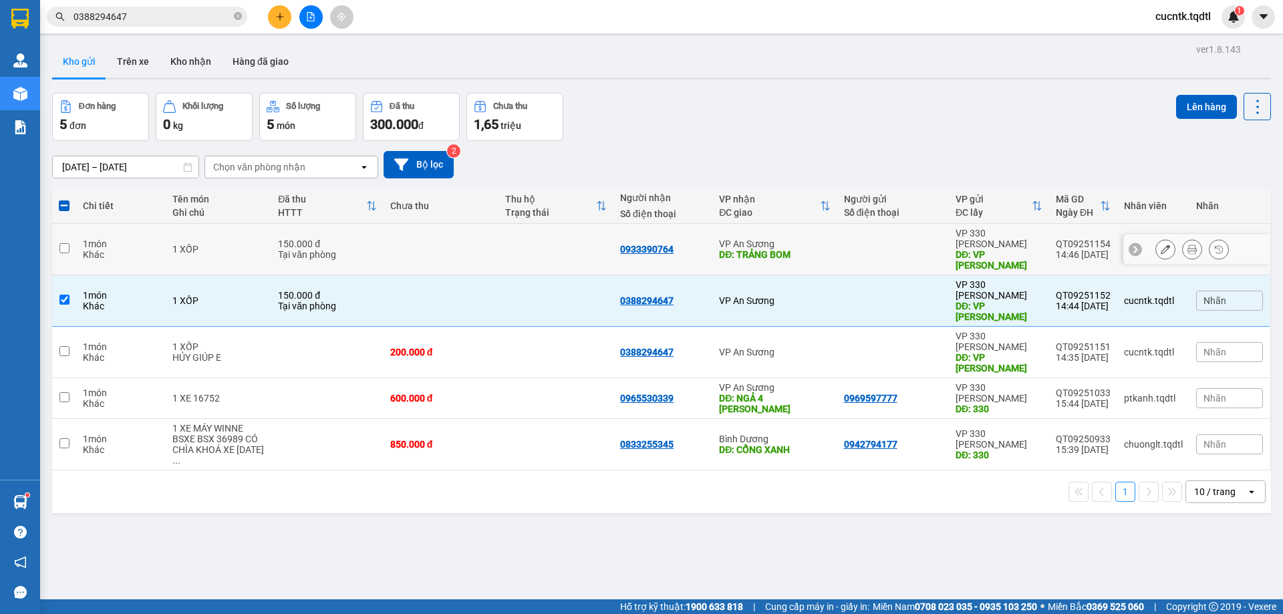
click at [64, 243] on input "checkbox" at bounding box center [64, 248] width 10 height 10
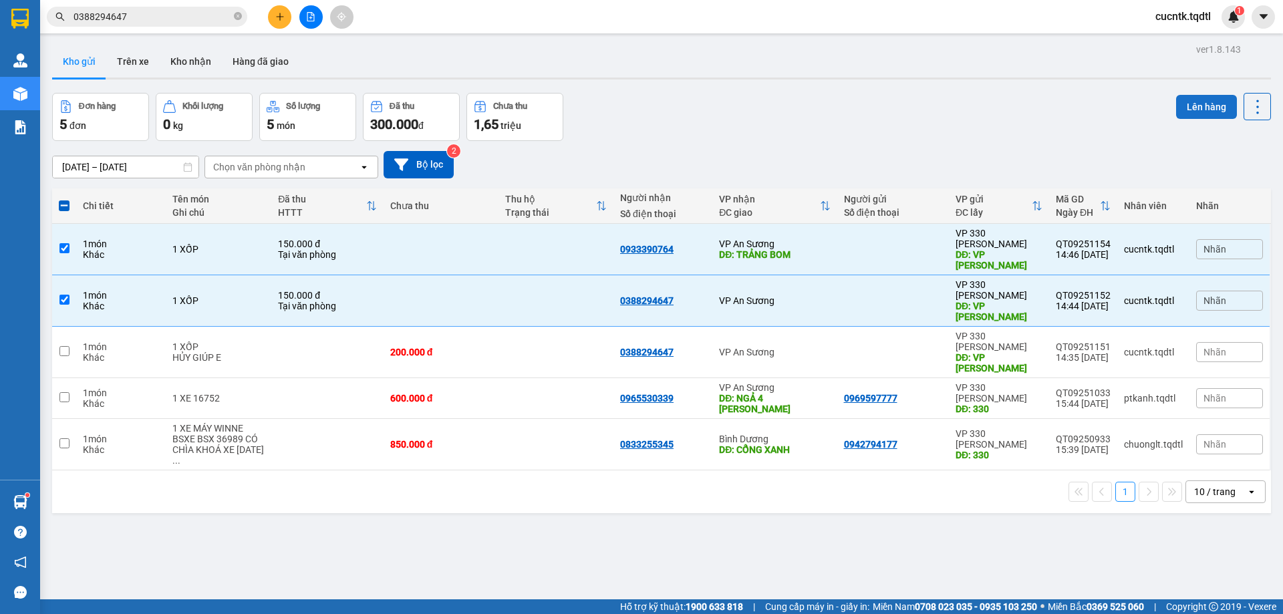
click at [1189, 106] on button "Lên hàng" at bounding box center [1206, 107] width 61 height 24
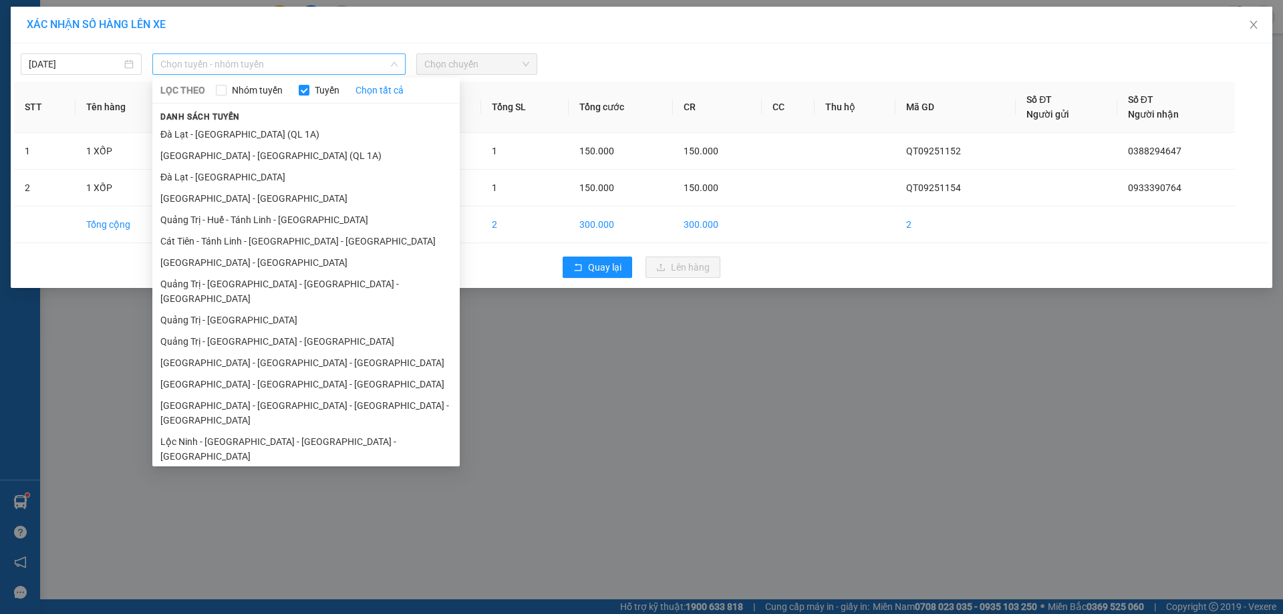
click at [365, 66] on span "Chọn tuyến - nhóm tuyến" at bounding box center [278, 64] width 237 height 20
click at [224, 309] on li "Quảng Trị - [GEOGRAPHIC_DATA]" at bounding box center [305, 319] width 307 height 21
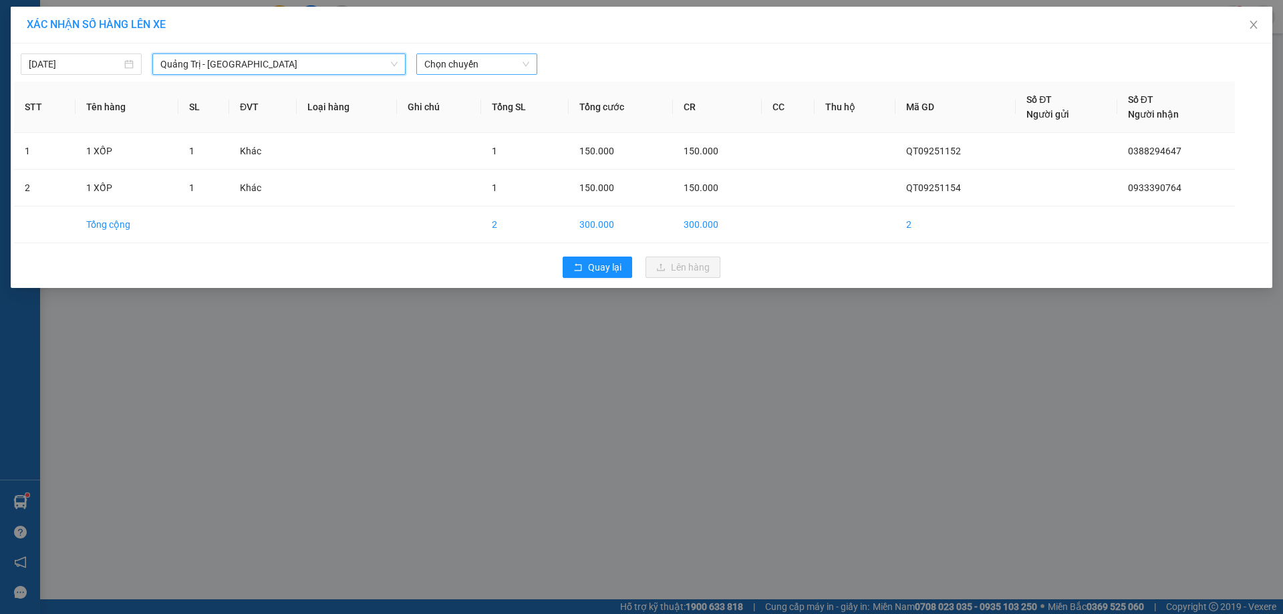
click at [508, 63] on span "Chọn chuyến" at bounding box center [476, 64] width 105 height 20
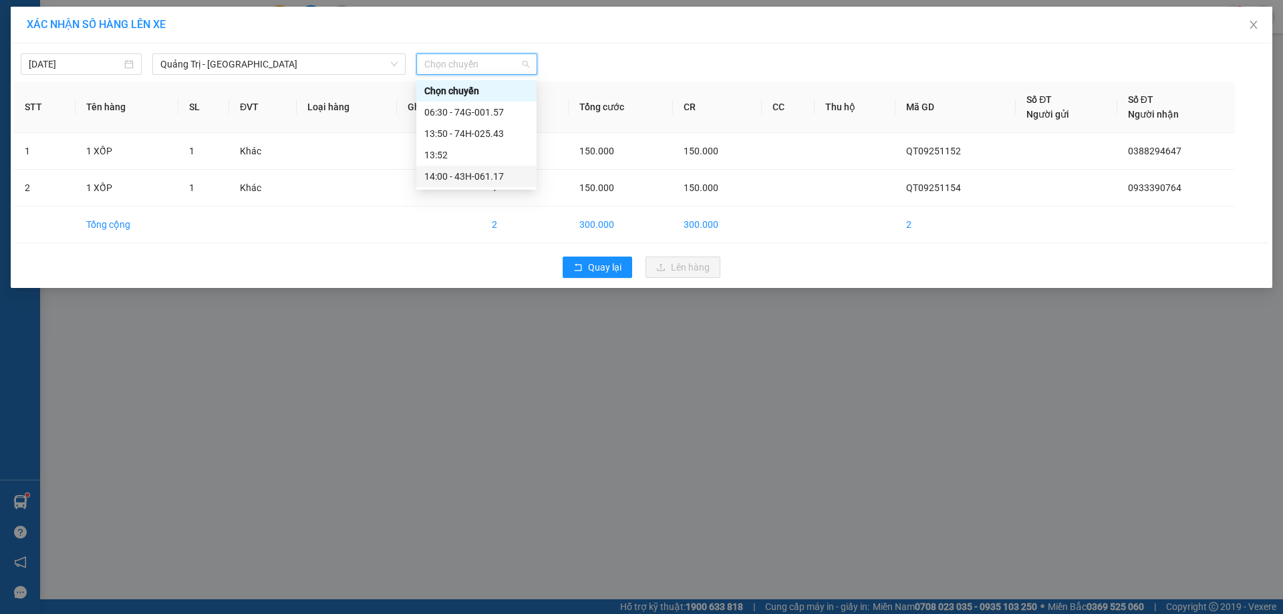
click at [470, 177] on div "14:00 - 43H-061.17" at bounding box center [476, 176] width 104 height 15
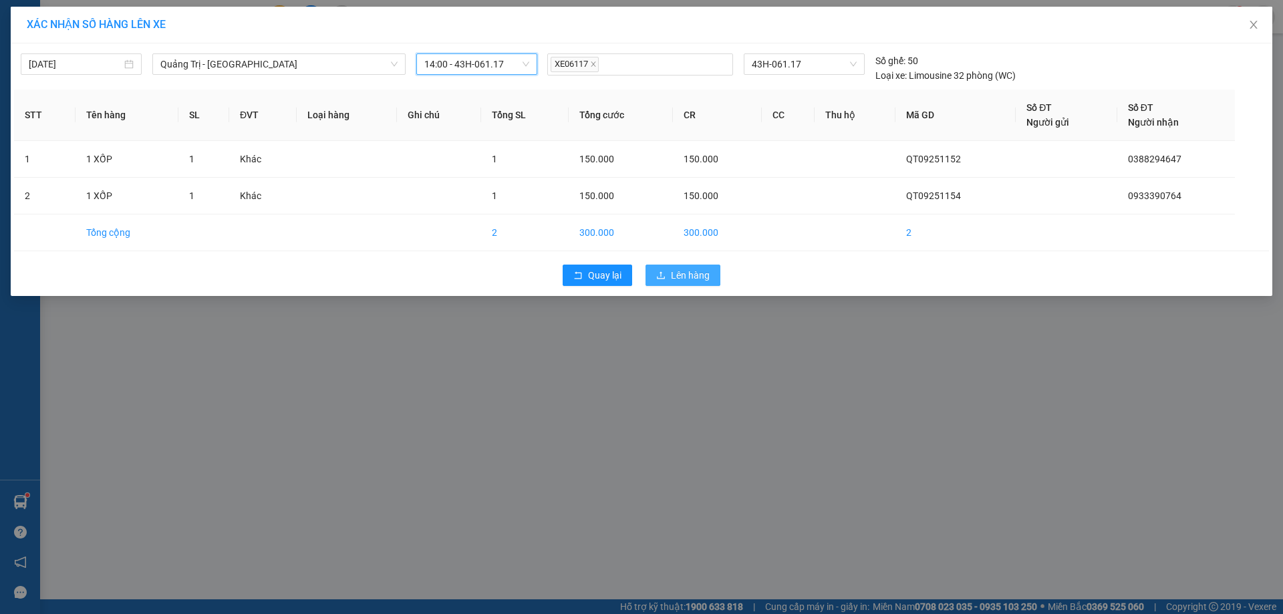
click at [686, 278] on span "Lên hàng" at bounding box center [690, 275] width 39 height 15
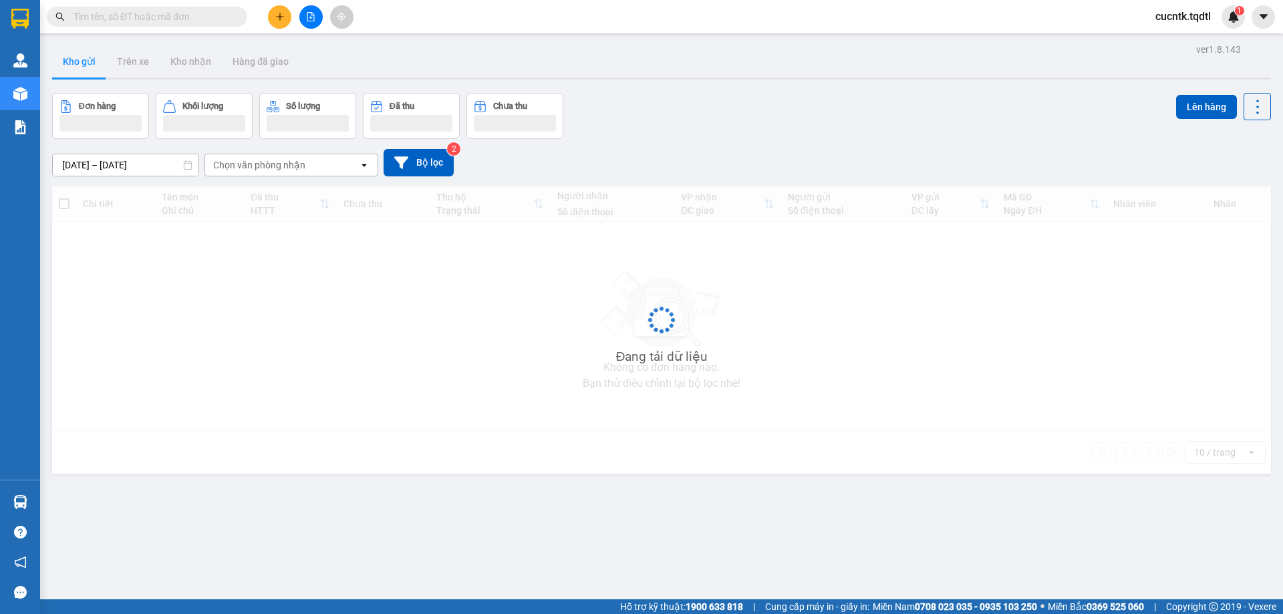
click at [131, 20] on input "text" at bounding box center [152, 16] width 158 height 15
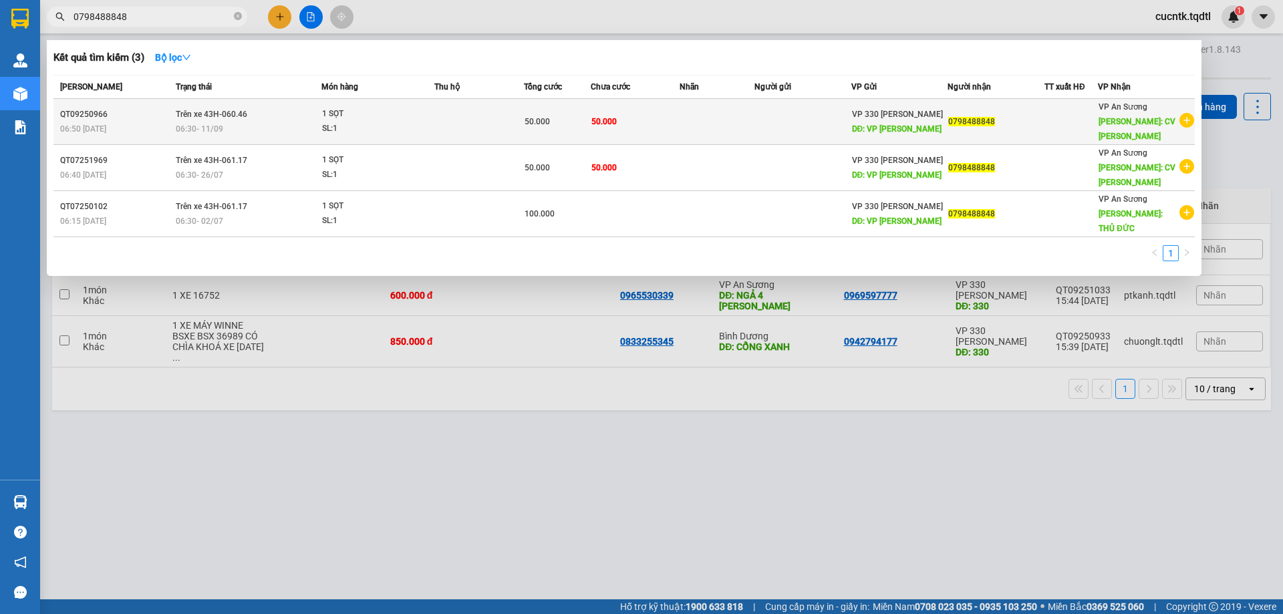
type input "0798488848"
click at [551, 123] on div "50.000" at bounding box center [556, 121] width 65 height 15
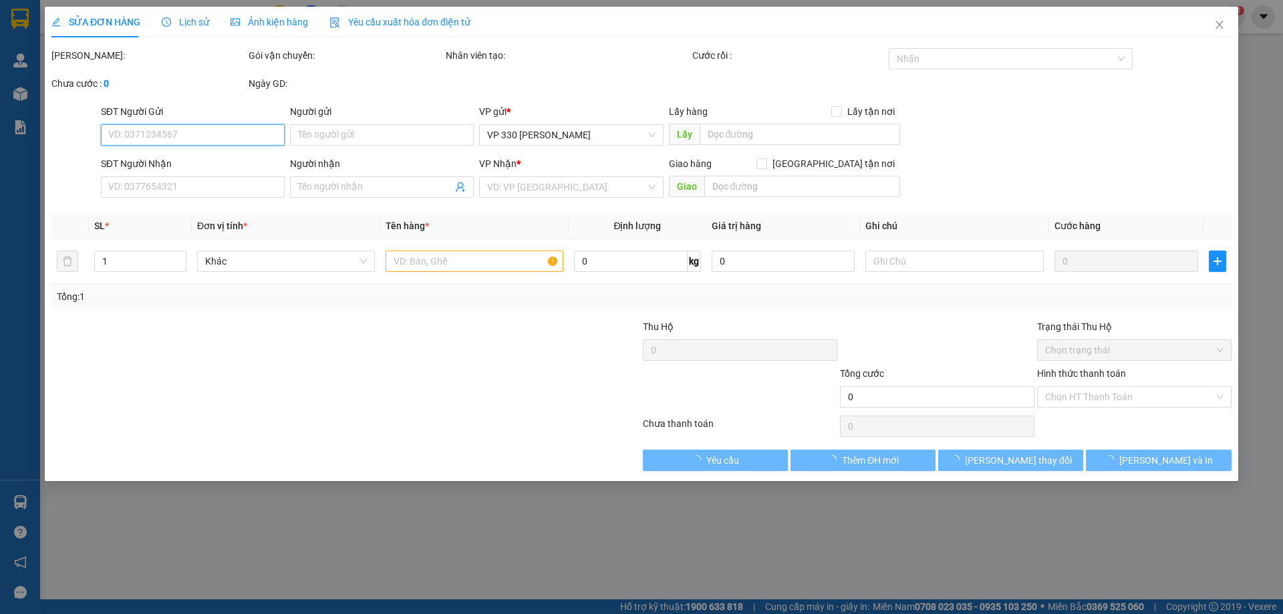
type input "VP [PERSON_NAME]"
type input "0798488848"
type input "CV [PERSON_NAME]"
type input "50.000"
